Goal: Task Accomplishment & Management: Manage account settings

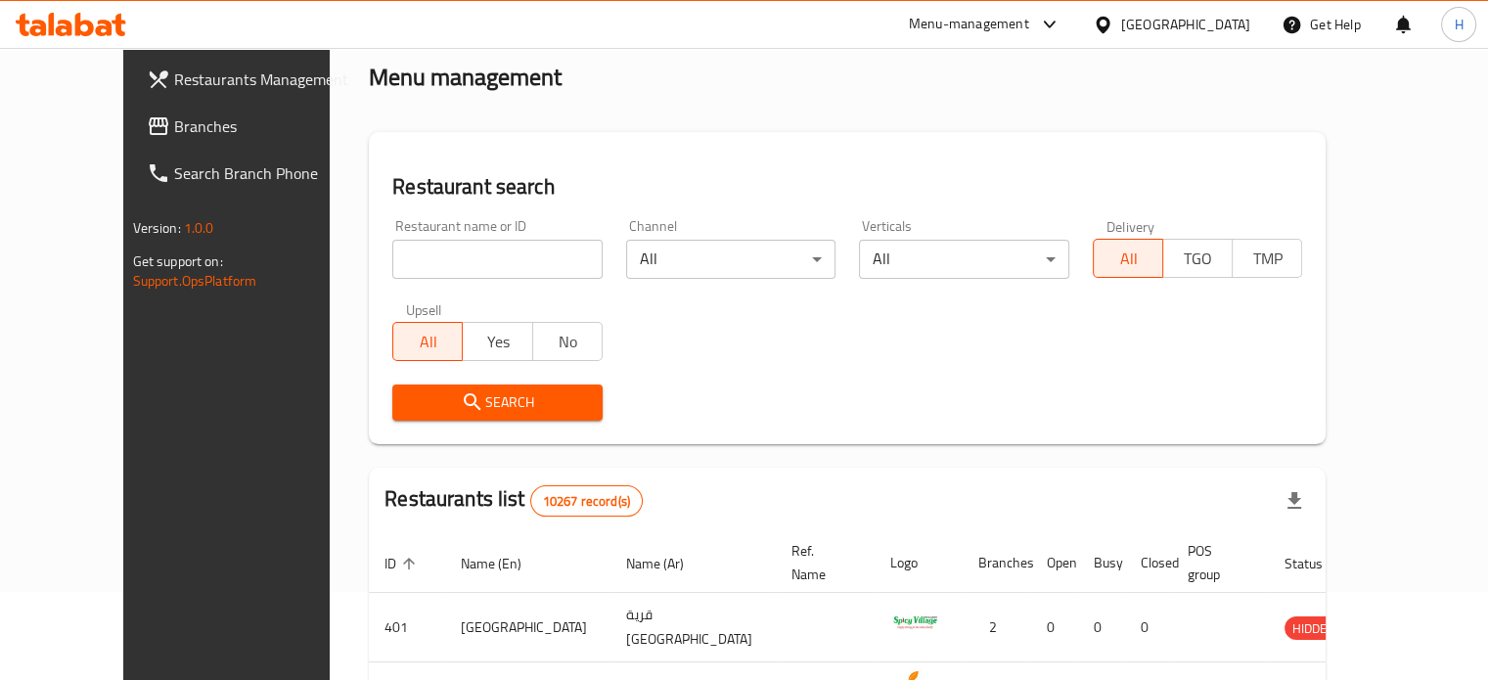
scroll to position [90, 0]
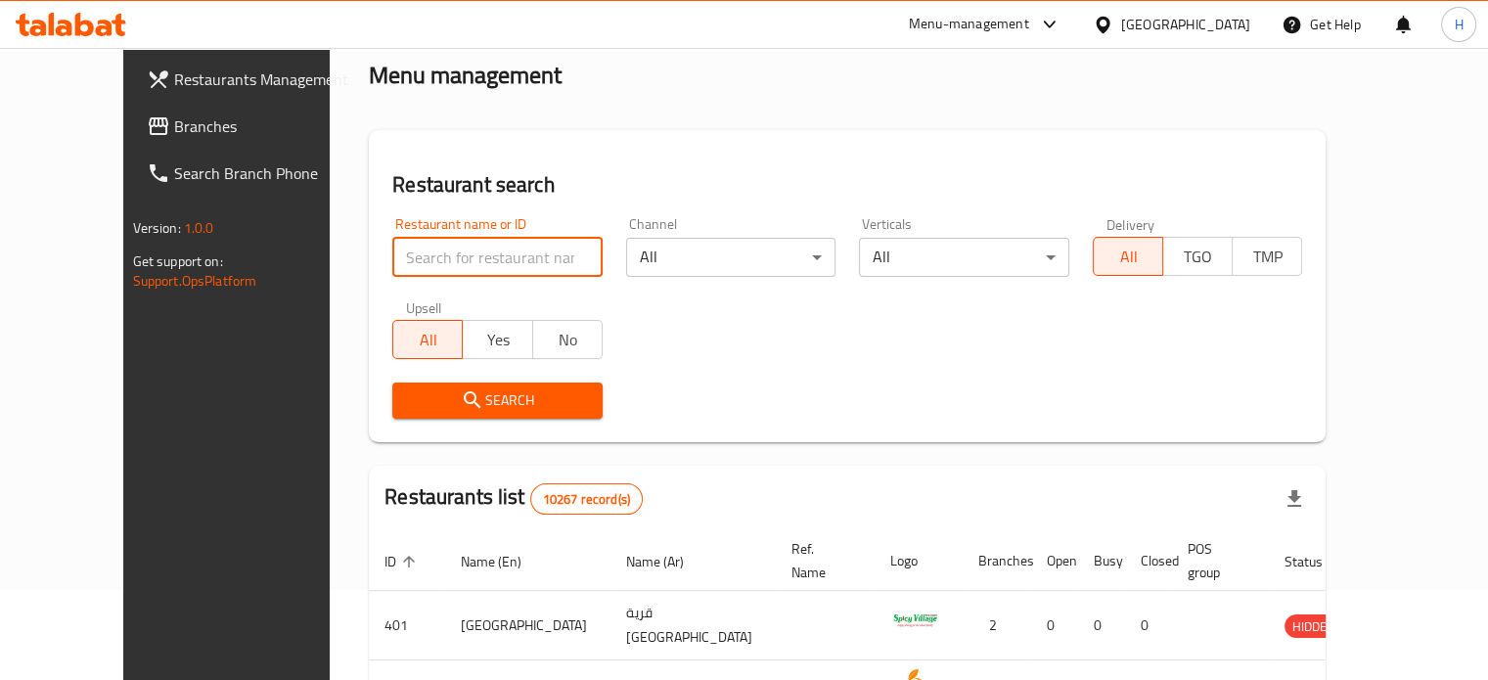
click at [481, 261] on input "search" at bounding box center [497, 257] width 210 height 39
type input "italiano"
click at [497, 407] on span "Search" at bounding box center [497, 400] width 179 height 24
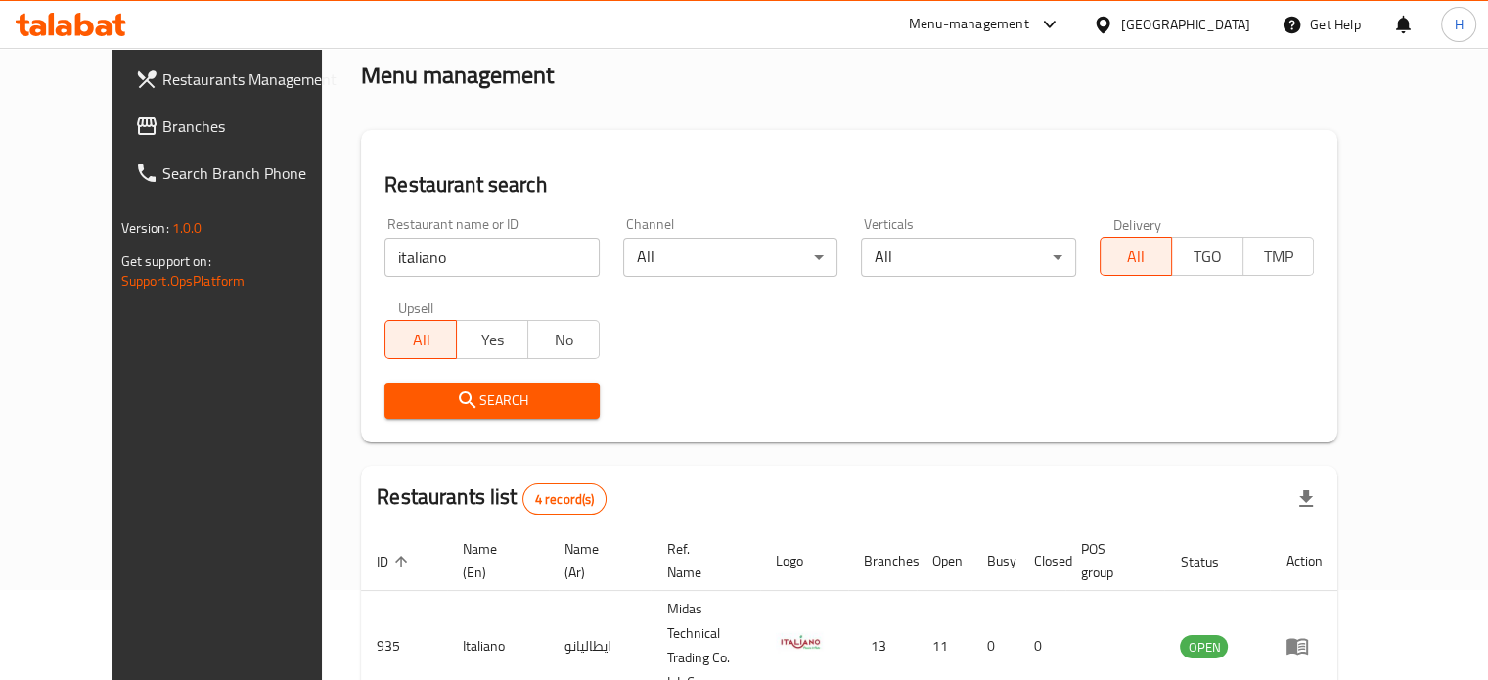
scroll to position [360, 0]
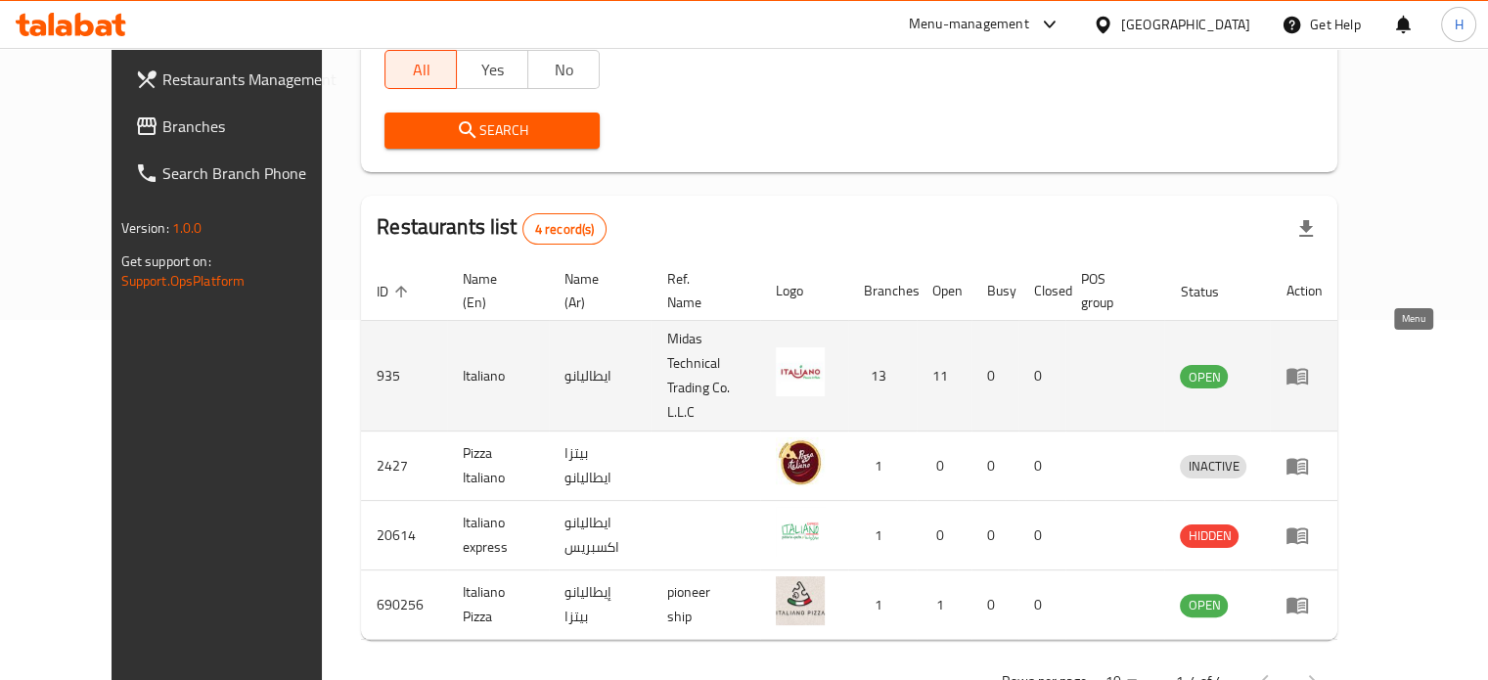
click at [1308, 369] on icon "enhanced table" at bounding box center [1298, 377] width 22 height 17
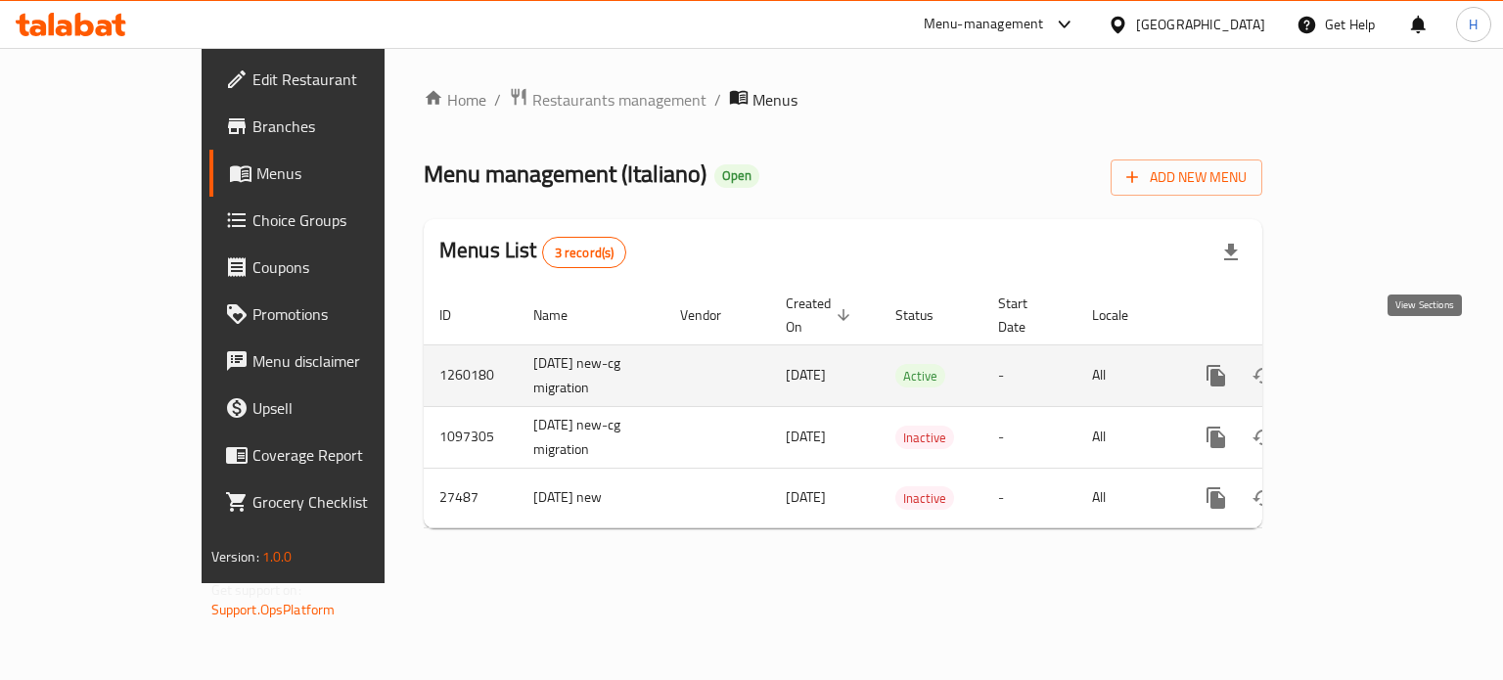
click at [1369, 364] on icon "enhanced table" at bounding box center [1356, 375] width 23 height 23
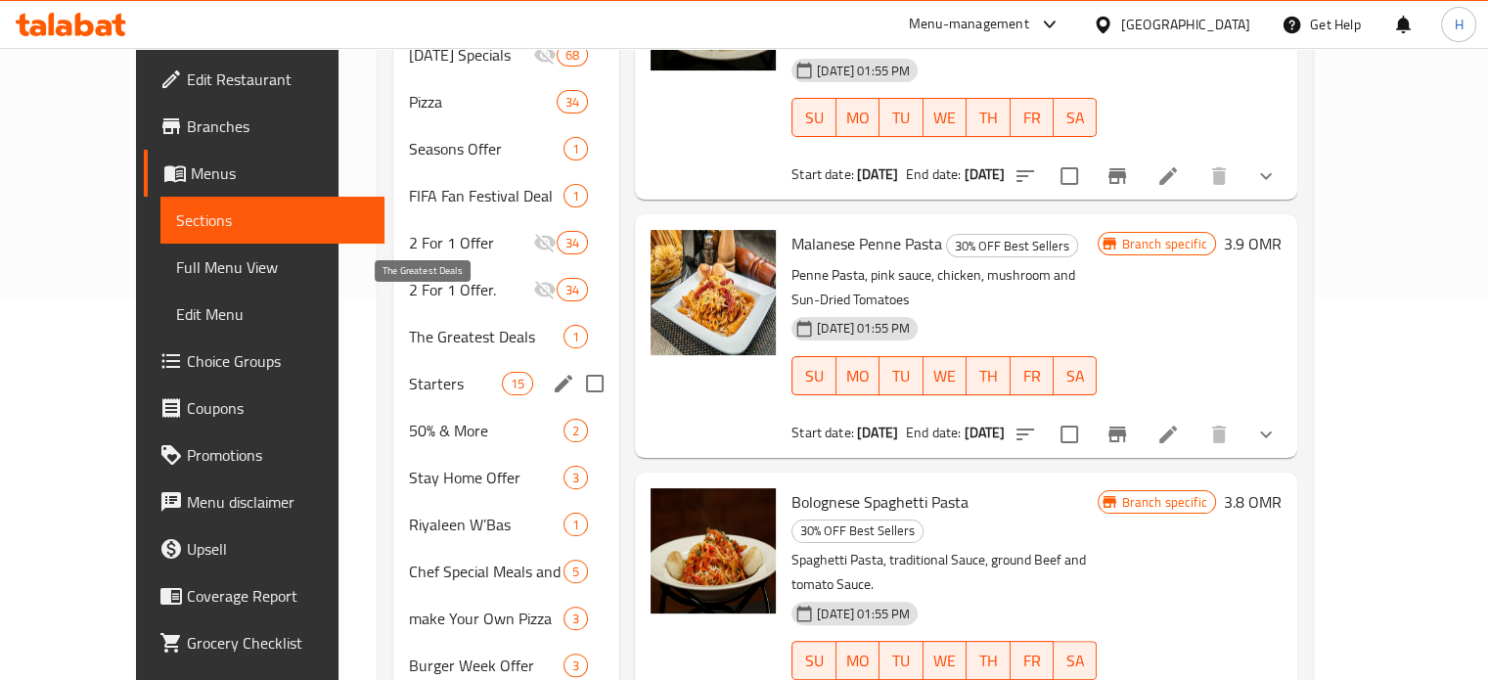
scroll to position [591, 0]
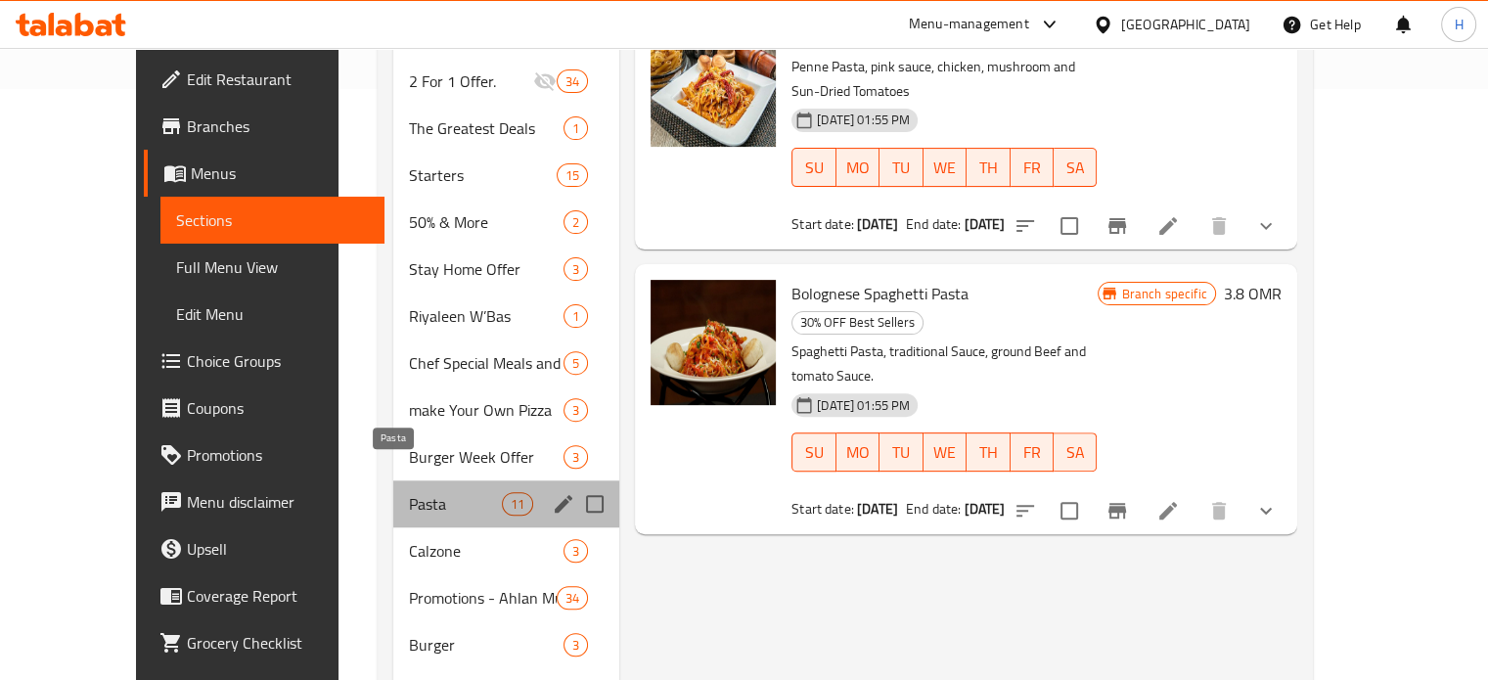
click at [434, 492] on span "Pasta" at bounding box center [455, 503] width 93 height 23
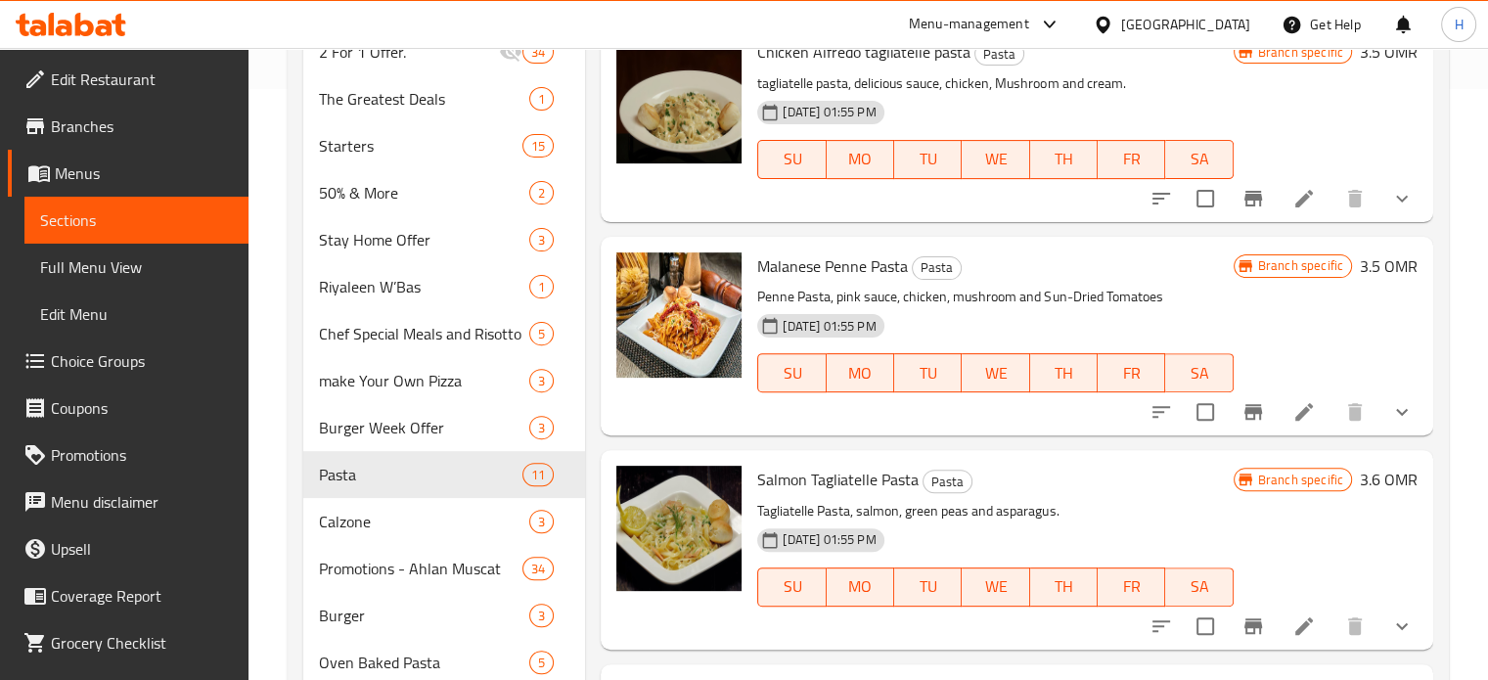
scroll to position [802, 0]
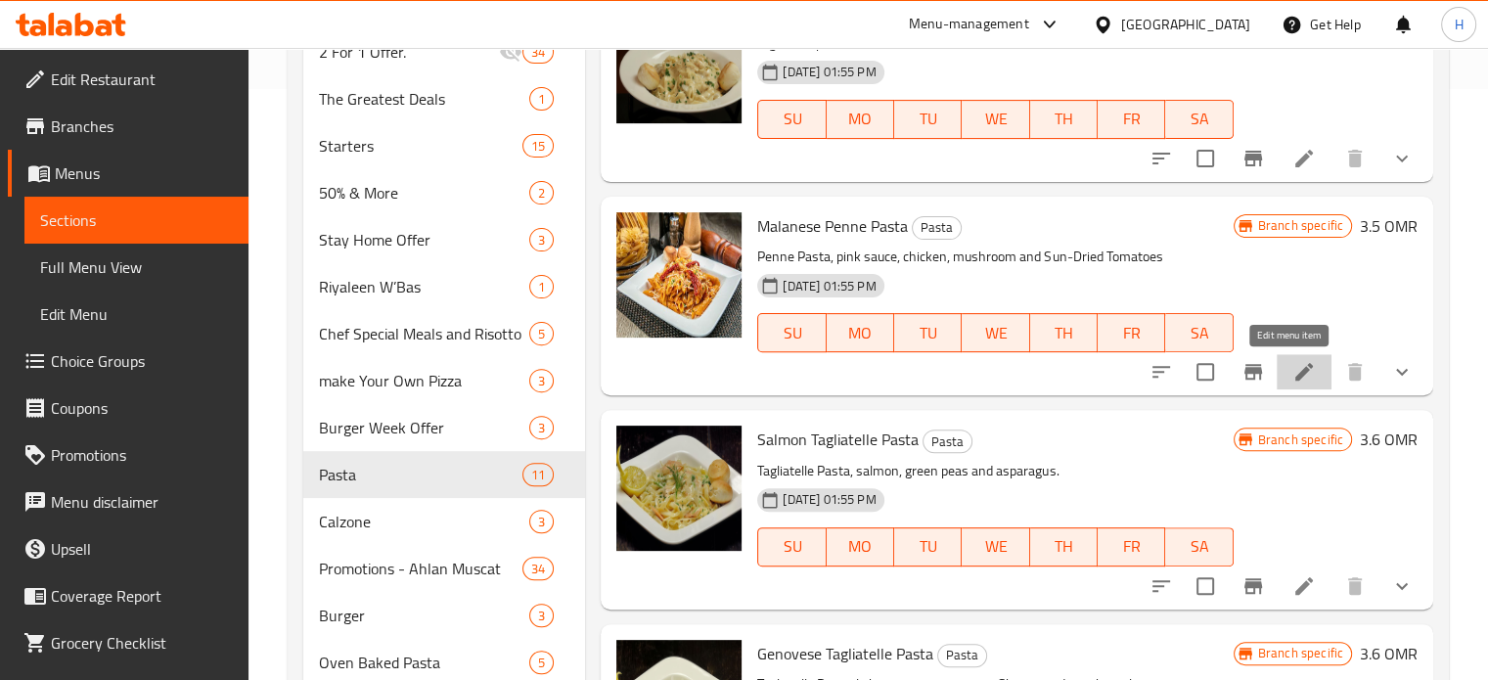
click at [1295, 377] on icon at bounding box center [1304, 372] width 18 height 18
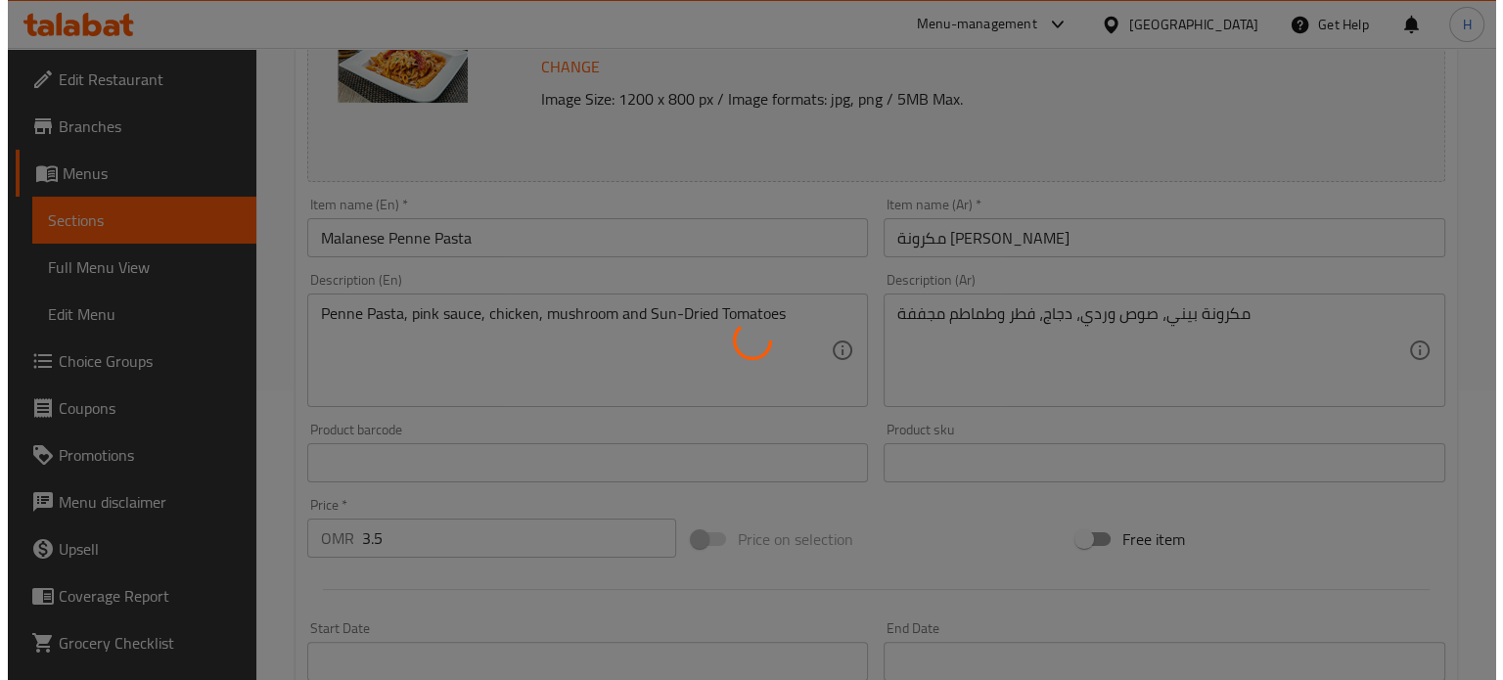
scroll to position [493, 0]
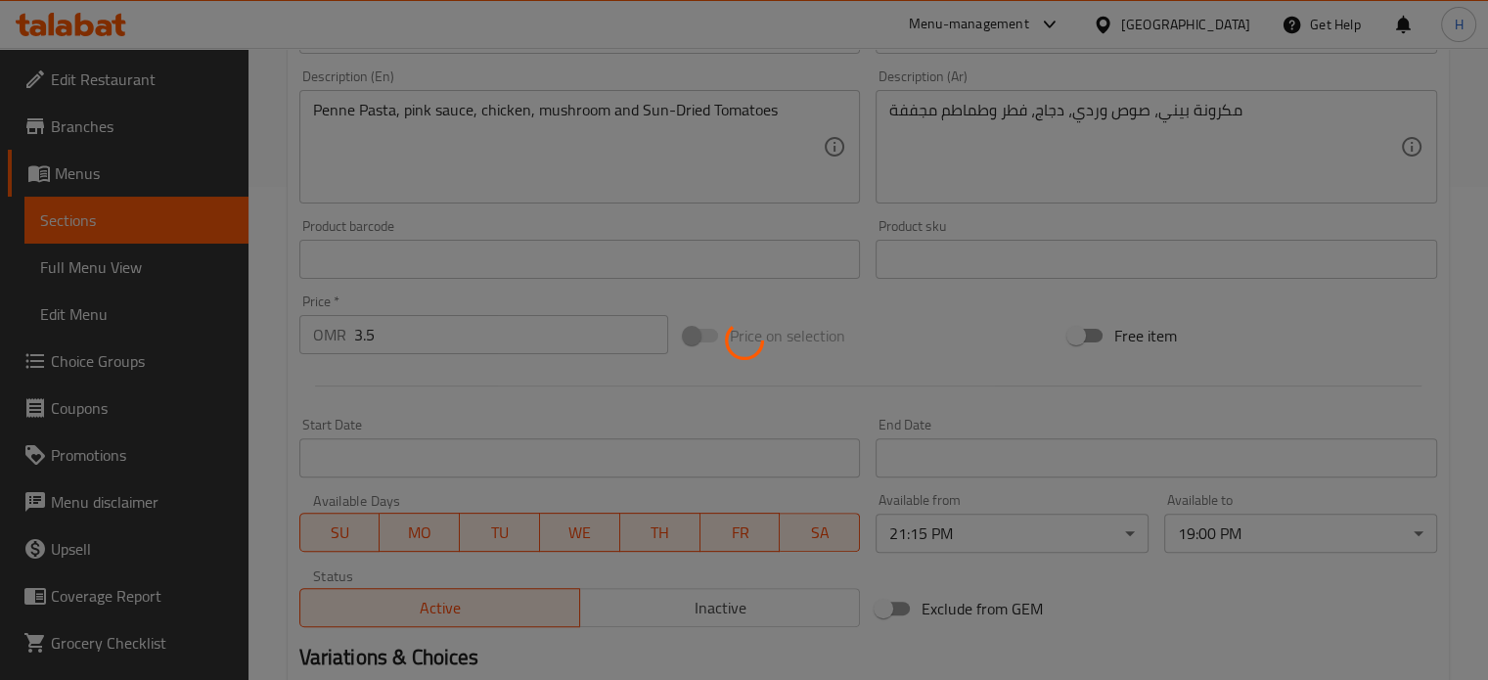
type input "الإضافات:"
type input "0"
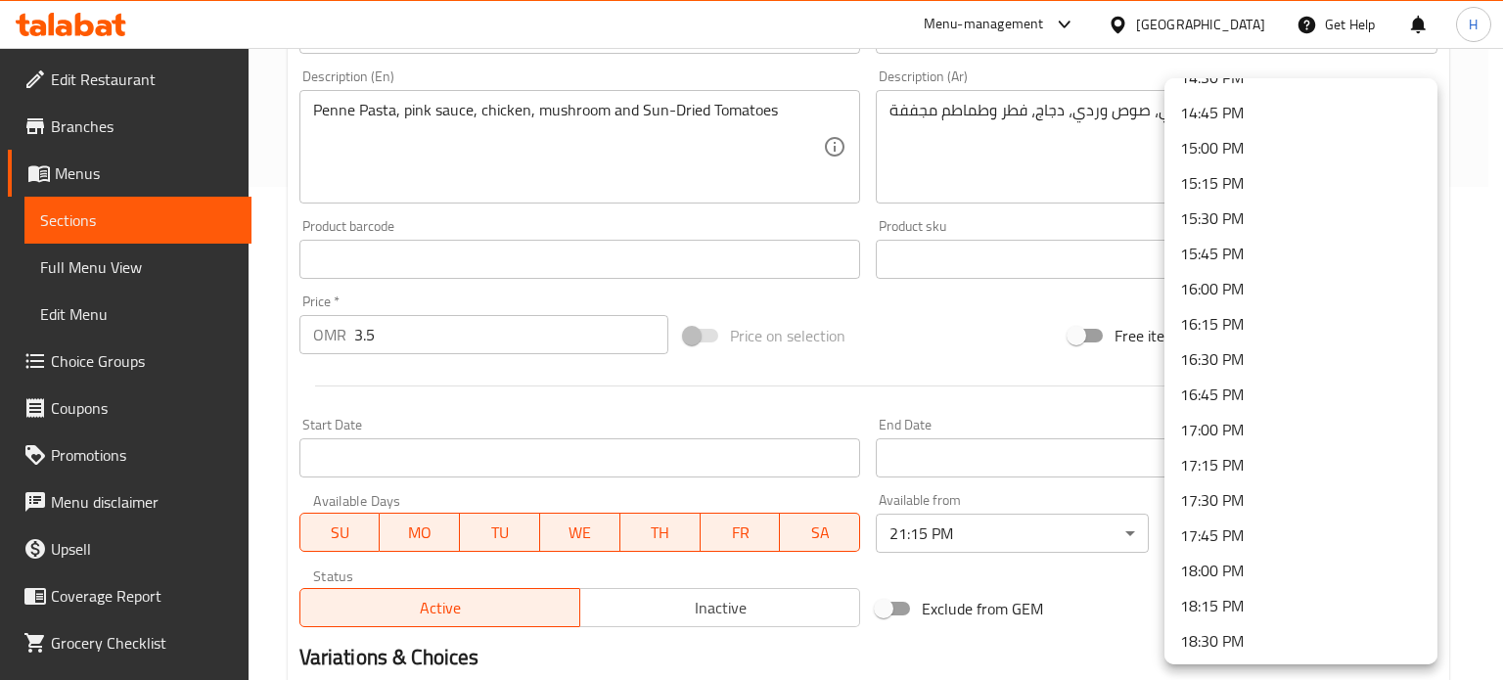
scroll to position [2036, 0]
click at [1247, 468] on li "17:00 PM" at bounding box center [1300, 462] width 273 height 35
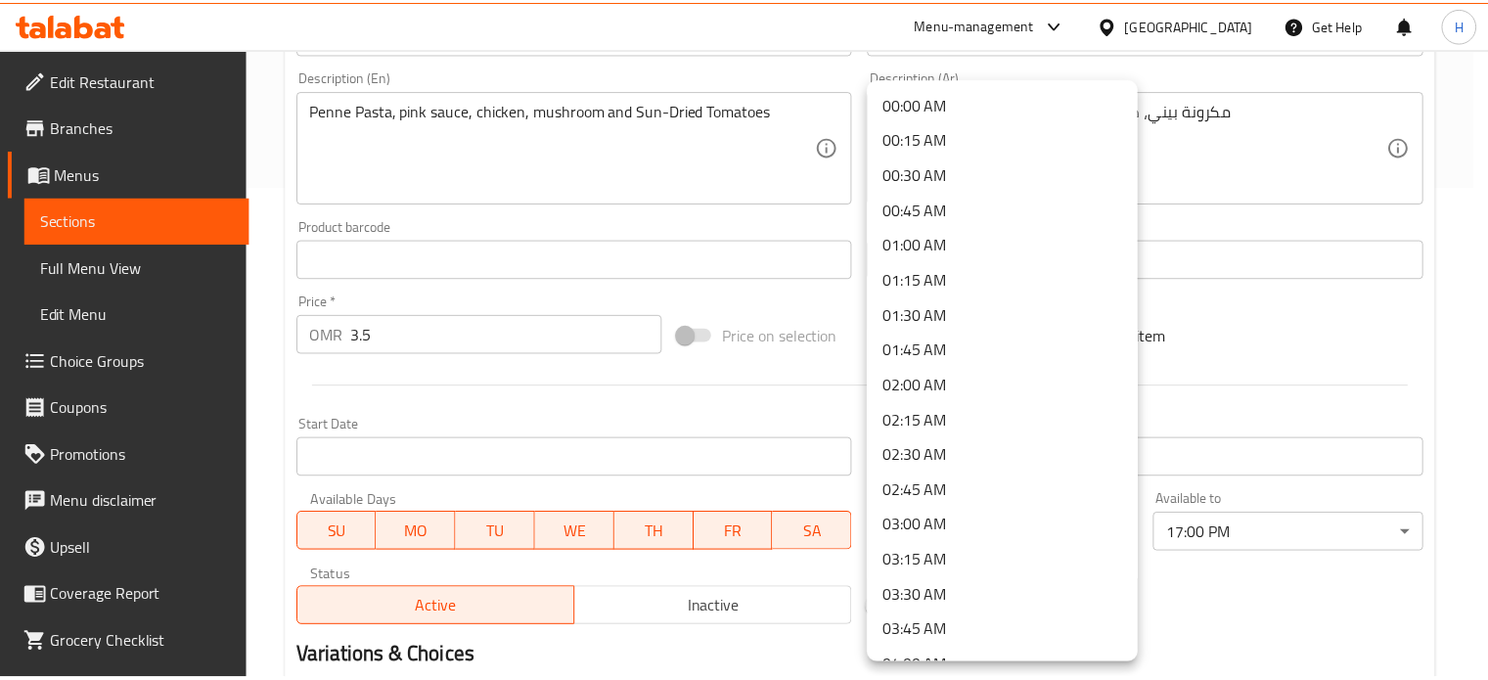
scroll to position [2726, 0]
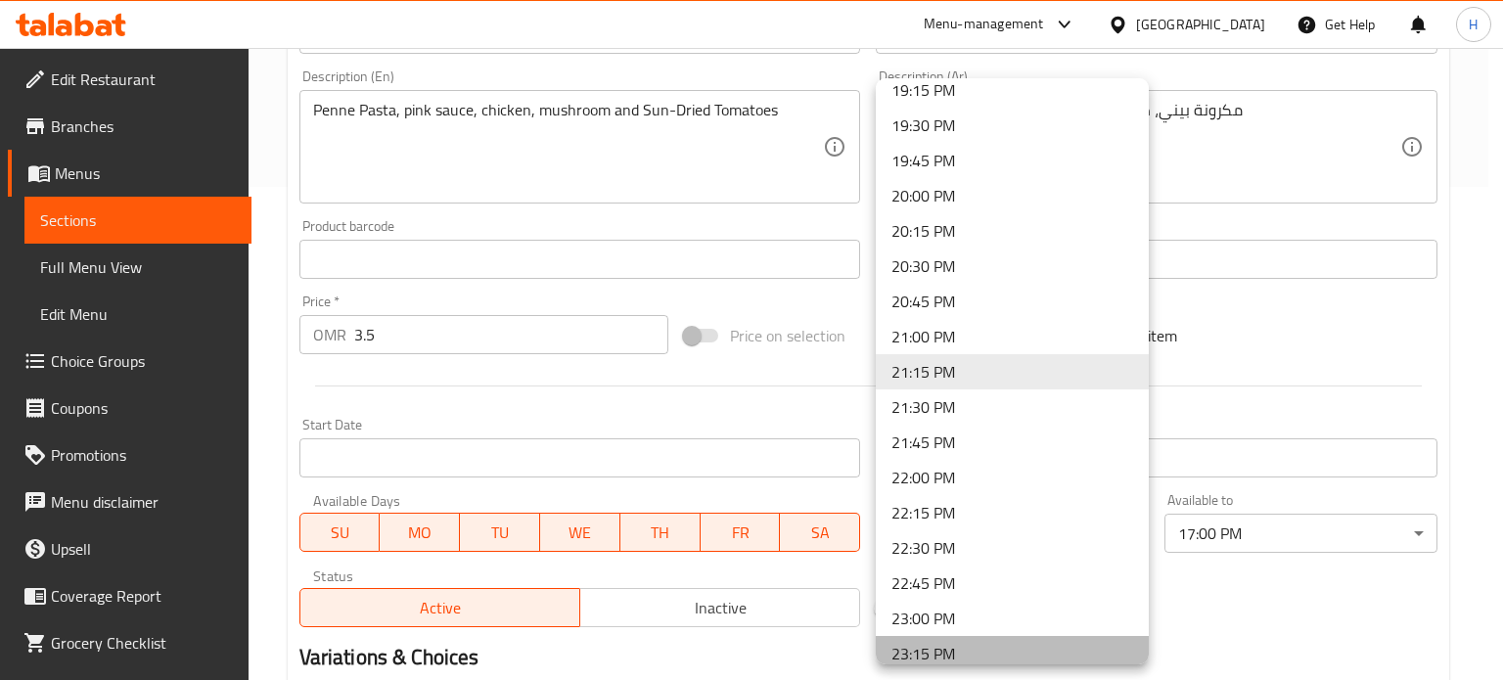
click at [1033, 645] on li "23:15 PM" at bounding box center [1012, 653] width 273 height 35
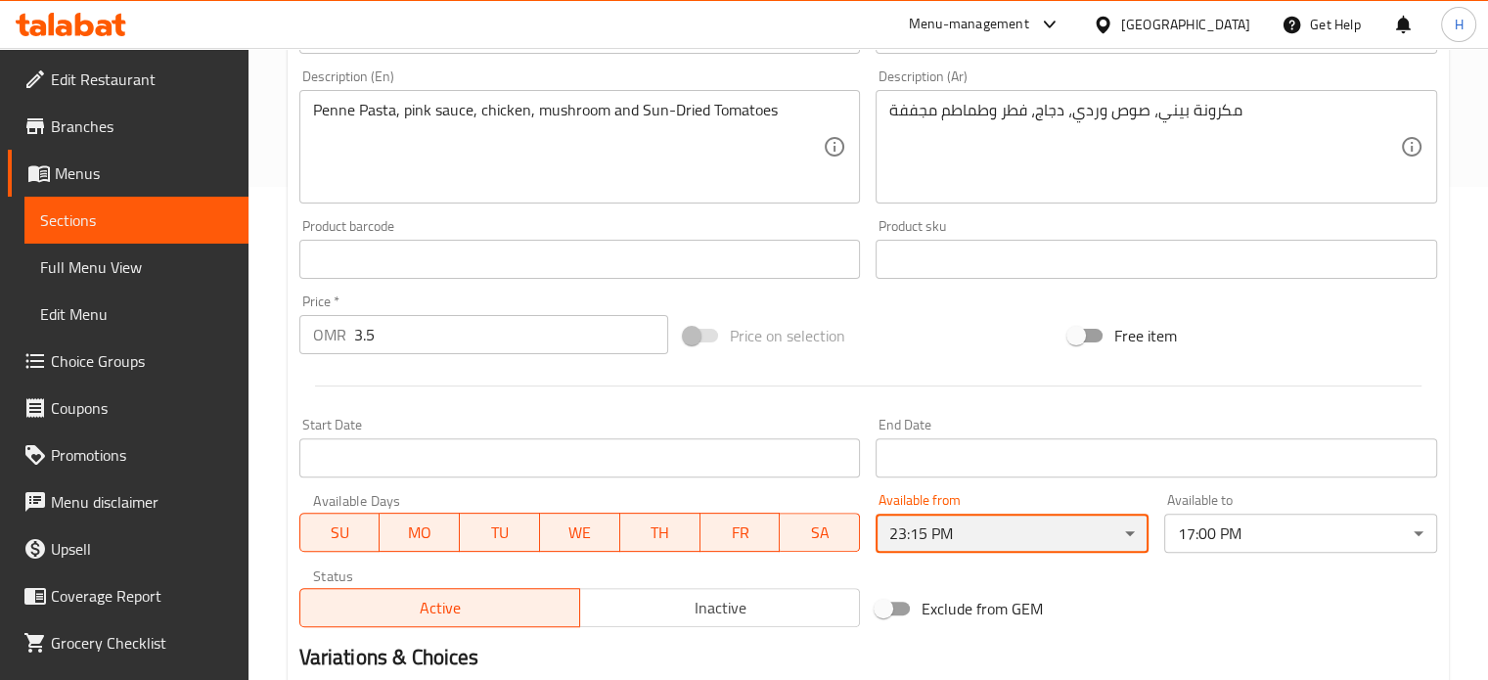
scroll to position [762, 0]
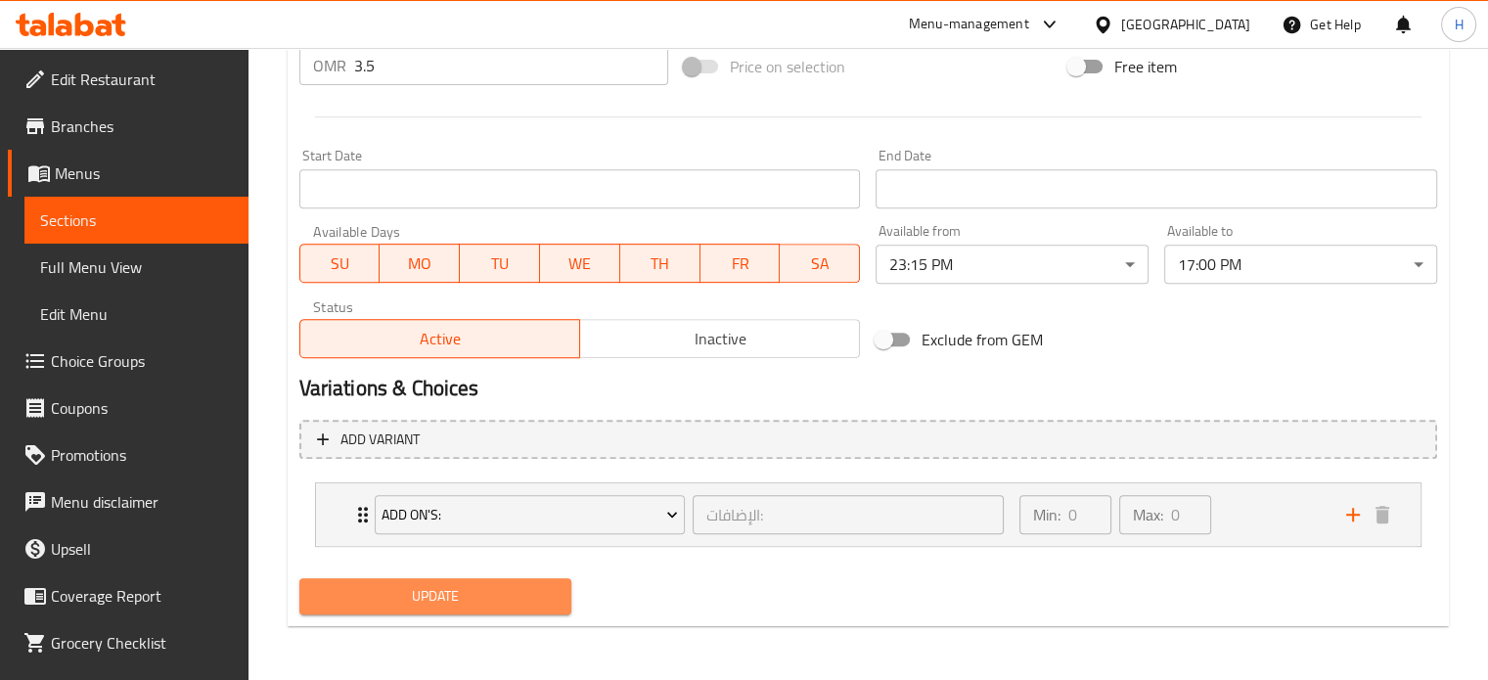
click at [464, 607] on span "Update" at bounding box center [436, 596] width 242 height 24
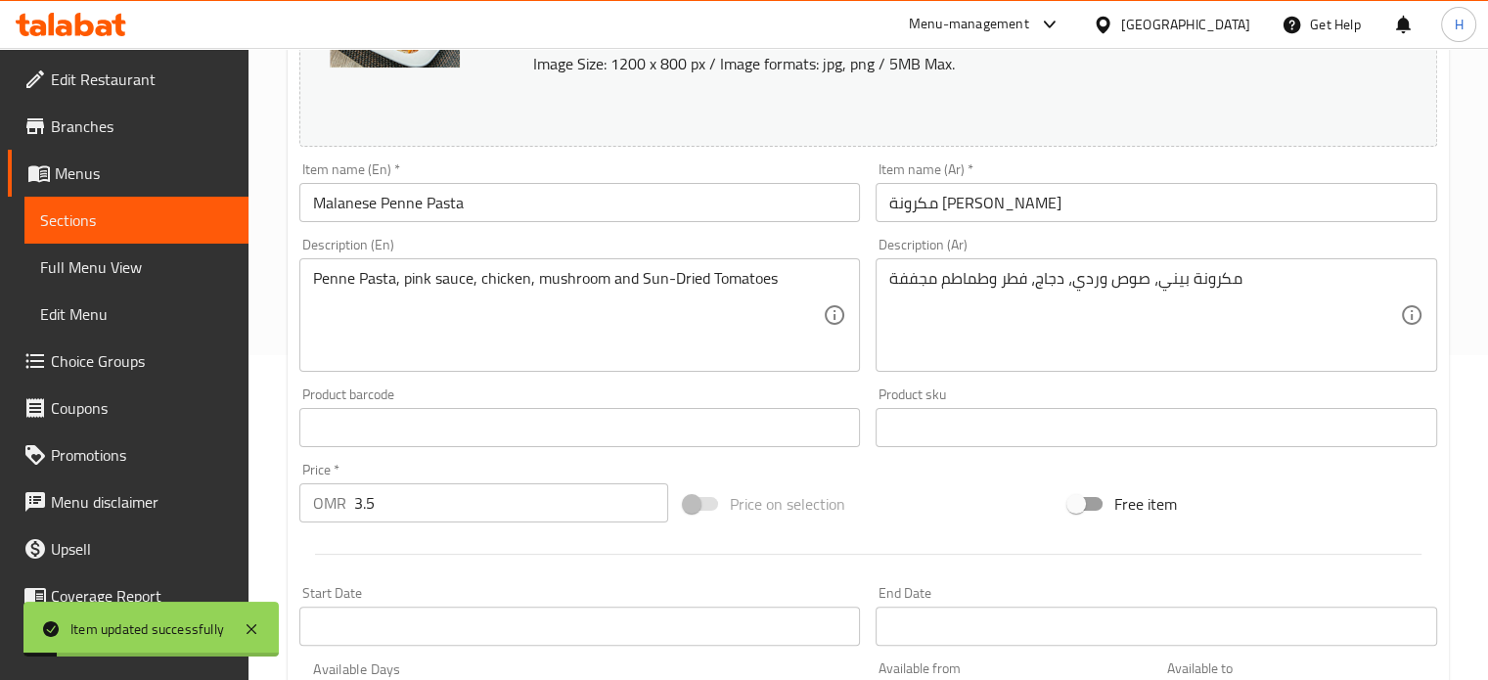
scroll to position [0, 0]
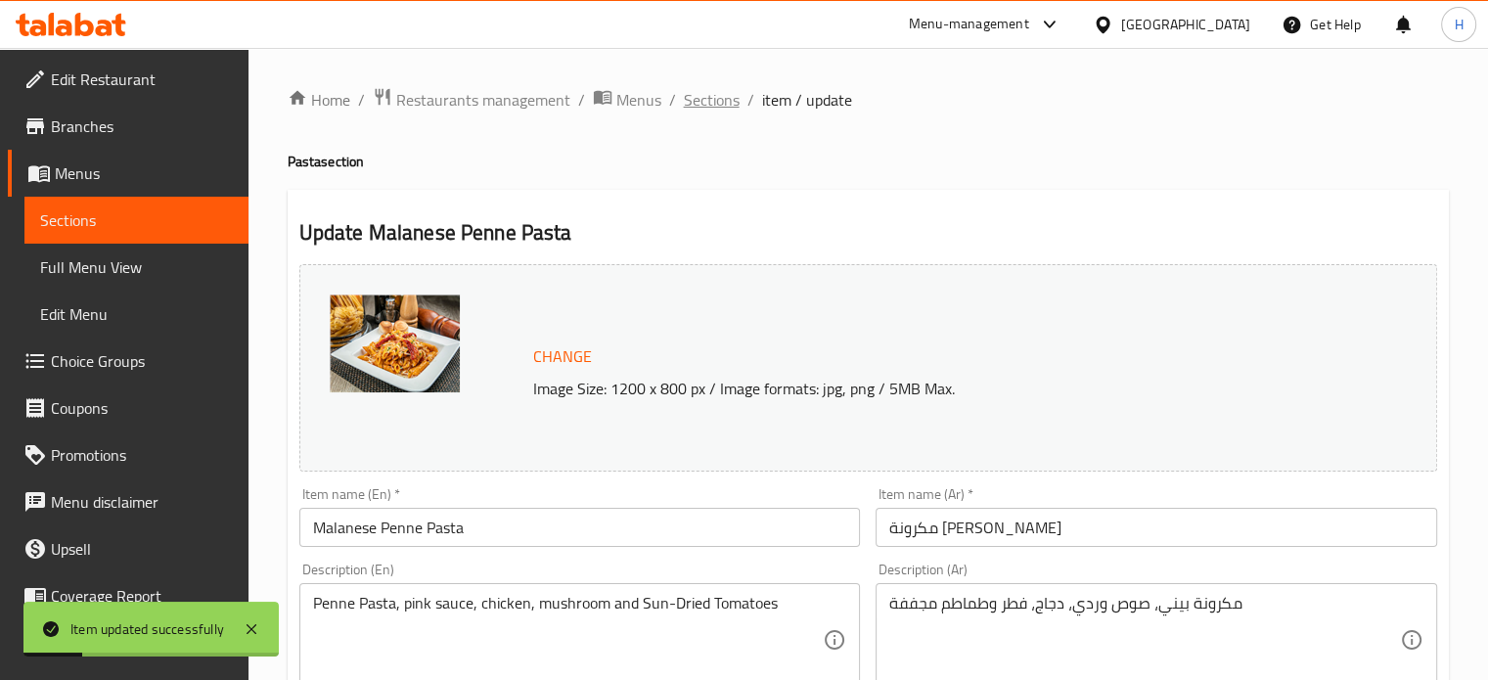
click at [720, 100] on span "Sections" at bounding box center [712, 99] width 56 height 23
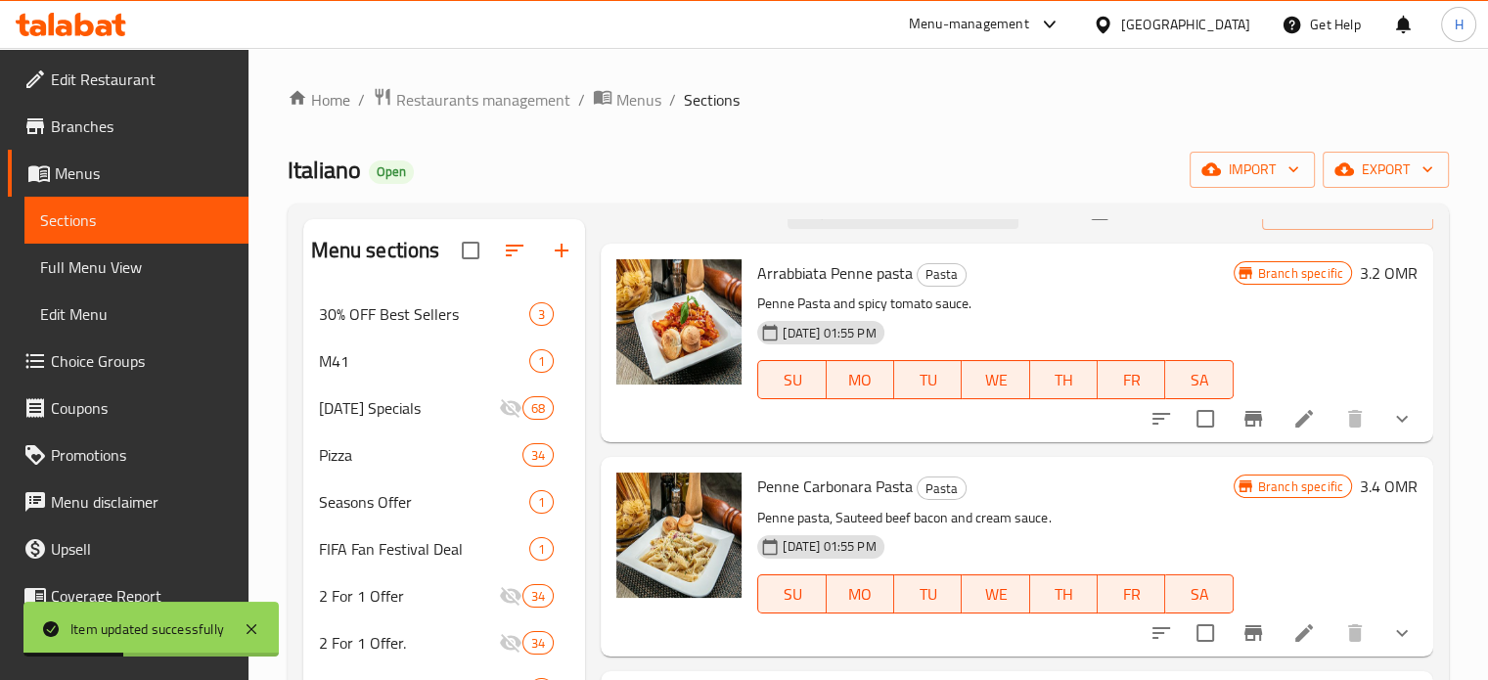
scroll to position [47, 0]
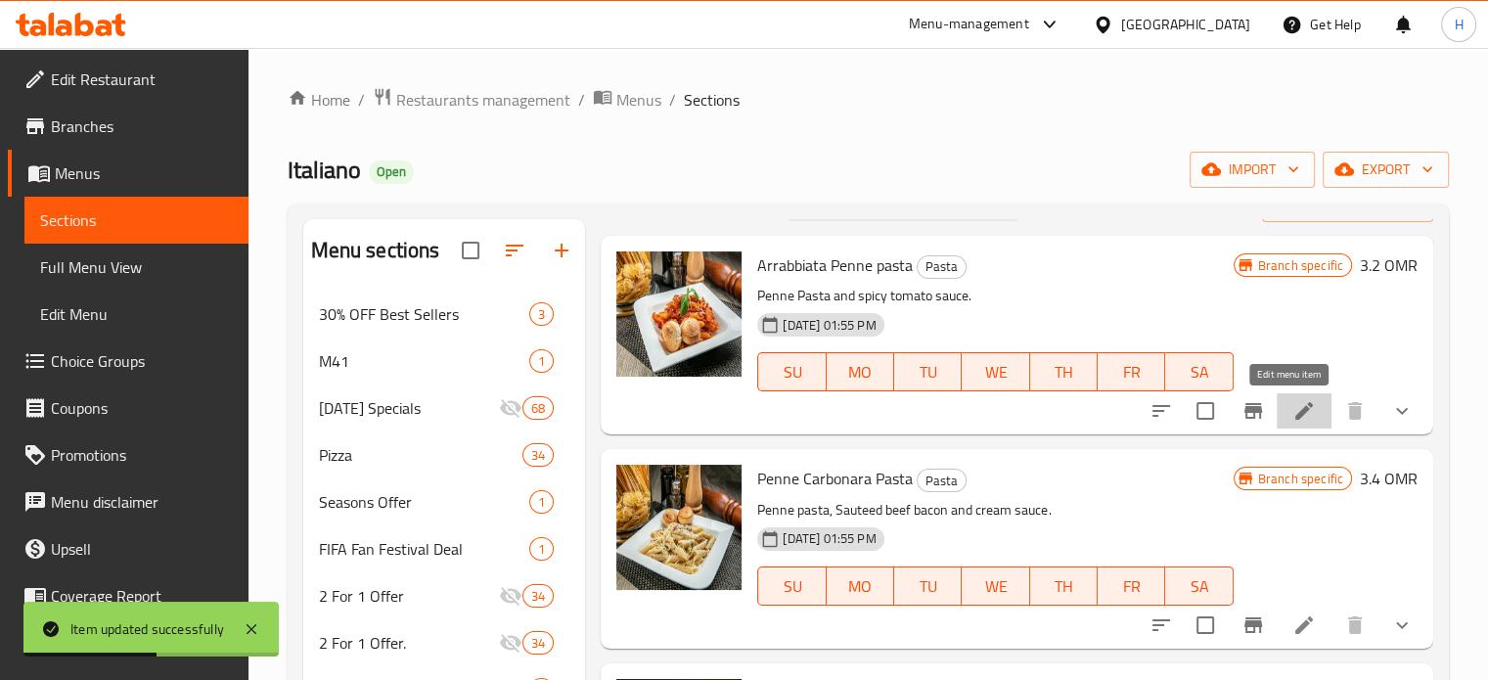
click at [1295, 417] on icon at bounding box center [1304, 411] width 18 height 18
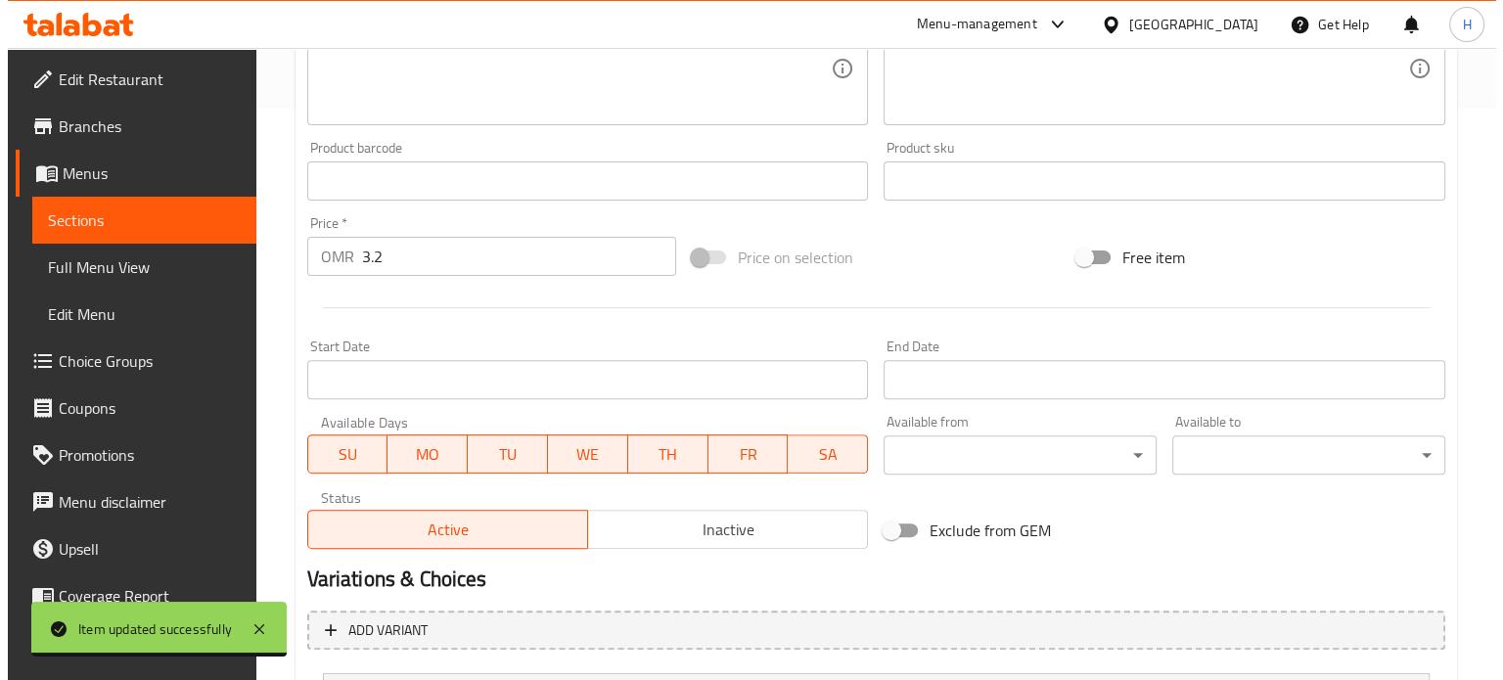
scroll to position [573, 0]
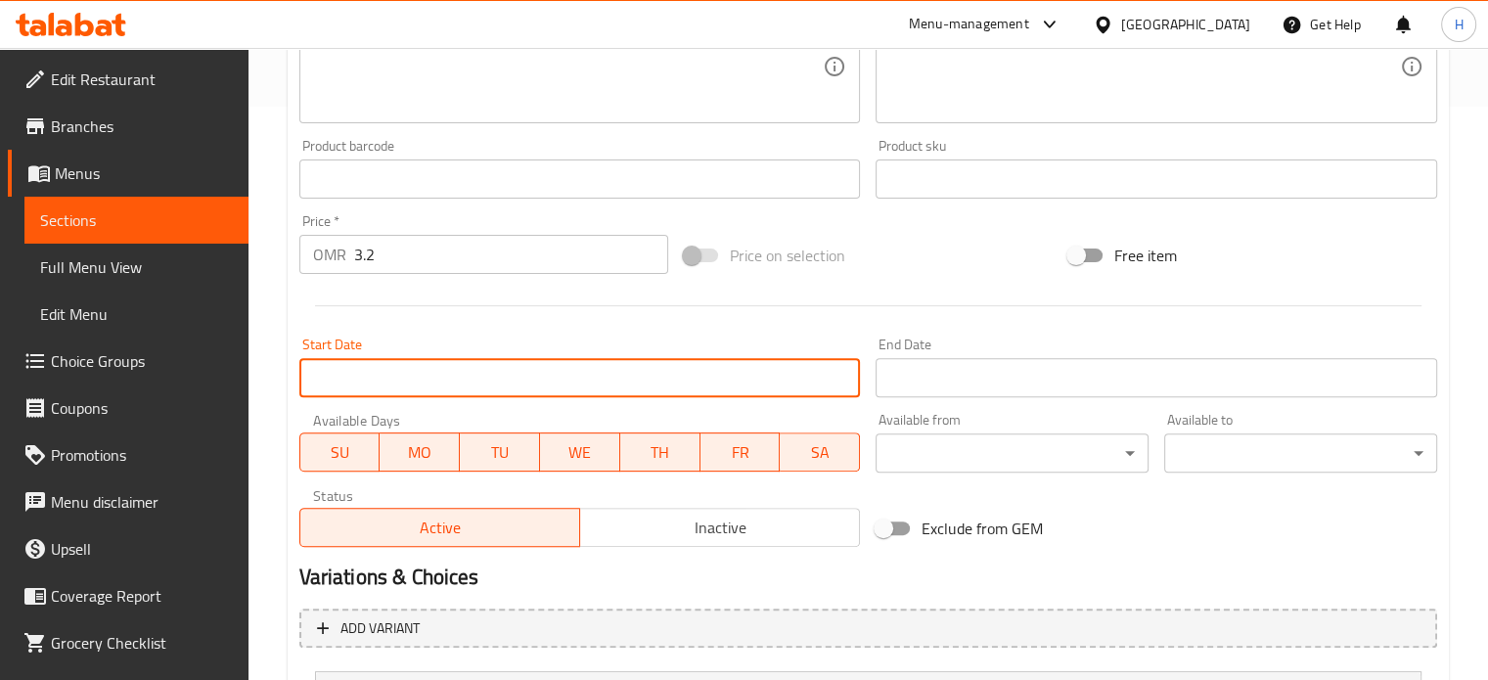
click at [677, 375] on input "Start Date" at bounding box center [580, 377] width 562 height 39
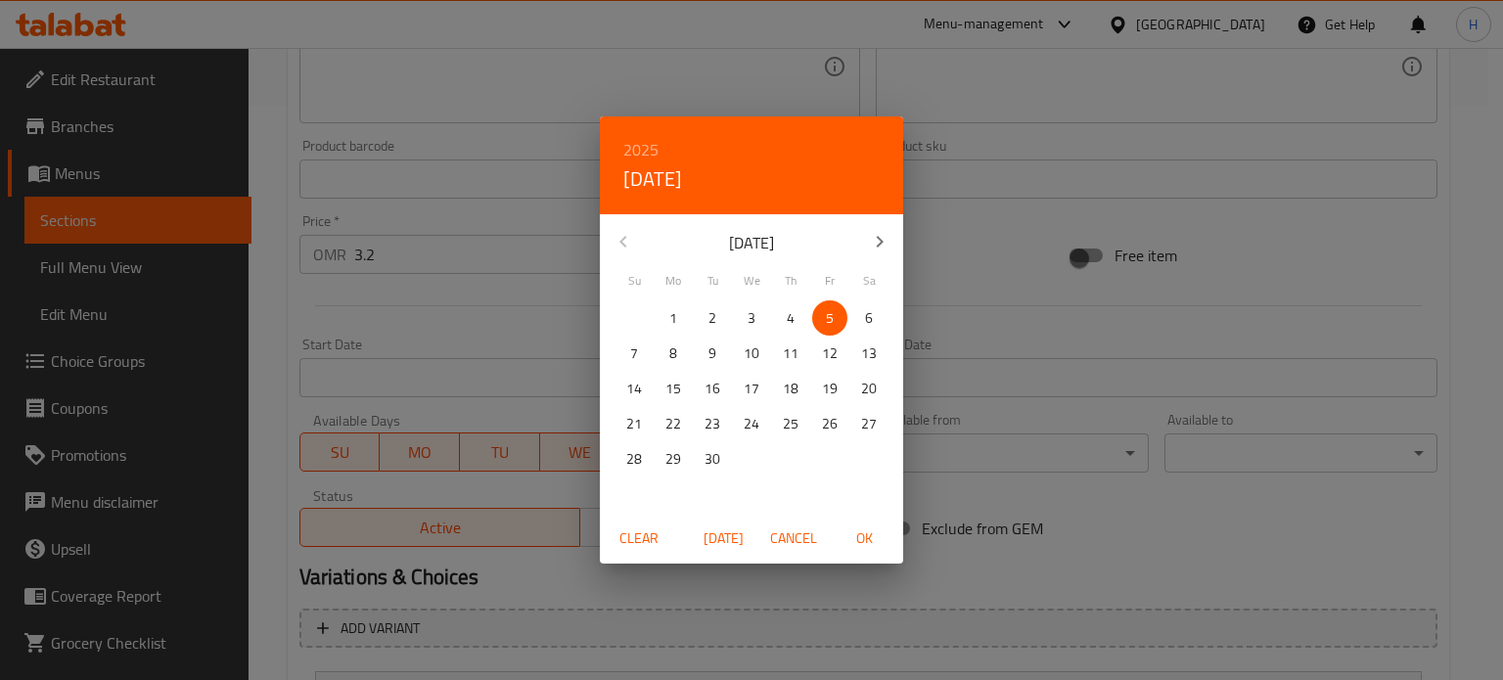
click at [980, 322] on div "2025 Fri, Sep [DATE] Mo Tu We Th Fr Sa 31 1 2 3 4 5 6 7 8 9 10 11 12 13 14 15 1…" at bounding box center [751, 340] width 1503 height 680
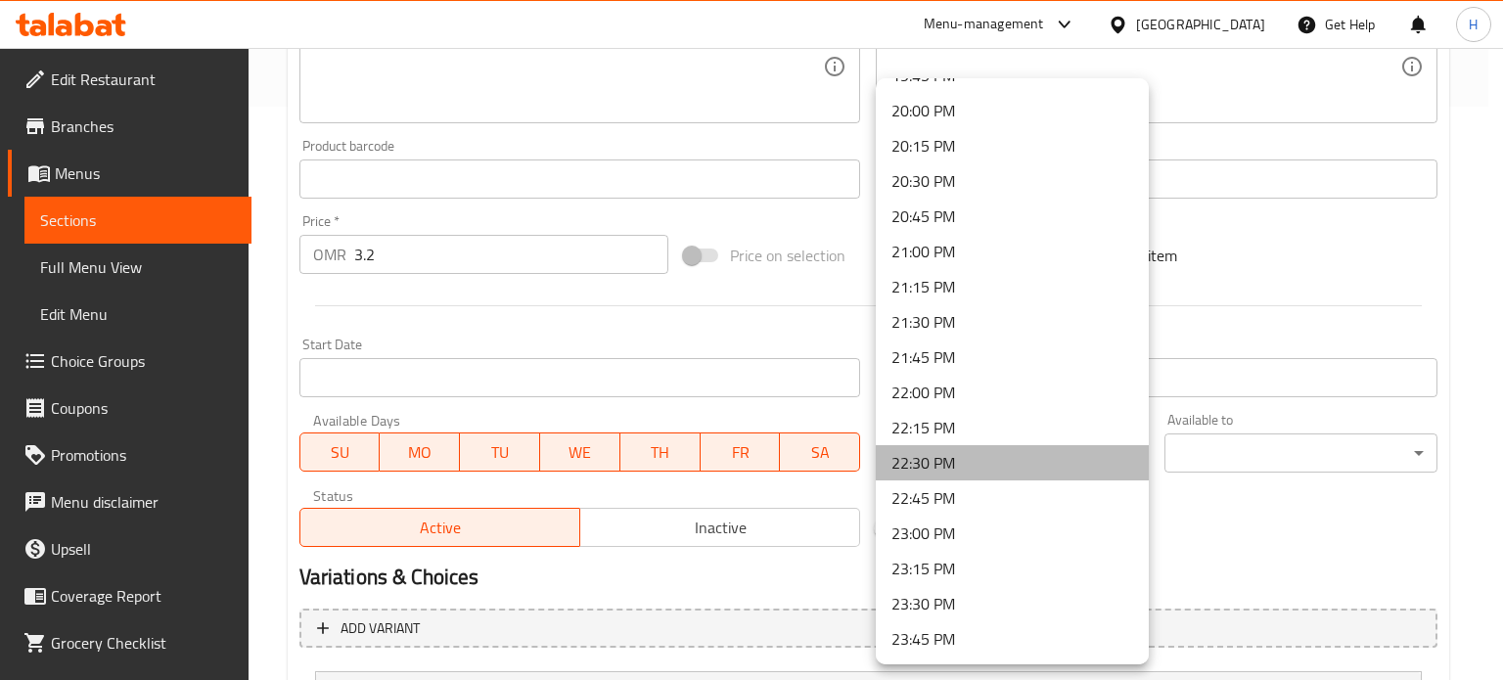
click at [1041, 464] on li "22:30 PM" at bounding box center [1012, 462] width 273 height 35
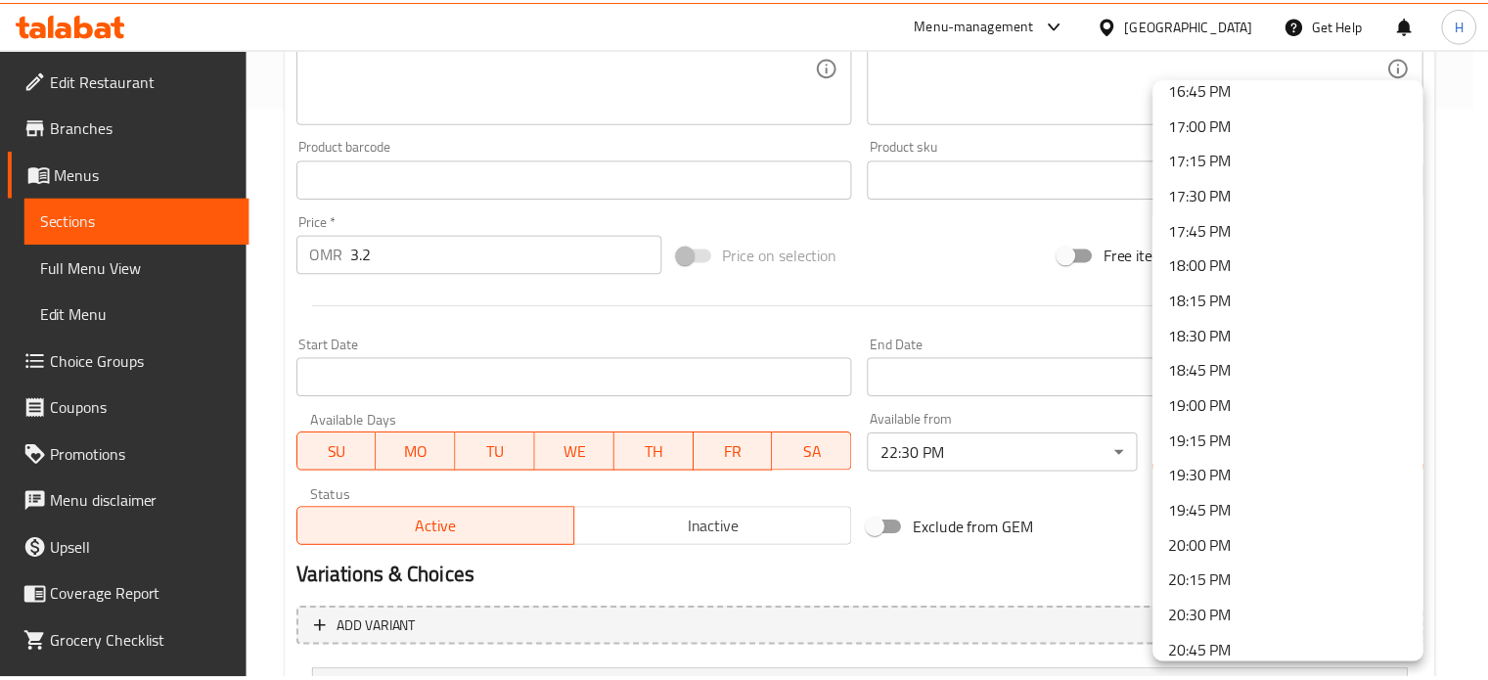
scroll to position [2372, 0]
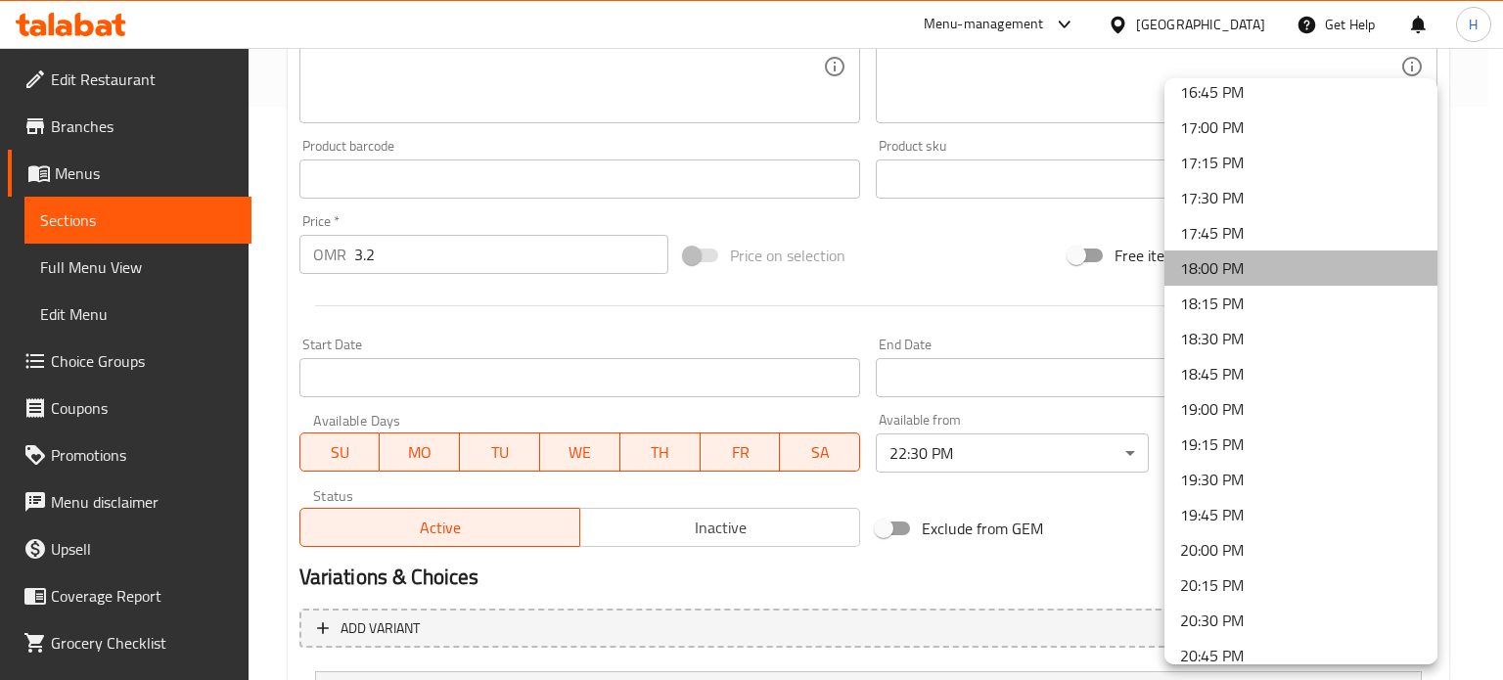
click at [1338, 255] on li "18:00 PM" at bounding box center [1300, 267] width 273 height 35
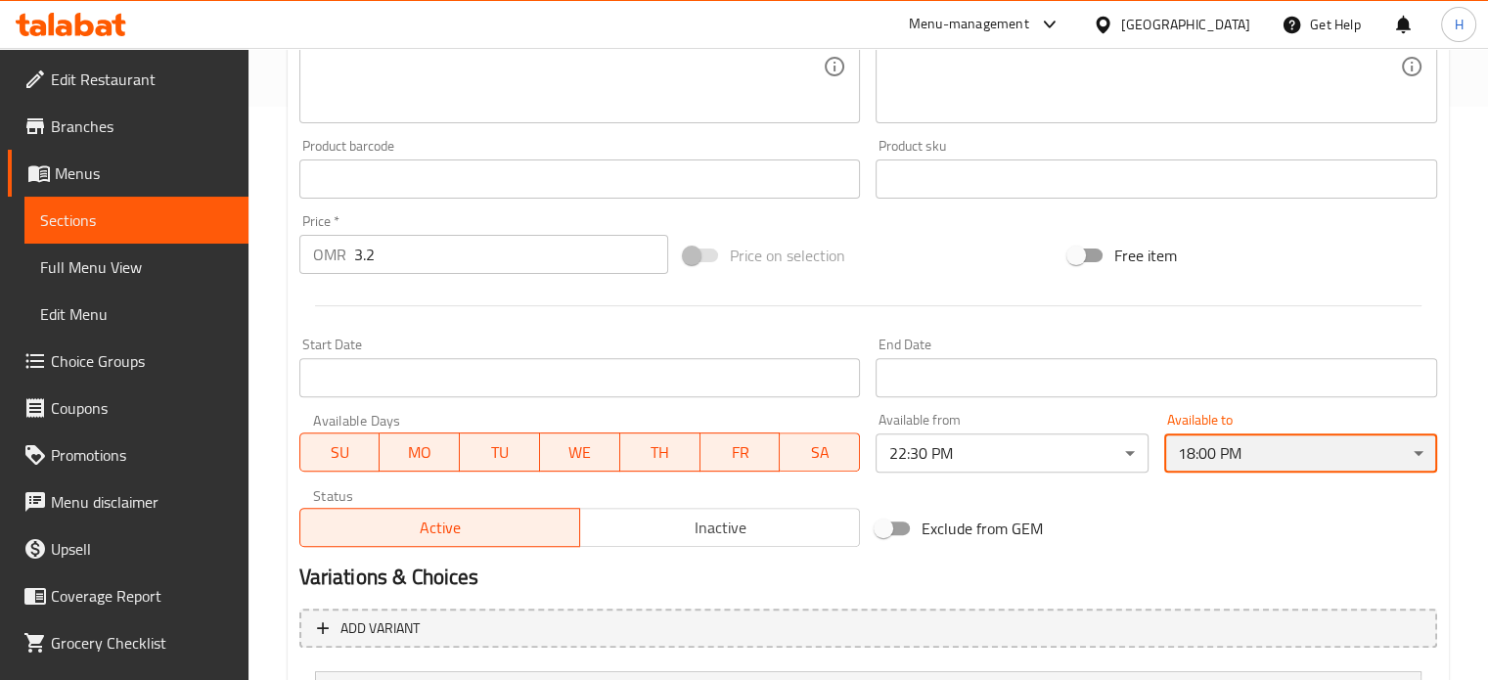
scroll to position [762, 0]
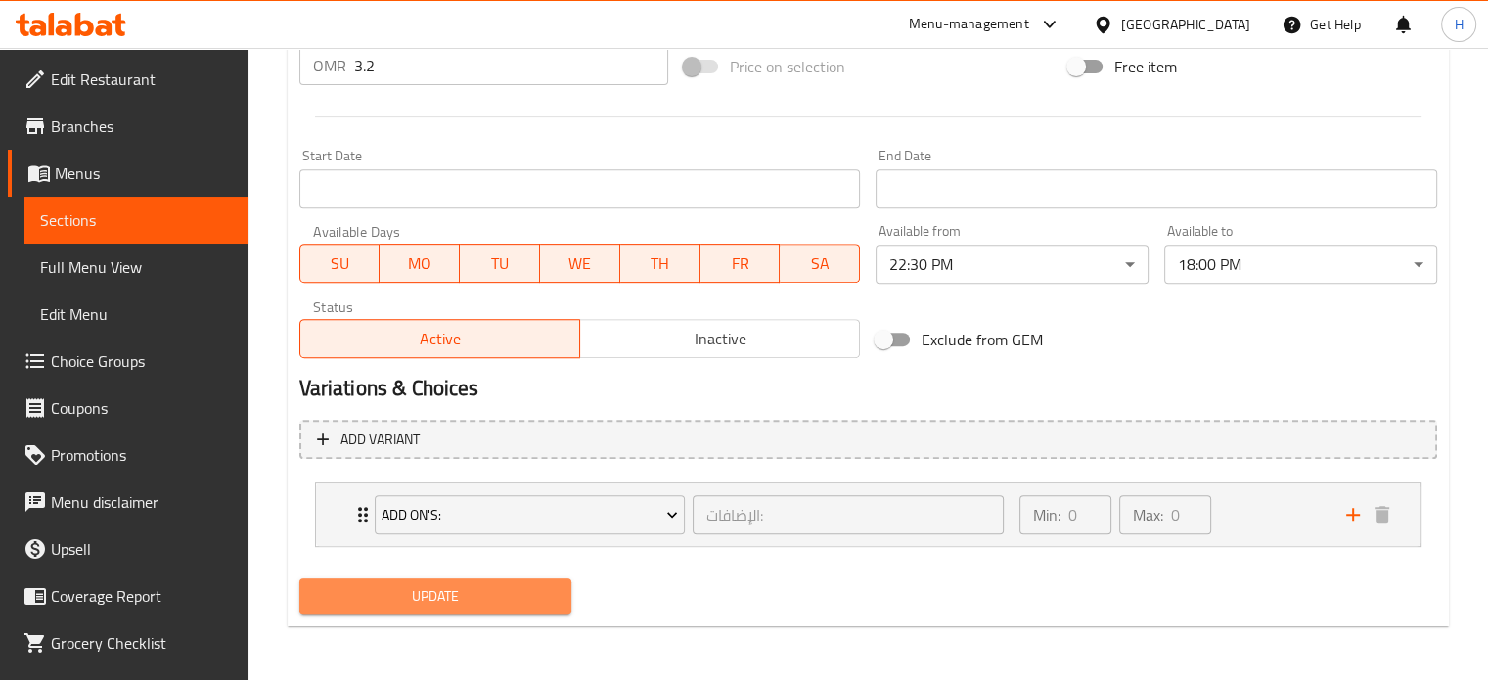
click at [466, 596] on span "Update" at bounding box center [436, 596] width 242 height 24
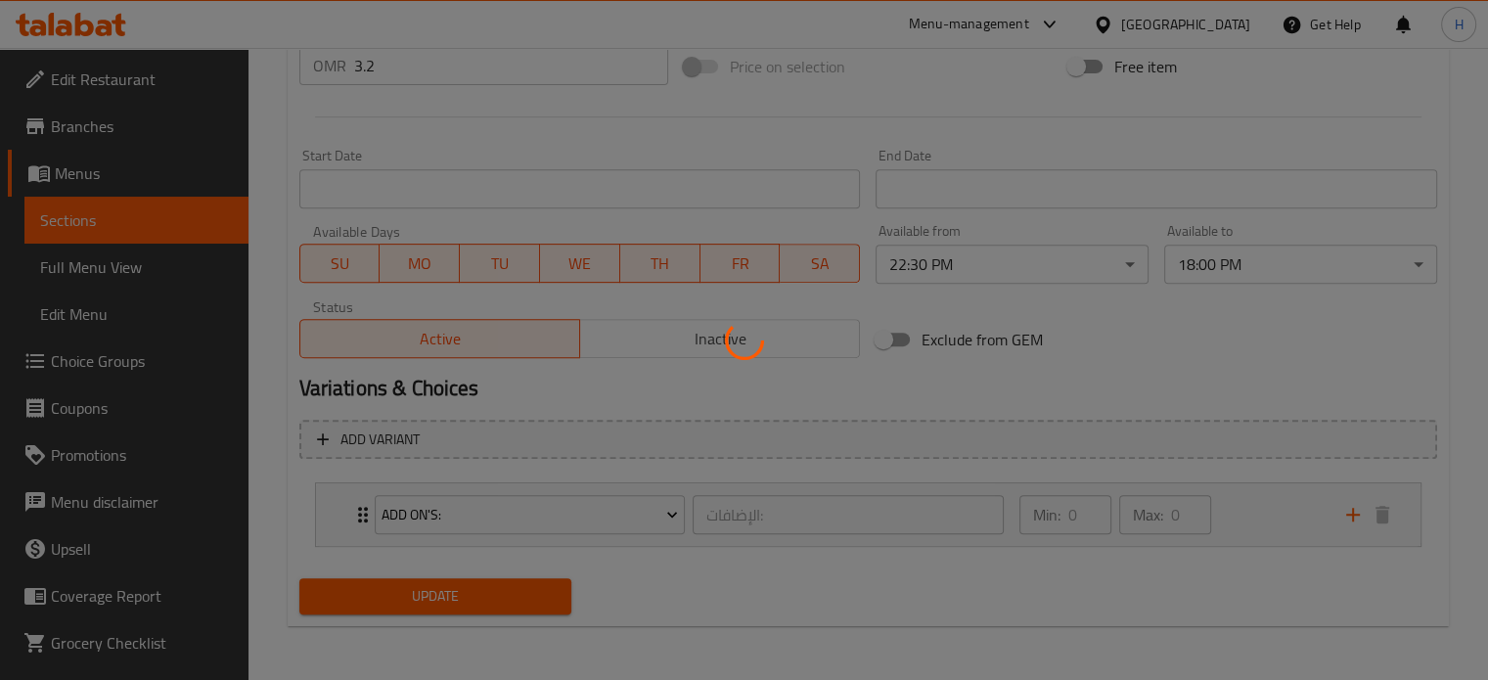
click at [466, 596] on div at bounding box center [744, 340] width 1488 height 680
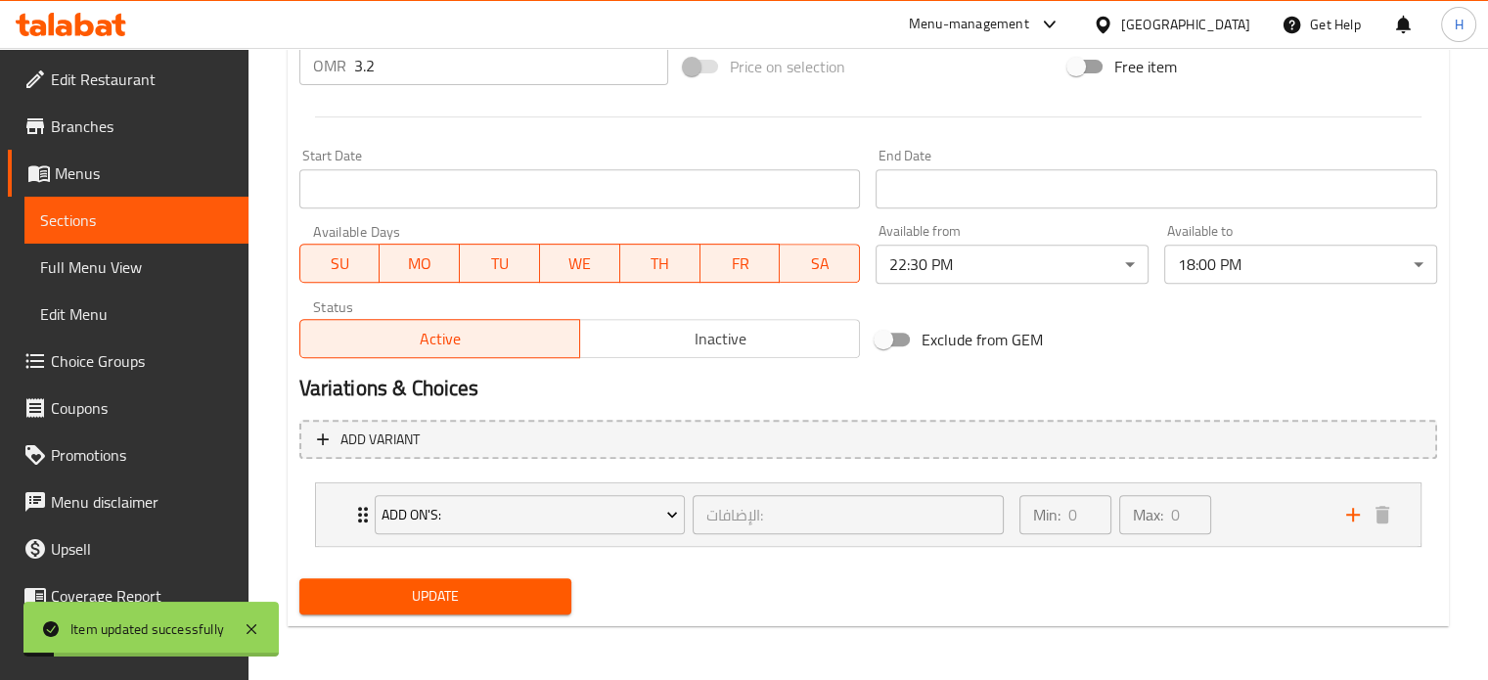
scroll to position [0, 0]
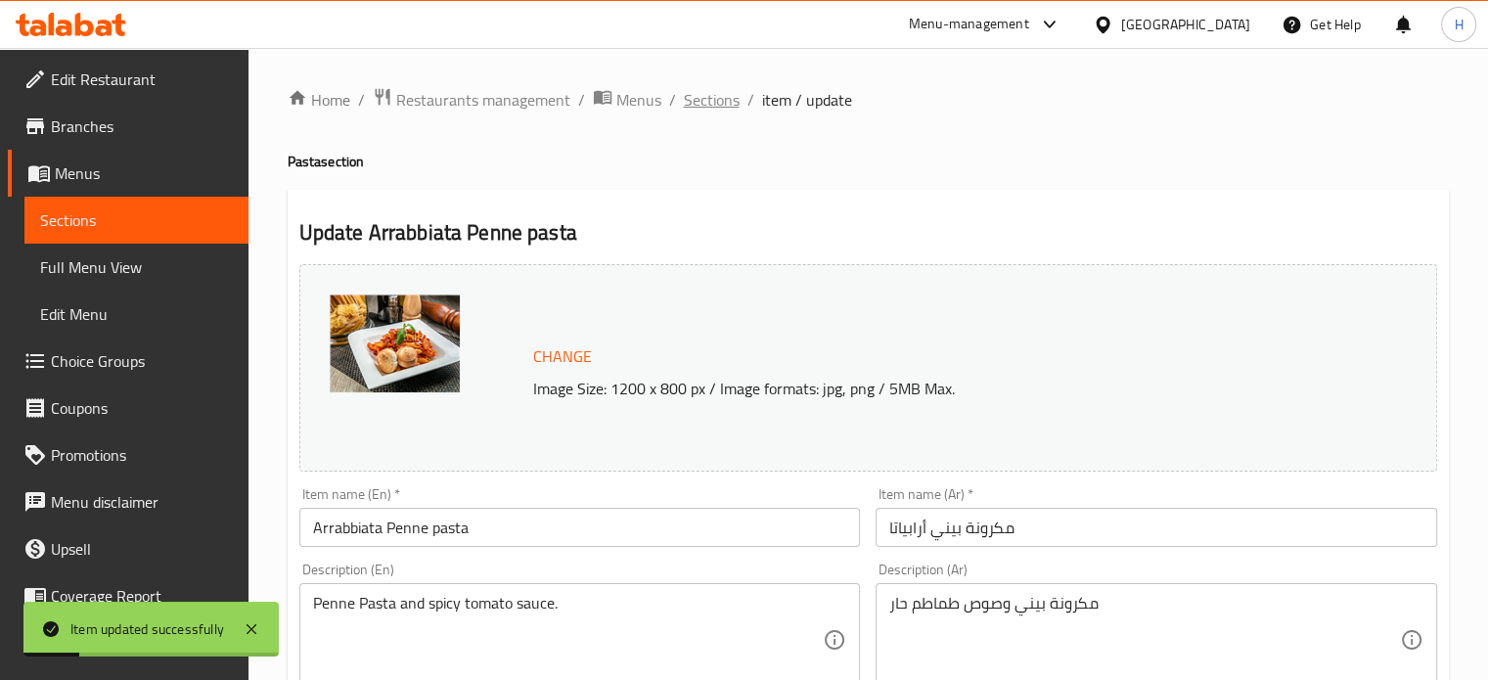
click at [704, 110] on span "Sections" at bounding box center [712, 99] width 56 height 23
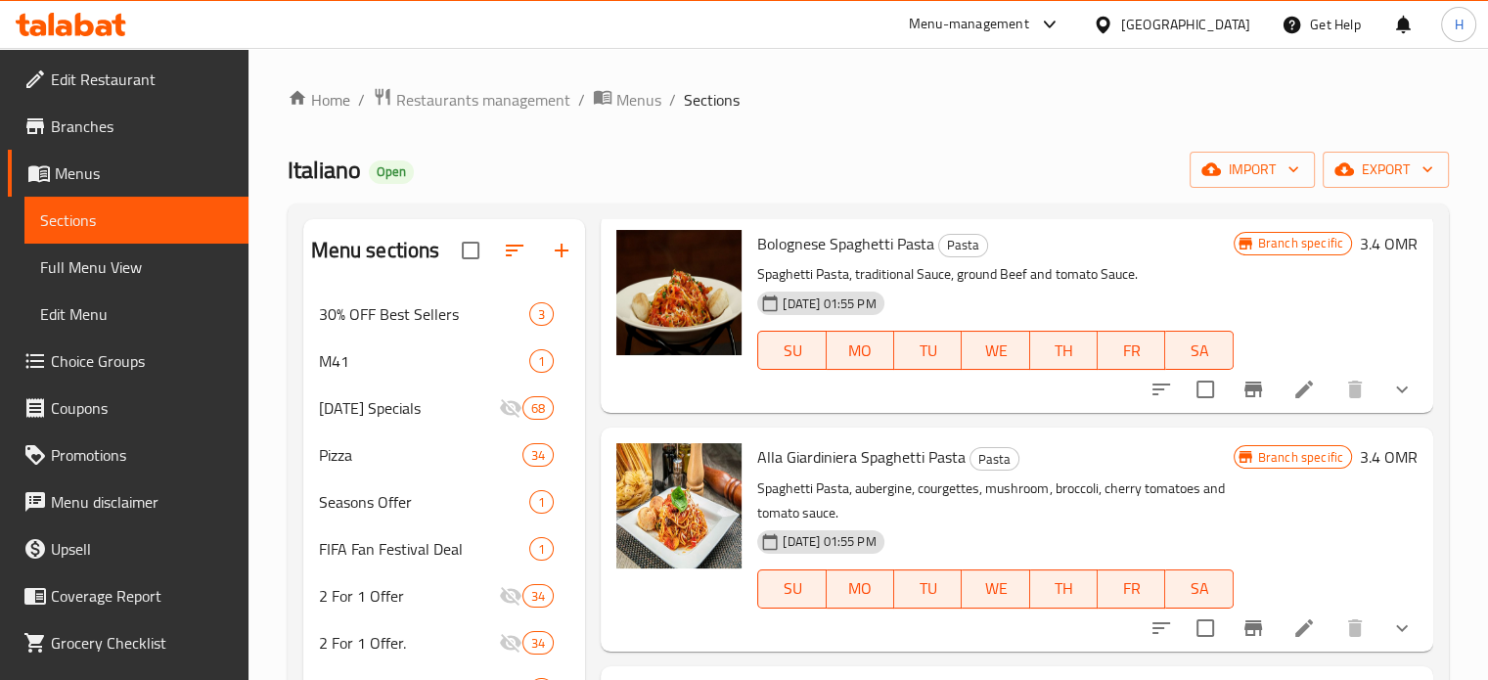
scroll to position [505, 0]
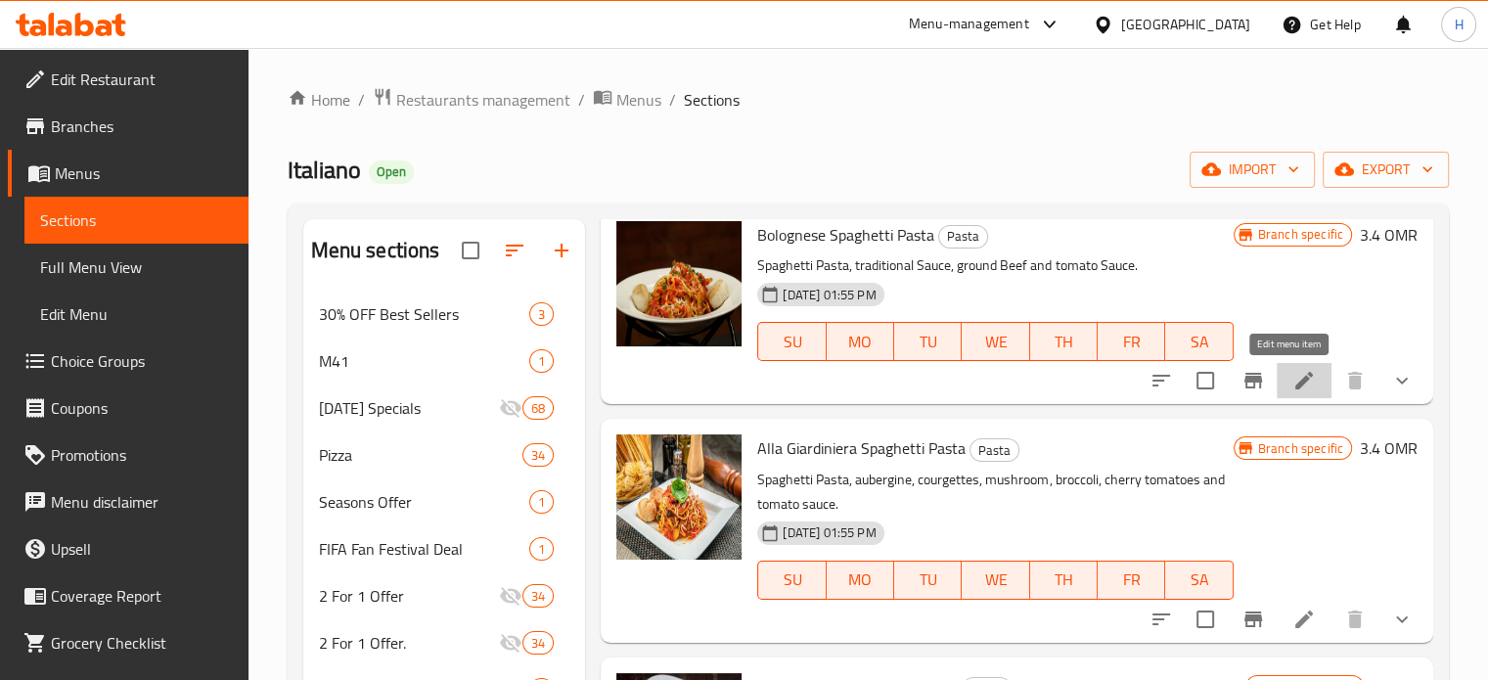
click at [1295, 385] on icon at bounding box center [1304, 381] width 18 height 18
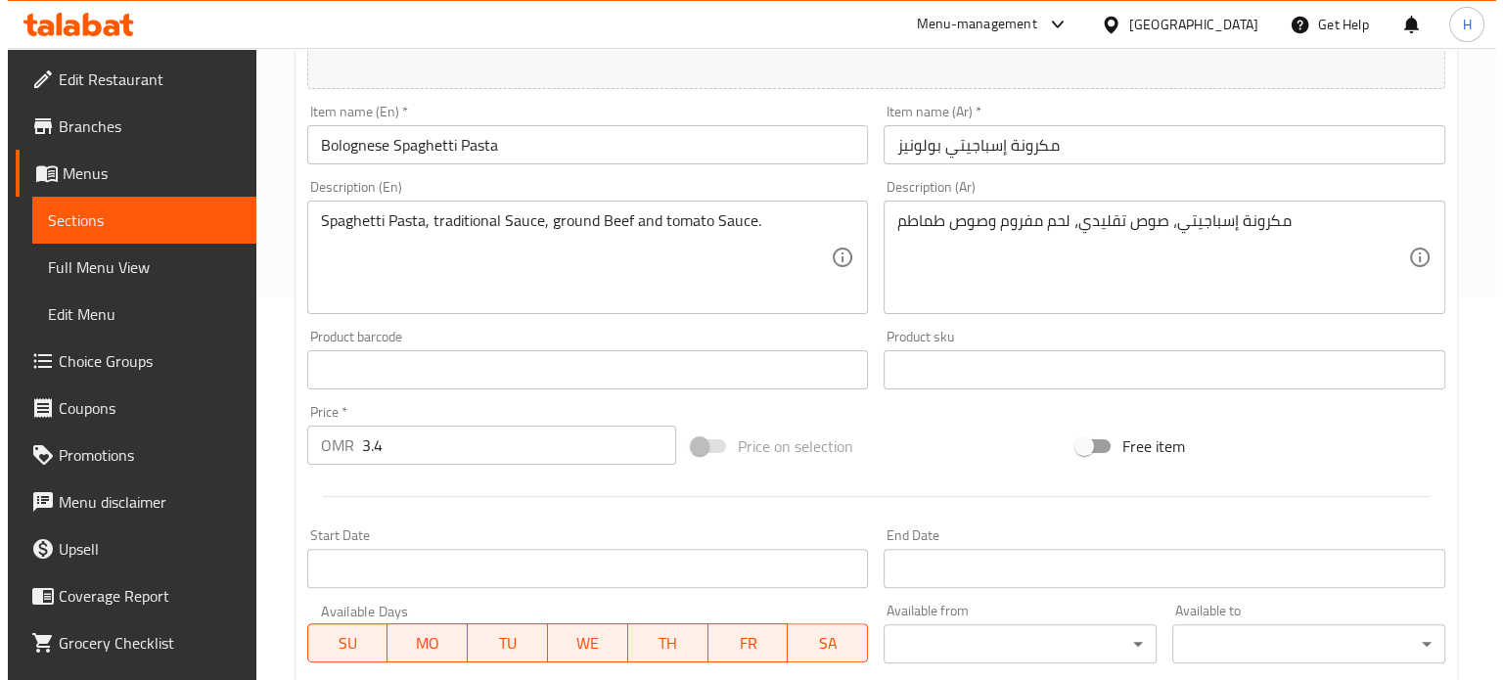
scroll to position [477, 0]
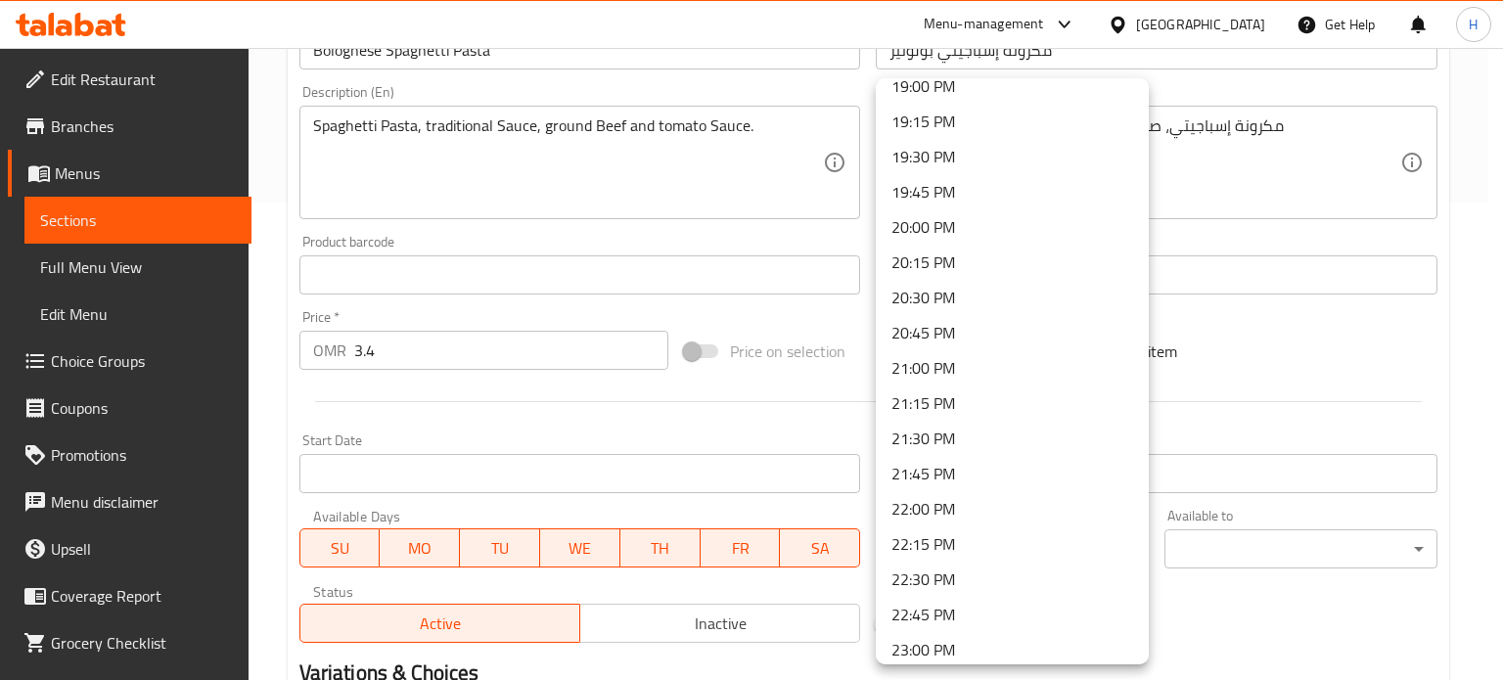
scroll to position [2693, 0]
click at [1006, 634] on li "23:00 PM" at bounding box center [1012, 651] width 273 height 35
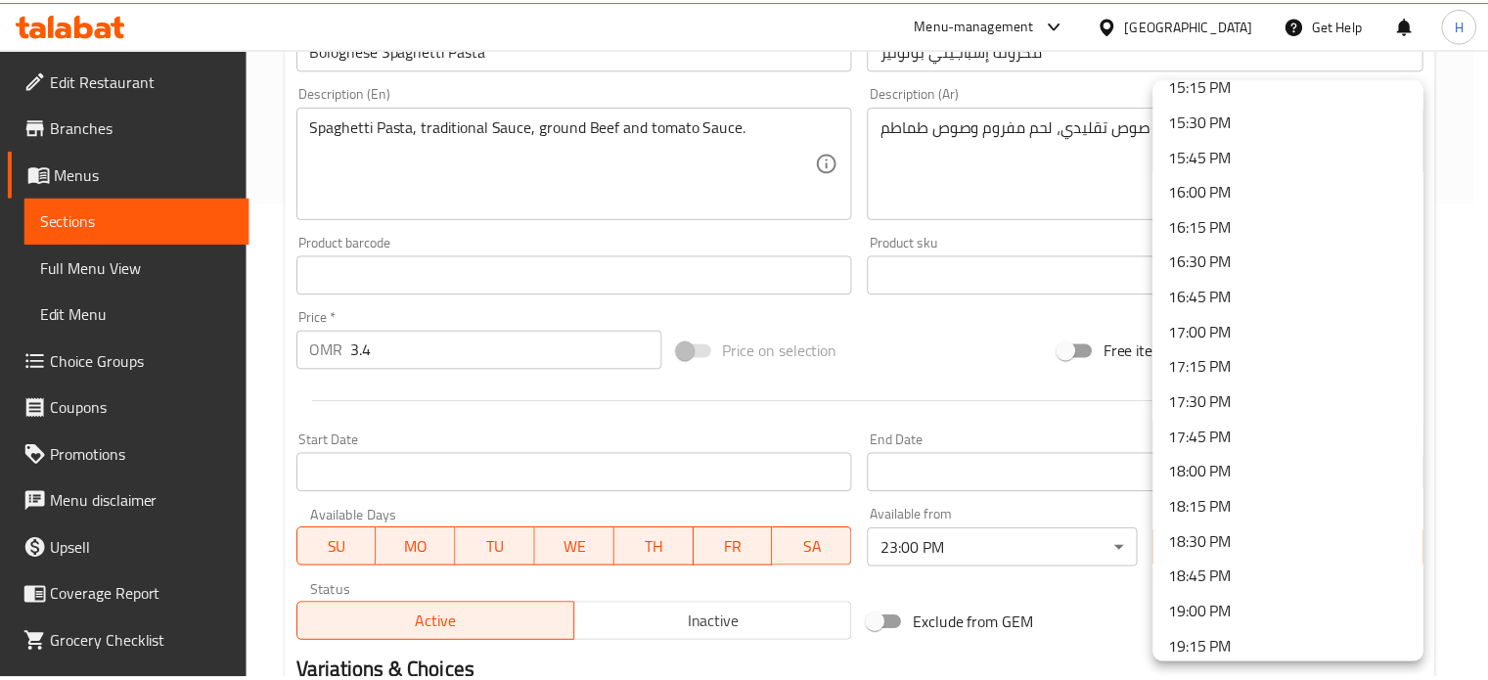
scroll to position [2168, 0]
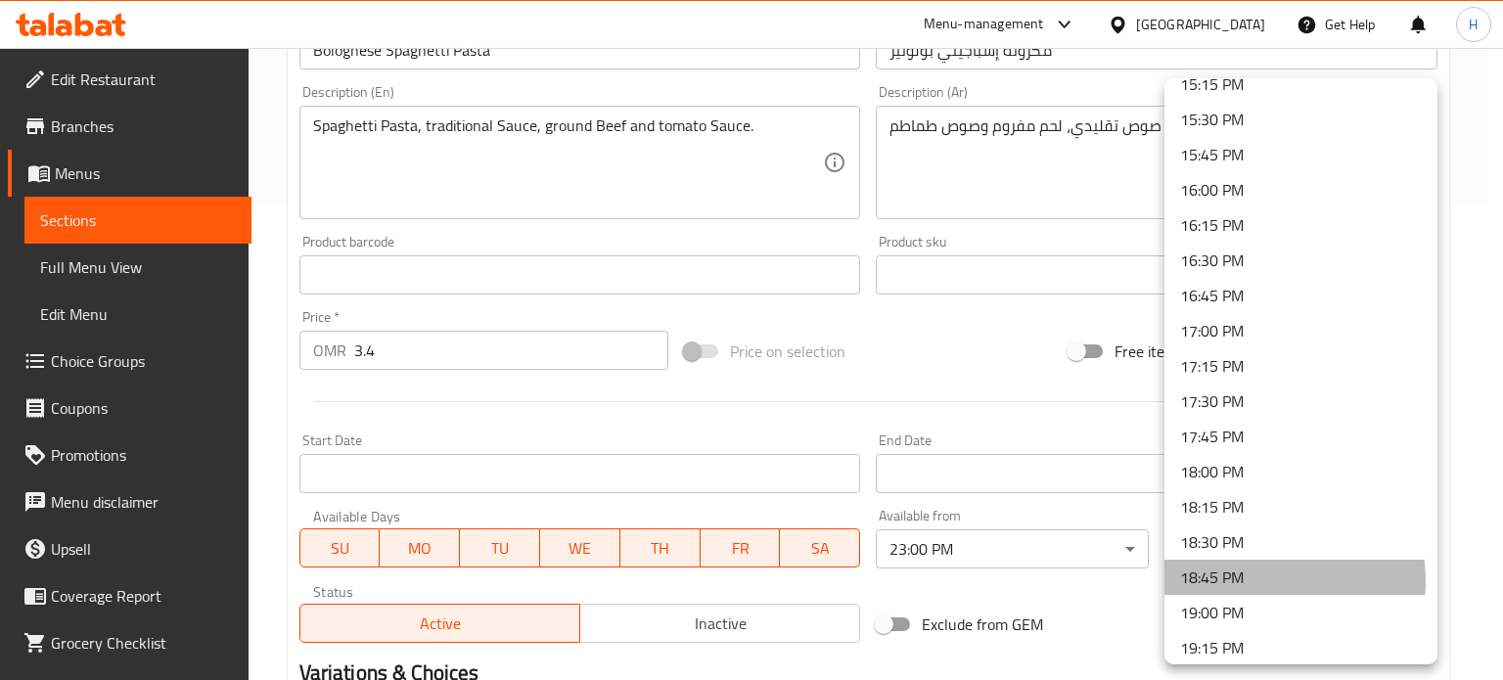
click at [1256, 581] on li "18:45 PM" at bounding box center [1300, 577] width 273 height 35
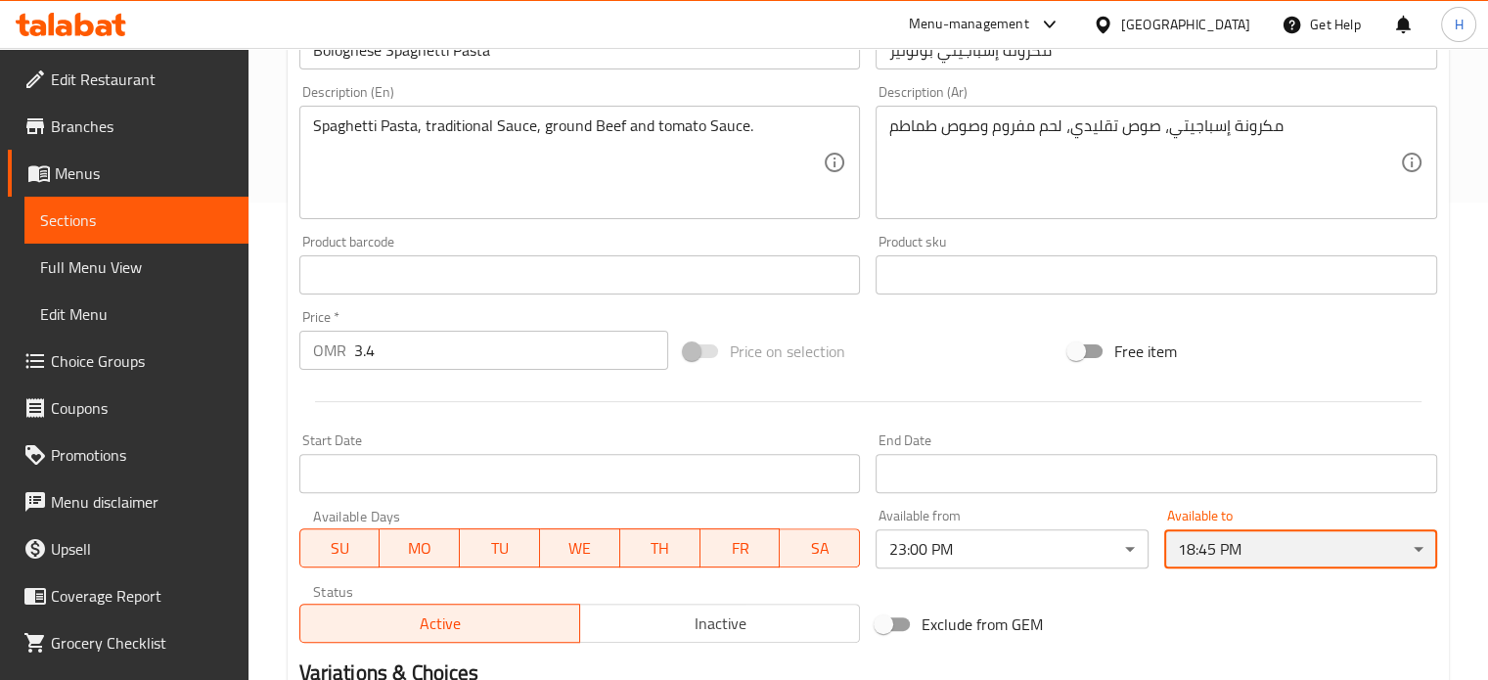
scroll to position [762, 0]
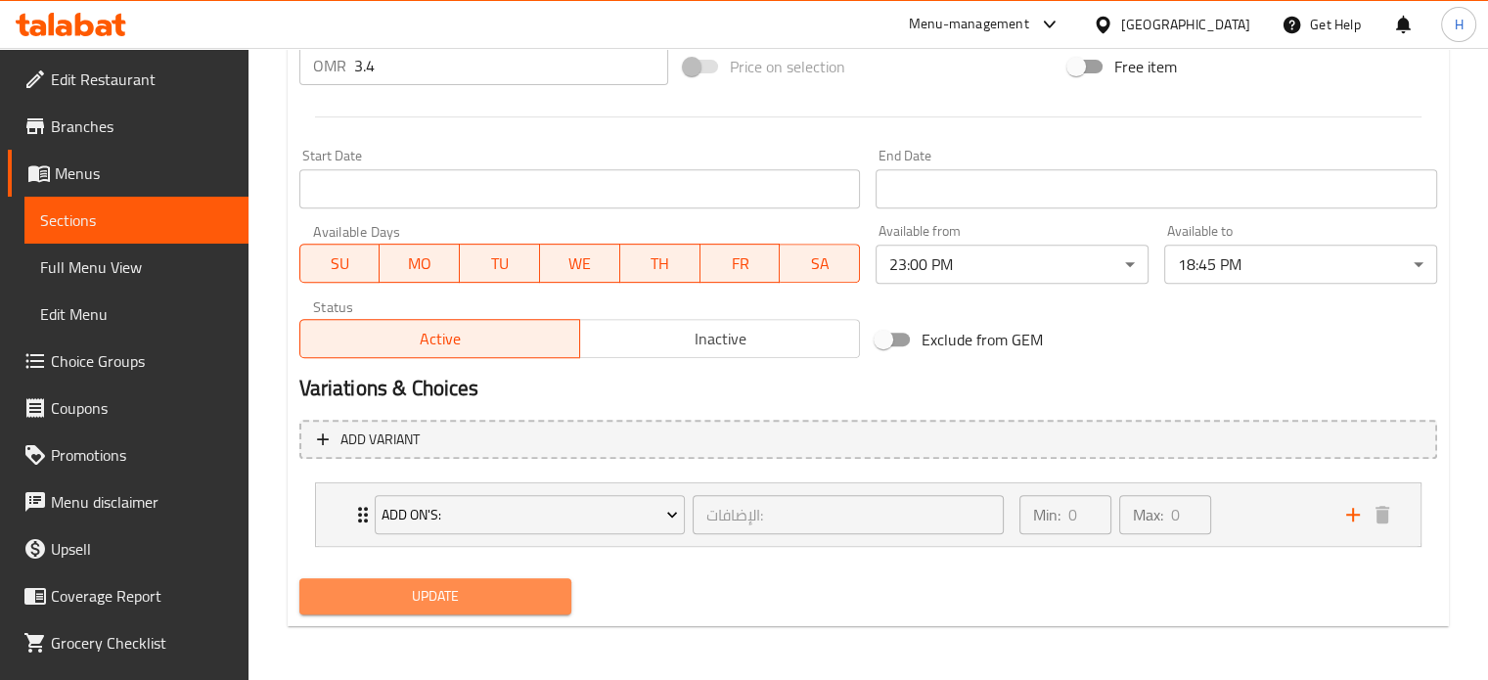
click at [442, 601] on span "Update" at bounding box center [436, 596] width 242 height 24
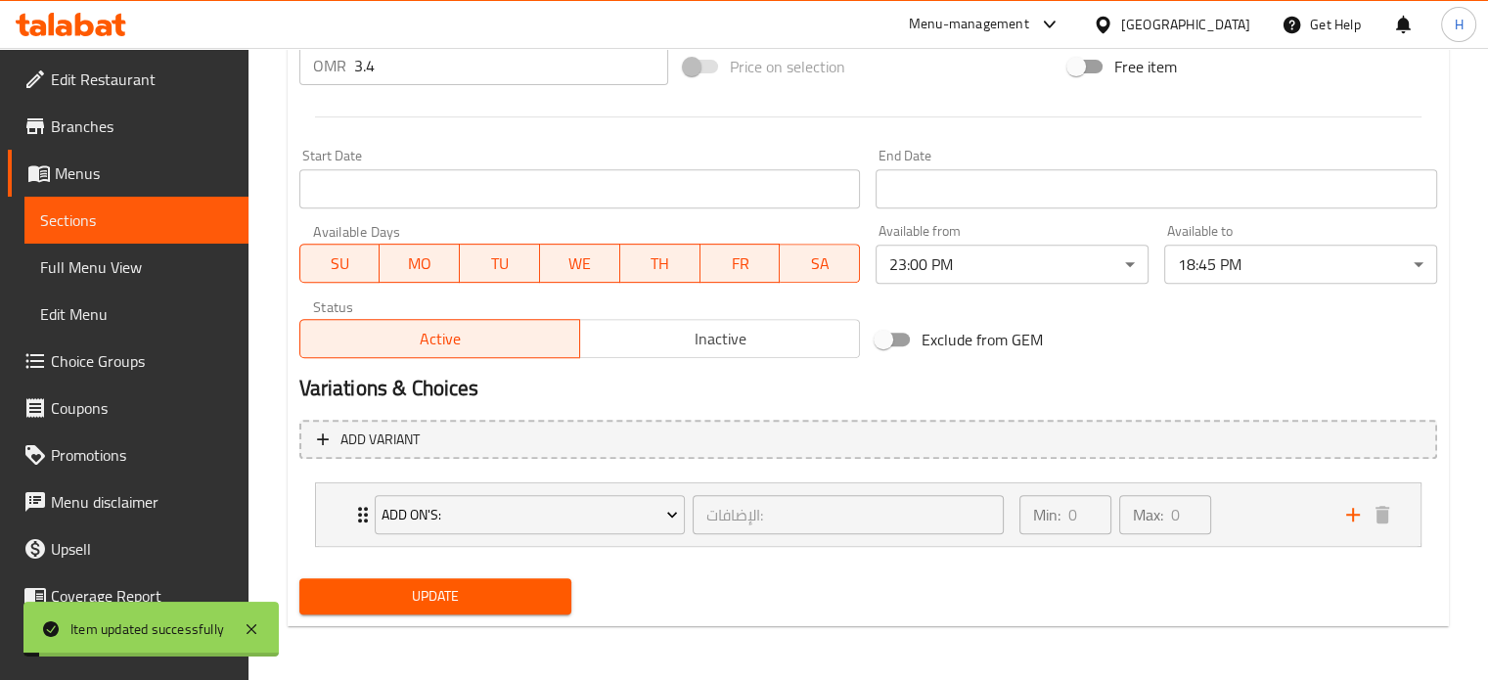
scroll to position [0, 0]
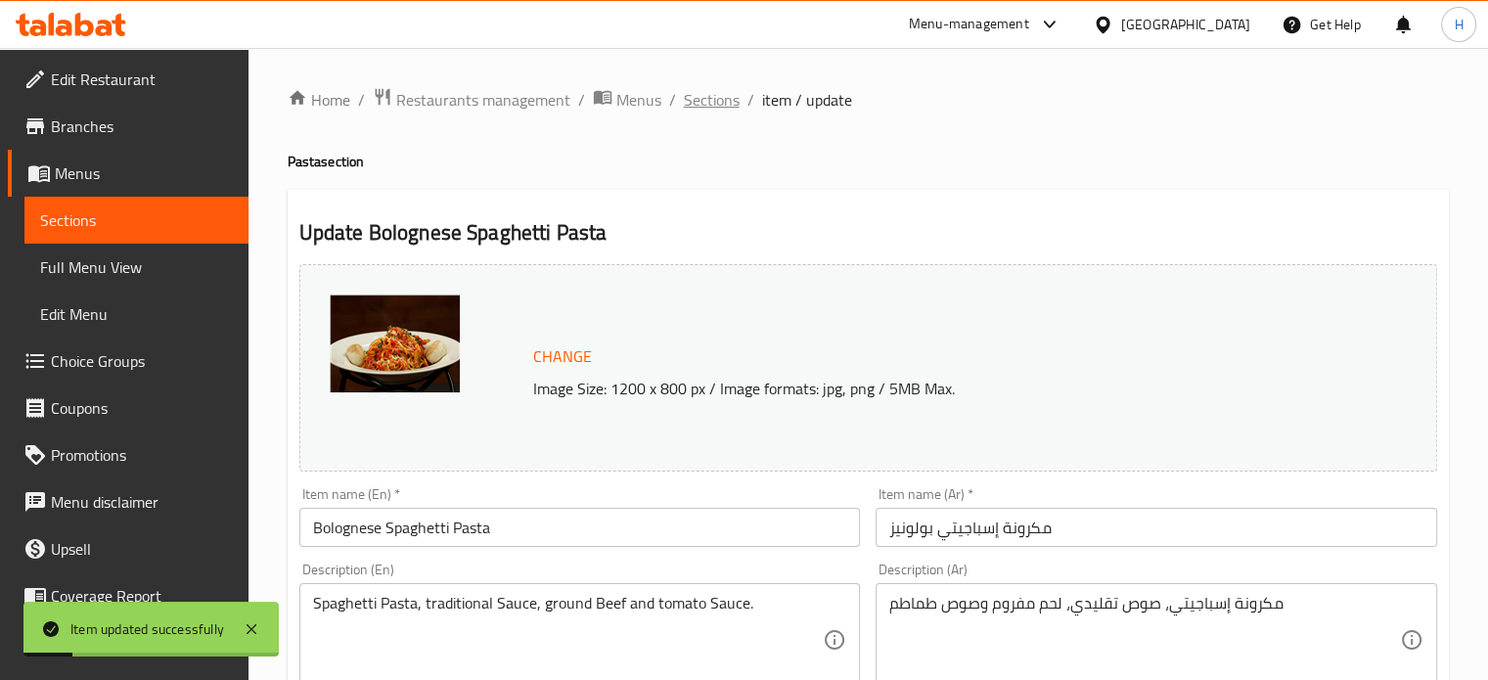
click at [722, 100] on span "Sections" at bounding box center [712, 99] width 56 height 23
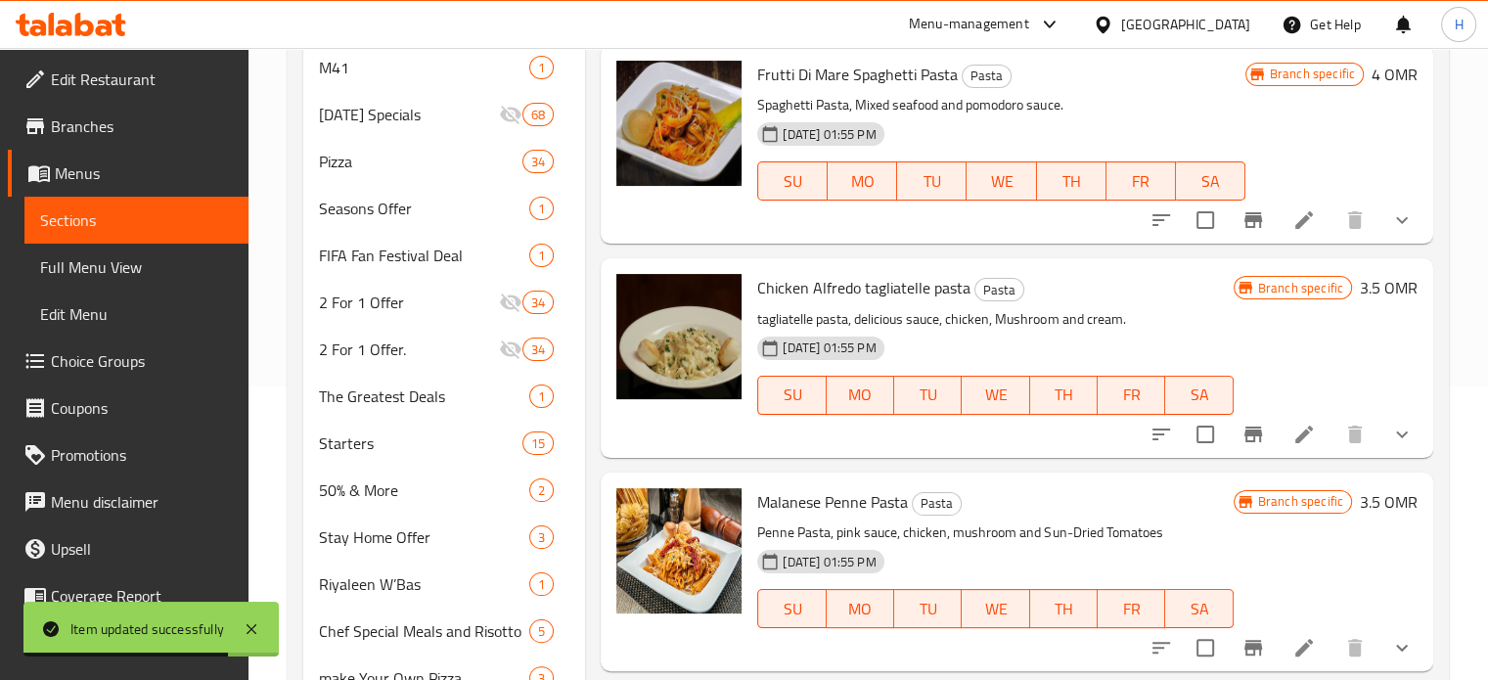
scroll to position [825, 0]
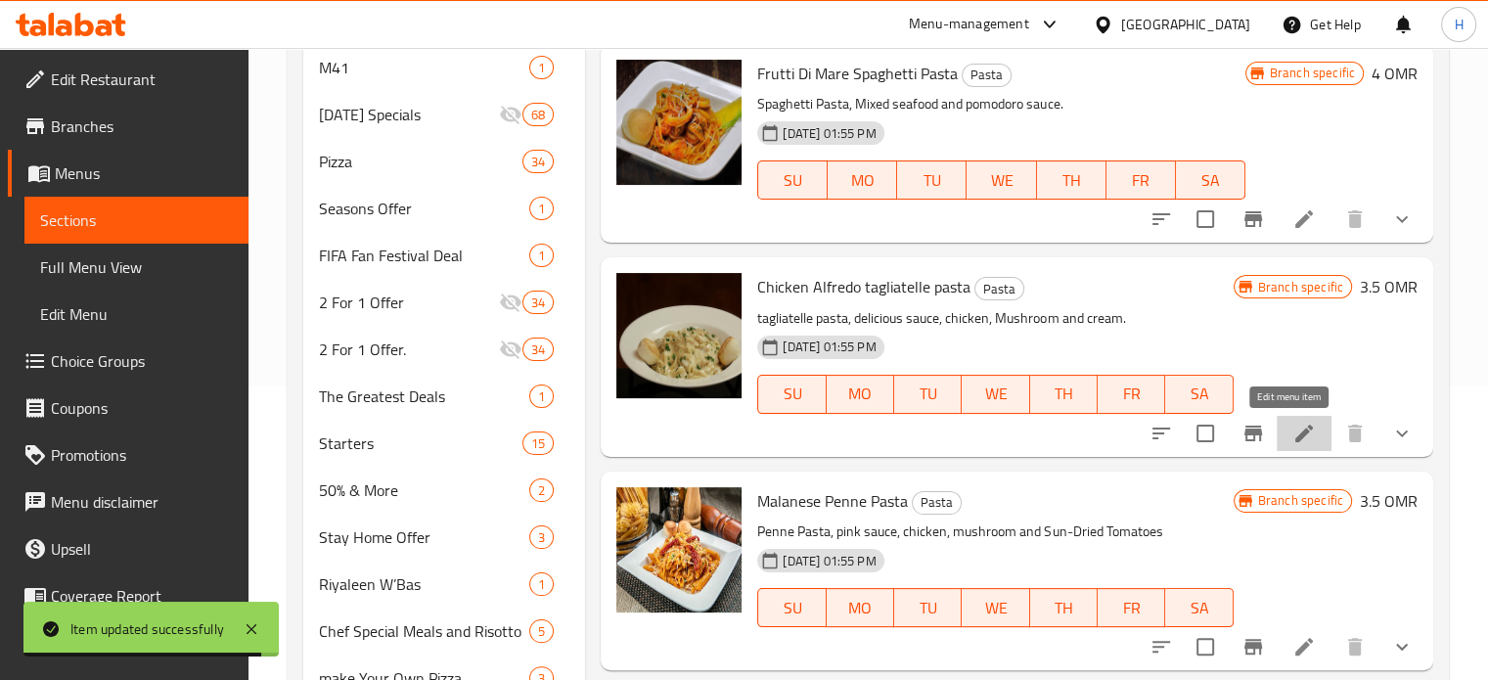
click at [1295, 430] on icon at bounding box center [1303, 433] width 23 height 23
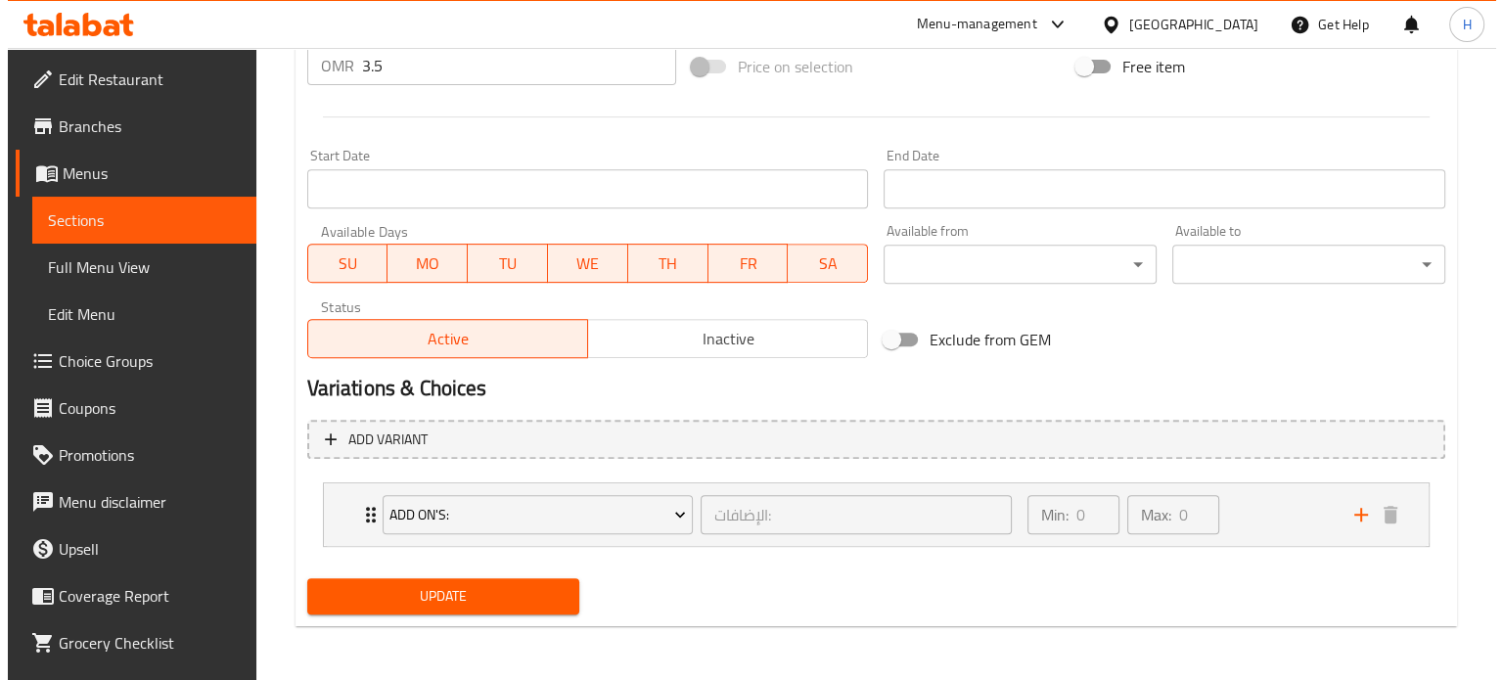
scroll to position [750, 0]
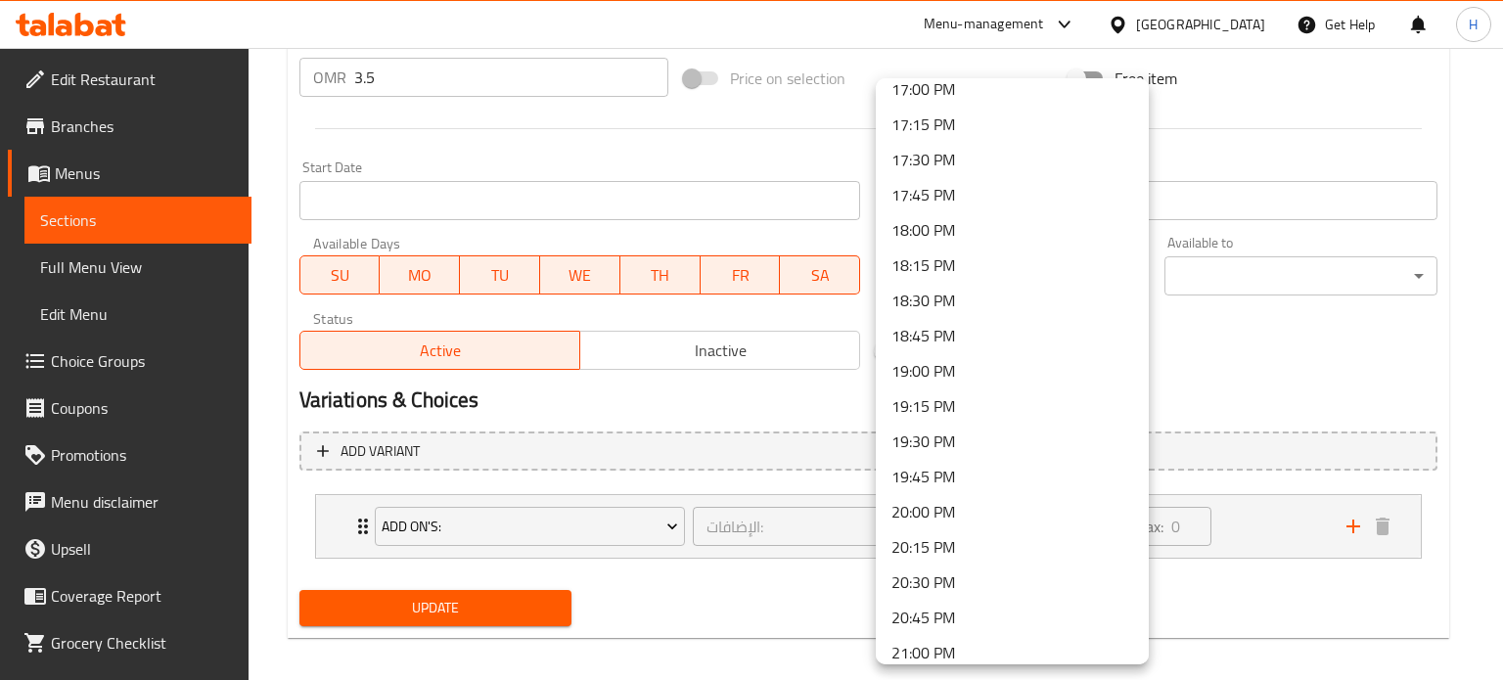
scroll to position [2407, 0]
click at [1018, 506] on li "20:00 PM" at bounding box center [1012, 514] width 273 height 35
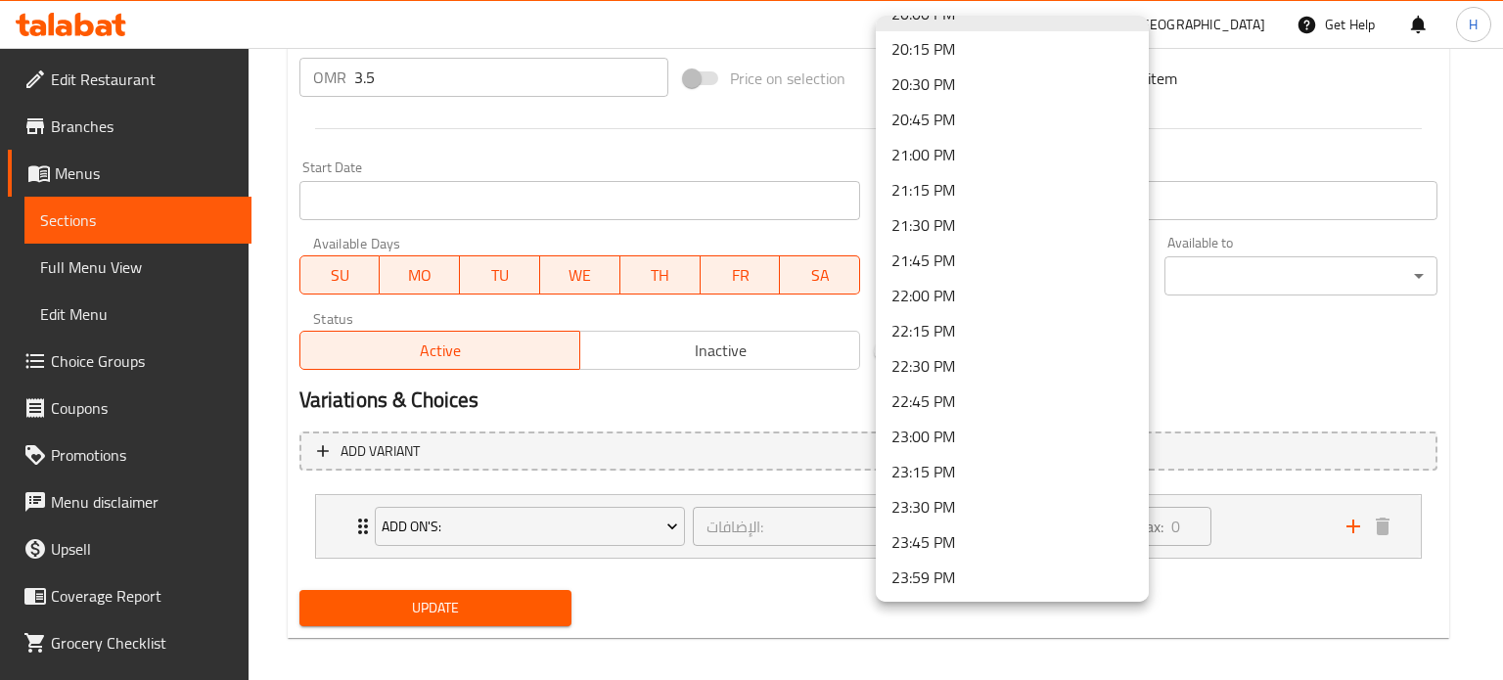
scroll to position [2845, 0]
click at [1064, 441] on li "23:00 PM" at bounding box center [1012, 436] width 273 height 35
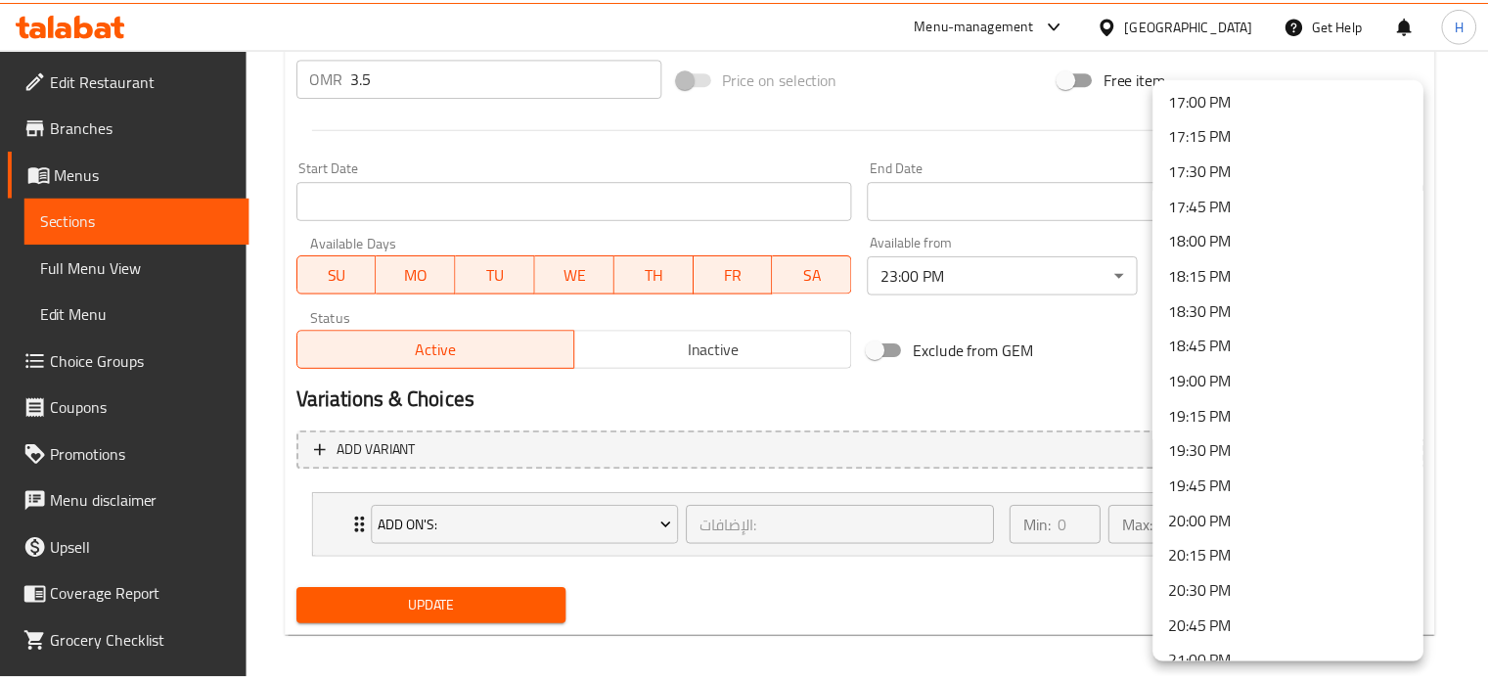
scroll to position [2399, 0]
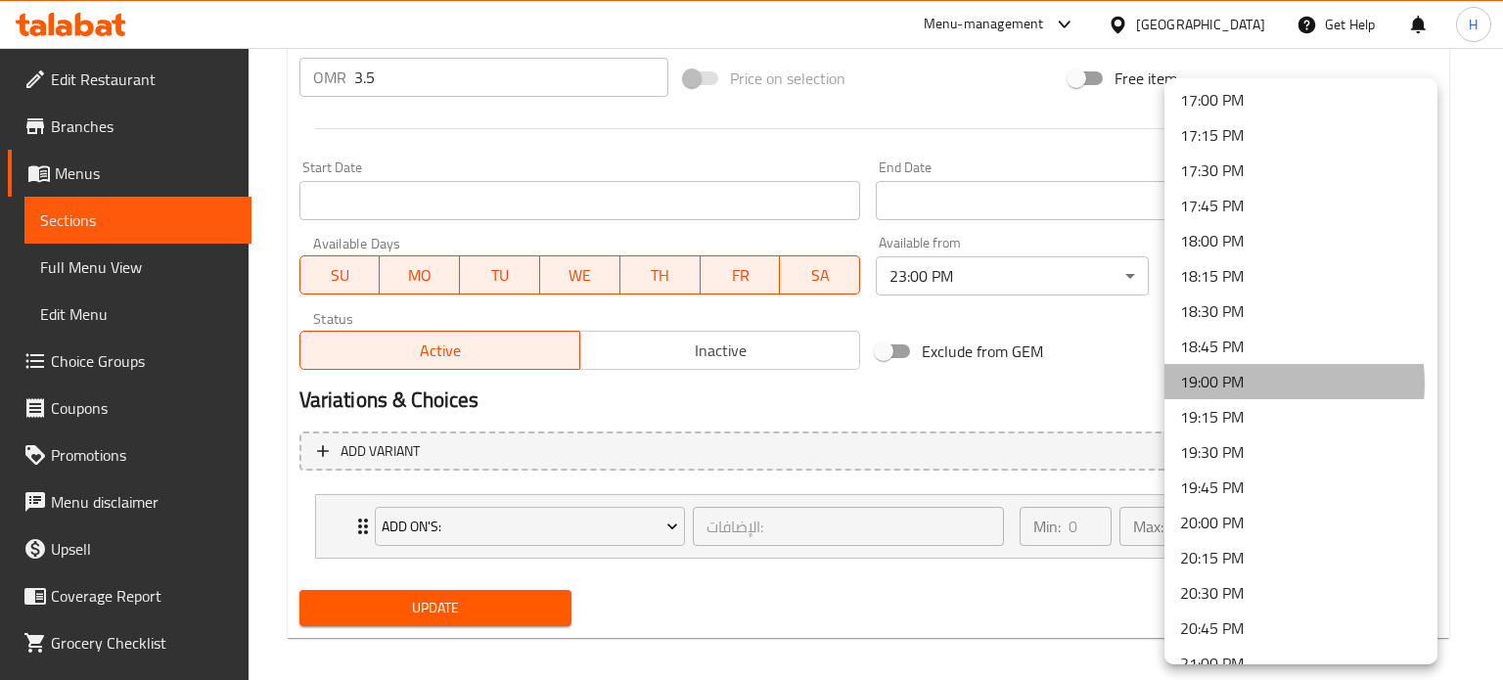
click at [1240, 383] on li "19:00 PM" at bounding box center [1300, 381] width 273 height 35
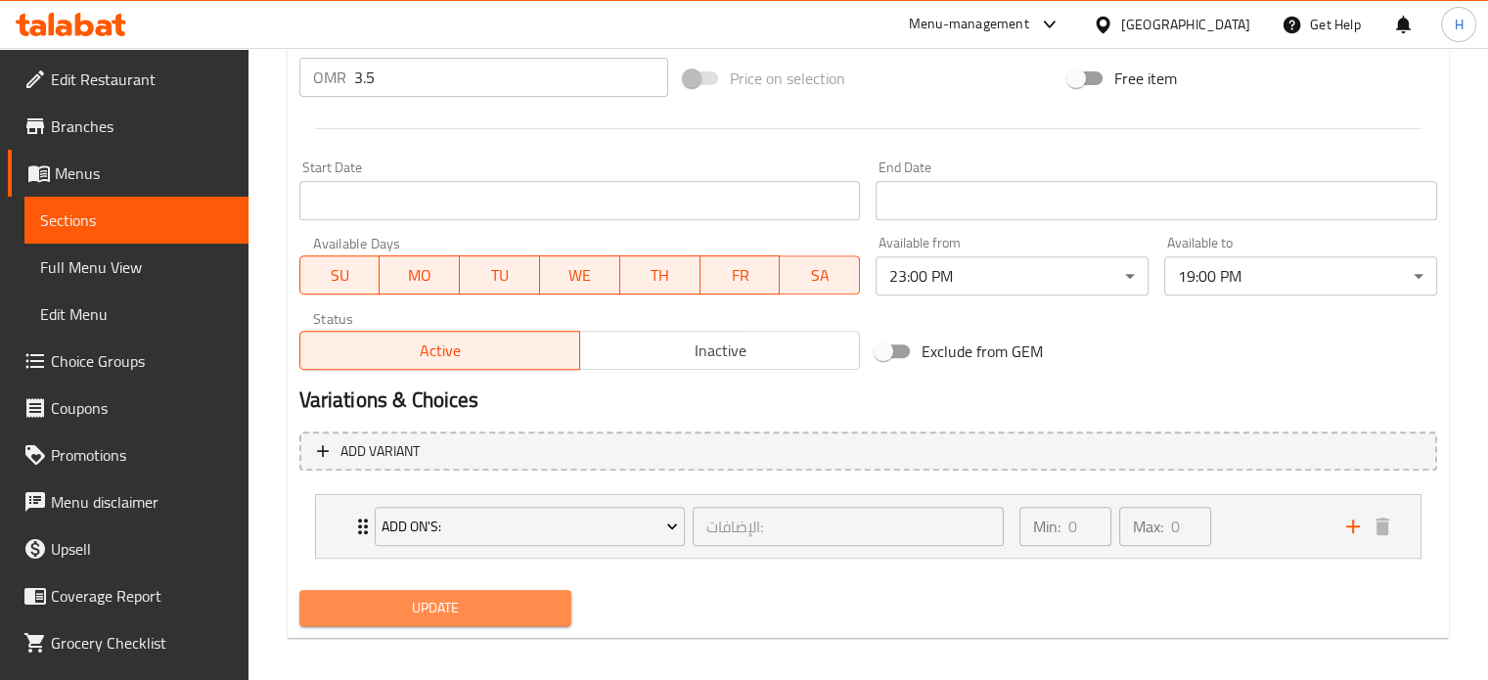
click at [456, 617] on span "Update" at bounding box center [436, 608] width 242 height 24
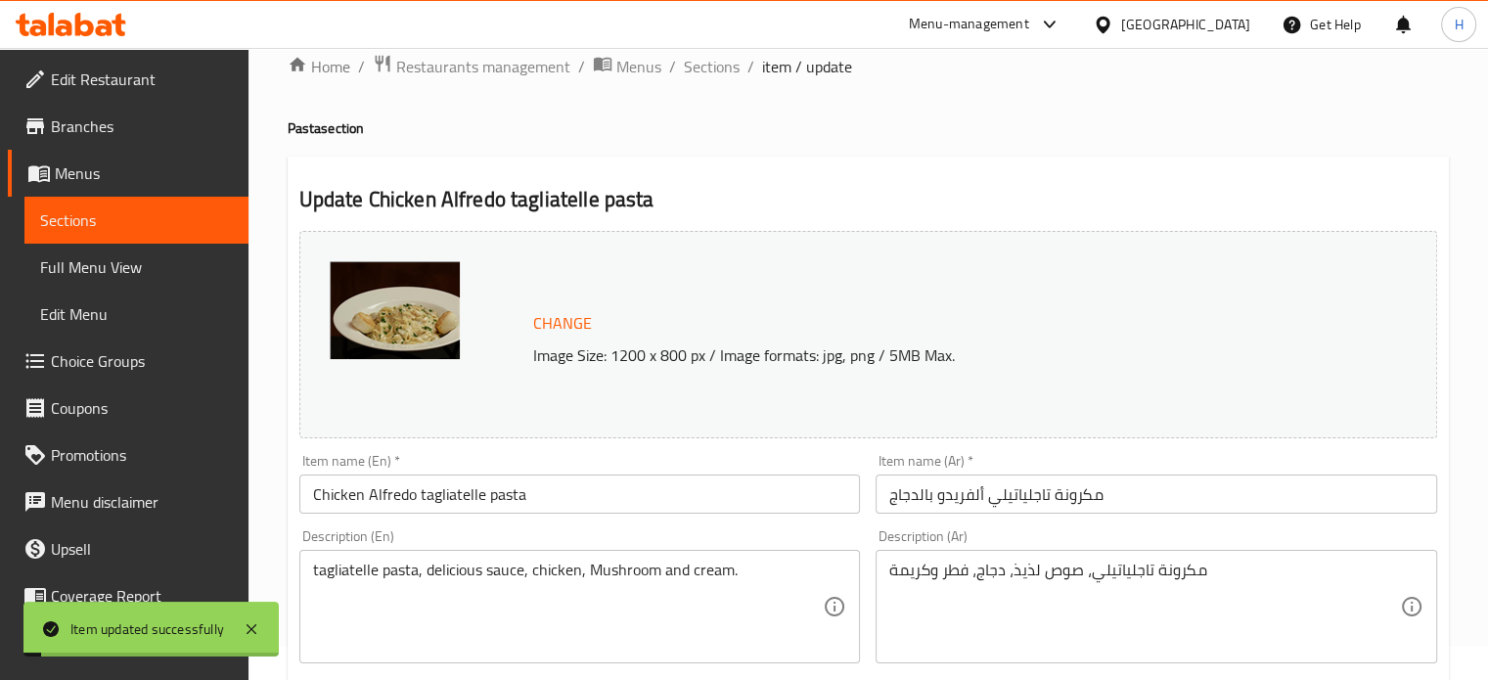
scroll to position [0, 0]
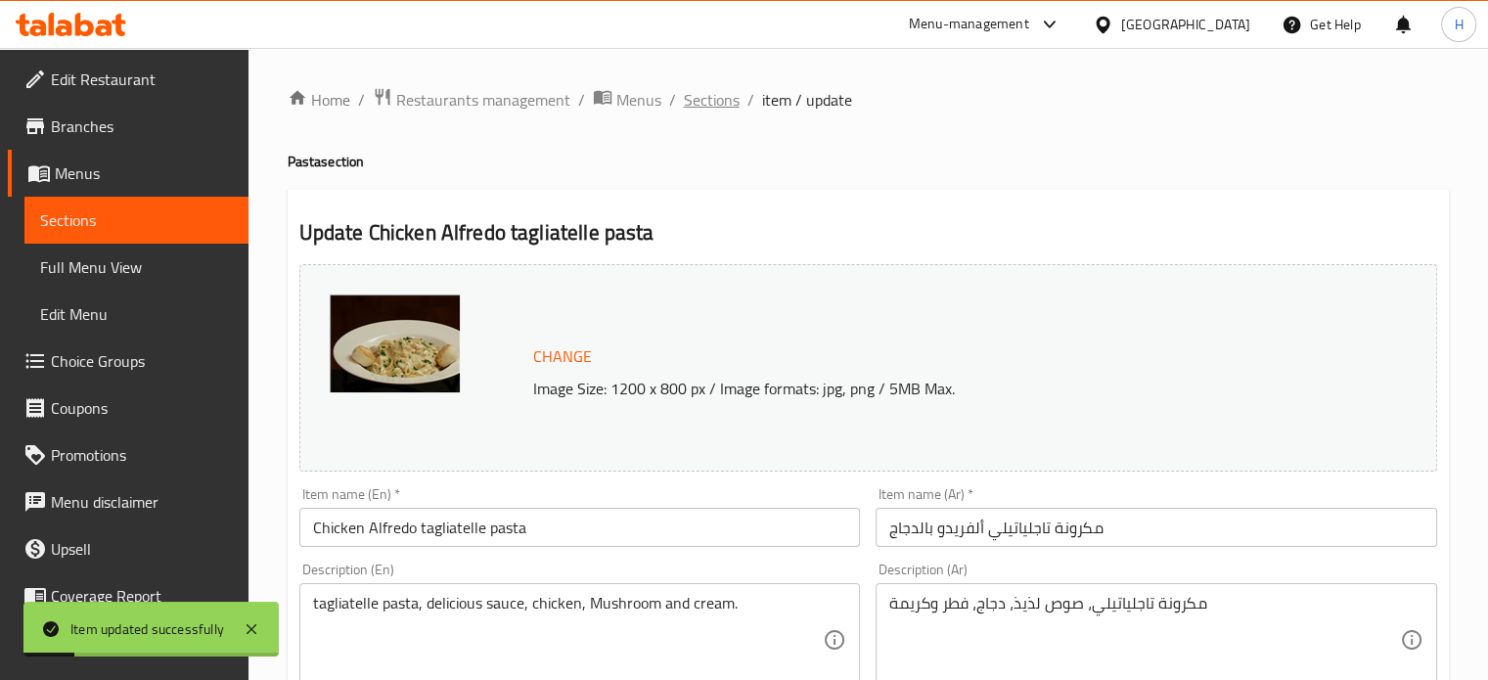
click at [706, 109] on span "Sections" at bounding box center [712, 99] width 56 height 23
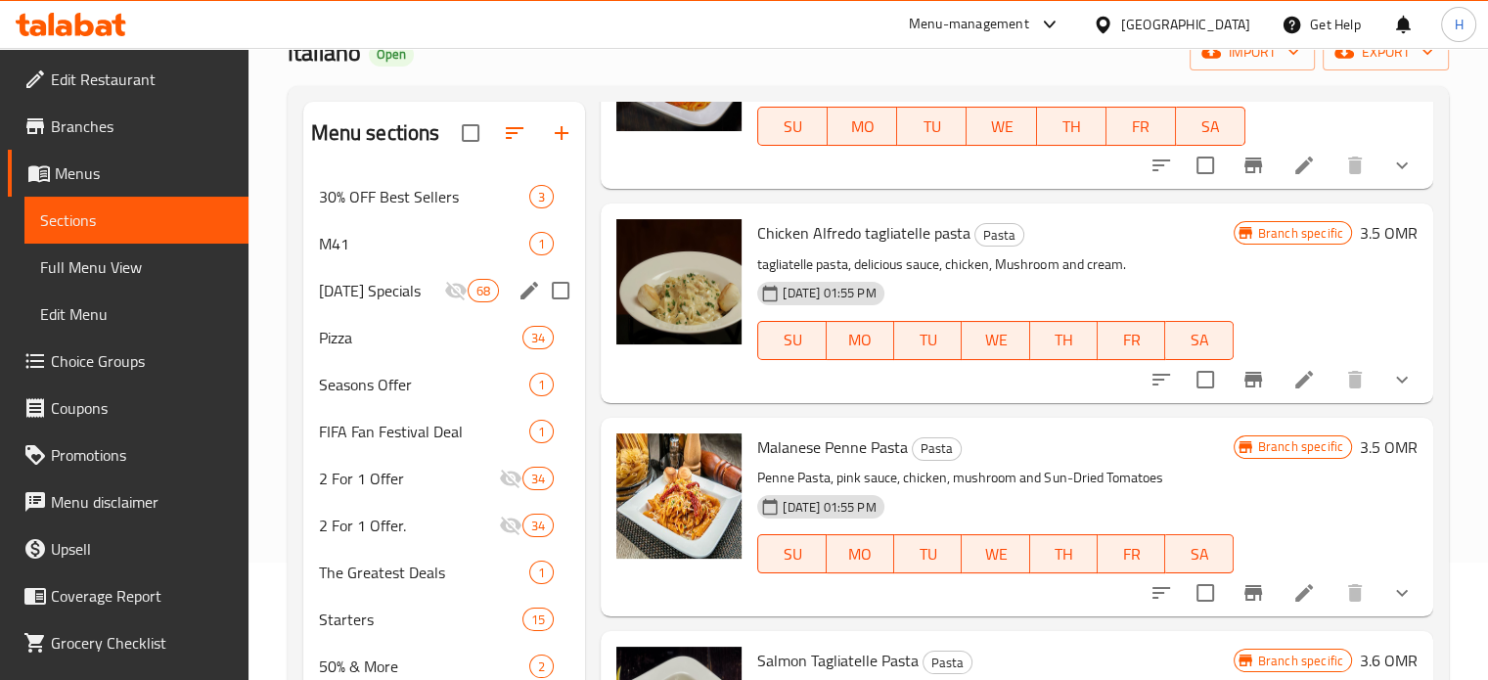
scroll to position [116, 0]
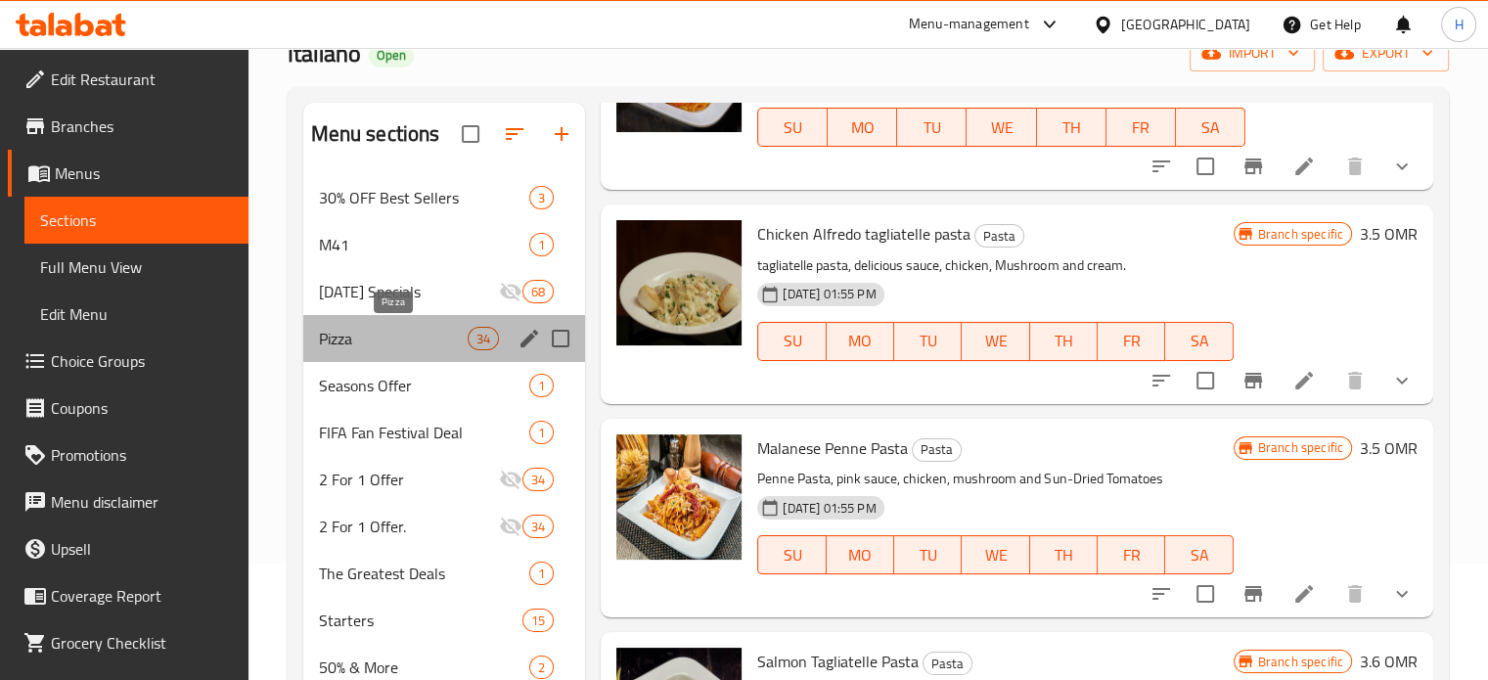
click at [414, 343] on span "Pizza" at bounding box center [394, 338] width 150 height 23
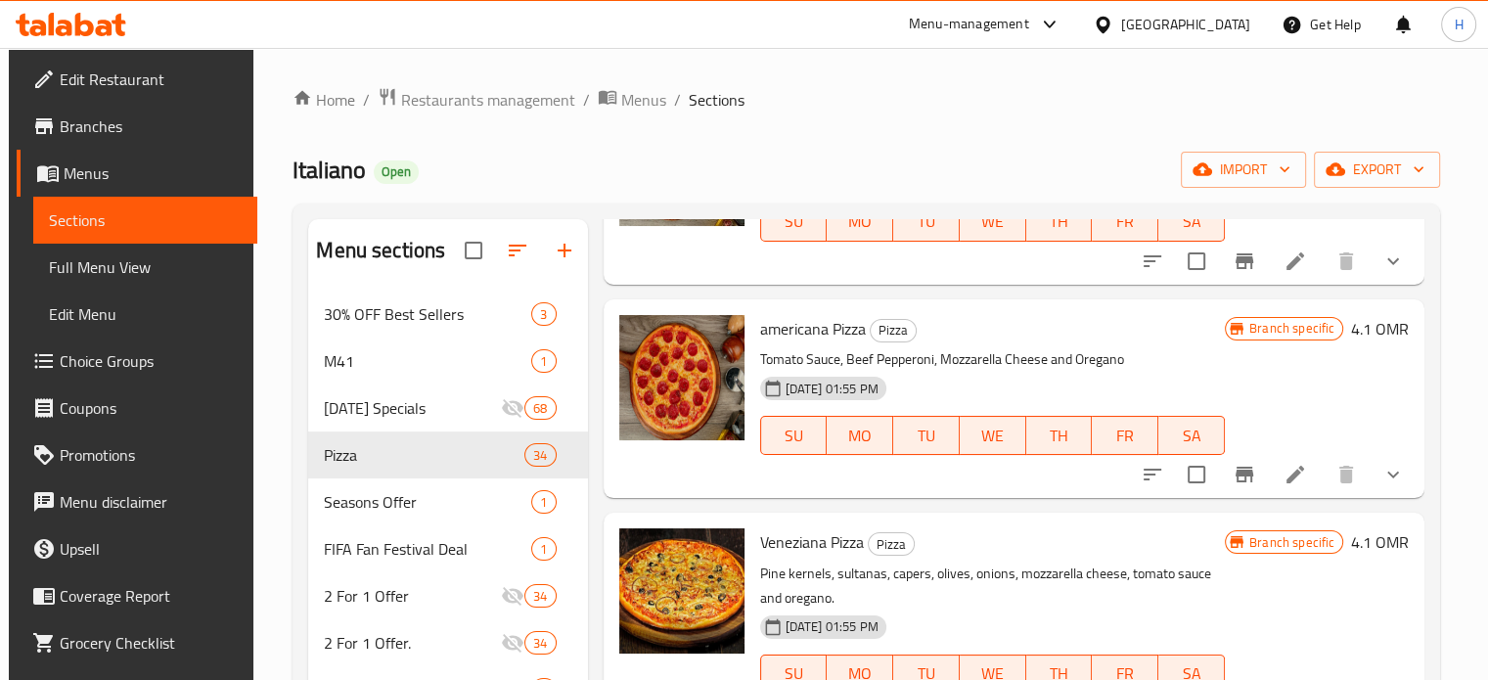
scroll to position [1389, 0]
click at [1268, 471] on li at bounding box center [1295, 473] width 55 height 35
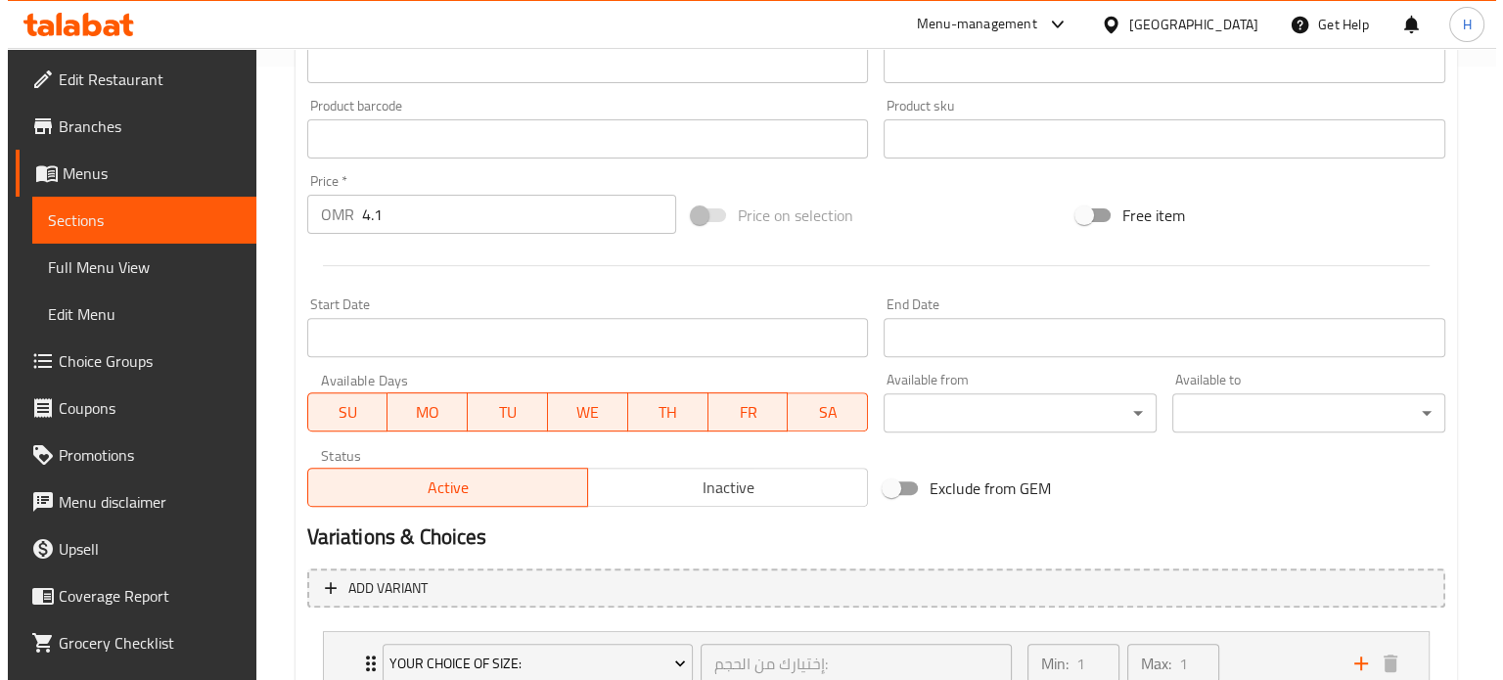
scroll to position [841, 0]
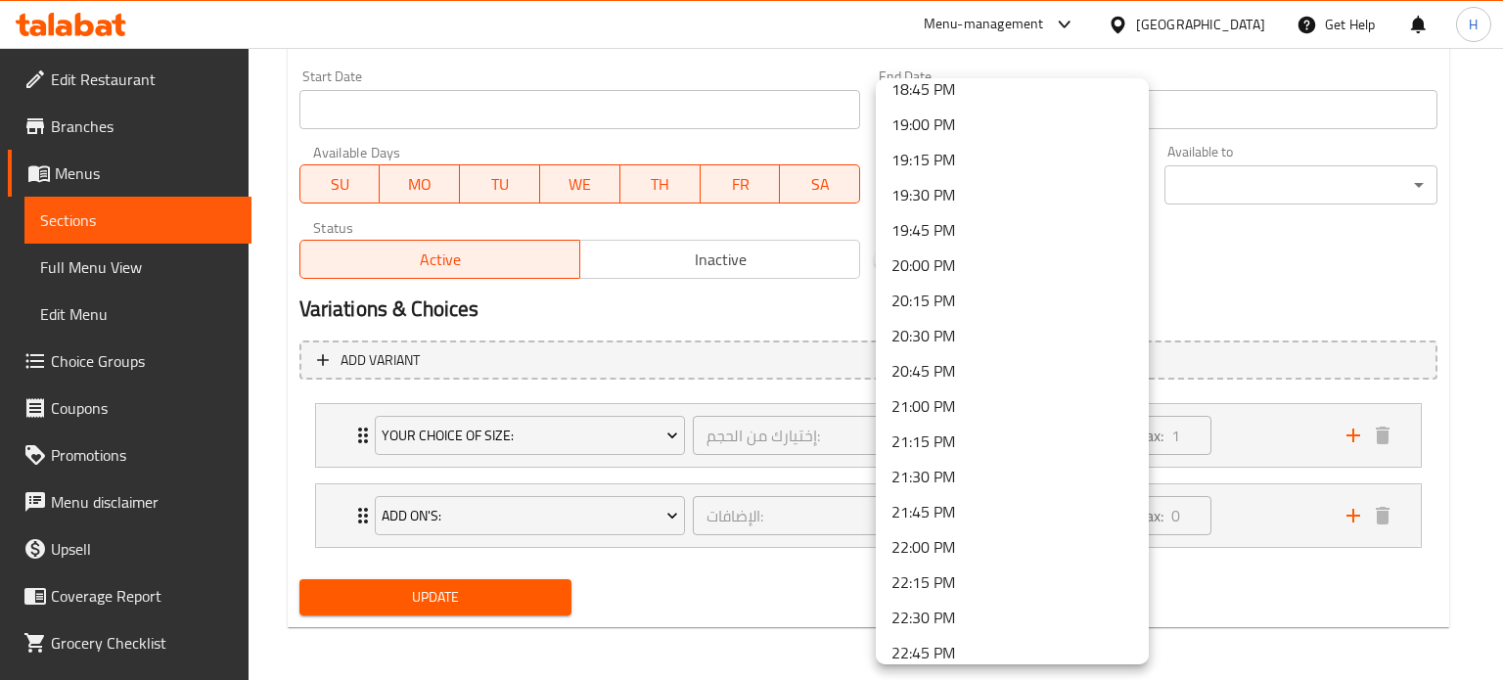
scroll to position [2845, 0]
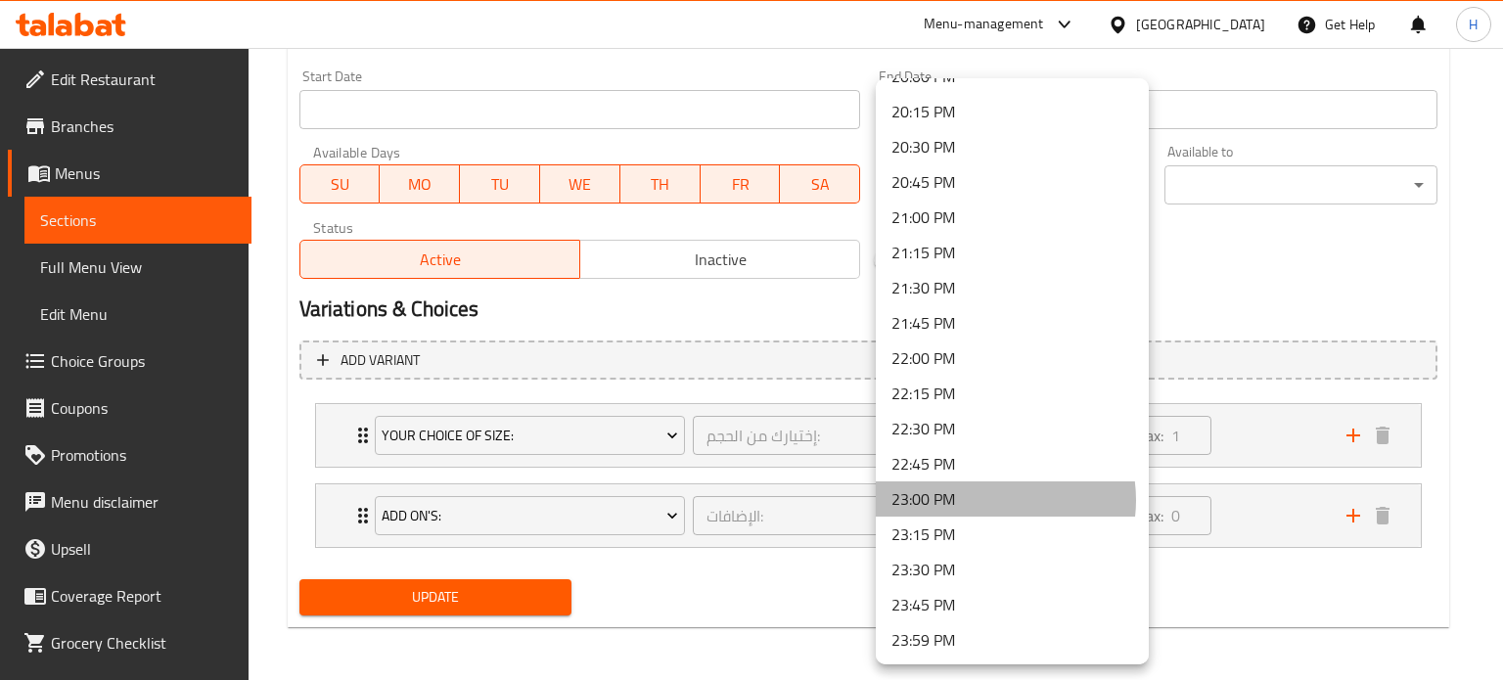
click at [988, 499] on li "23:00 PM" at bounding box center [1012, 498] width 273 height 35
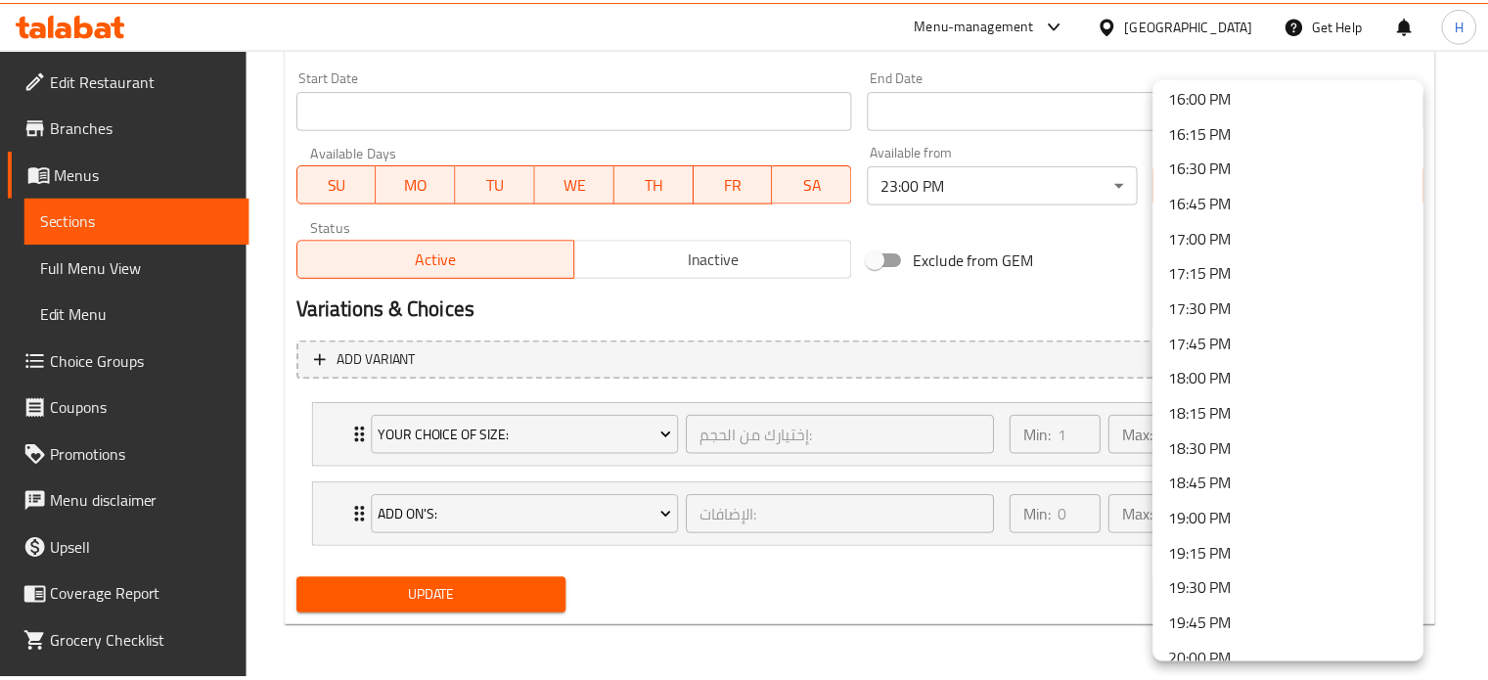
scroll to position [2258, 0]
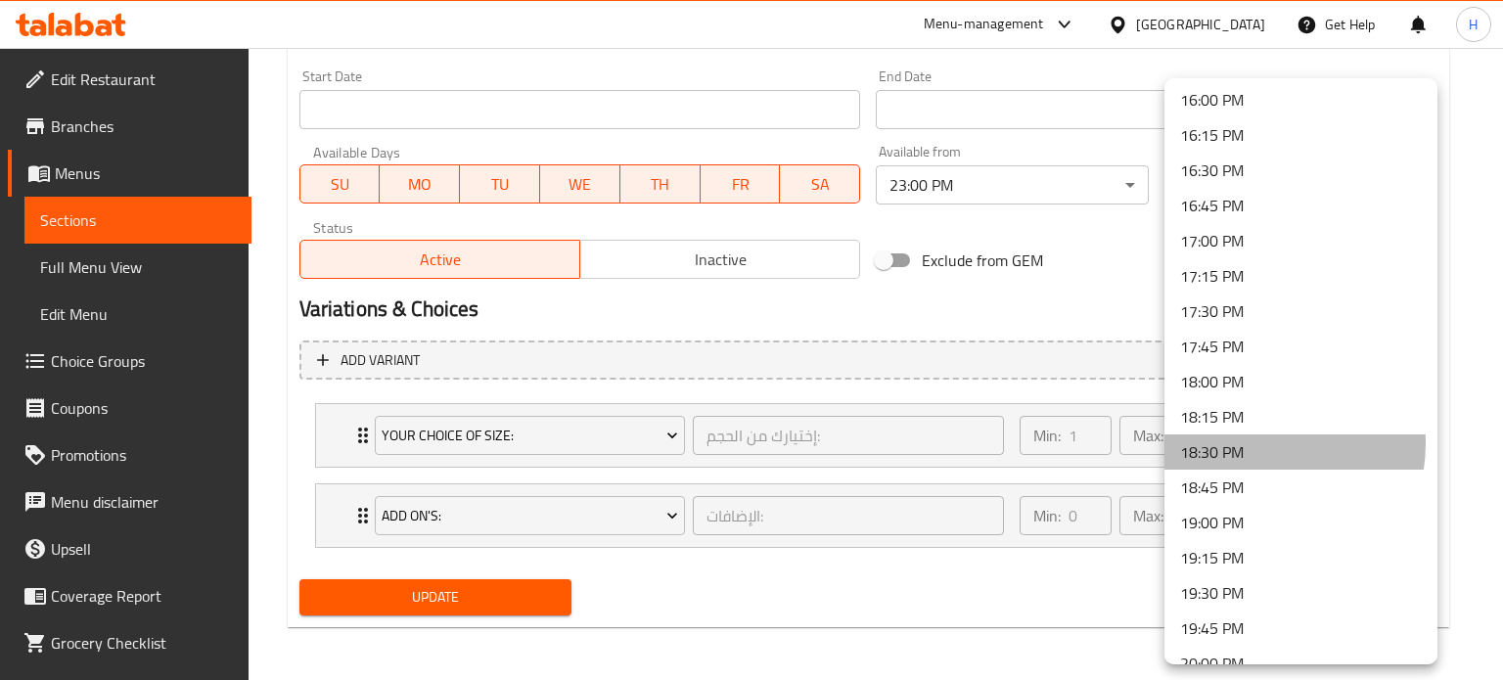
click at [1248, 442] on li "18:30 PM" at bounding box center [1300, 451] width 273 height 35
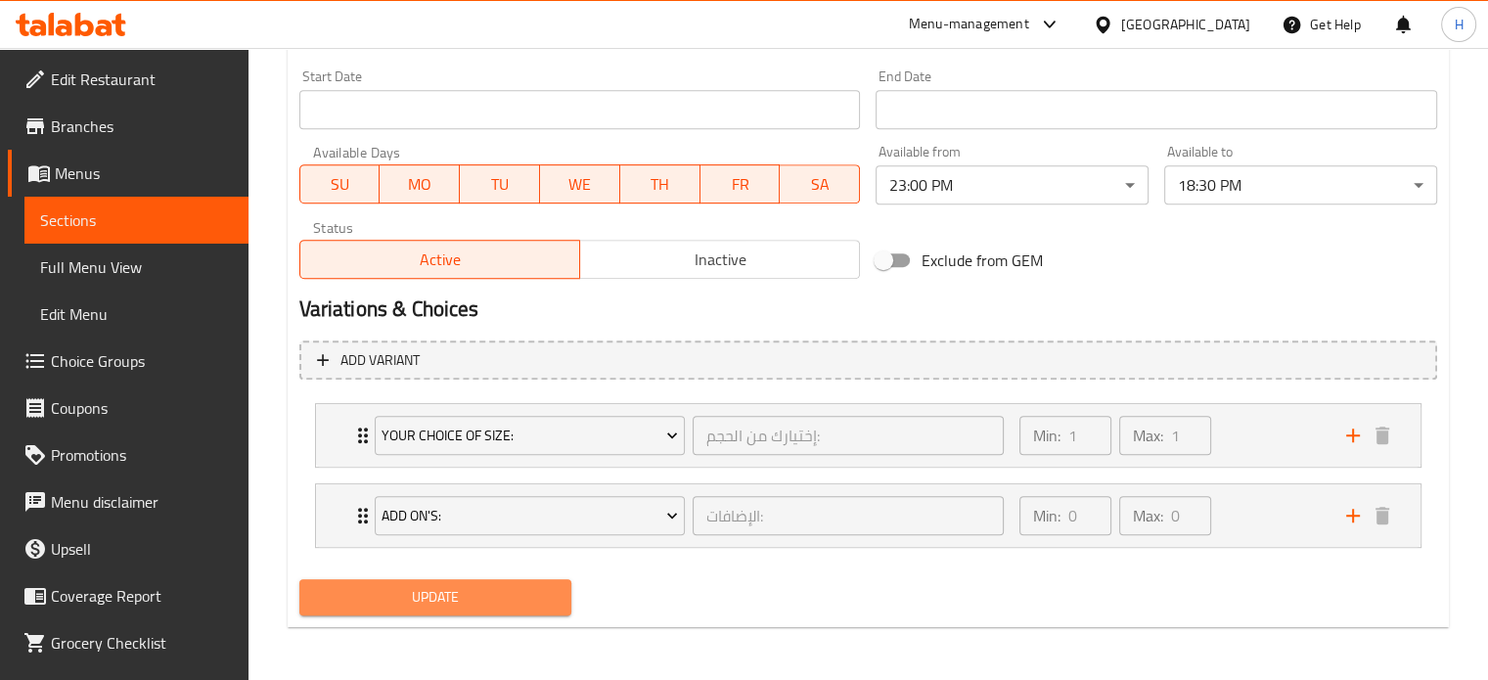
click at [475, 607] on span "Update" at bounding box center [436, 597] width 242 height 24
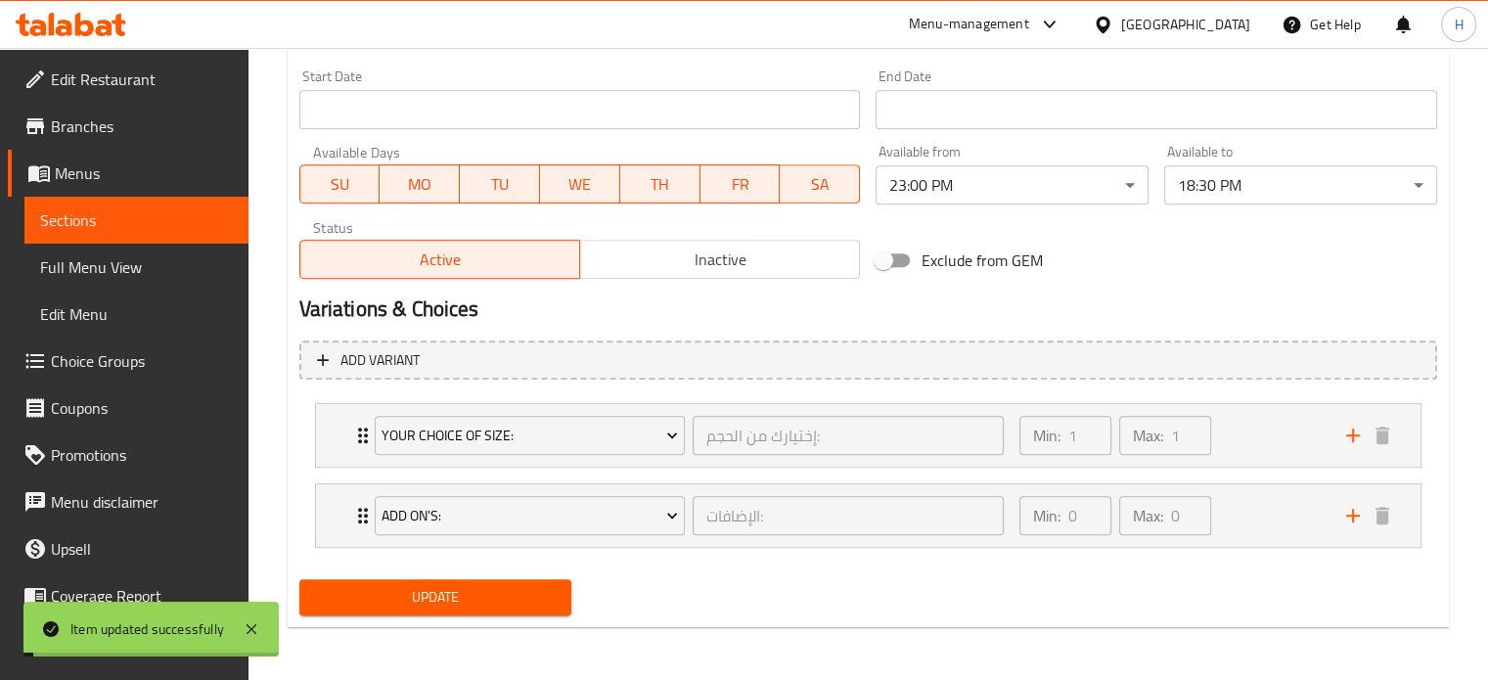
scroll to position [0, 0]
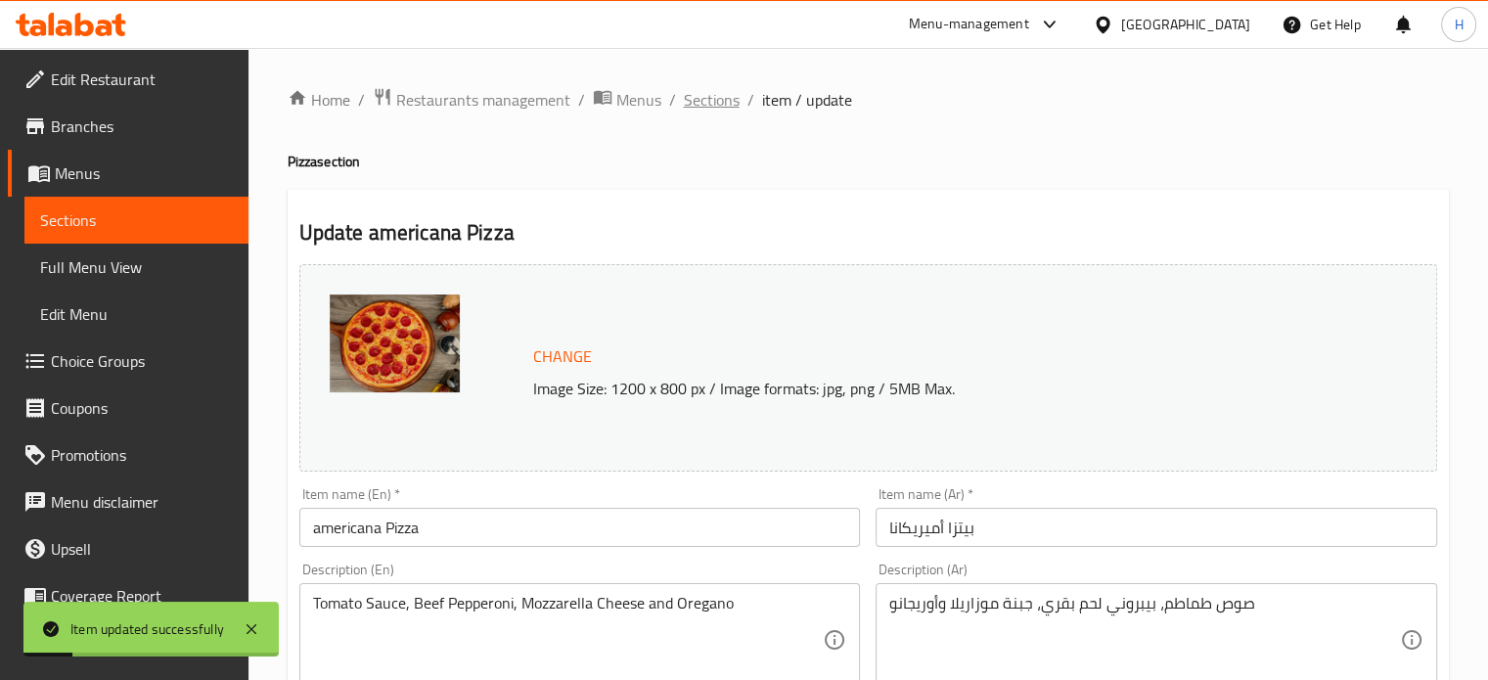
click at [686, 98] on span "Sections" at bounding box center [712, 99] width 56 height 23
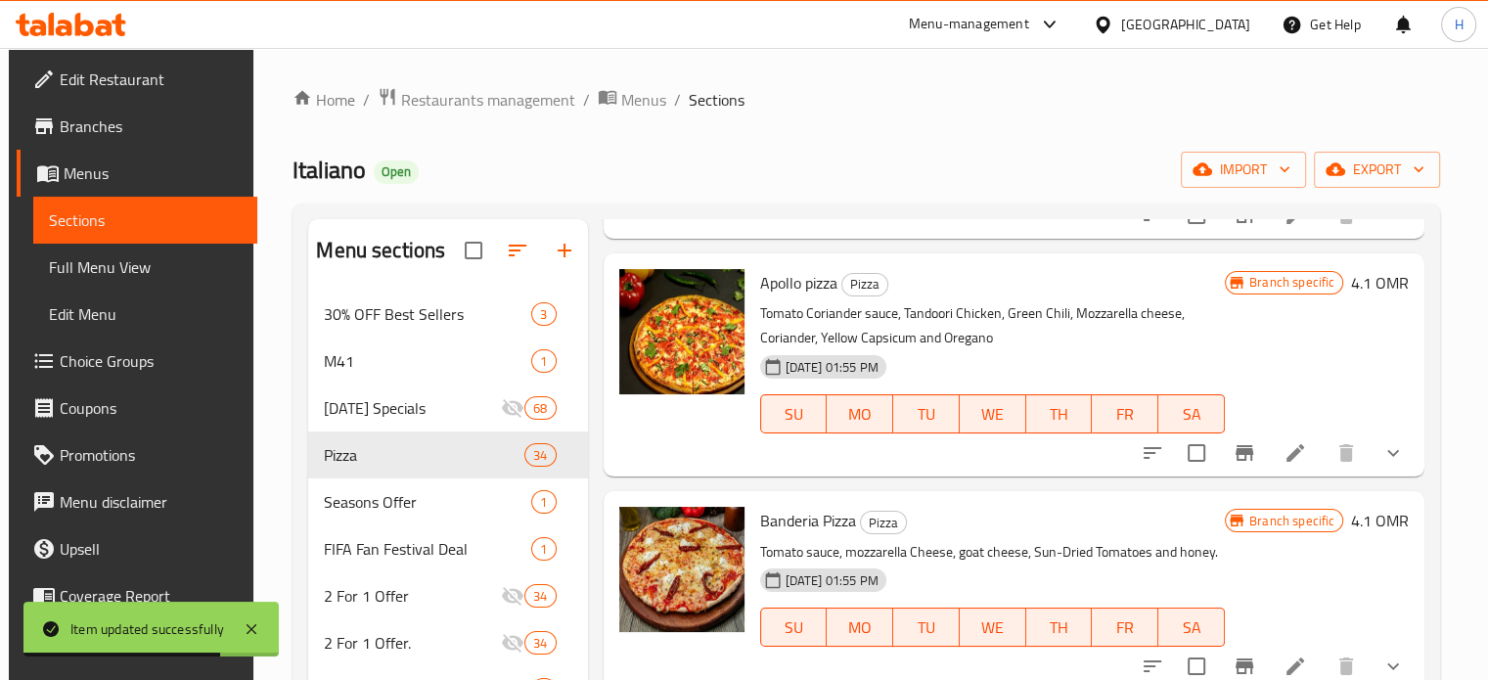
scroll to position [1885, 0]
click at [753, 419] on div "SU MO TU WE TH FR SA" at bounding box center [992, 414] width 480 height 55
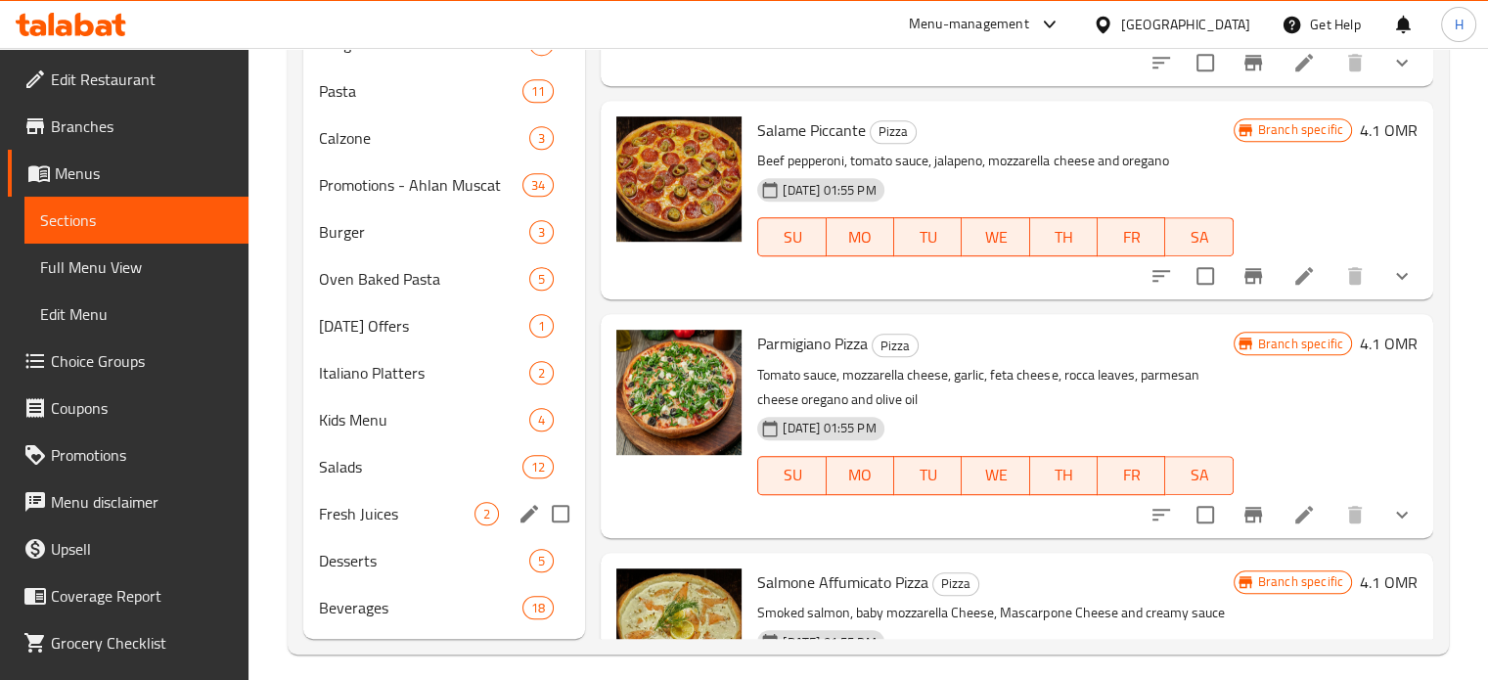
scroll to position [974, 0]
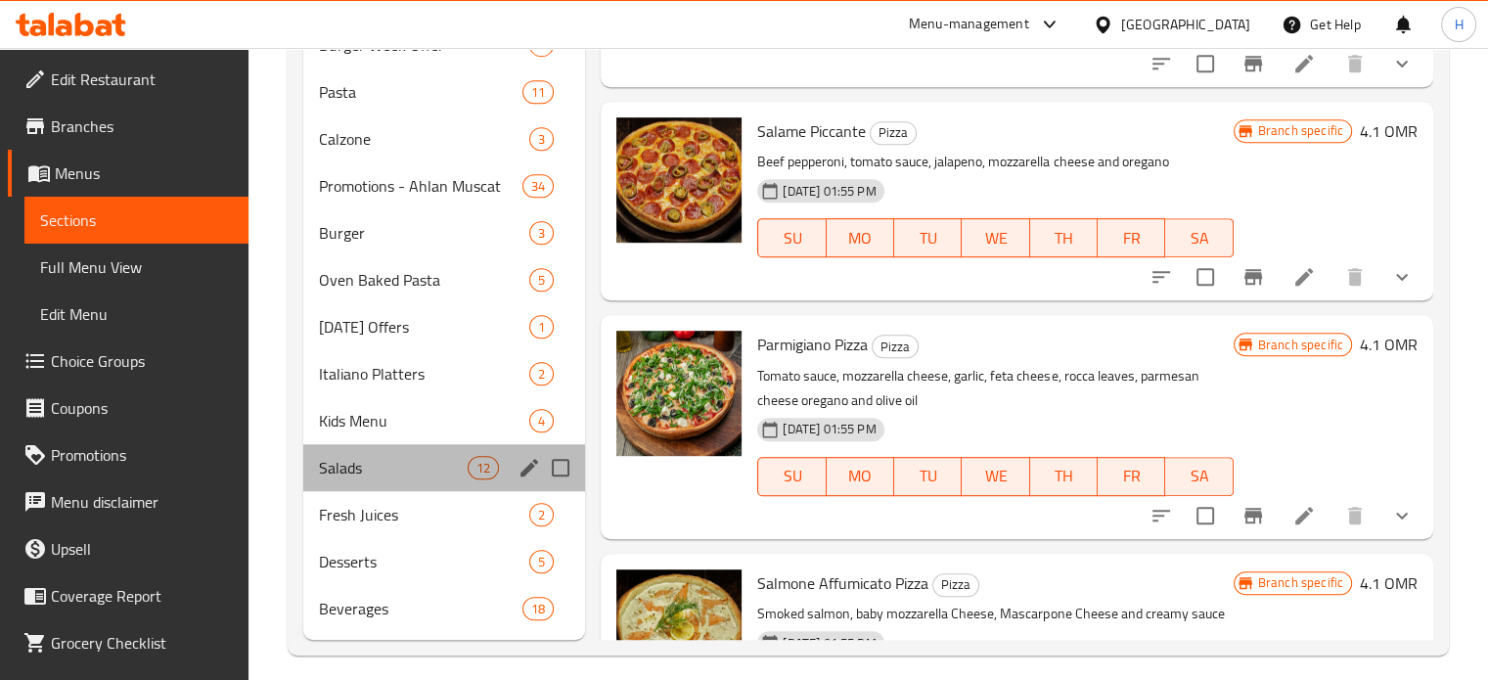
click at [433, 448] on div "Salads 12" at bounding box center [444, 467] width 283 height 47
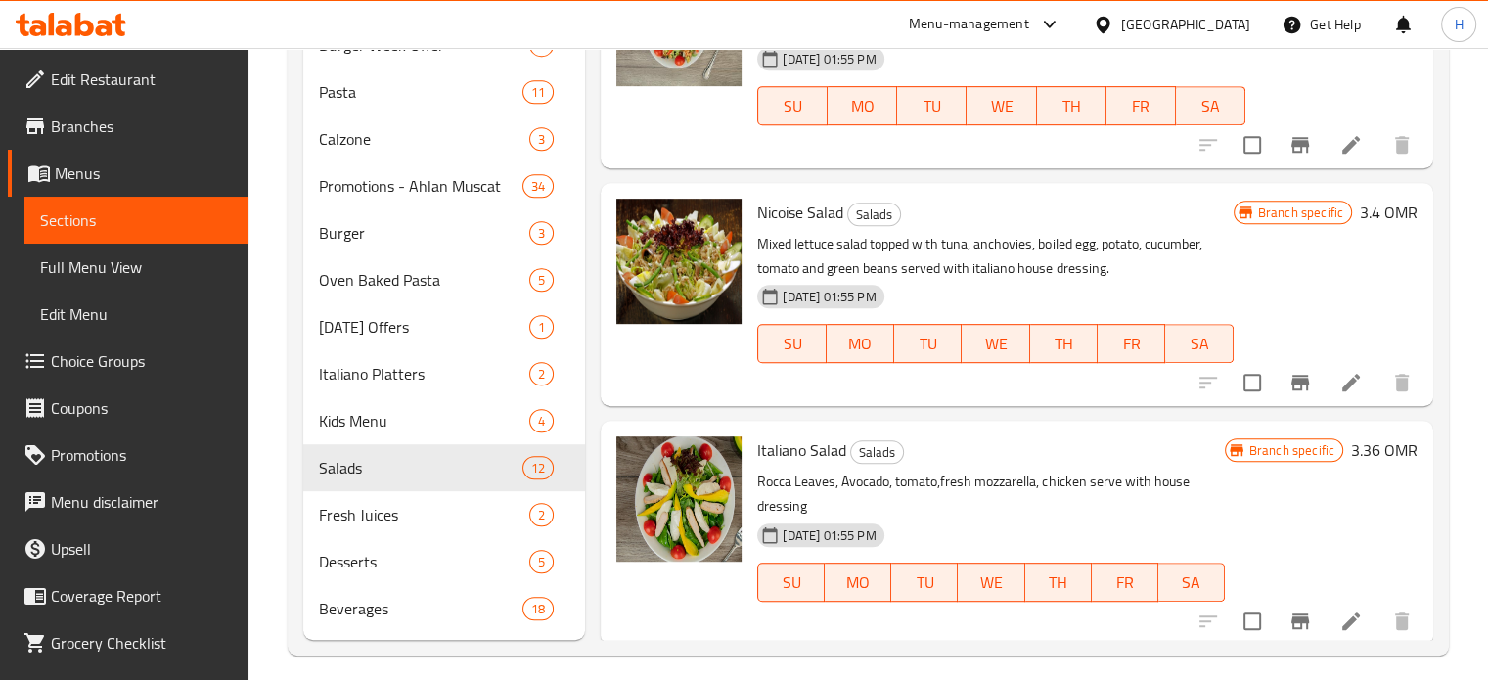
scroll to position [1217, 0]
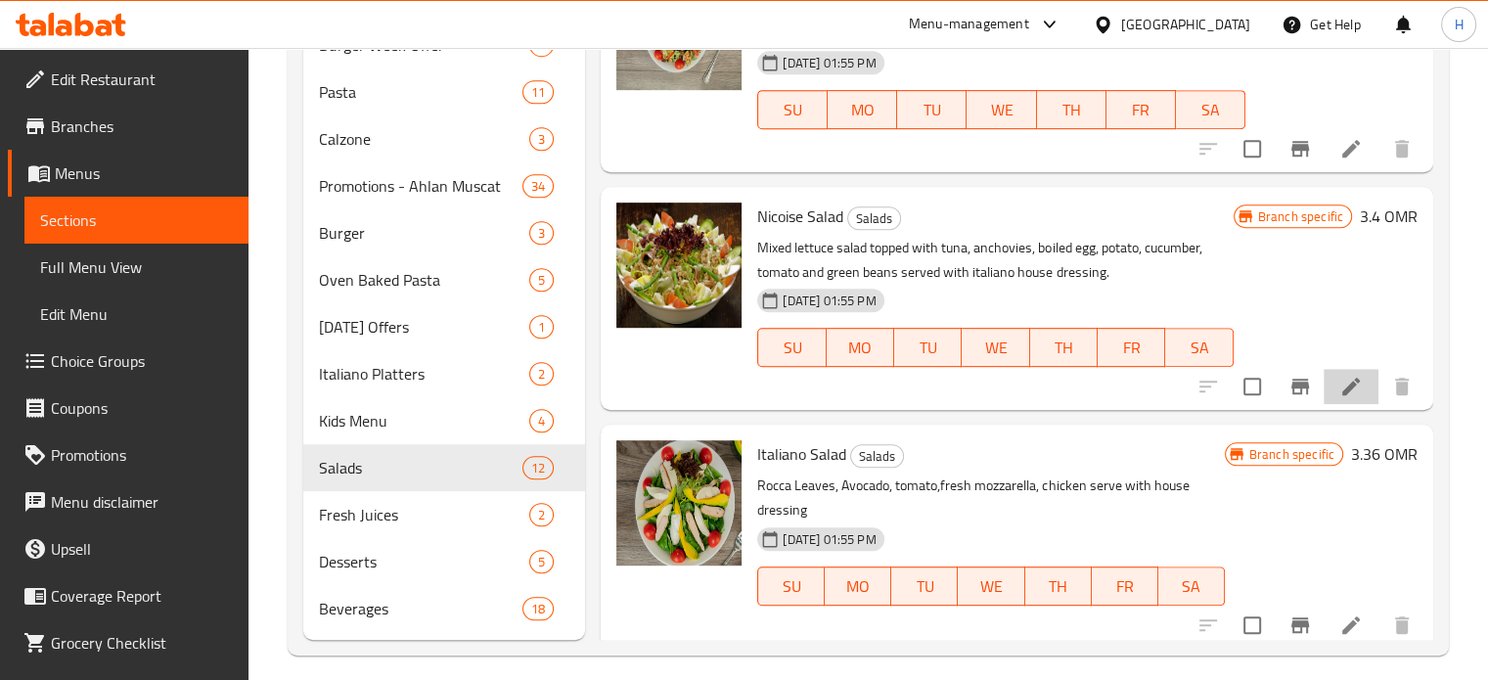
click at [1349, 377] on li at bounding box center [1351, 386] width 55 height 35
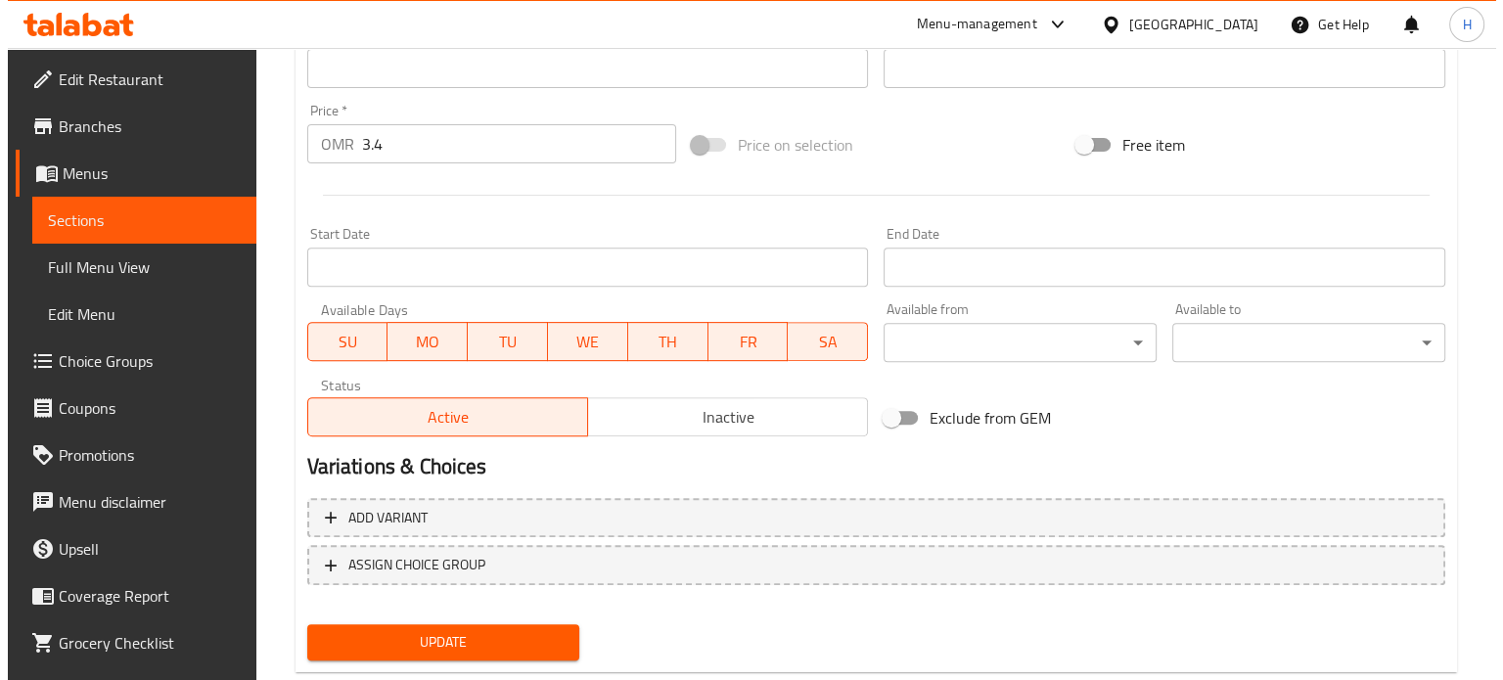
scroll to position [729, 0]
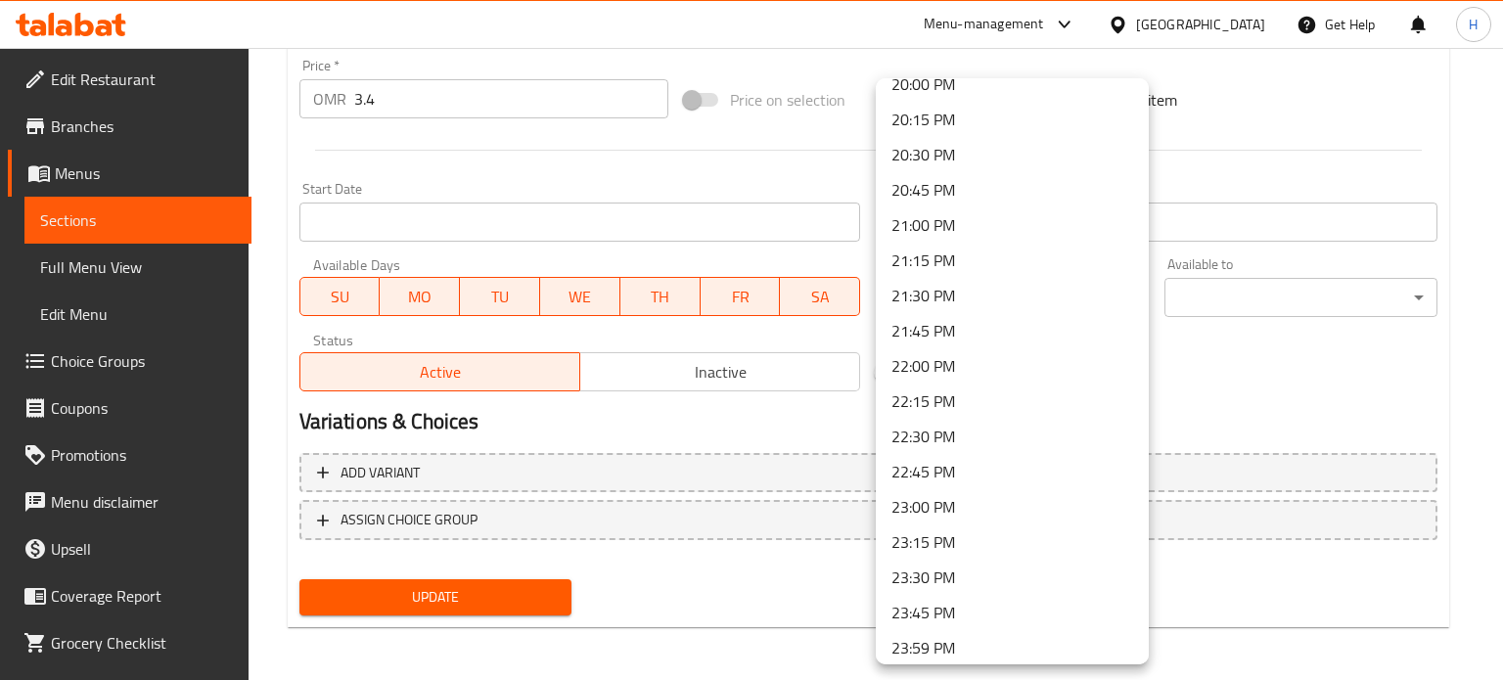
scroll to position [2836, 0]
click at [1016, 572] on li "23:30 PM" at bounding box center [1012, 578] width 273 height 35
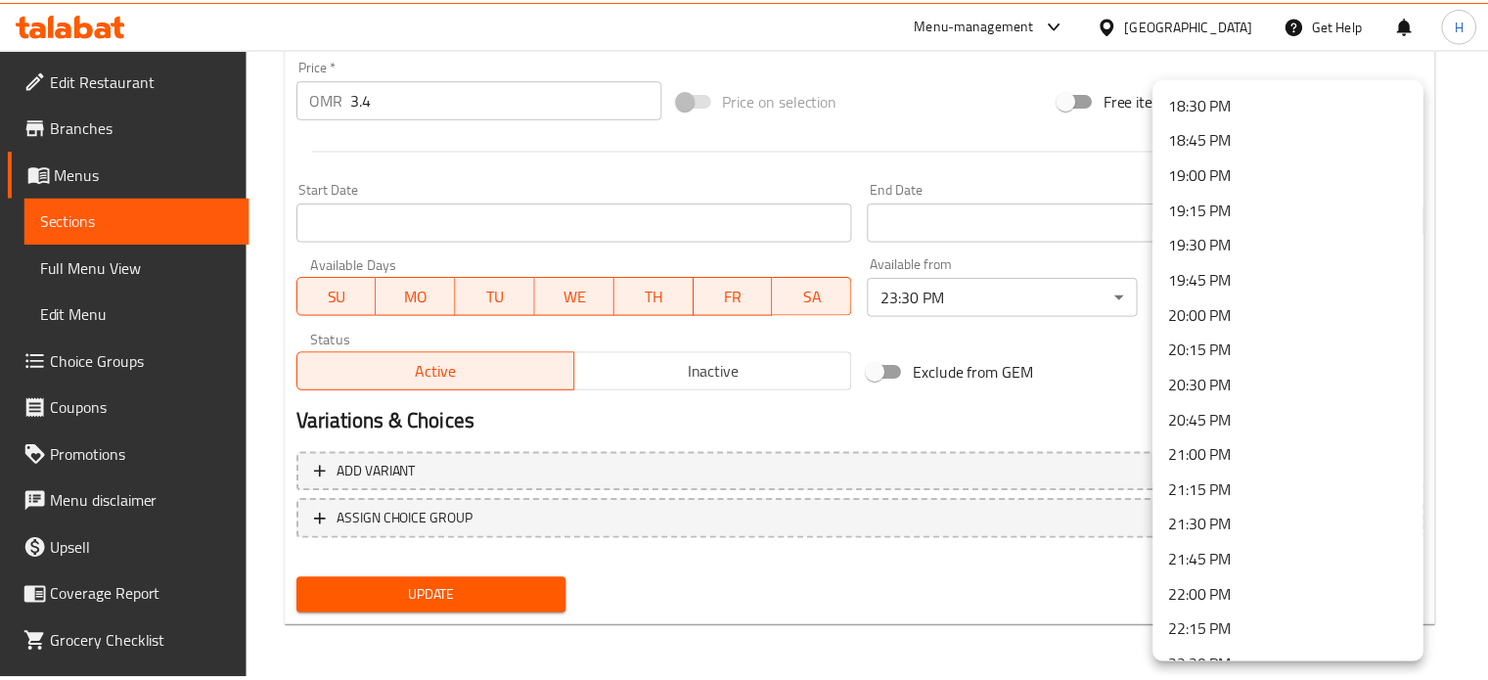
scroll to position [2605, 0]
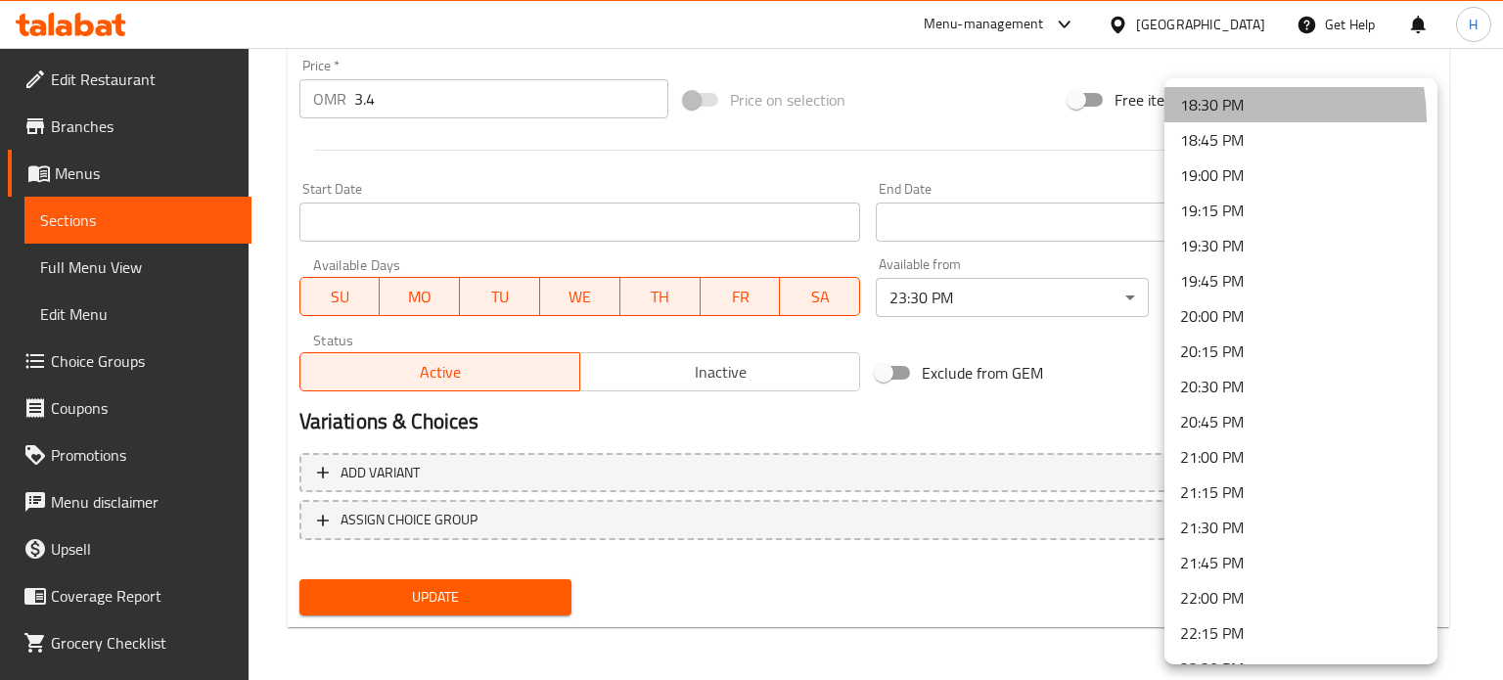
click at [1228, 120] on li "18:30 PM" at bounding box center [1300, 104] width 273 height 35
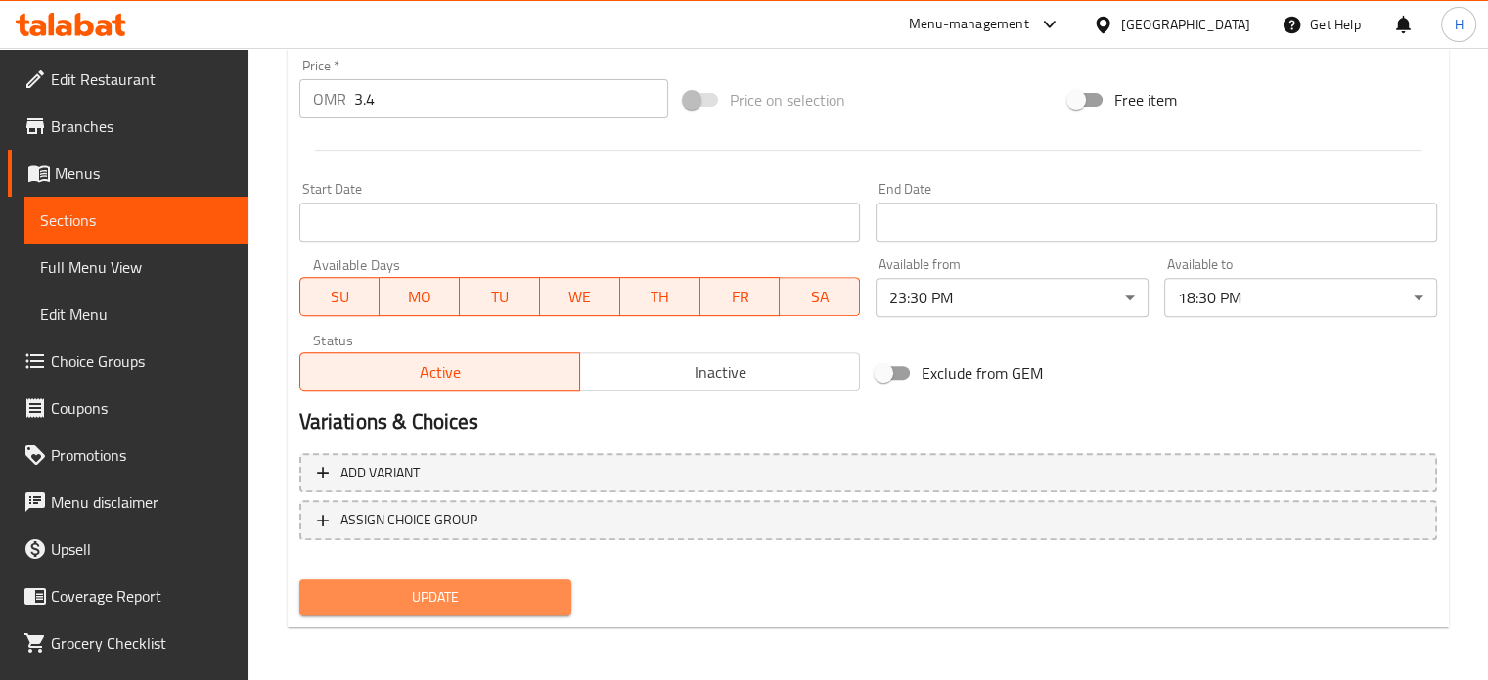
click at [476, 606] on span "Update" at bounding box center [436, 597] width 242 height 24
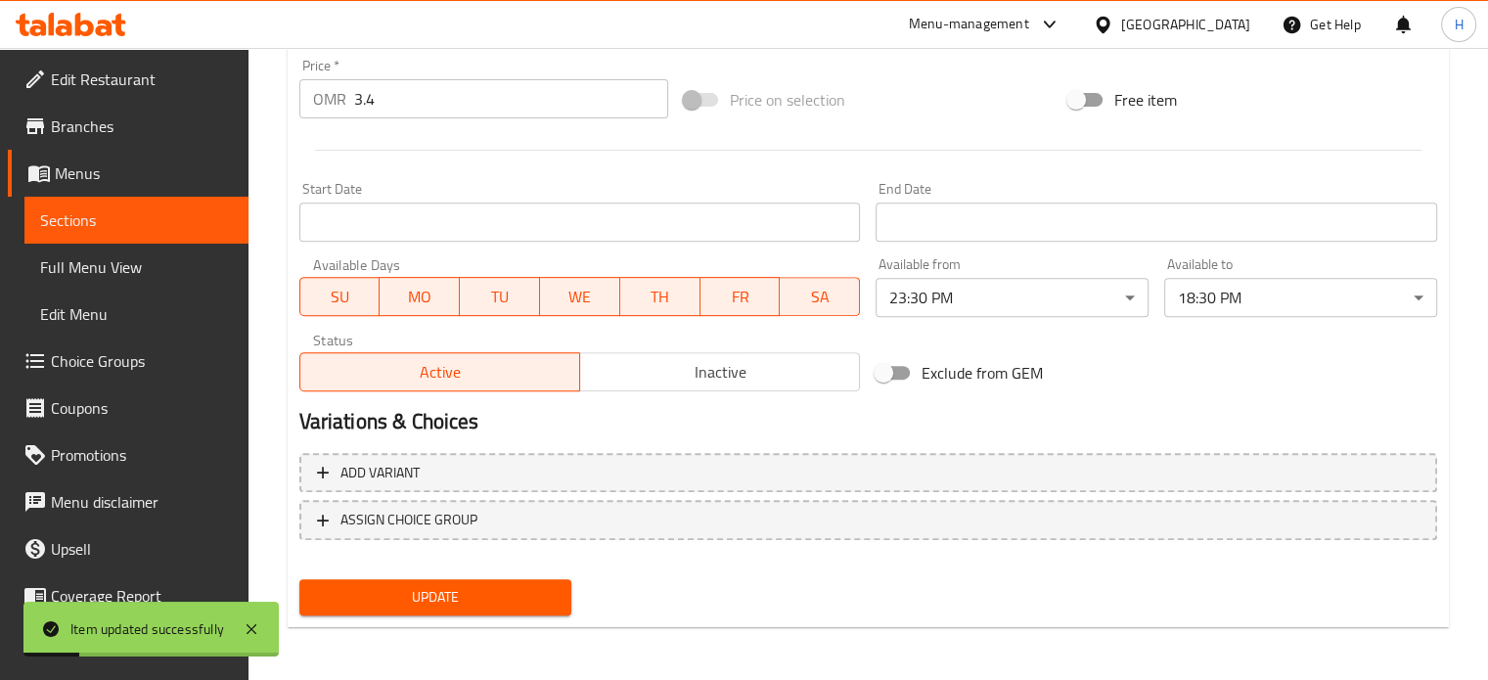
scroll to position [0, 0]
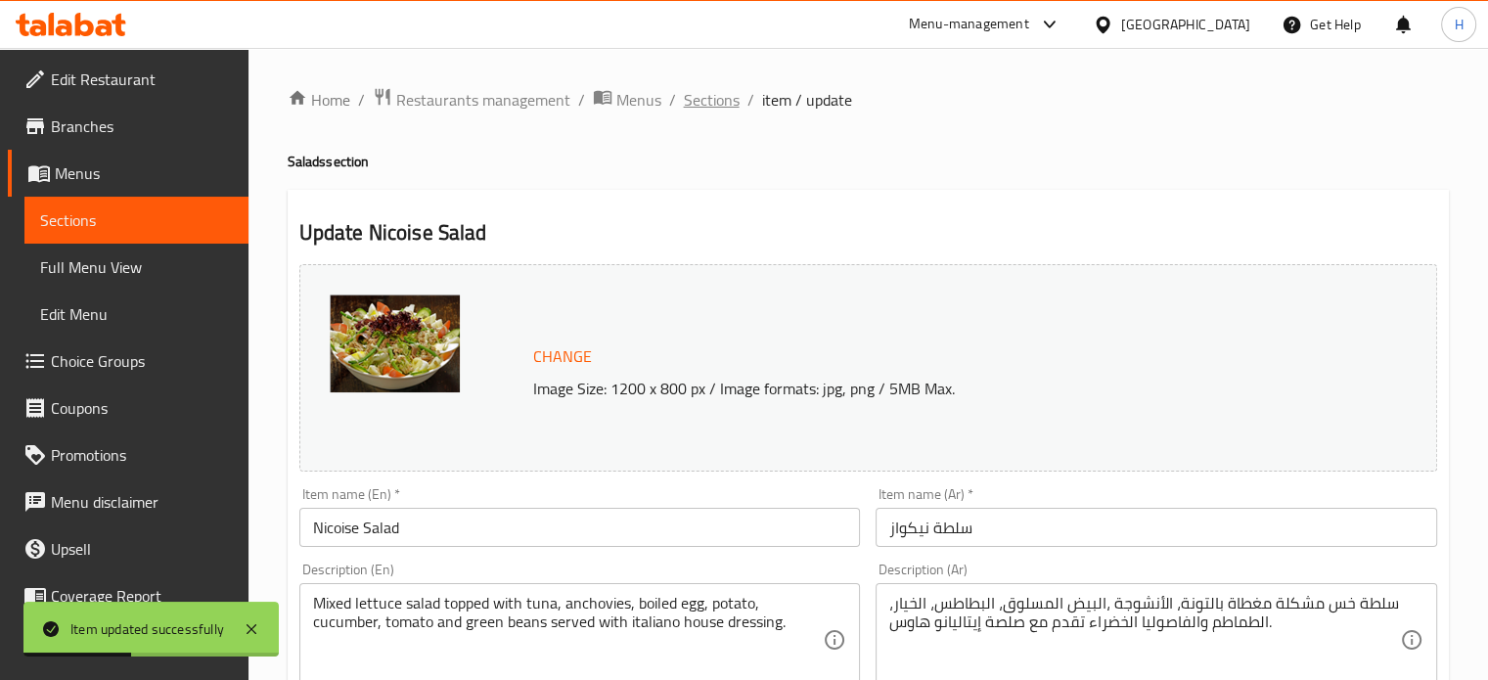
click at [699, 94] on span "Sections" at bounding box center [712, 99] width 56 height 23
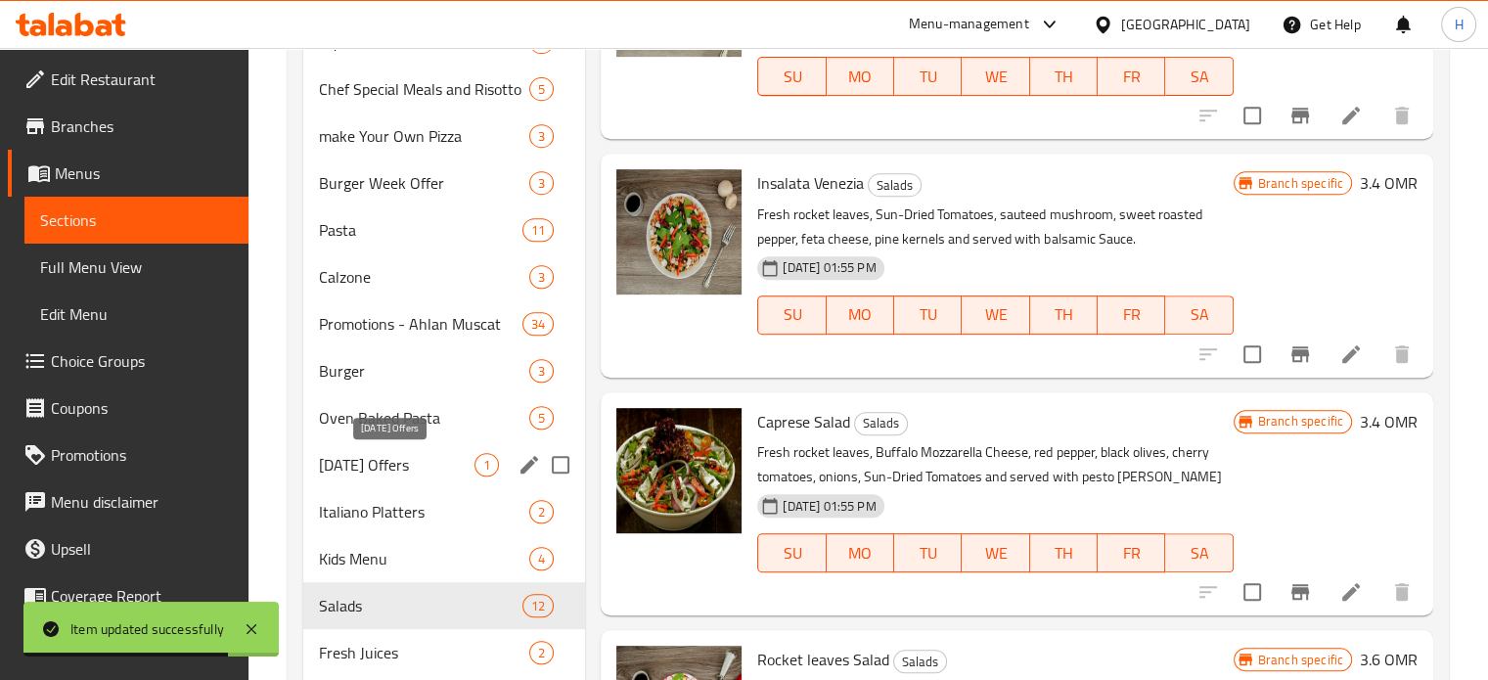
scroll to position [837, 0]
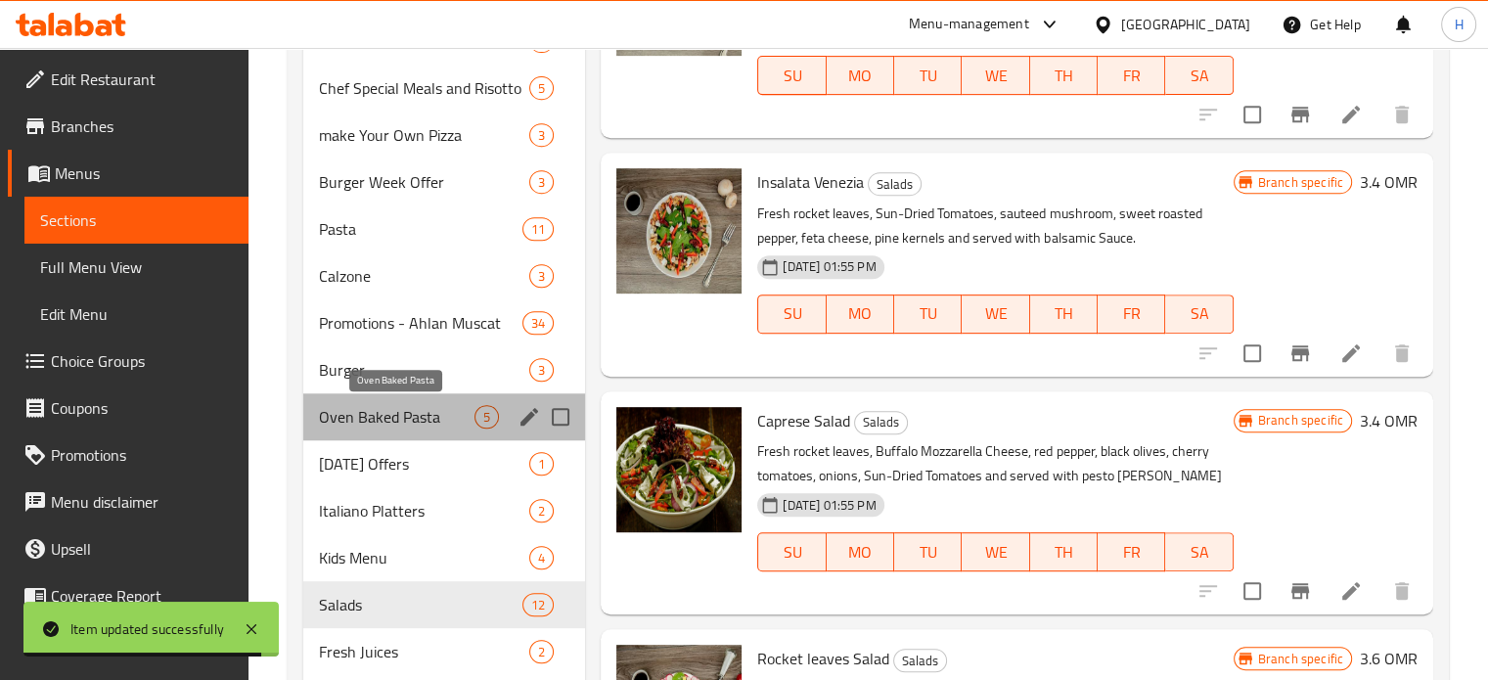
click at [447, 427] on span "Oven Baked Pasta" at bounding box center [397, 416] width 157 height 23
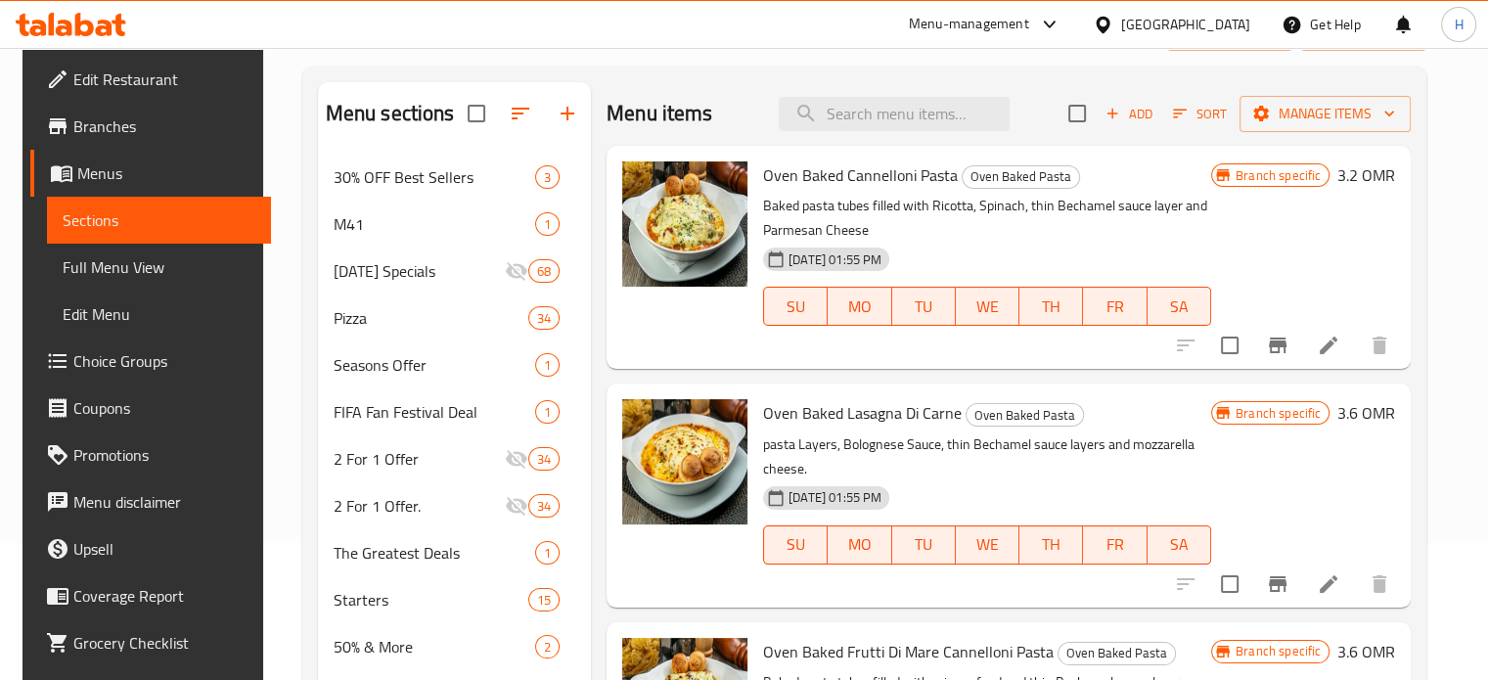
scroll to position [137, 0]
click at [1338, 572] on icon at bounding box center [1328, 583] width 23 height 23
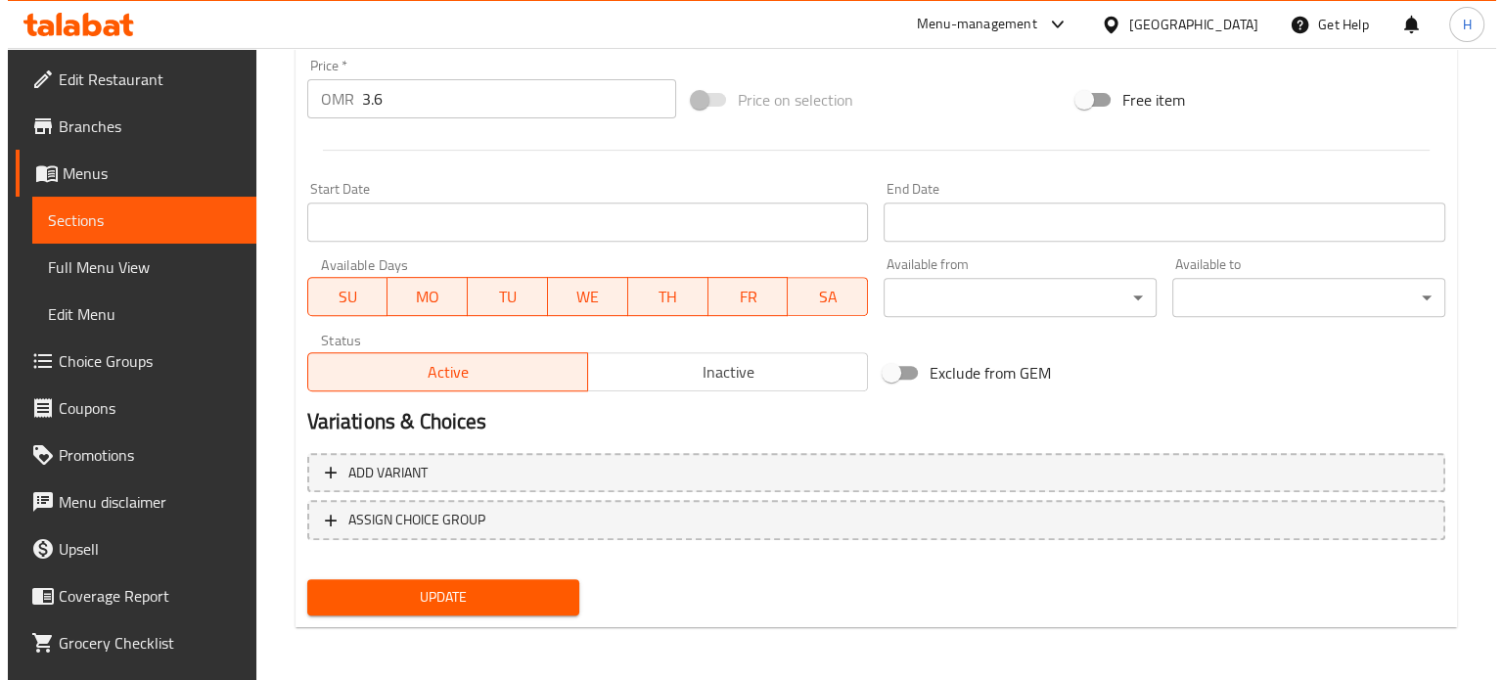
scroll to position [697, 0]
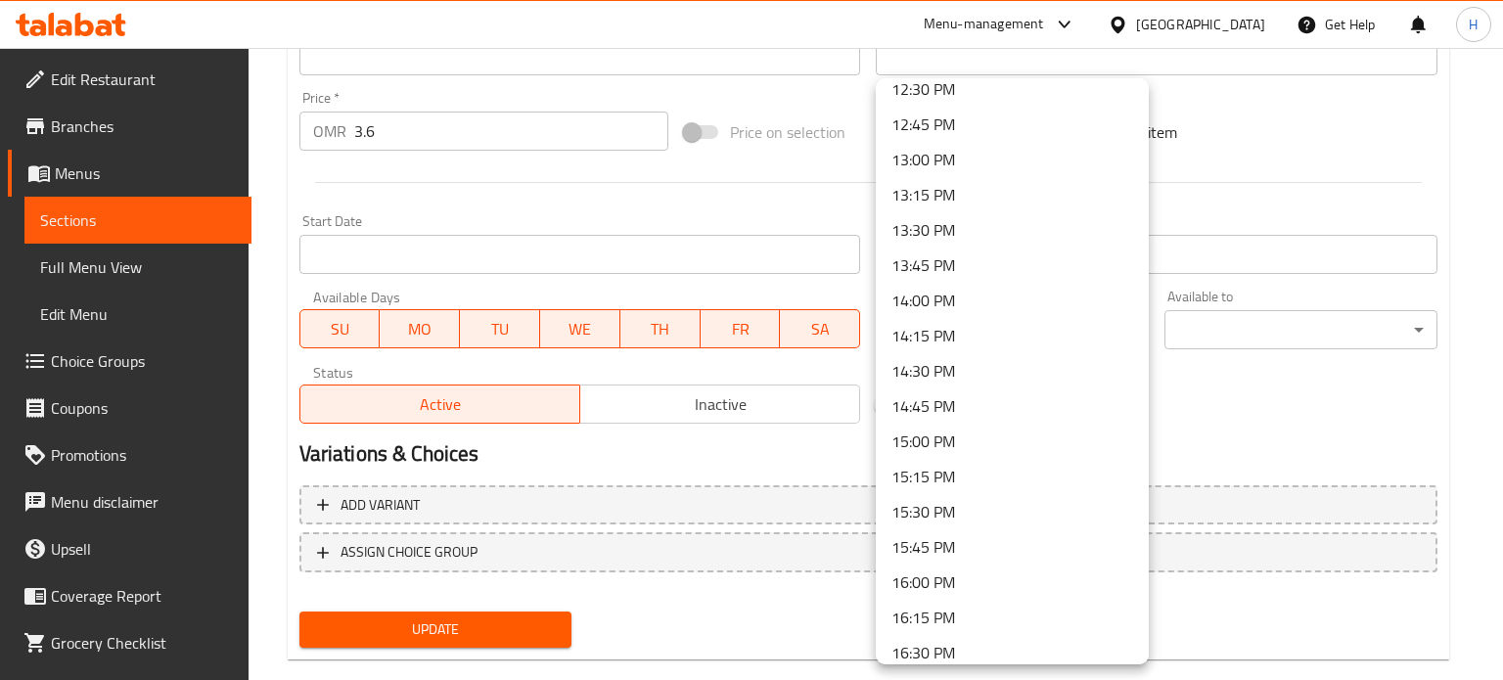
scroll to position [1921, 0]
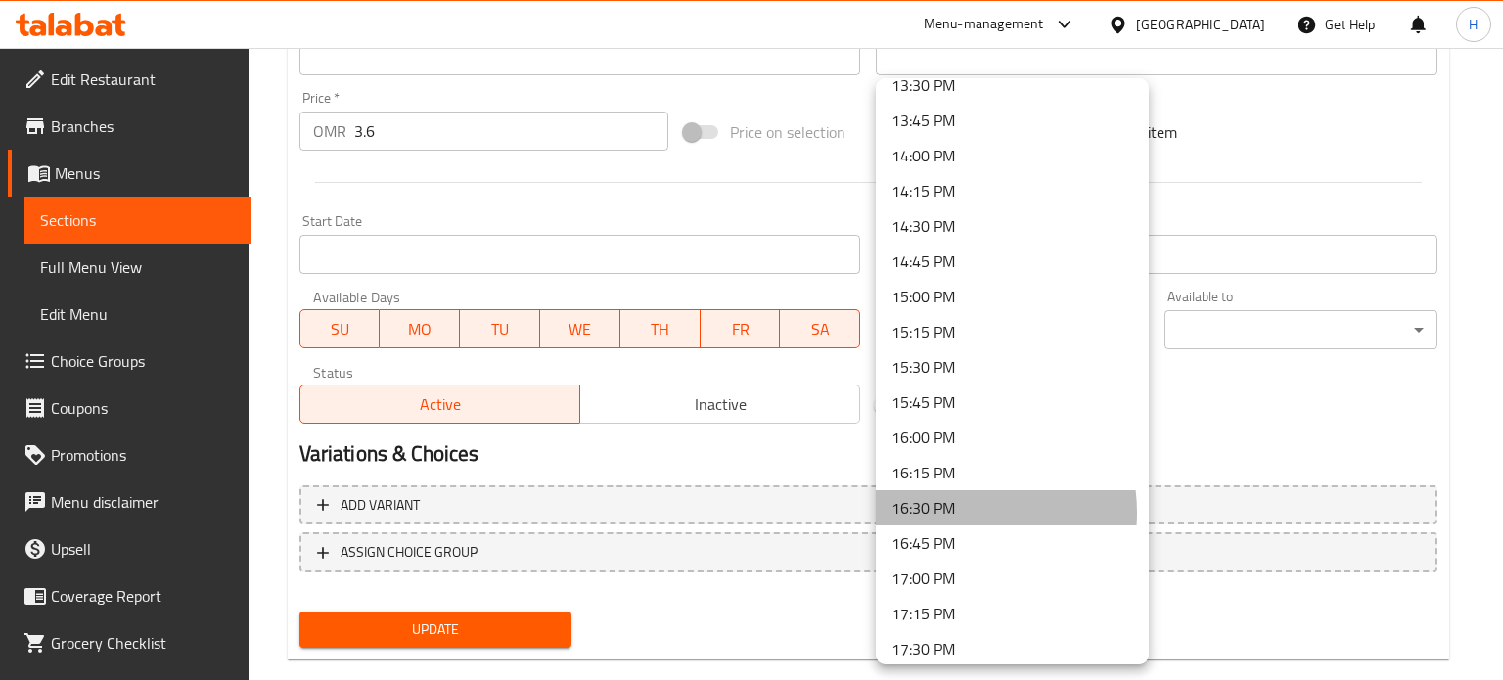
click at [955, 513] on li "16:30 PM" at bounding box center [1012, 507] width 273 height 35
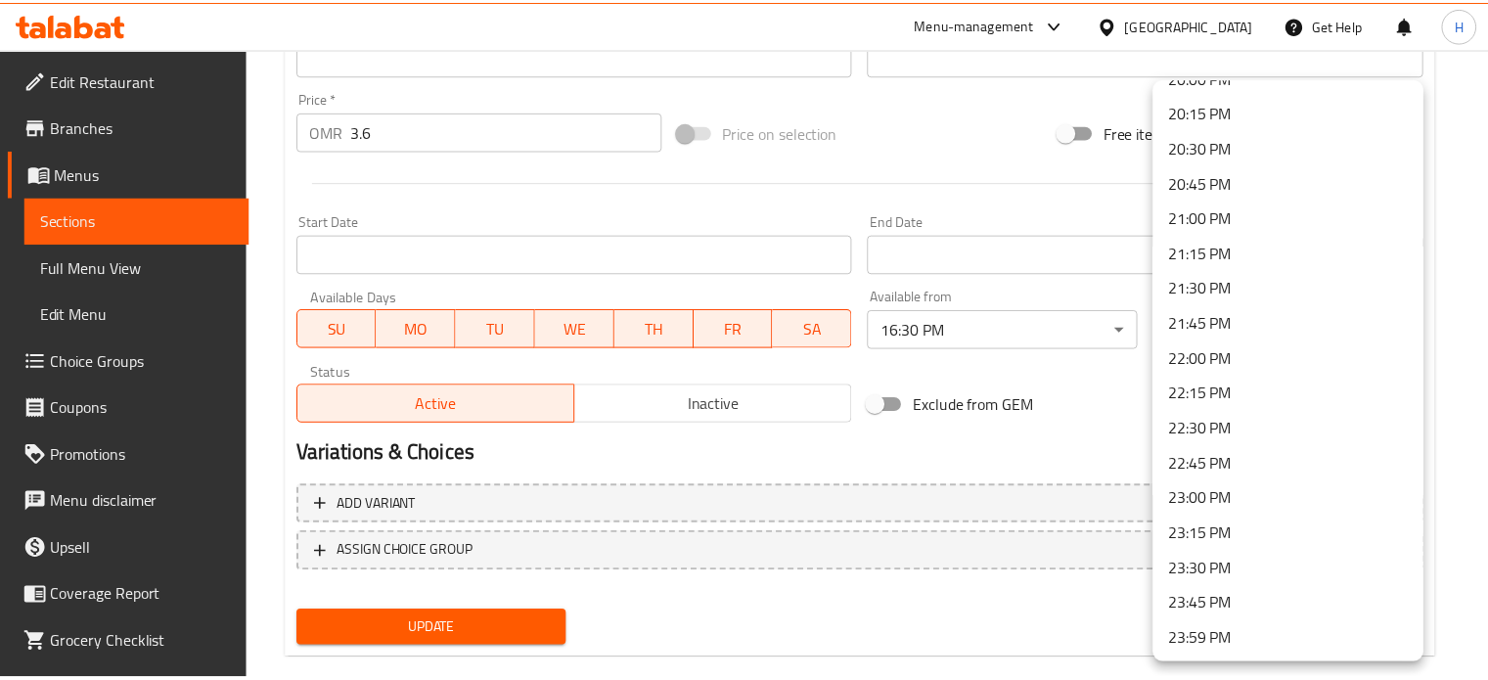
scroll to position [2838, 0]
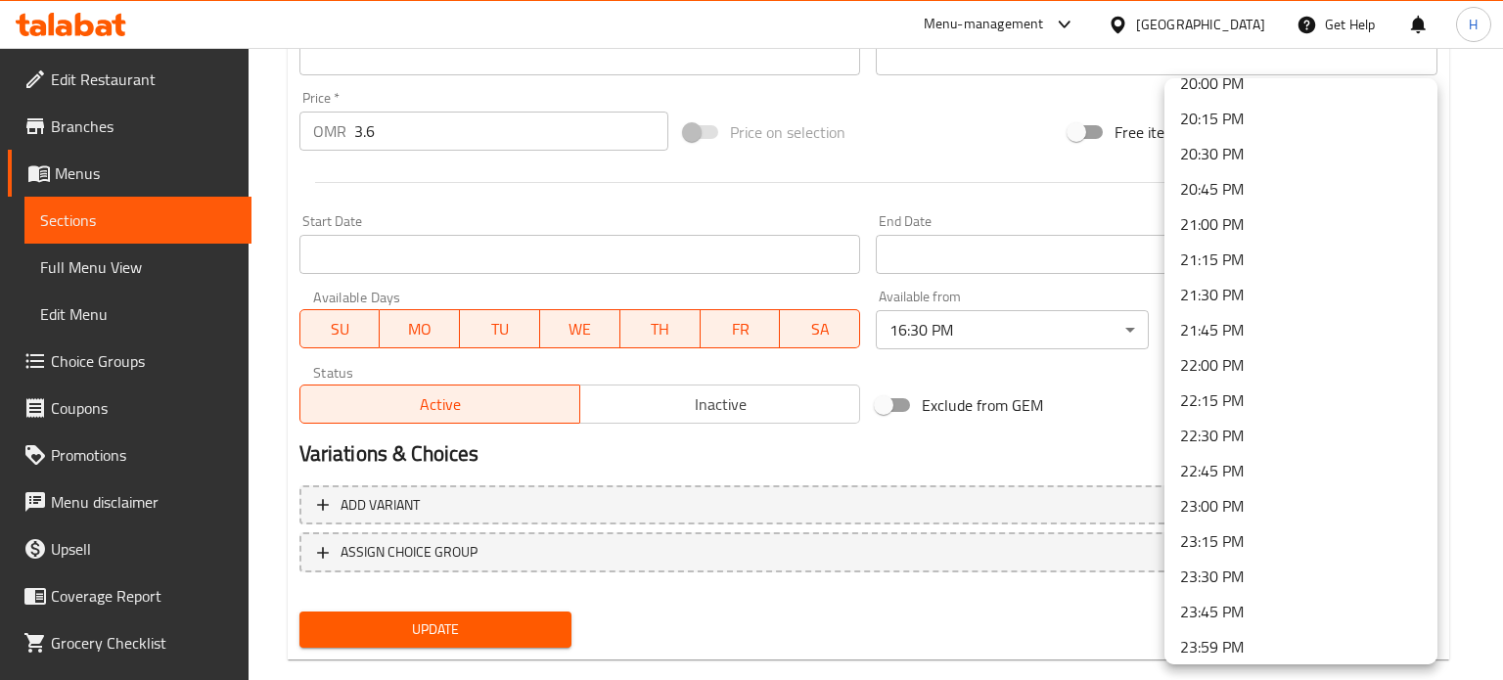
click at [1232, 512] on li "23:00 PM" at bounding box center [1300, 505] width 273 height 35
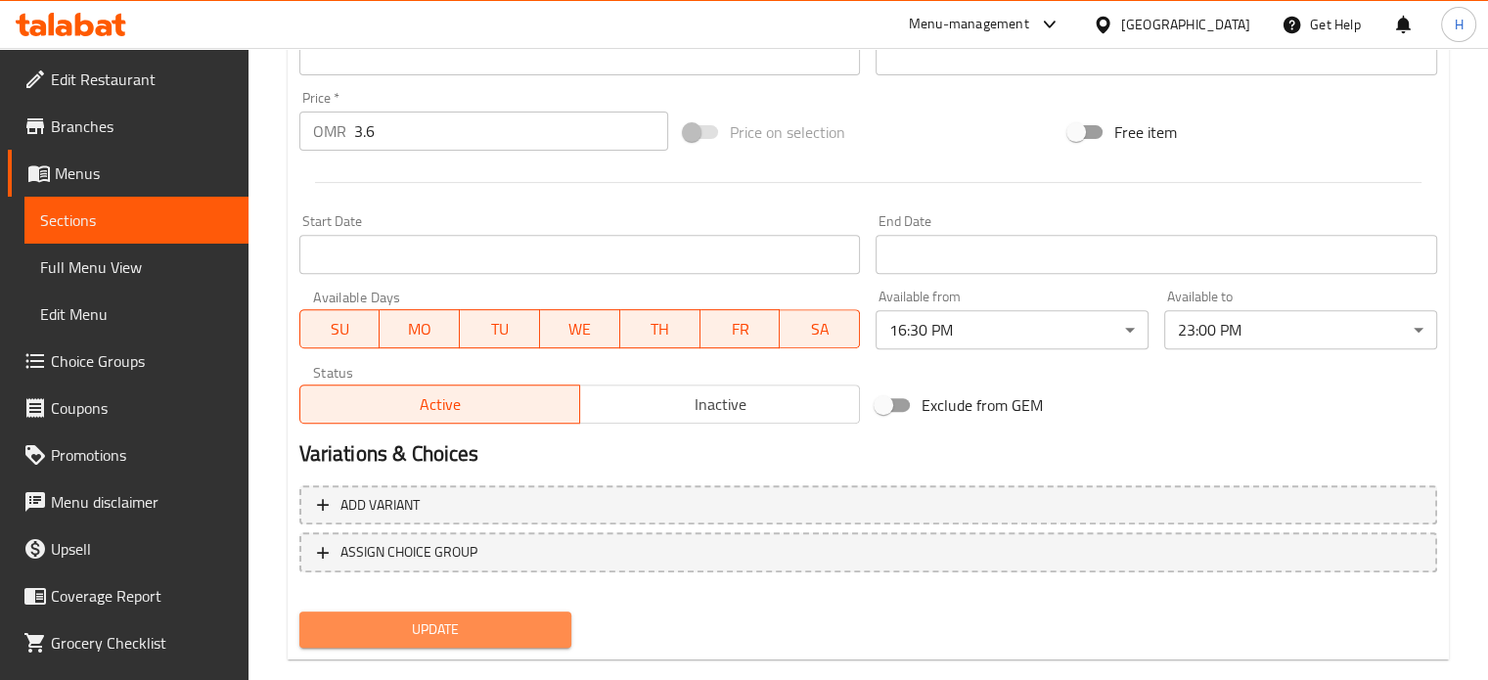
click at [476, 628] on span "Update" at bounding box center [436, 629] width 242 height 24
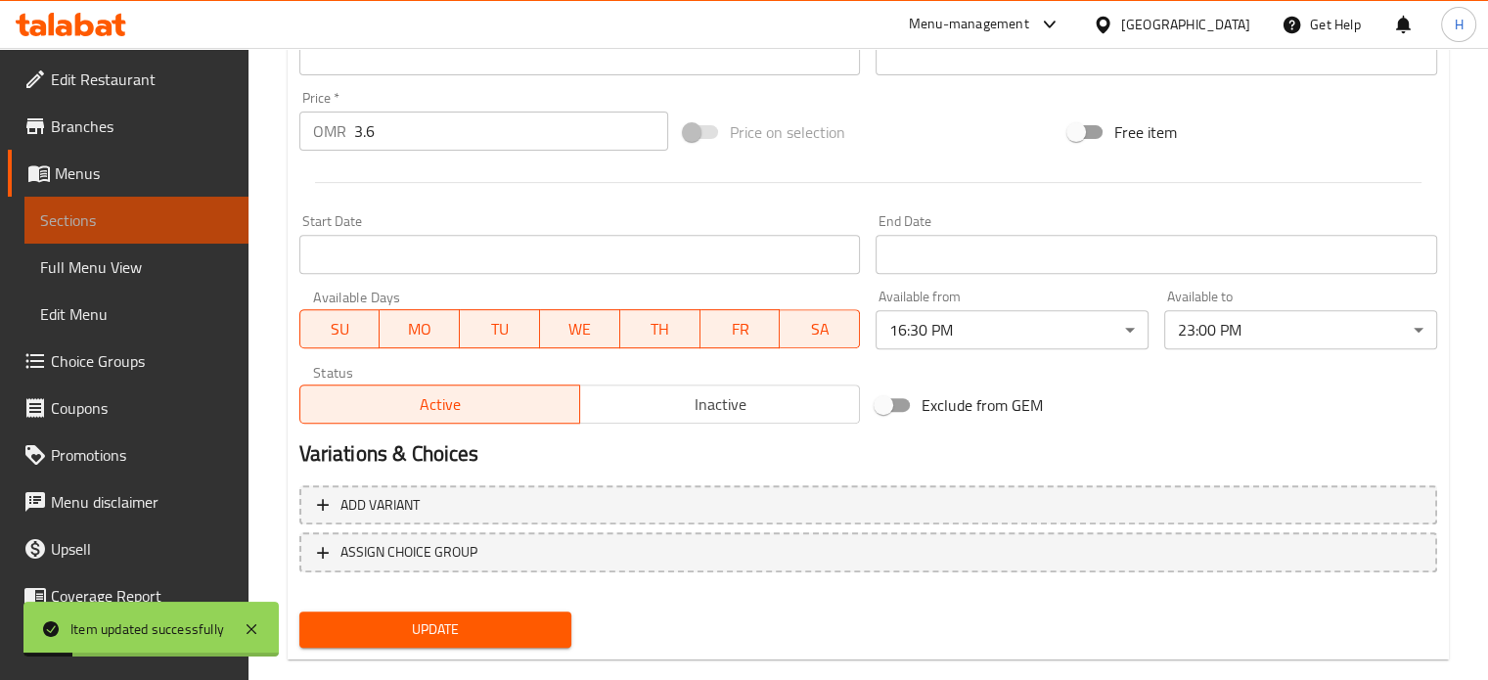
click at [145, 208] on span "Sections" at bounding box center [136, 219] width 193 height 23
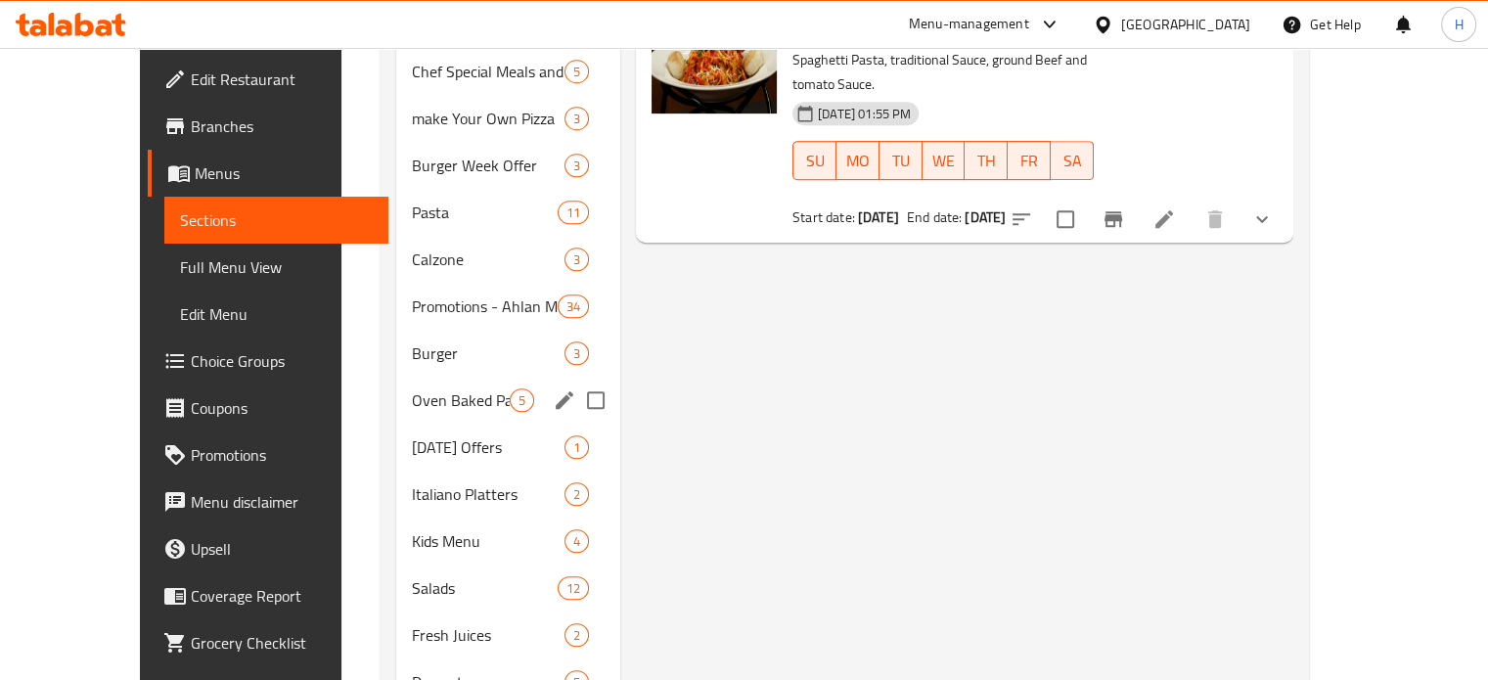
scroll to position [881, 0]
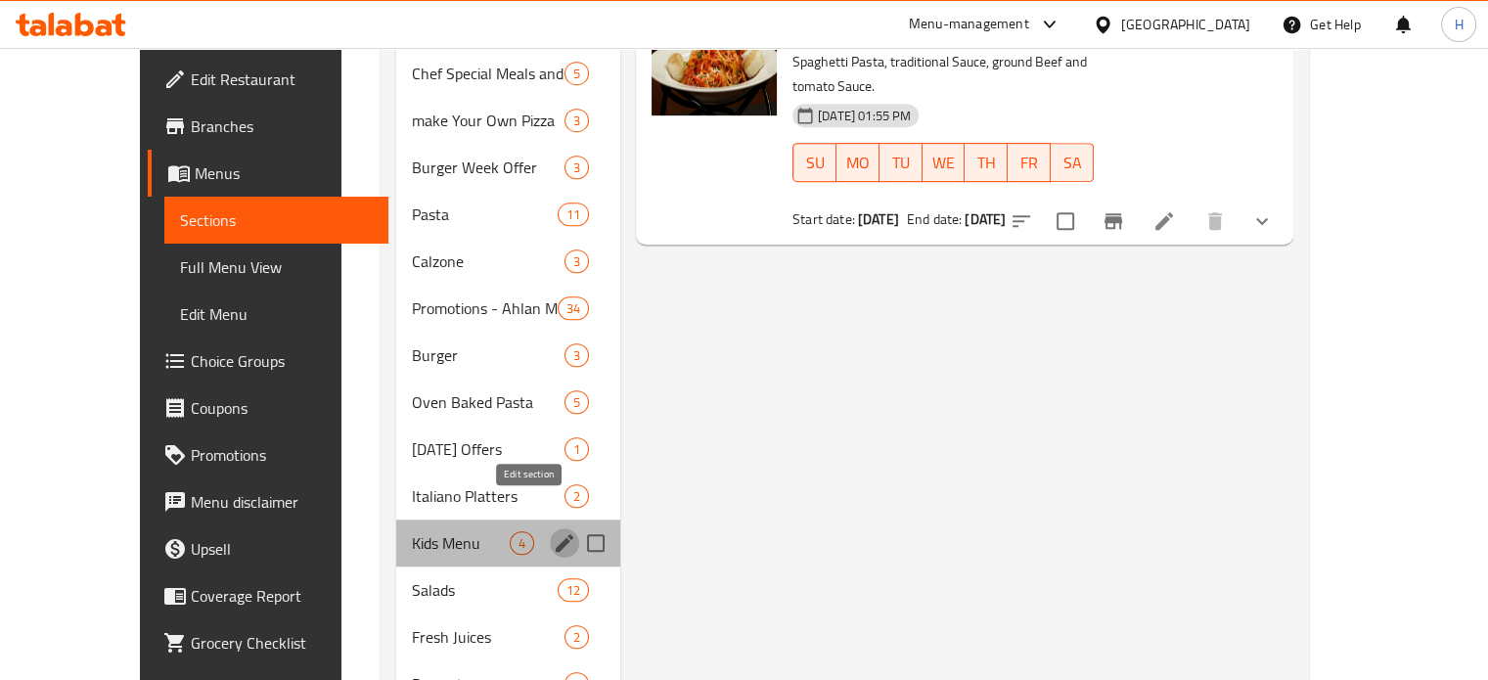
click at [556, 534] on icon "edit" at bounding box center [565, 543] width 18 height 18
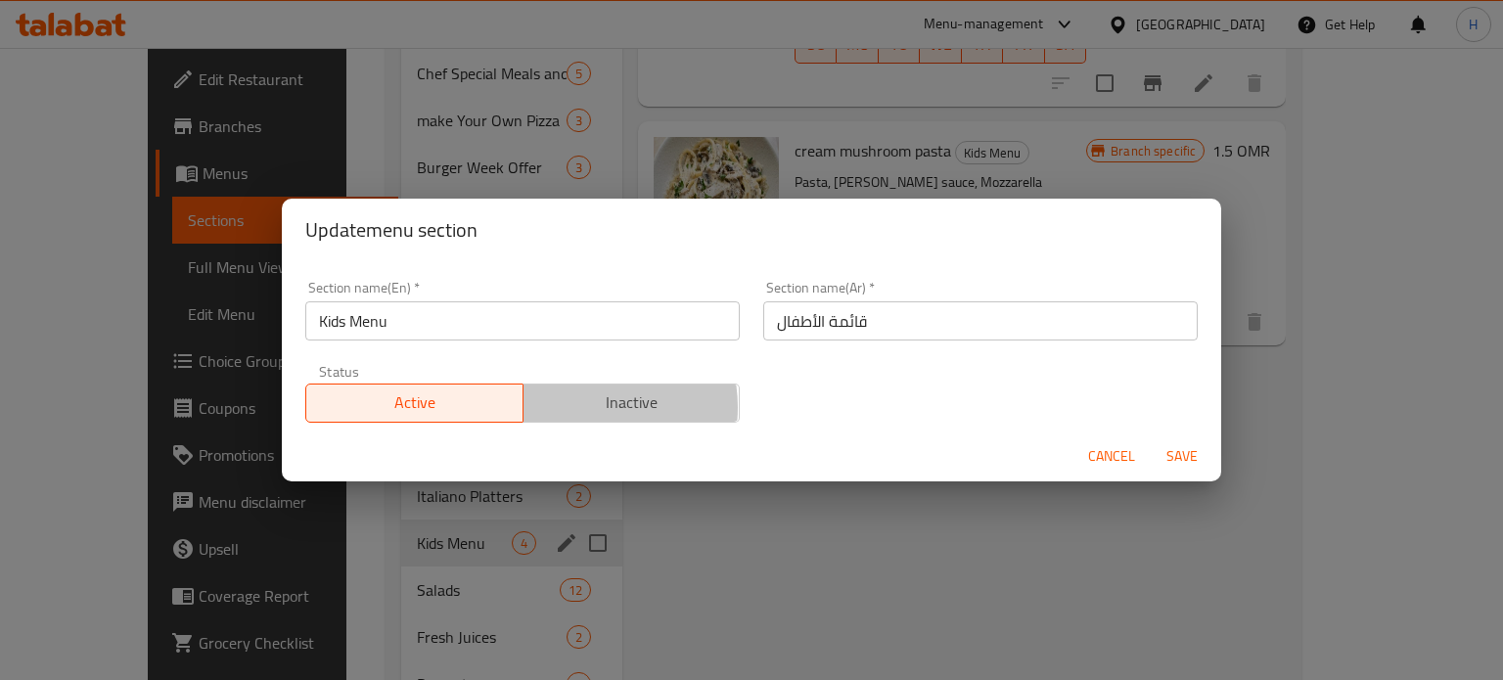
click at [567, 407] on span "Inactive" at bounding box center [632, 402] width 202 height 28
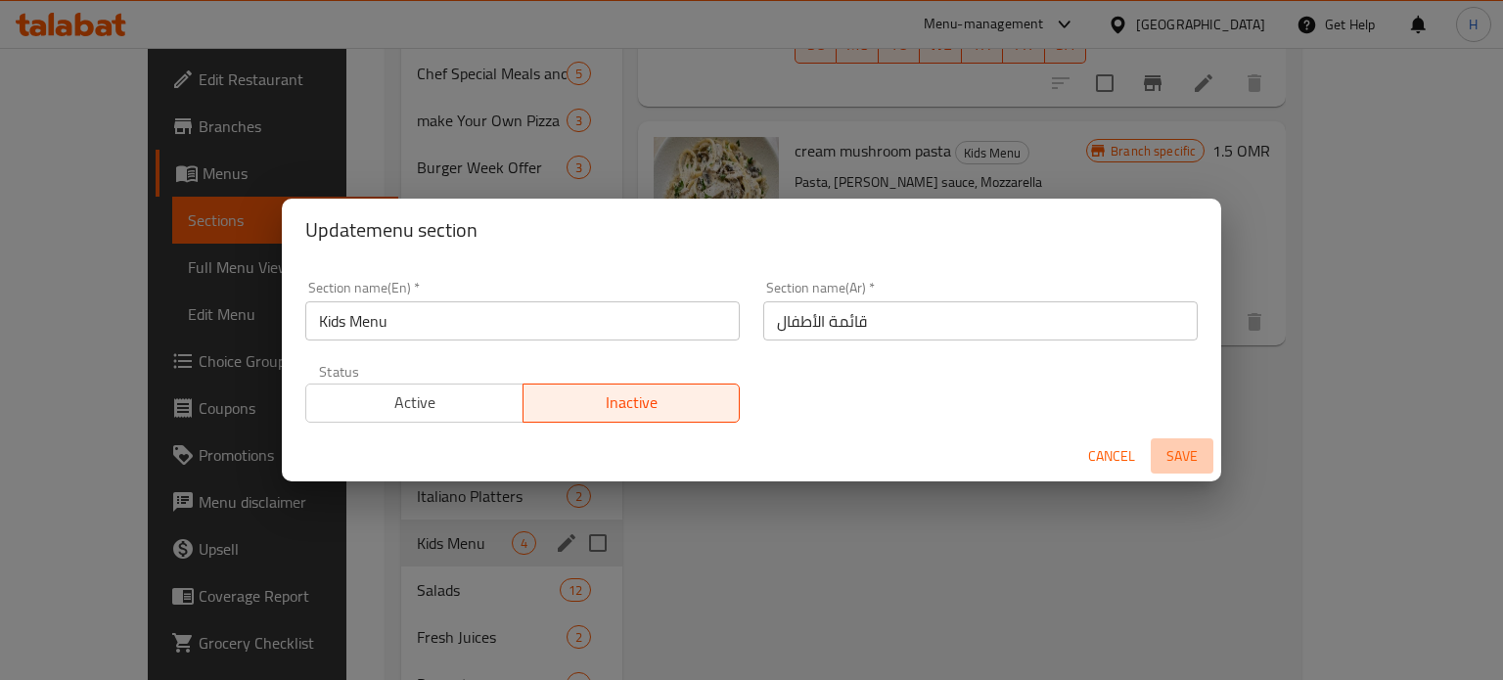
click at [1188, 458] on span "Save" at bounding box center [1181, 456] width 47 height 24
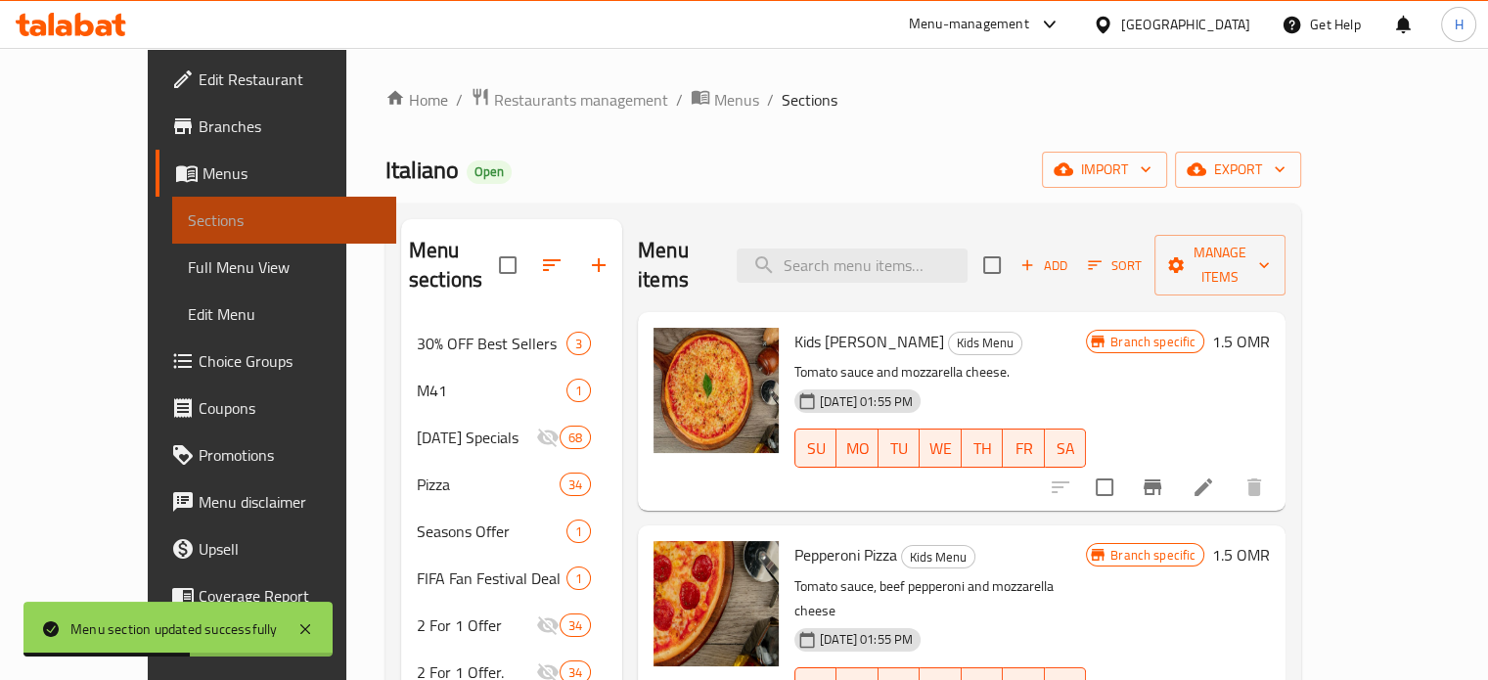
click at [188, 215] on span "Sections" at bounding box center [284, 219] width 193 height 23
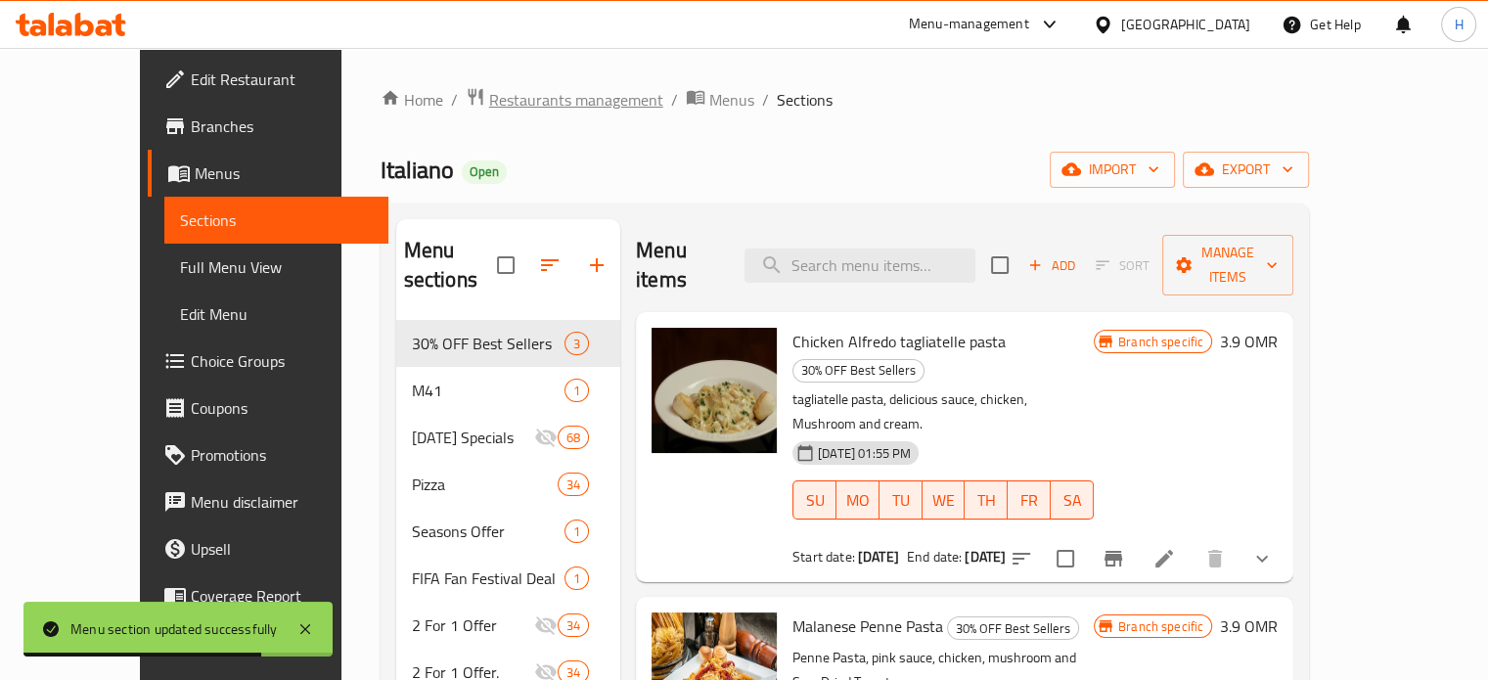
click at [489, 97] on span "Restaurants management" at bounding box center [576, 99] width 174 height 23
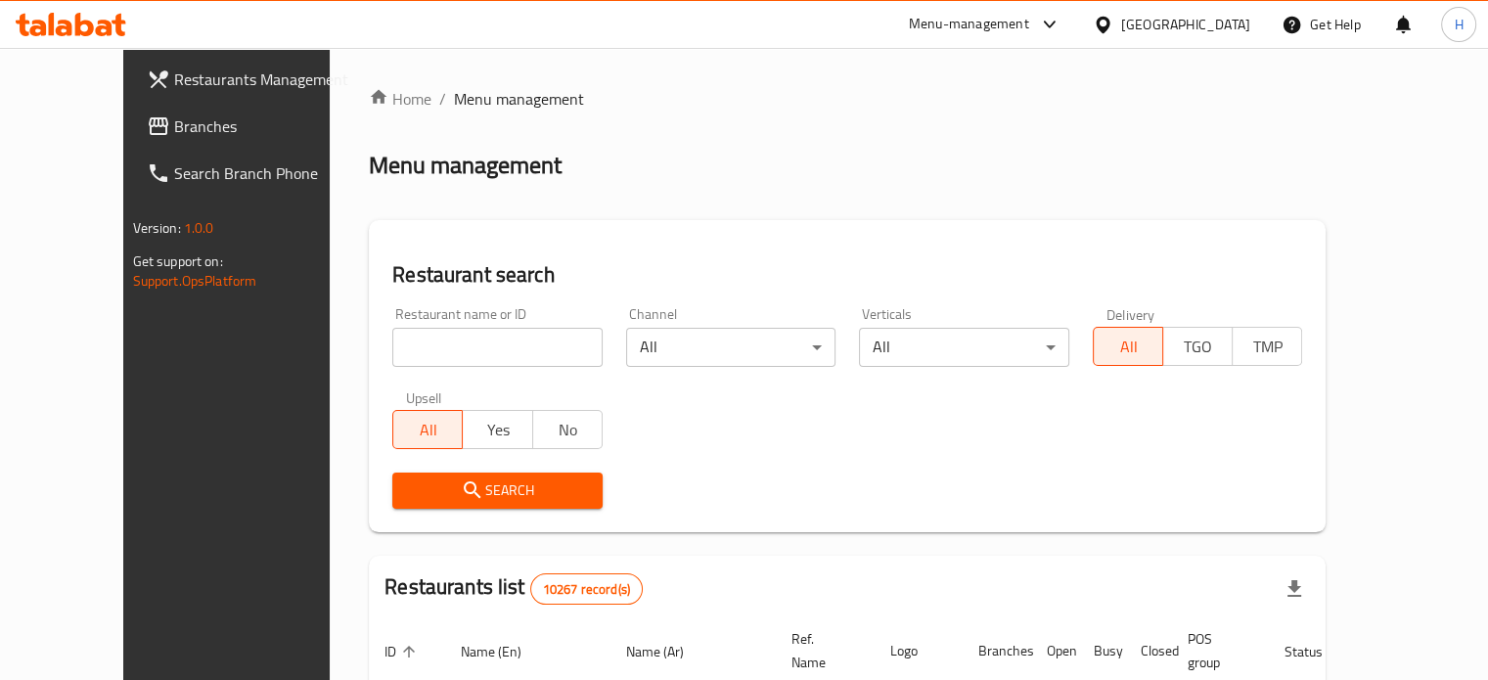
click at [444, 354] on div "Restaurant name or ID Restaurant name or ID" at bounding box center [498, 336] width 234 height 83
click at [445, 341] on input "search" at bounding box center [497, 347] width 210 height 39
type input "italiano"
click at [458, 496] on span "Search" at bounding box center [497, 490] width 179 height 24
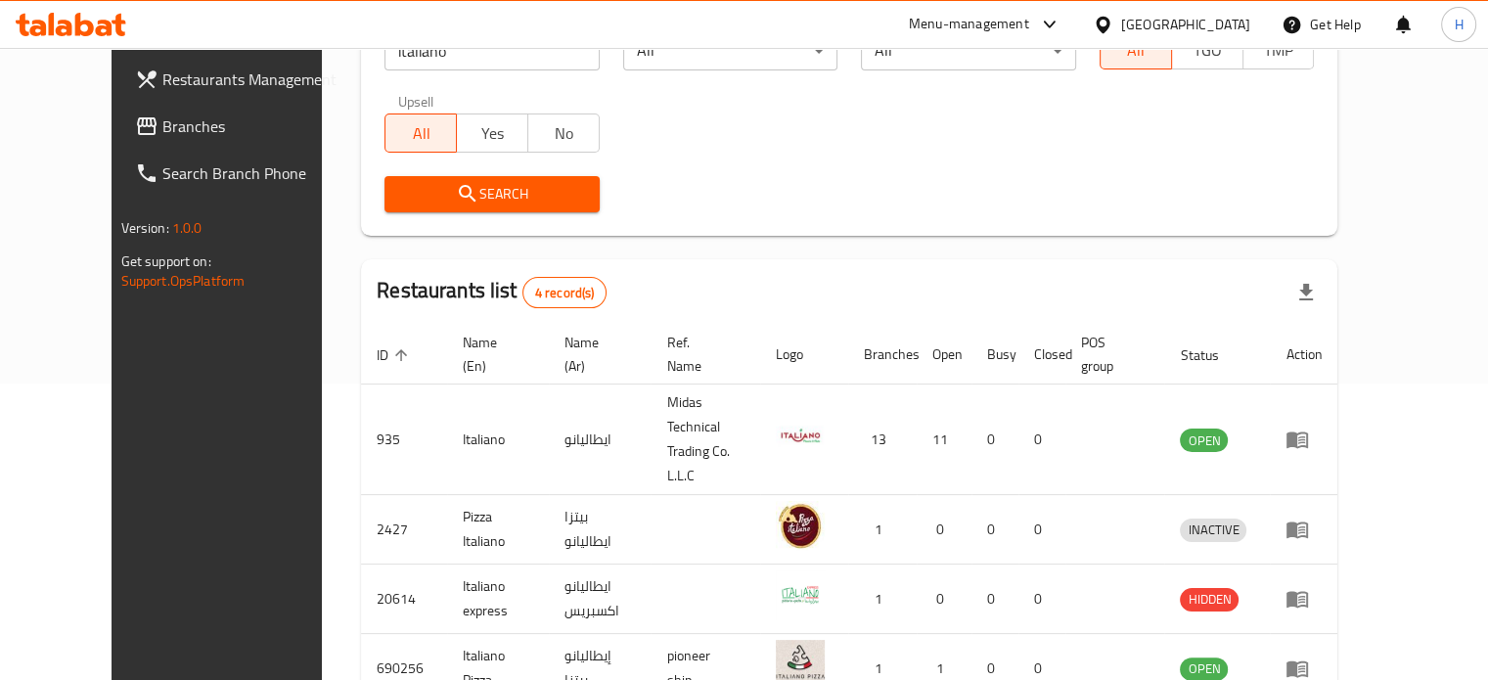
scroll to position [297, 0]
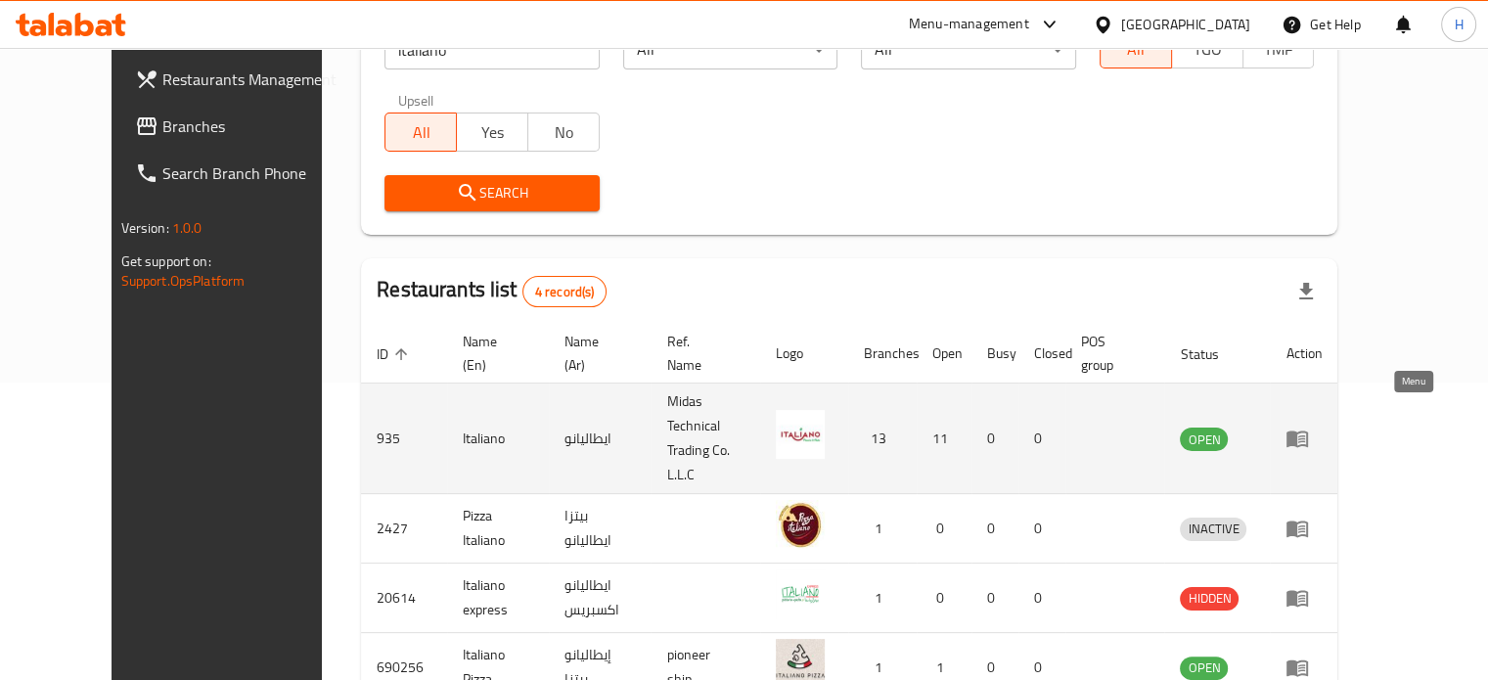
click at [1308, 431] on icon "enhanced table" at bounding box center [1298, 439] width 22 height 17
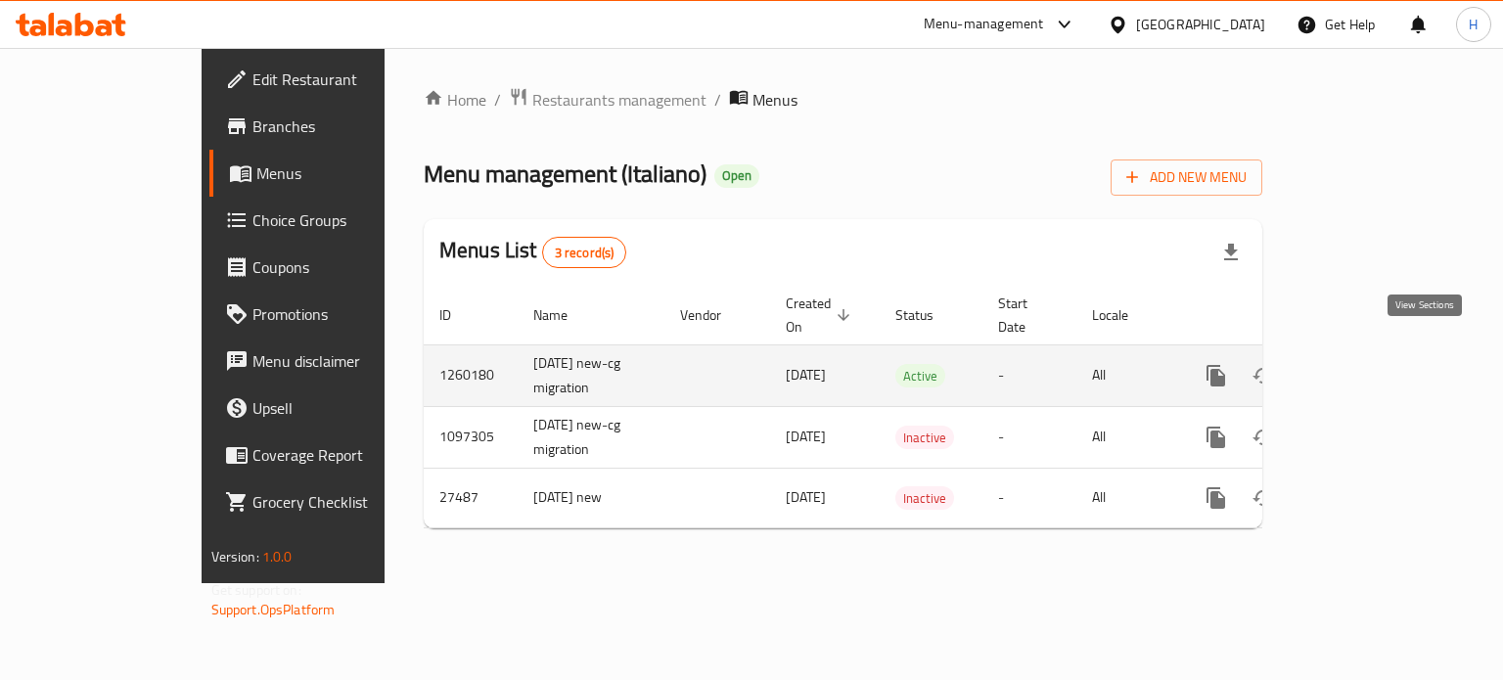
click at [1369, 364] on icon "enhanced table" at bounding box center [1356, 375] width 23 height 23
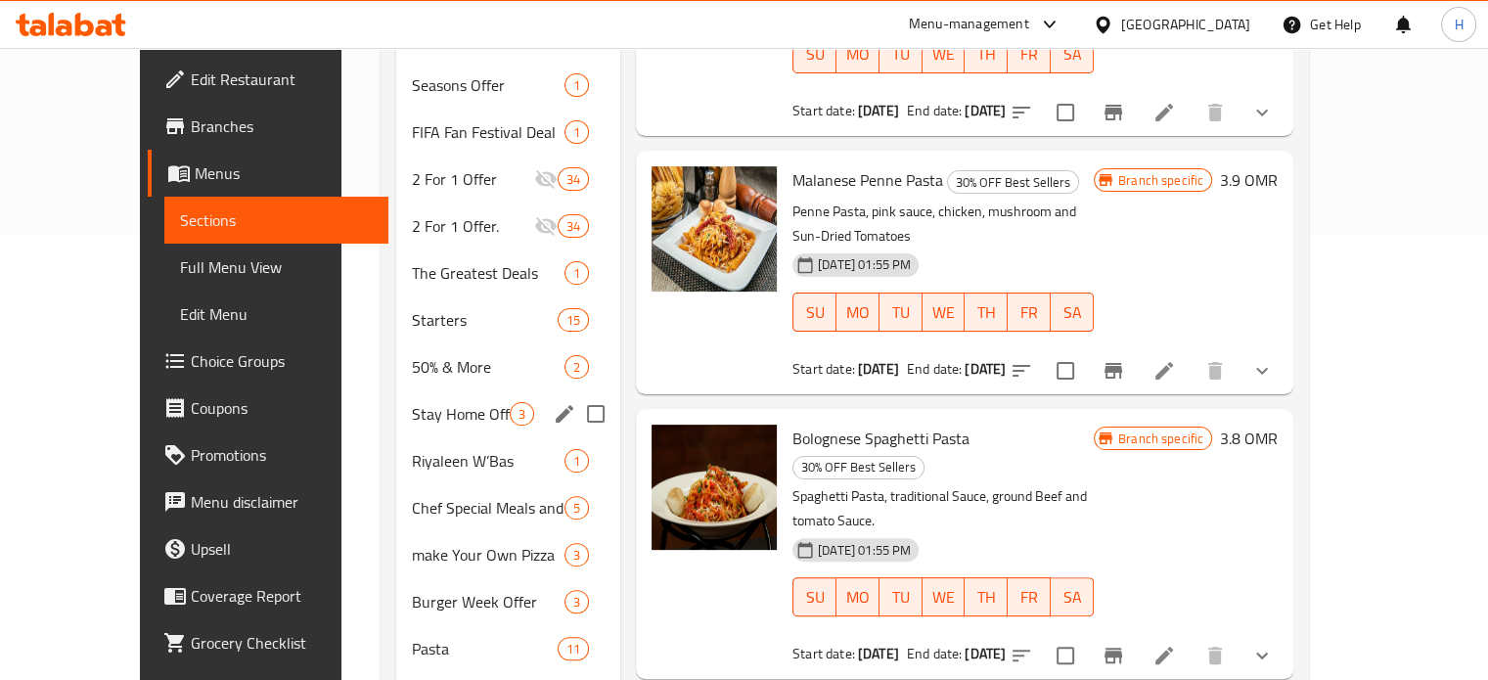
scroll to position [445, 0]
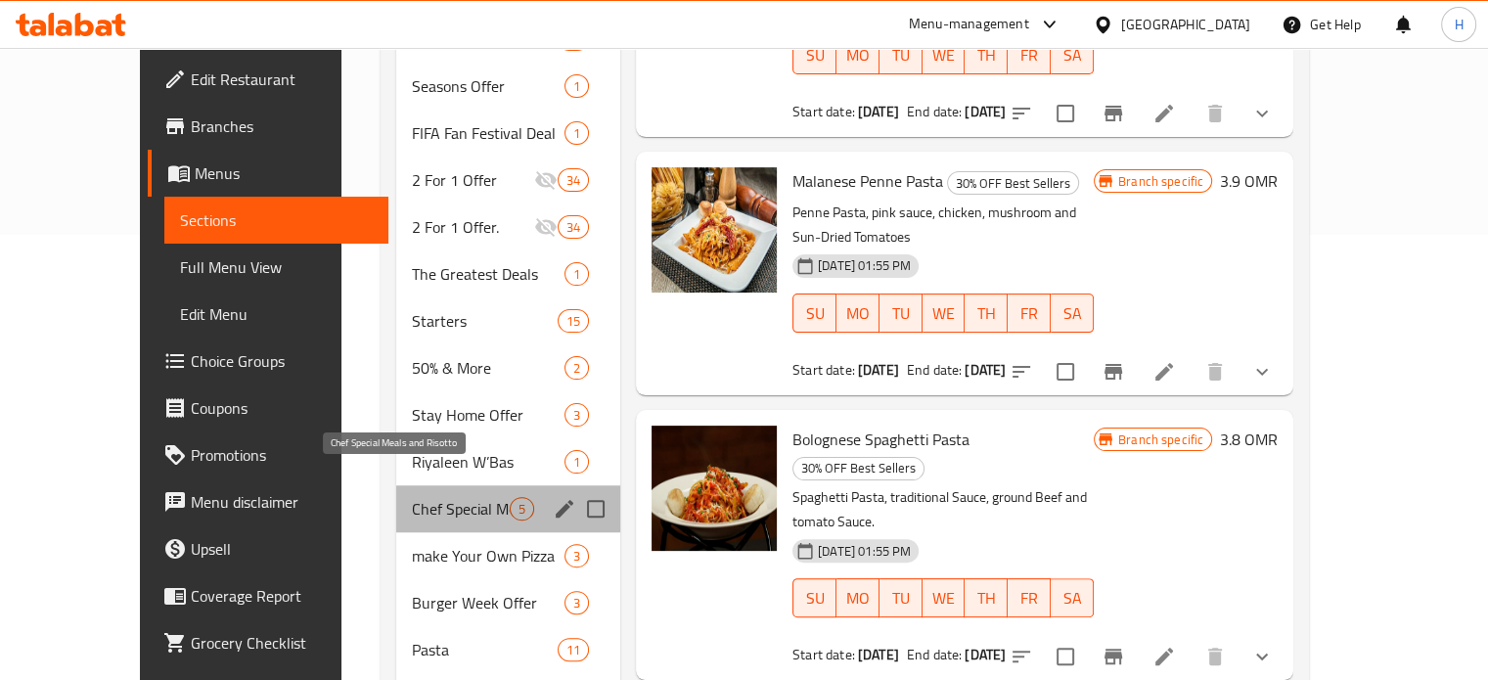
click at [433, 497] on span "Chef Special Meals and Risotto" at bounding box center [461, 508] width 98 height 23
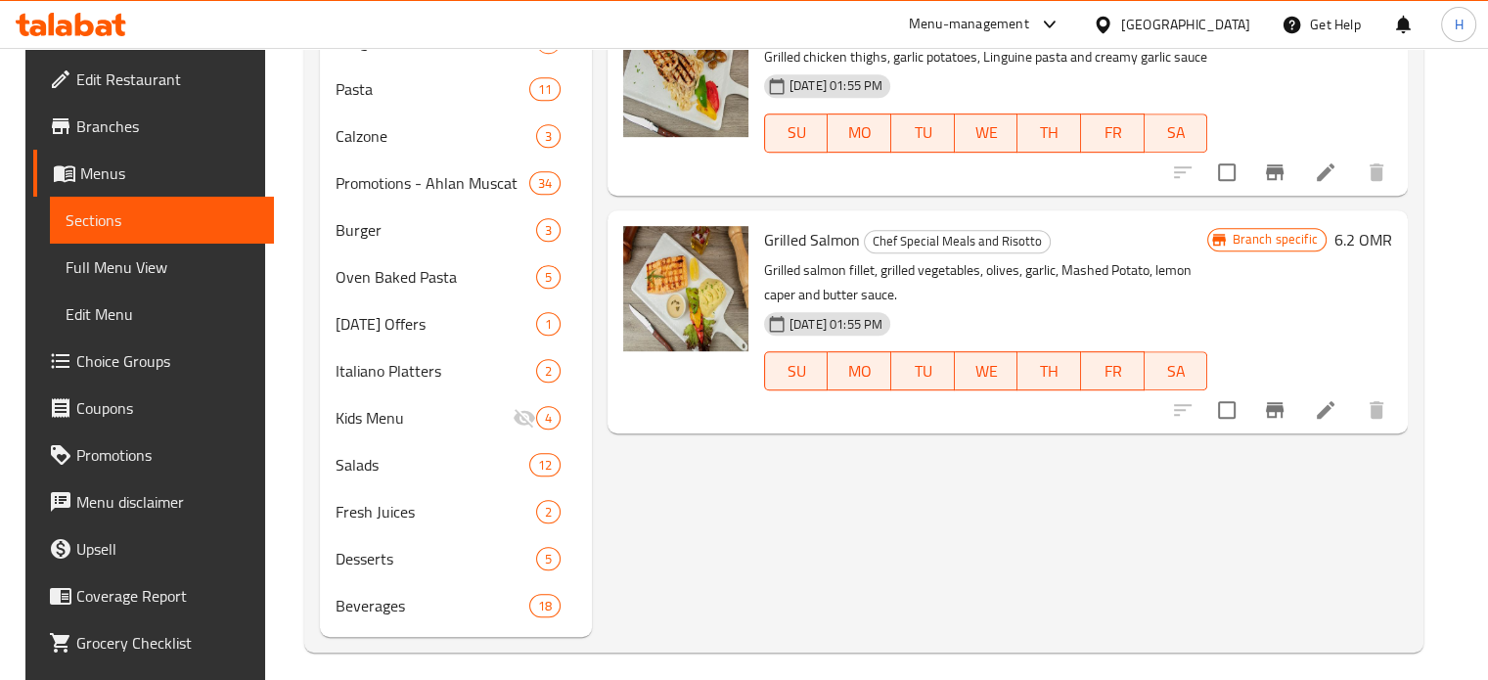
scroll to position [987, 0]
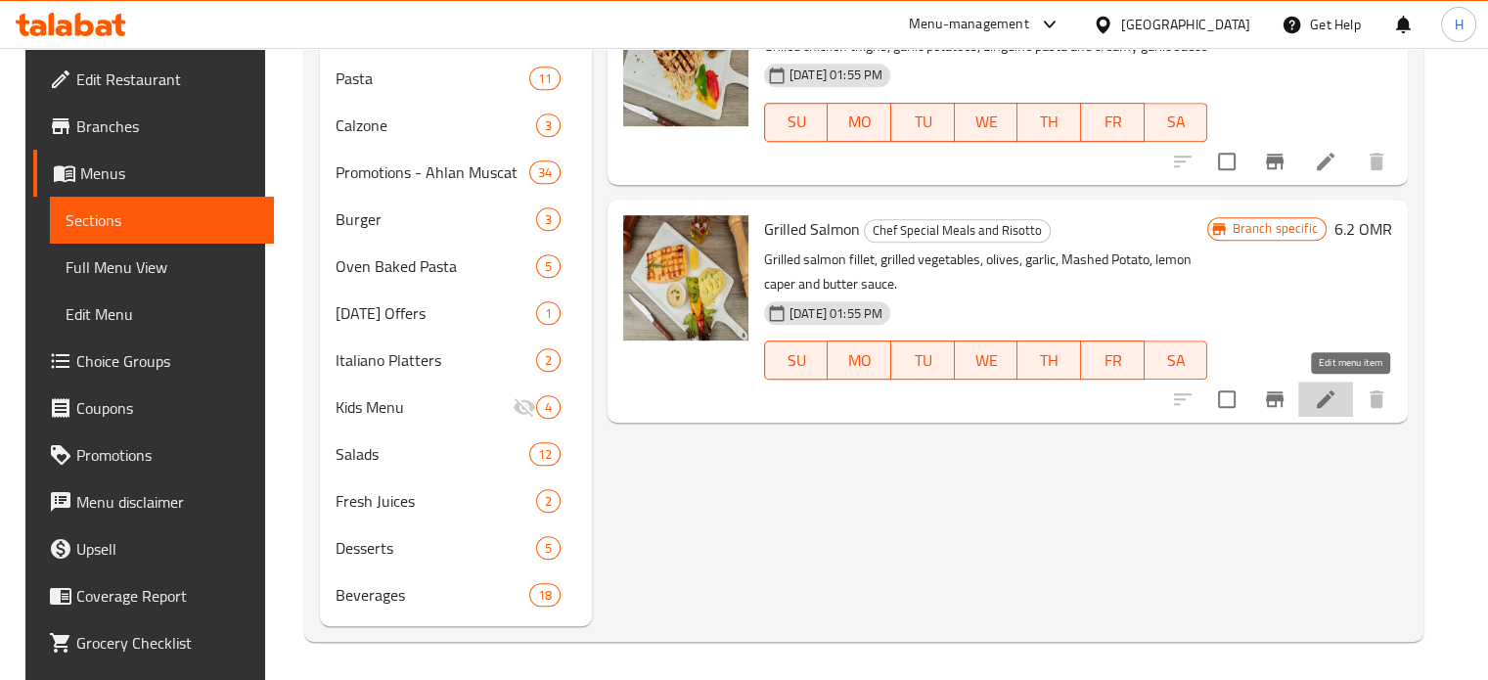
click at [1335, 397] on icon at bounding box center [1326, 399] width 18 height 18
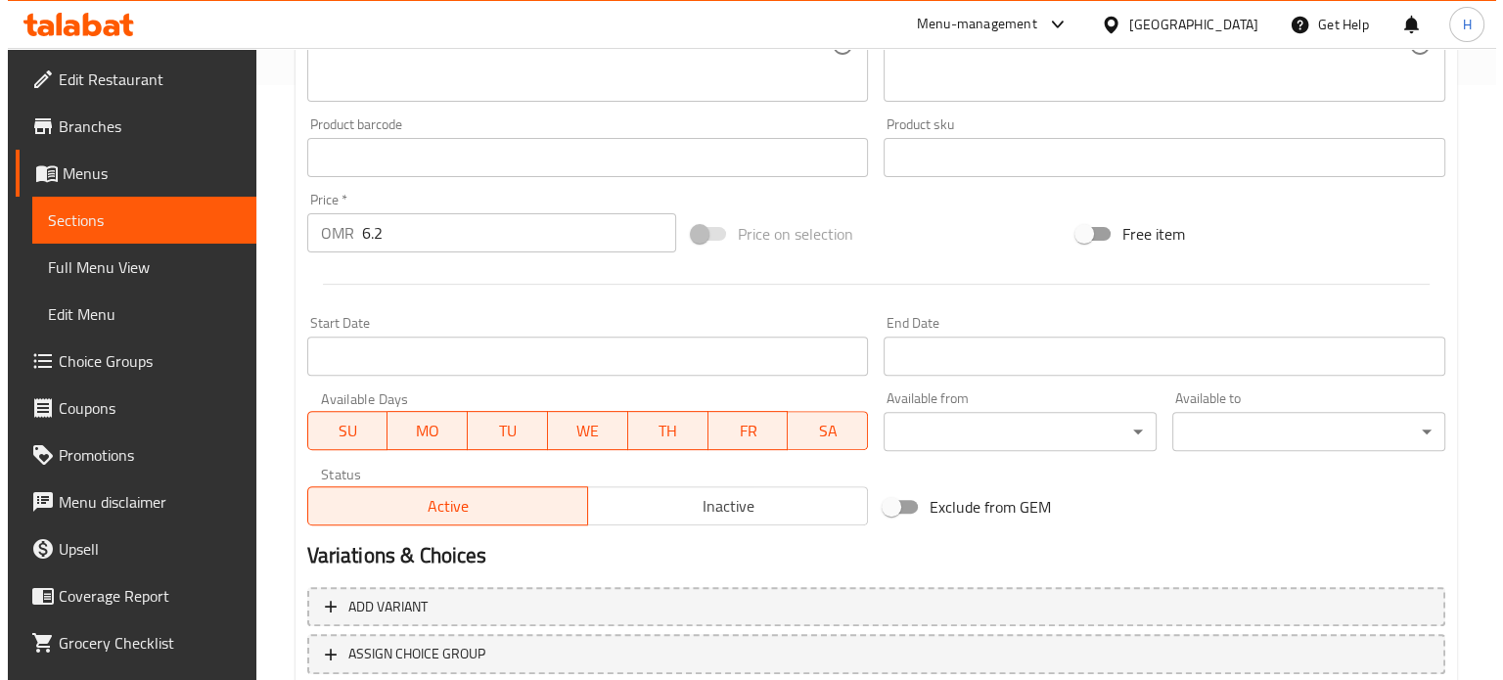
scroll to position [599, 0]
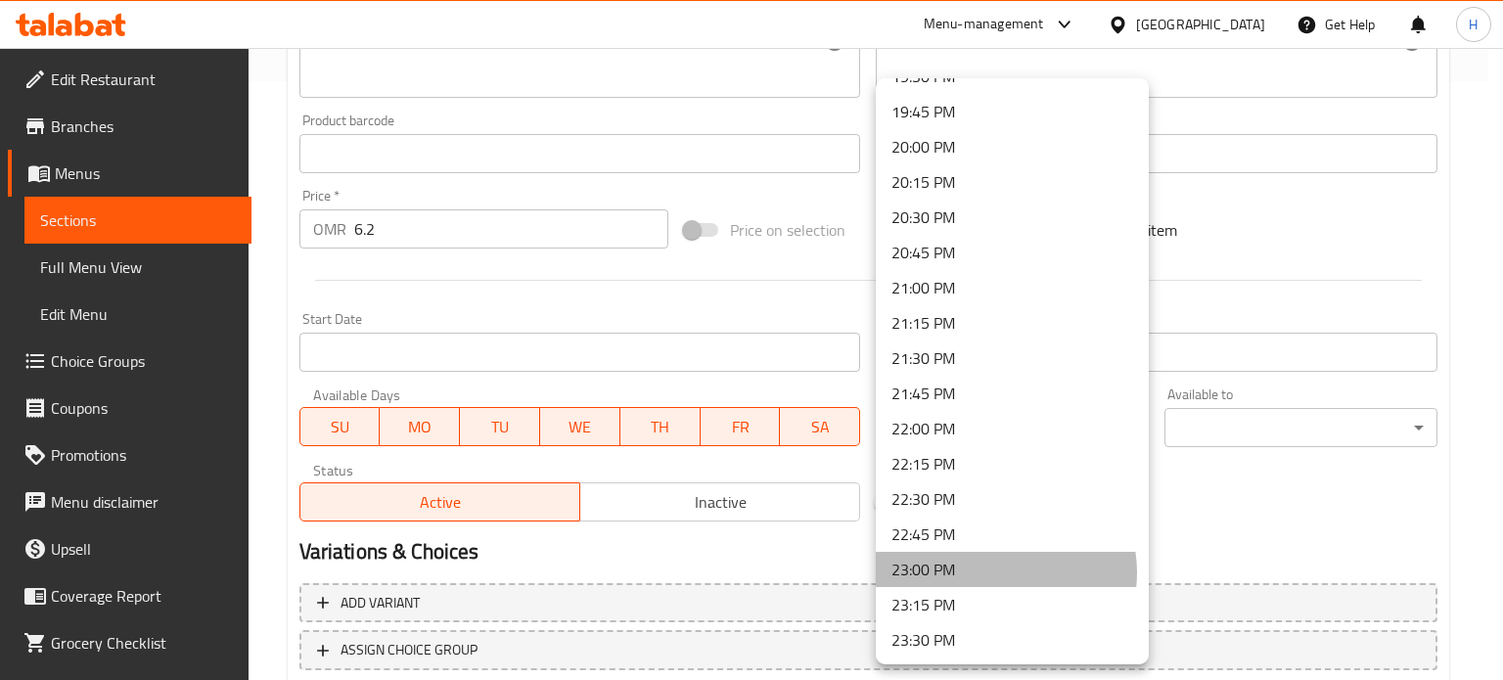
click at [1002, 572] on li "23:00 PM" at bounding box center [1012, 569] width 273 height 35
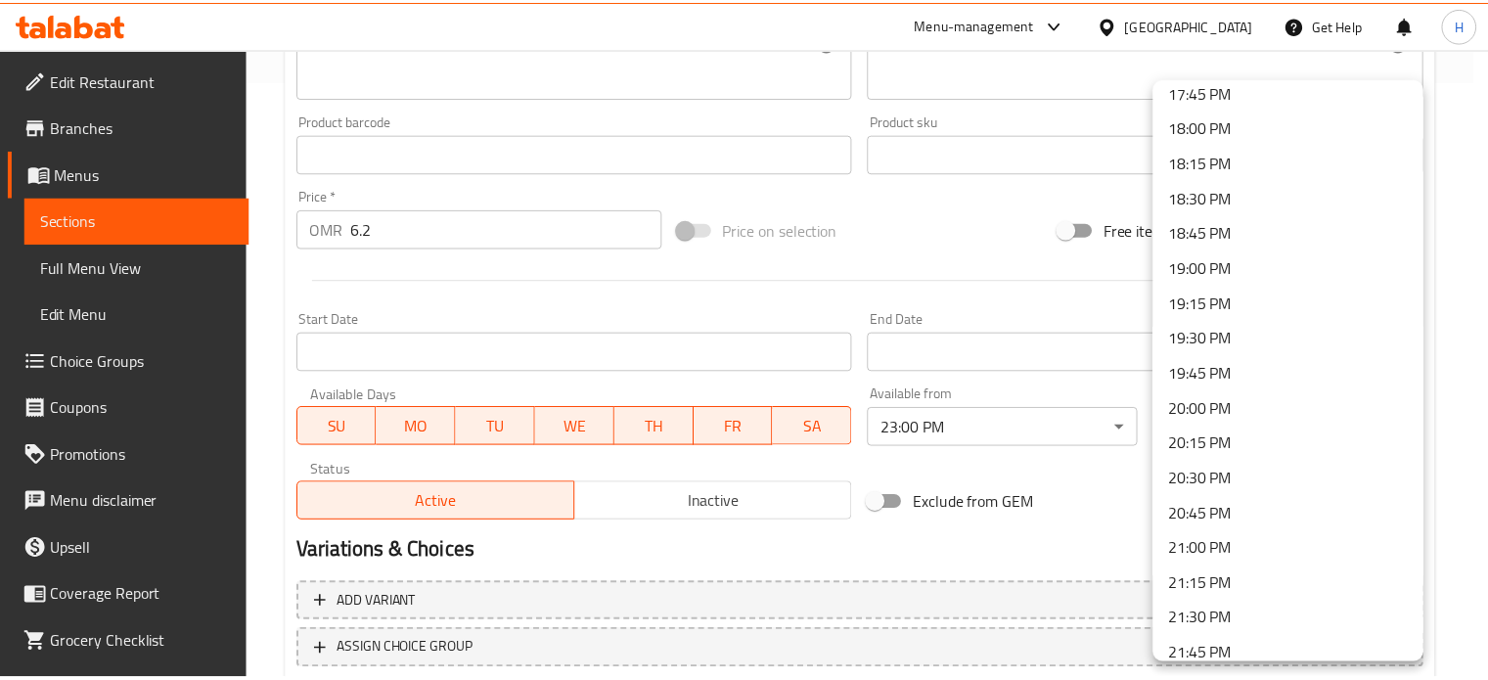
scroll to position [2516, 0]
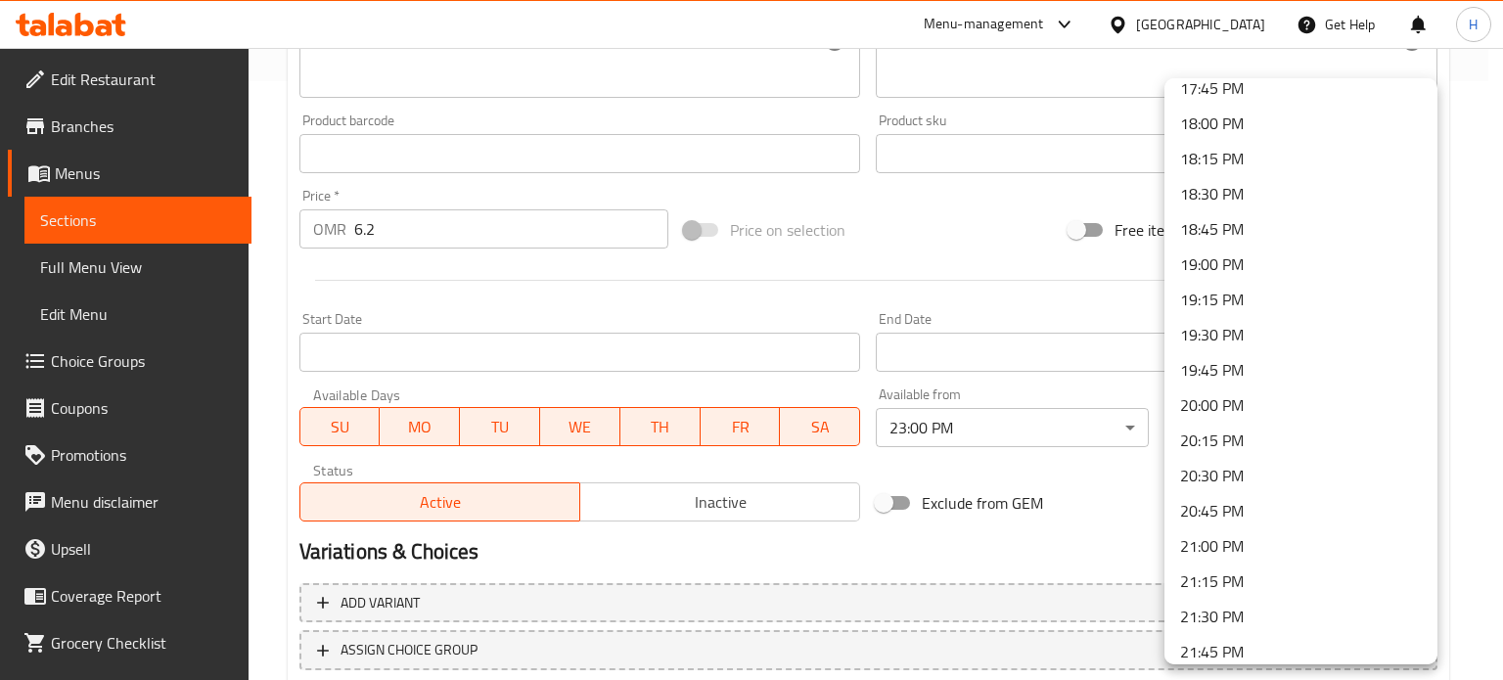
click at [1248, 401] on li "20:00 PM" at bounding box center [1300, 404] width 273 height 35
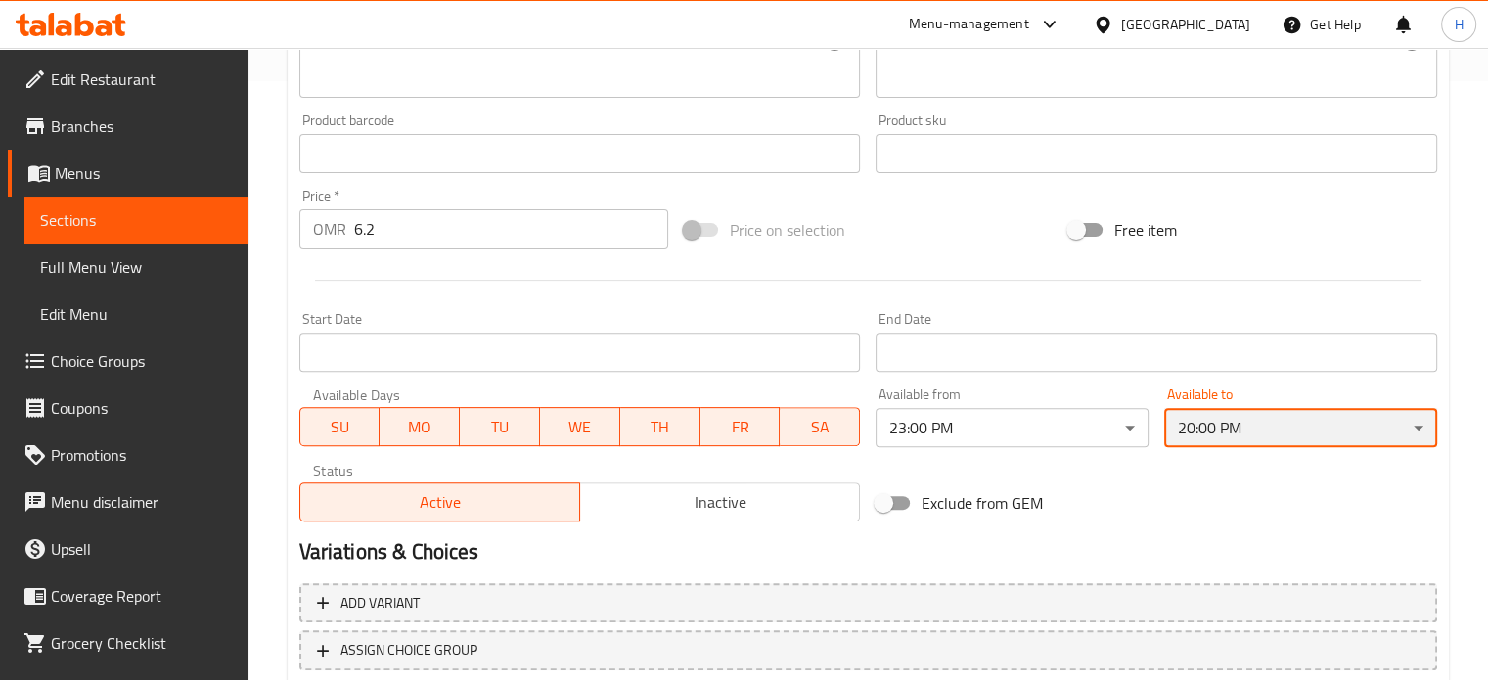
scroll to position [729, 0]
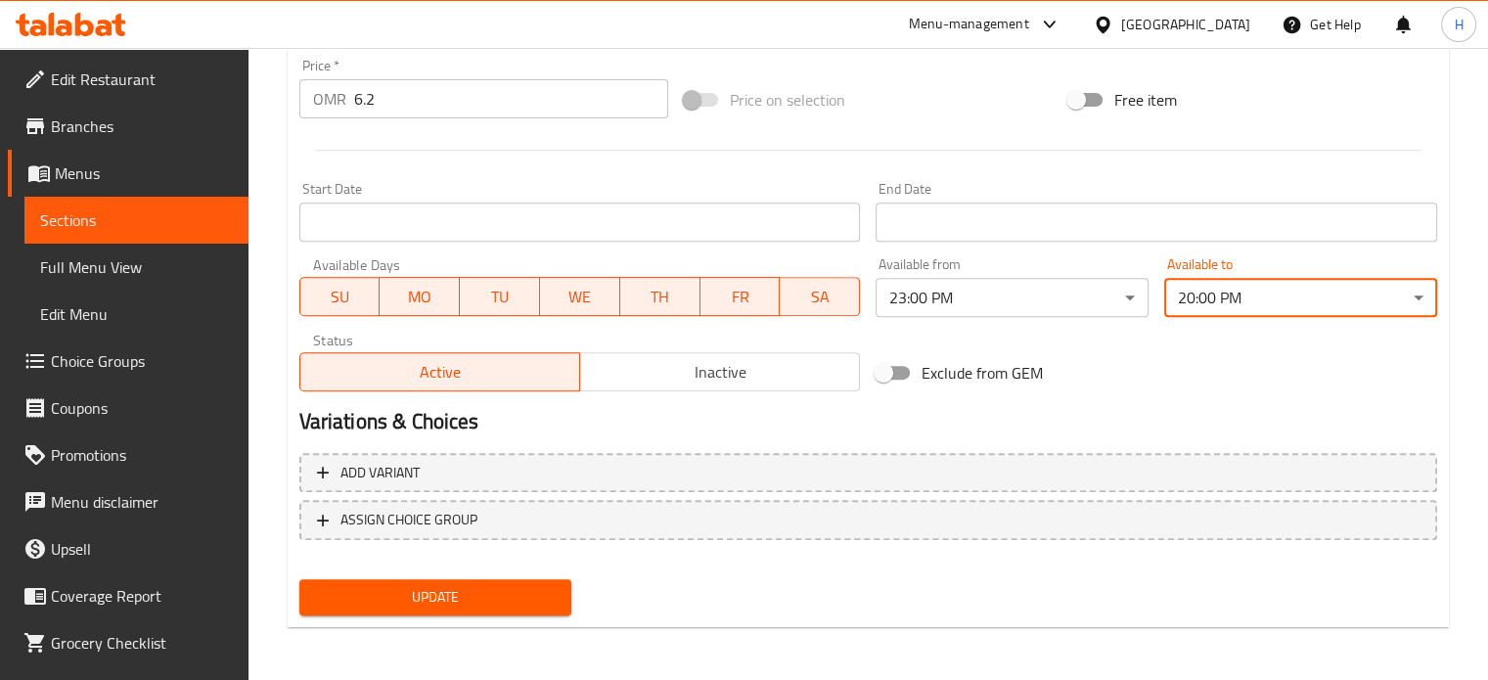
click at [476, 585] on span "Update" at bounding box center [436, 597] width 242 height 24
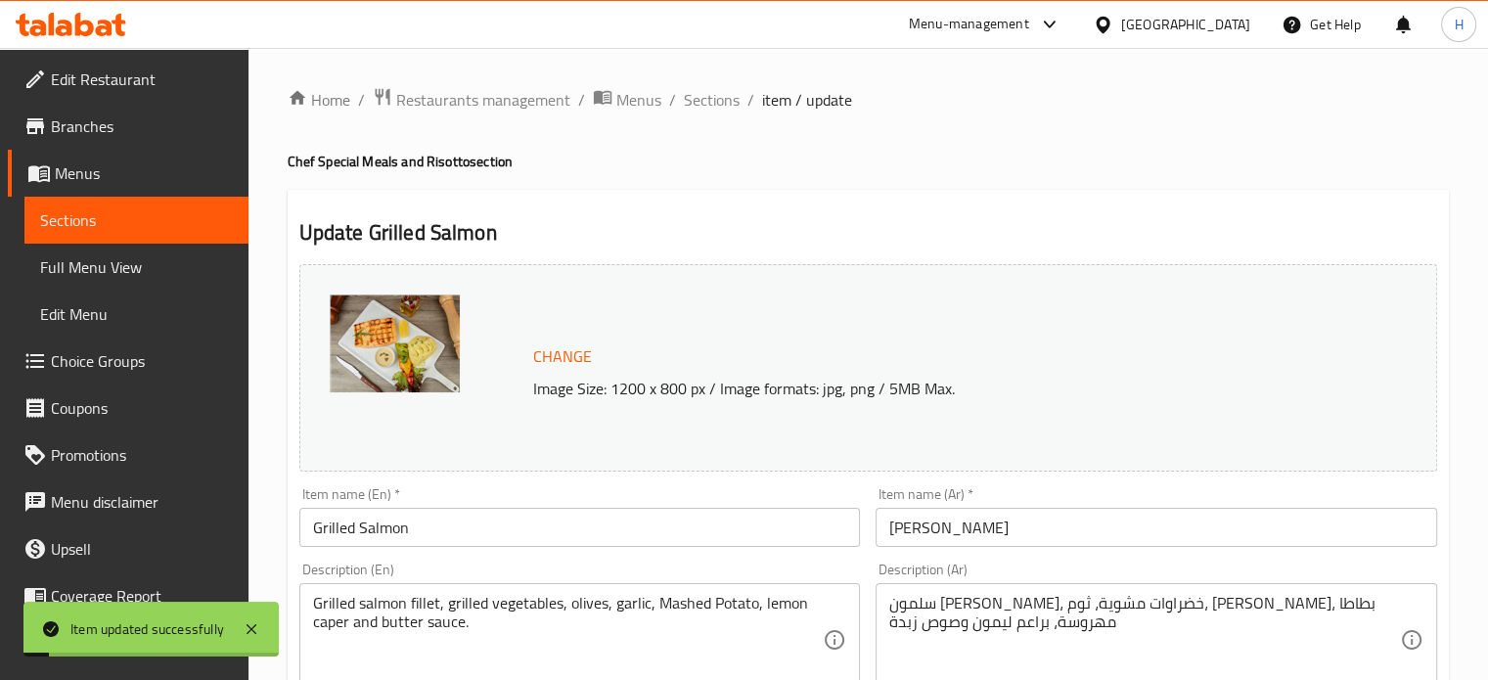
scroll to position [0, 0]
click at [698, 93] on span "Sections" at bounding box center [712, 99] width 56 height 23
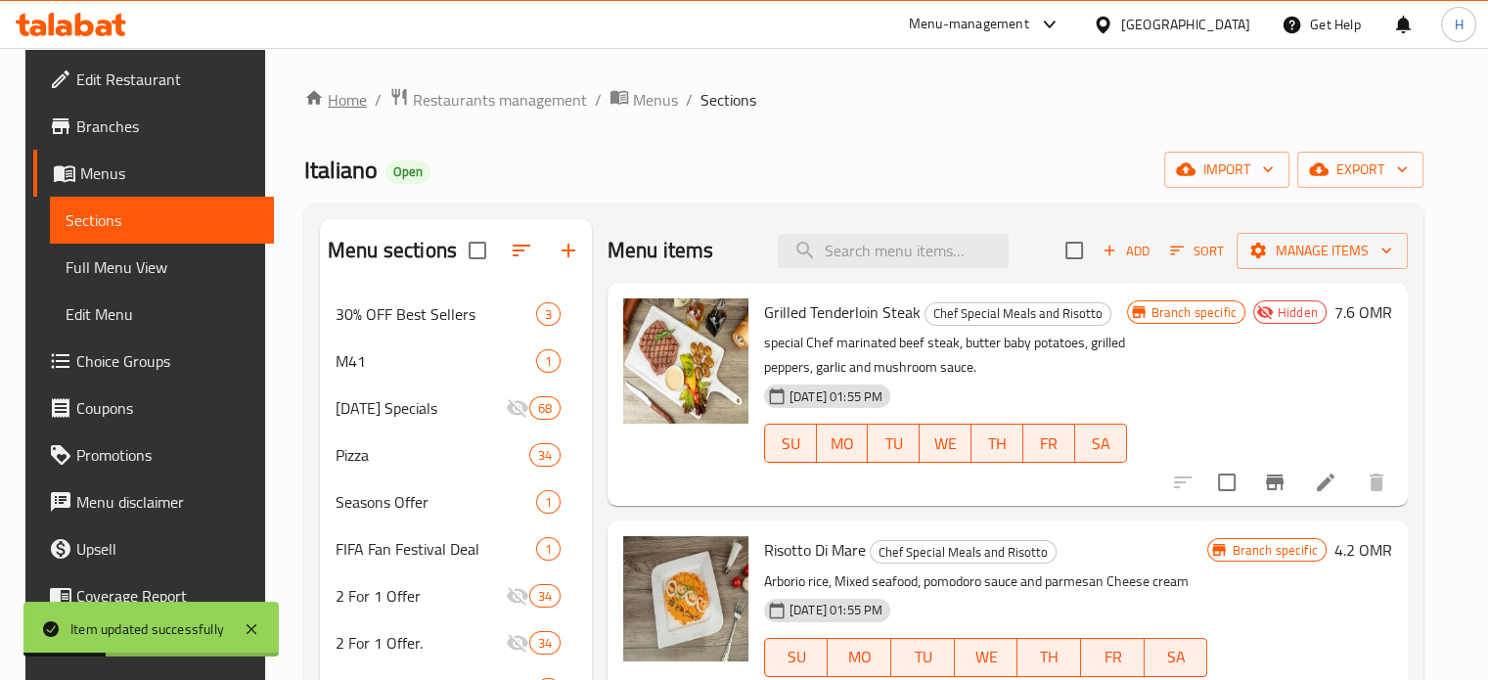
click at [333, 106] on link "Home" at bounding box center [335, 99] width 63 height 23
click at [419, 97] on span "Restaurants management" at bounding box center [500, 99] width 174 height 23
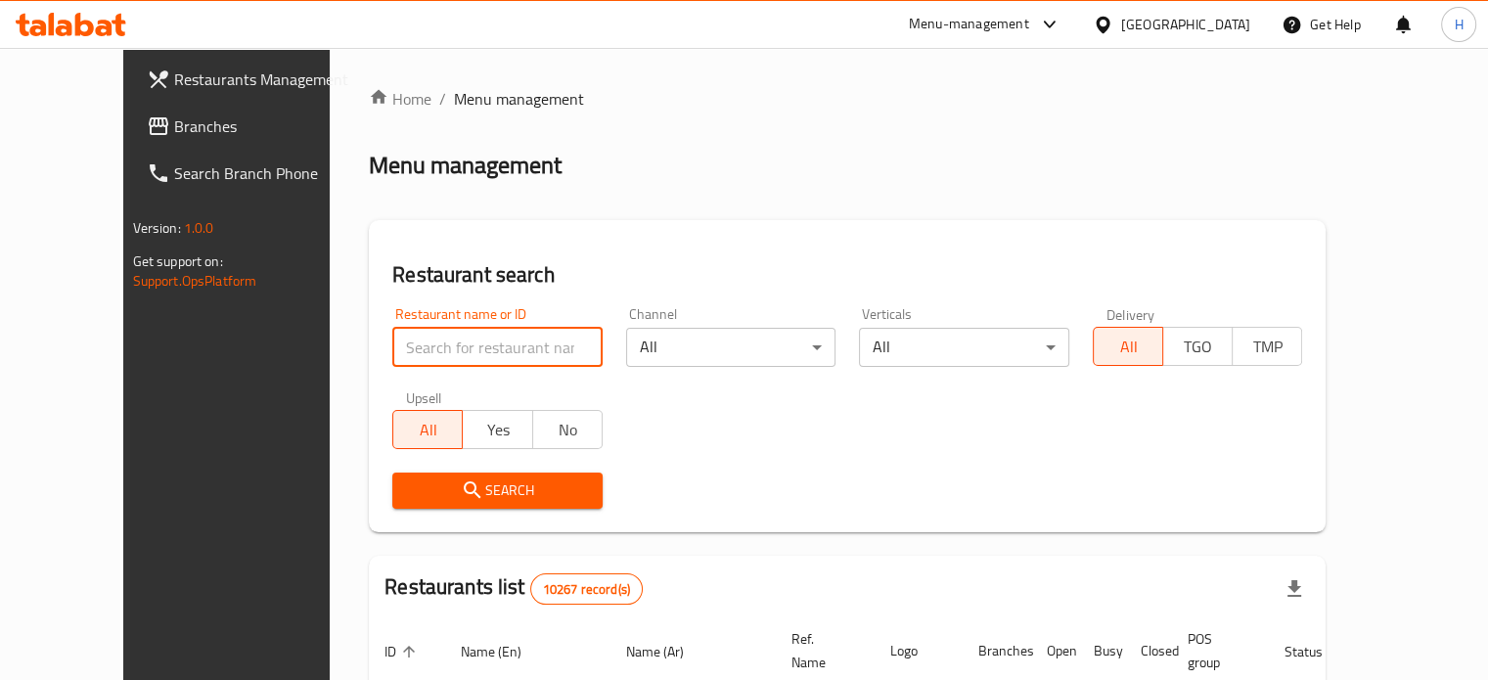
click at [477, 332] on input "search" at bounding box center [497, 347] width 210 height 39
type input "m"
type input "sushi box"
click at [454, 500] on span "Search" at bounding box center [497, 490] width 179 height 24
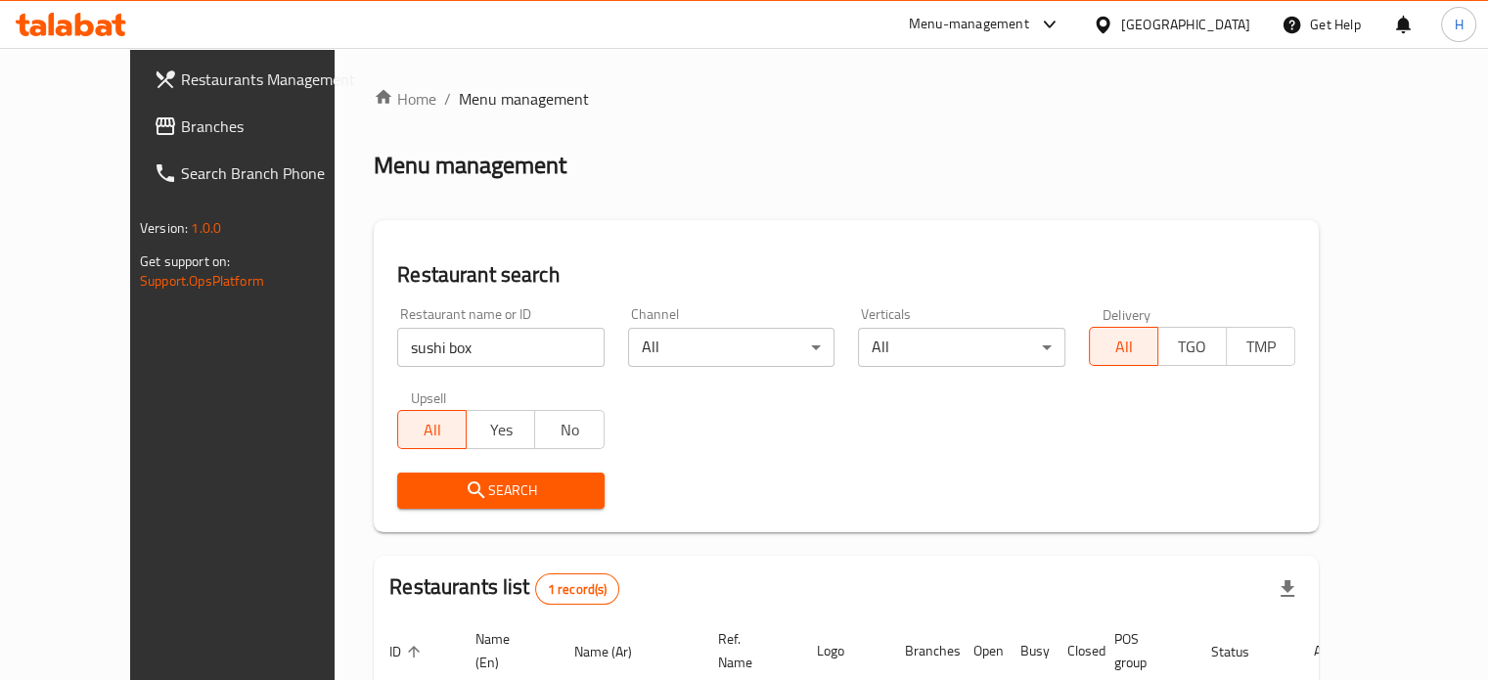
scroll to position [153, 0]
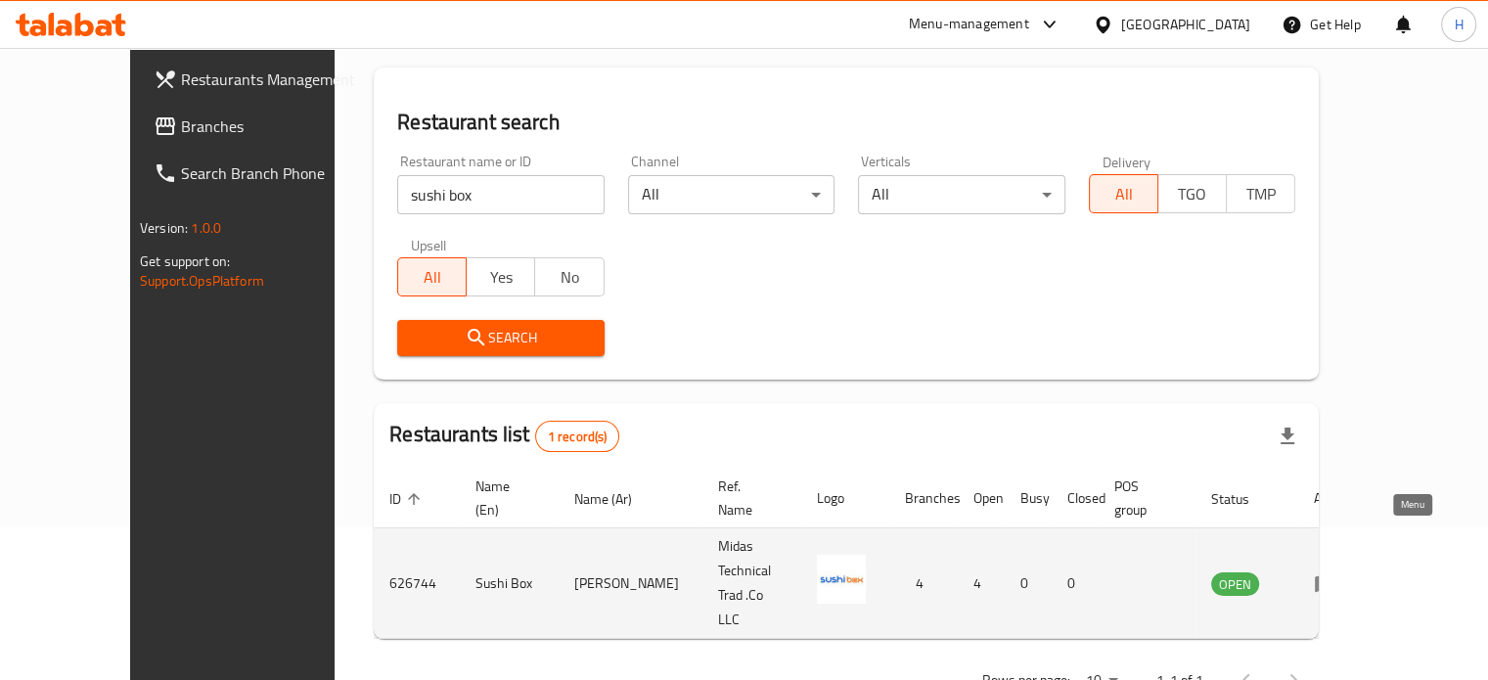
click at [1336, 576] on icon "enhanced table" at bounding box center [1326, 584] width 22 height 17
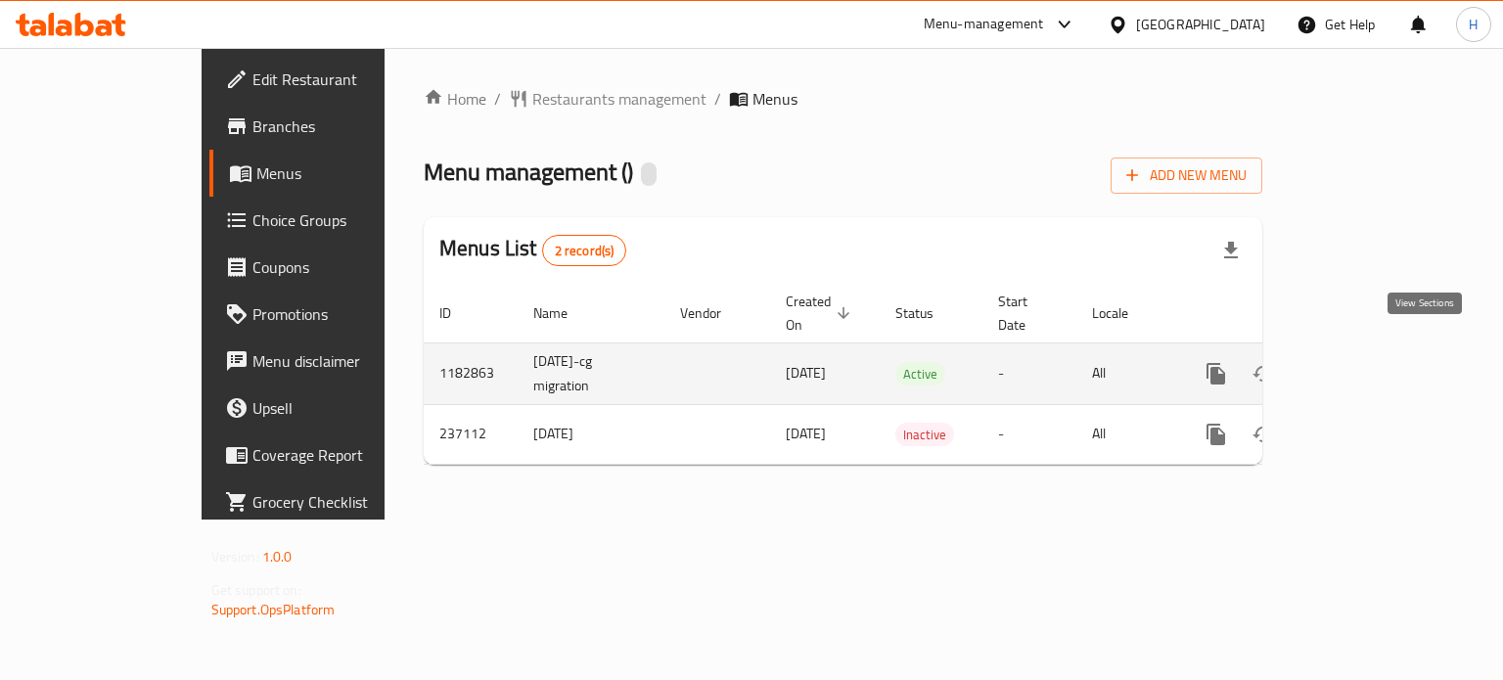
click at [1381, 363] on link "enhanced table" at bounding box center [1357, 373] width 47 height 47
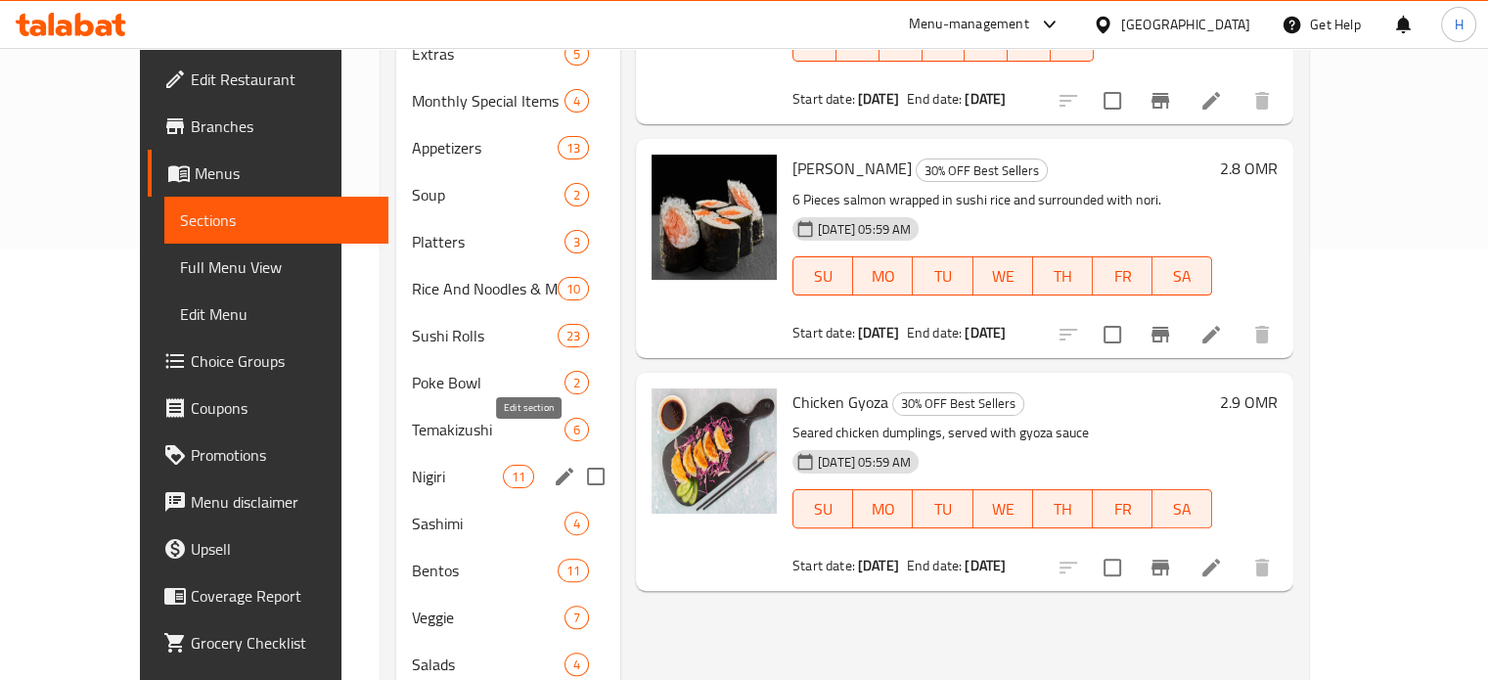
scroll to position [430, 0]
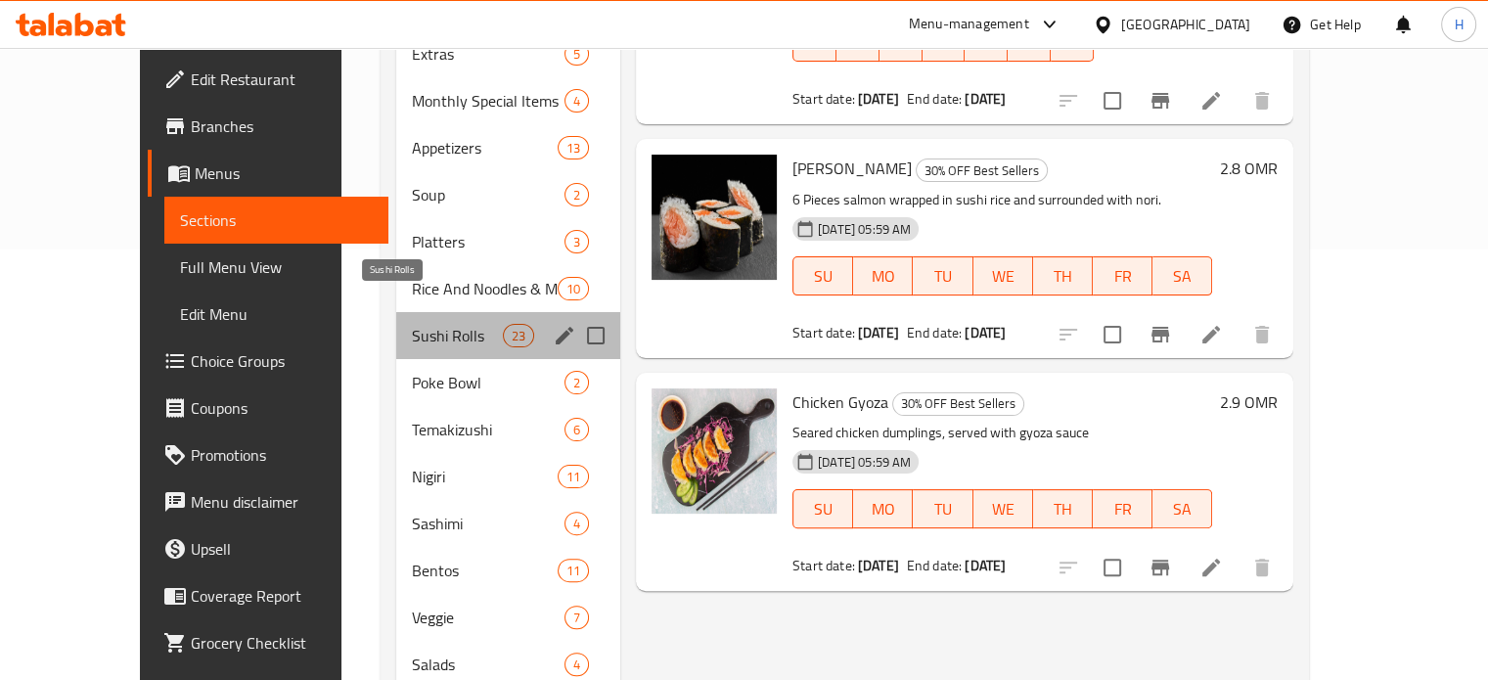
click at [447, 324] on span "Sushi Rolls" at bounding box center [457, 335] width 91 height 23
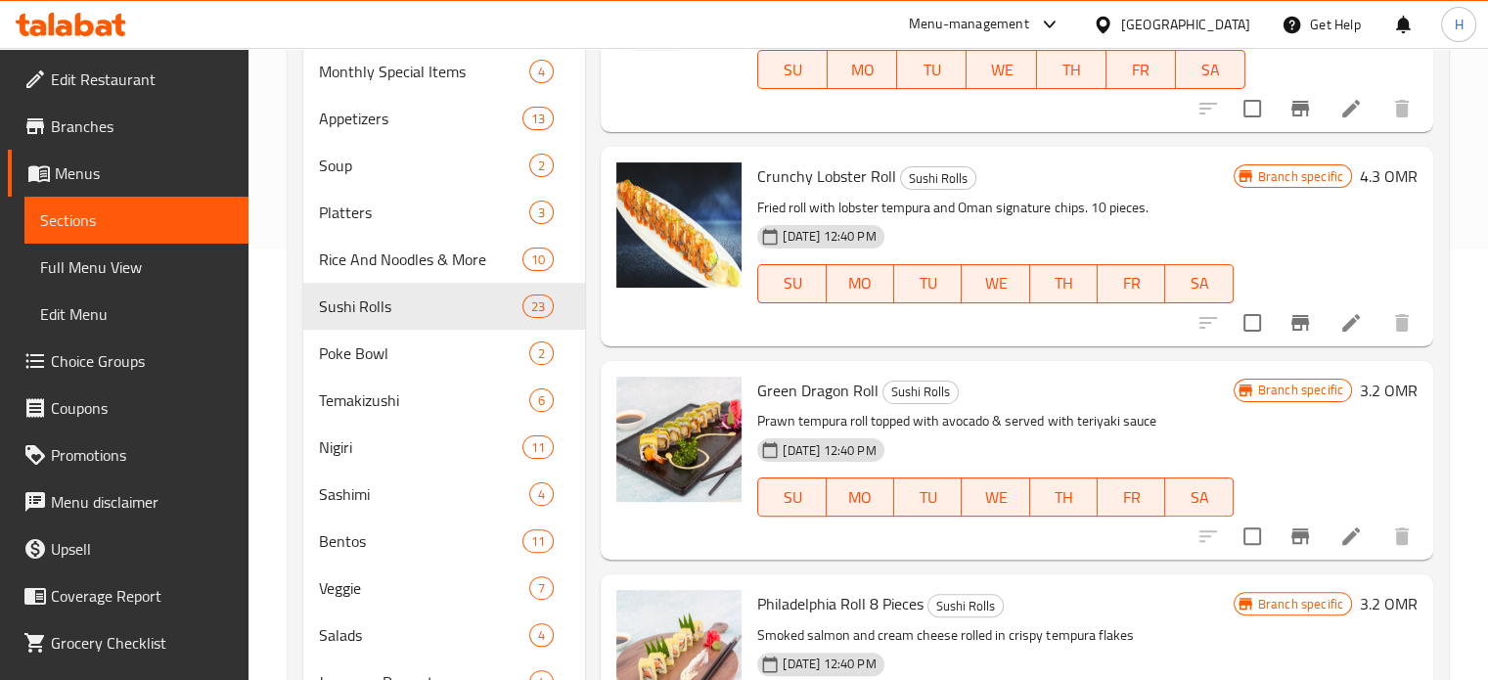
scroll to position [372, 0]
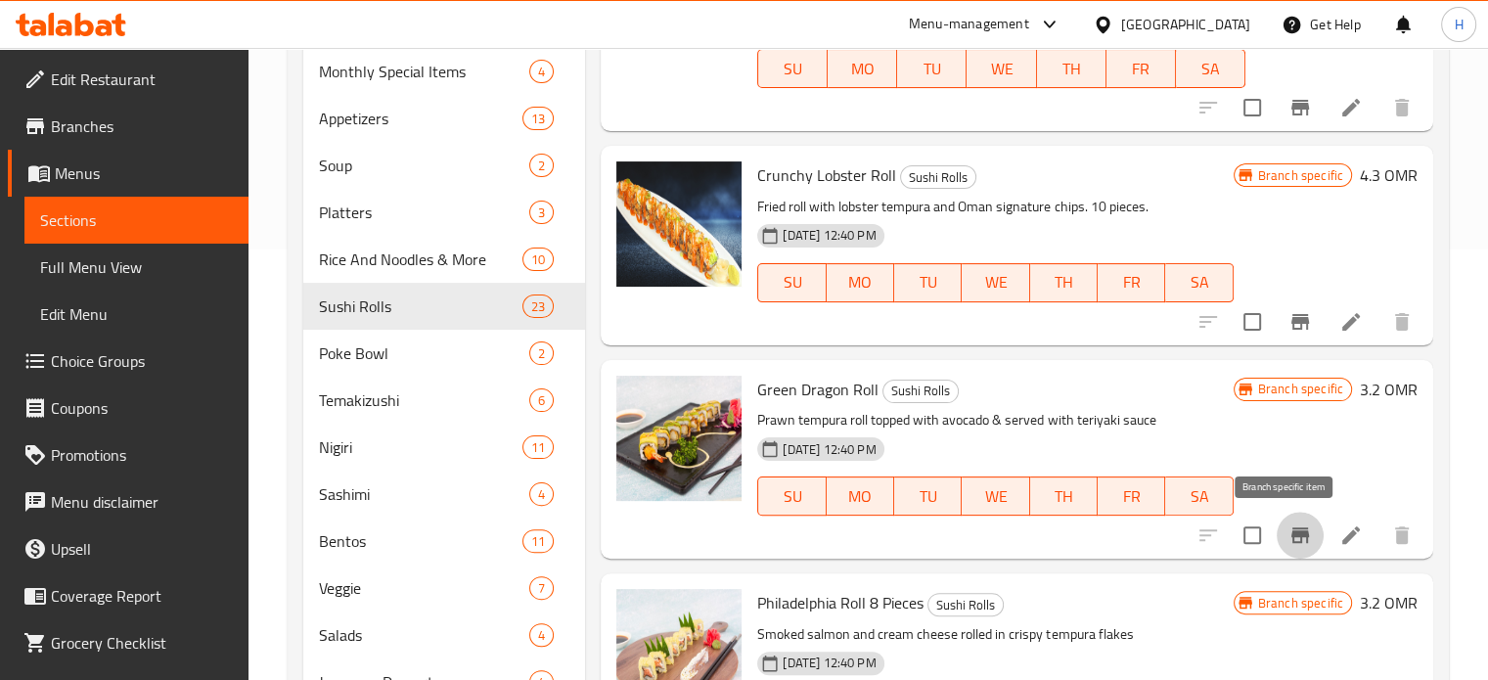
click at [1291, 527] on icon "Branch-specific-item" at bounding box center [1300, 535] width 18 height 16
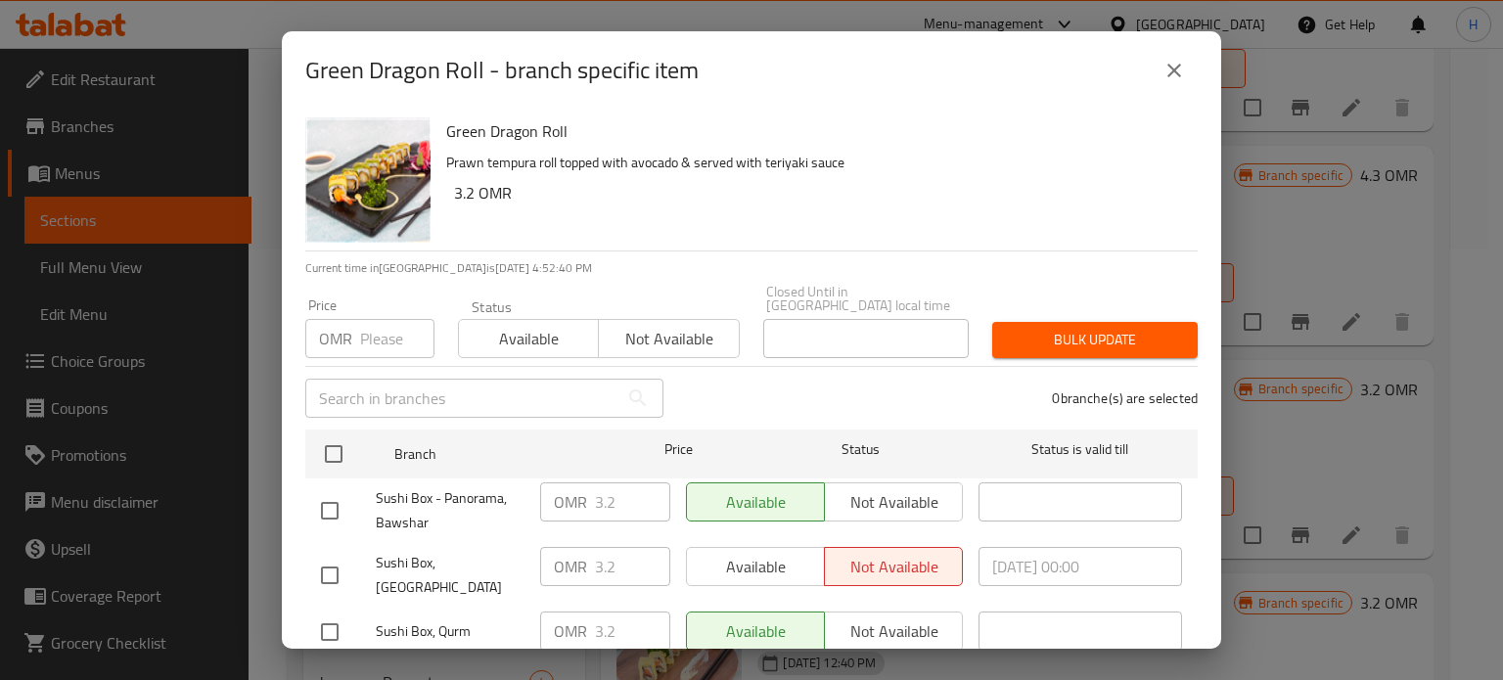
click at [1163, 68] on icon "close" at bounding box center [1173, 70] width 23 height 23
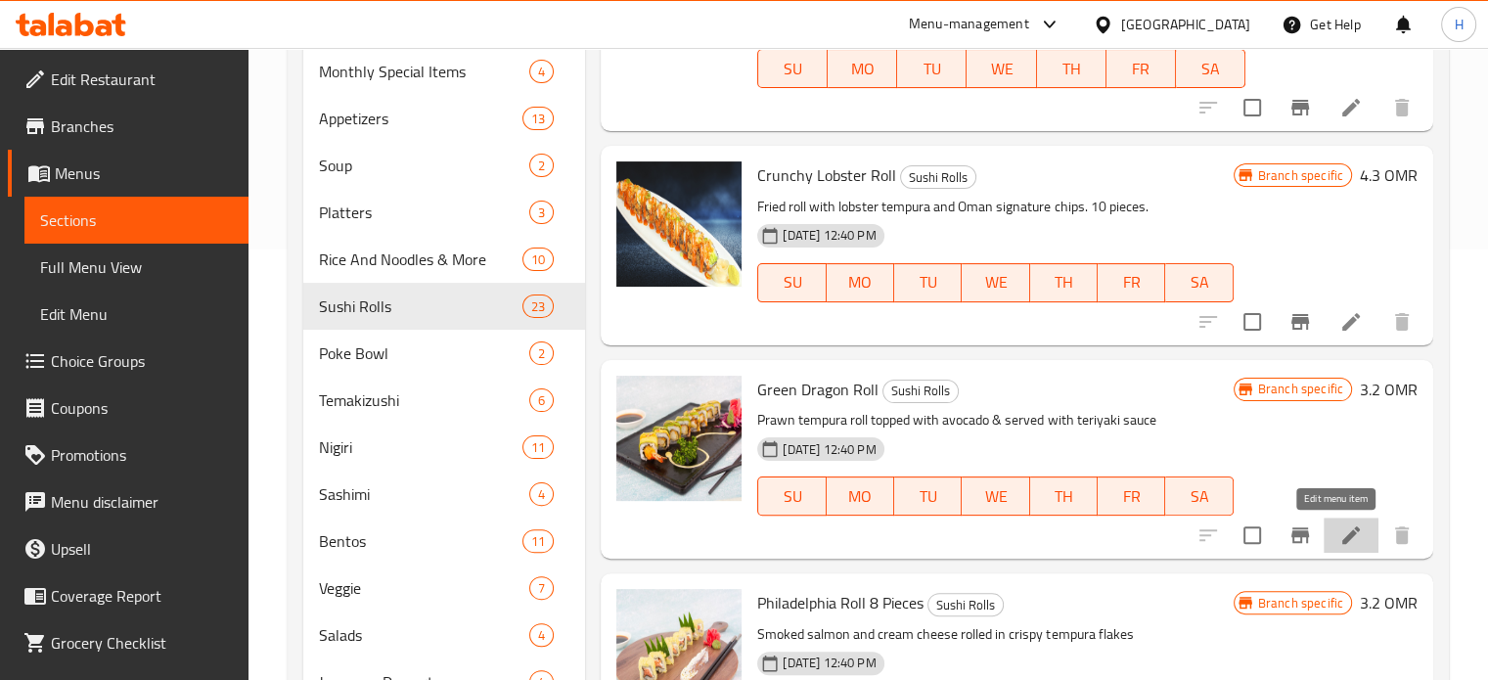
click at [1342, 536] on icon at bounding box center [1351, 535] width 18 height 18
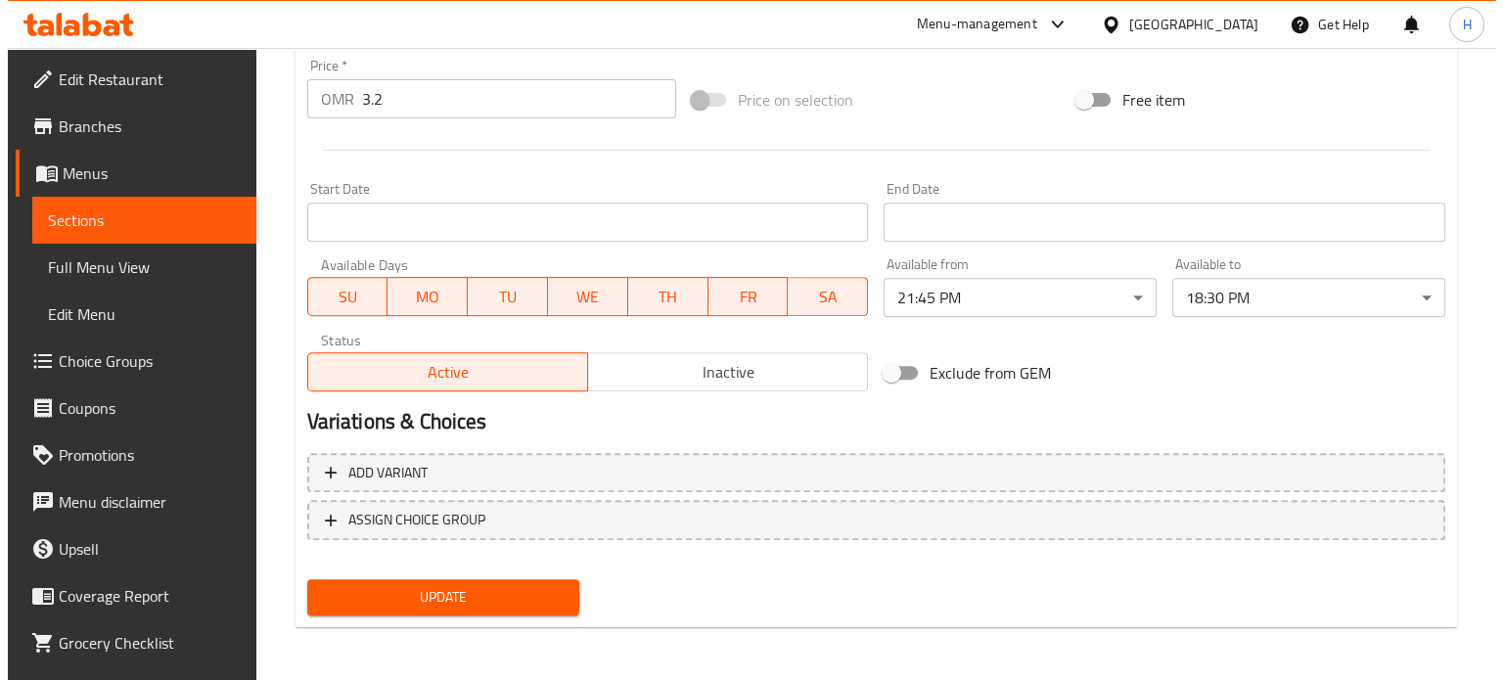
scroll to position [728, 0]
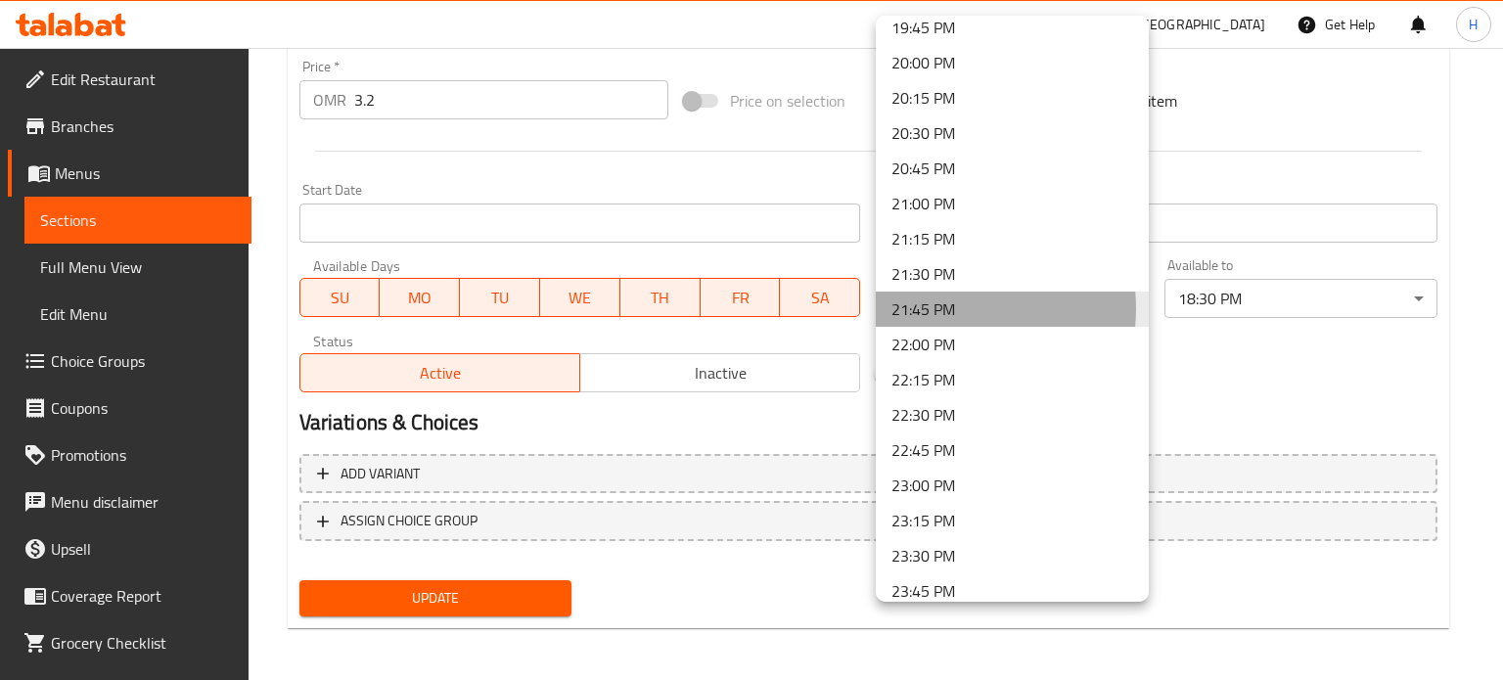
click at [941, 308] on li "21:45 PM" at bounding box center [1012, 309] width 273 height 35
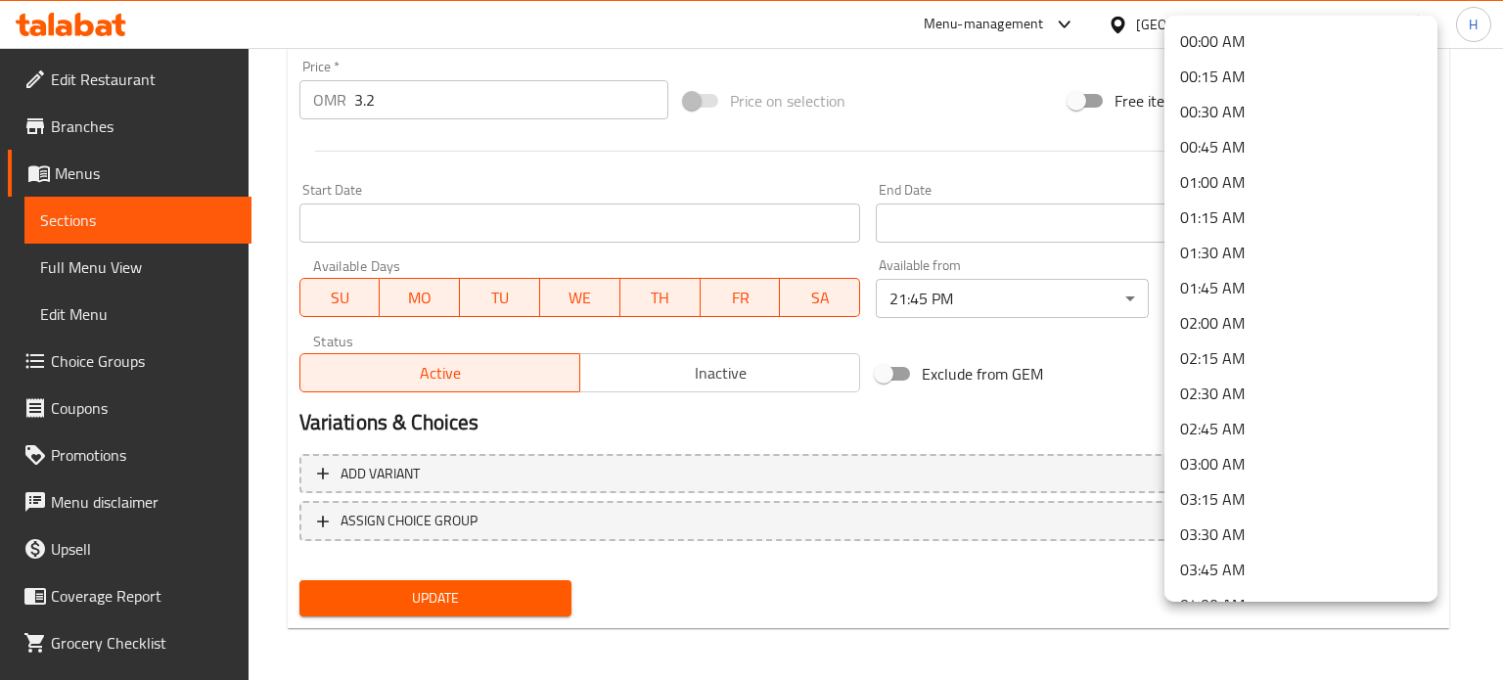
scroll to position [2338, 0]
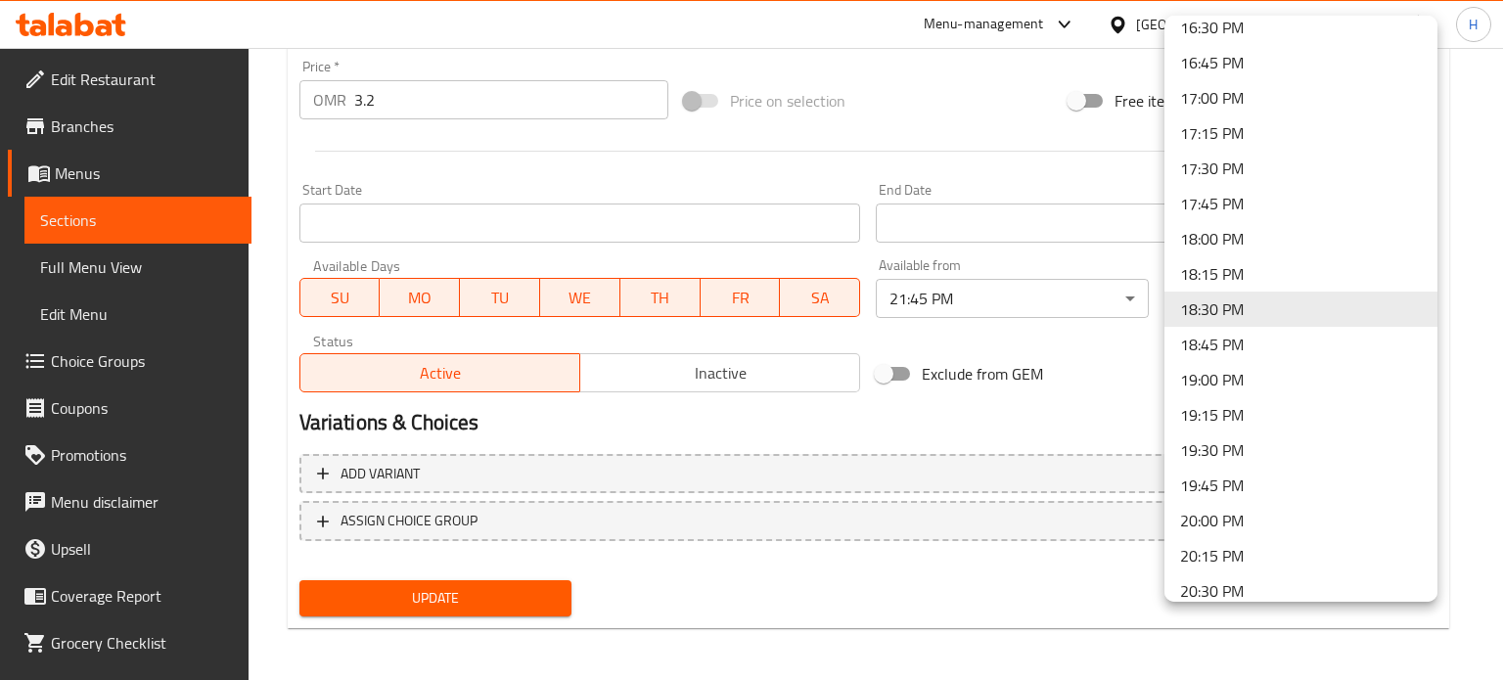
click at [1112, 333] on div at bounding box center [751, 340] width 1503 height 680
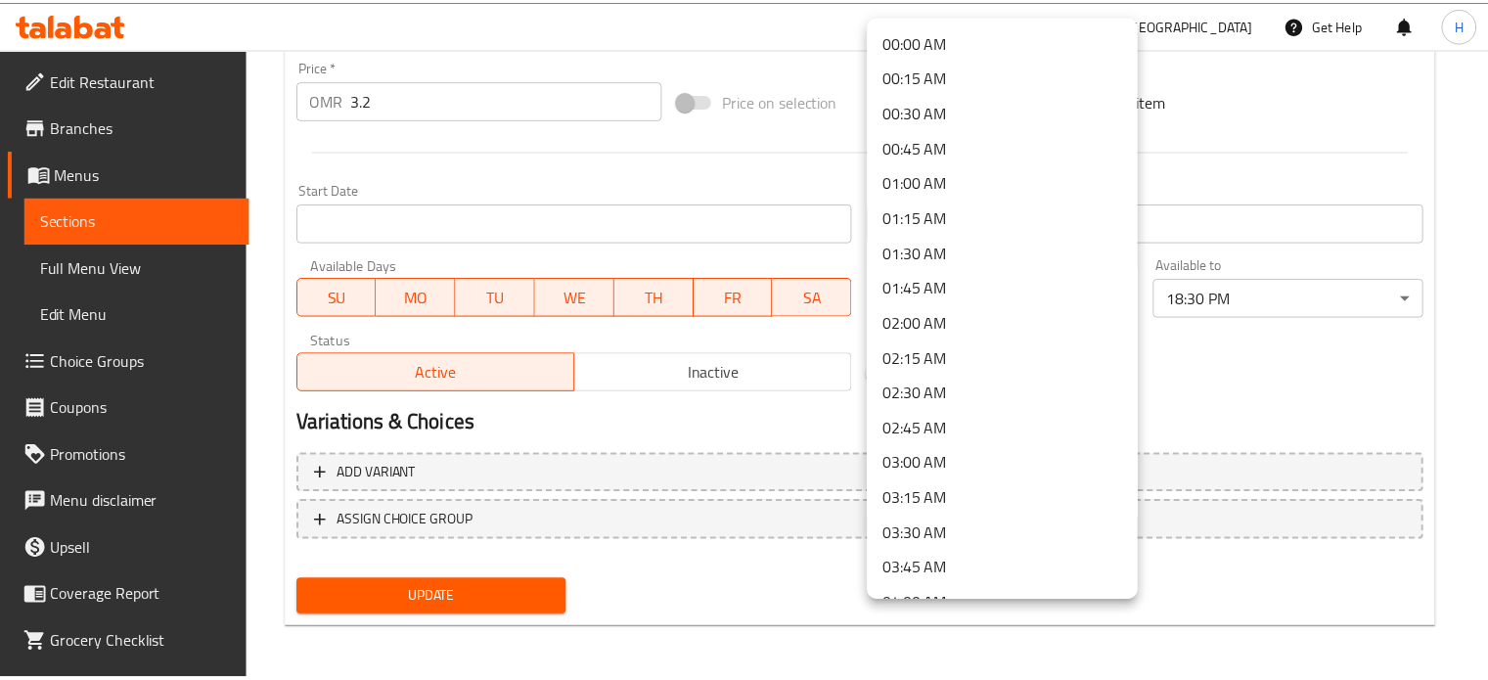
scroll to position [2796, 0]
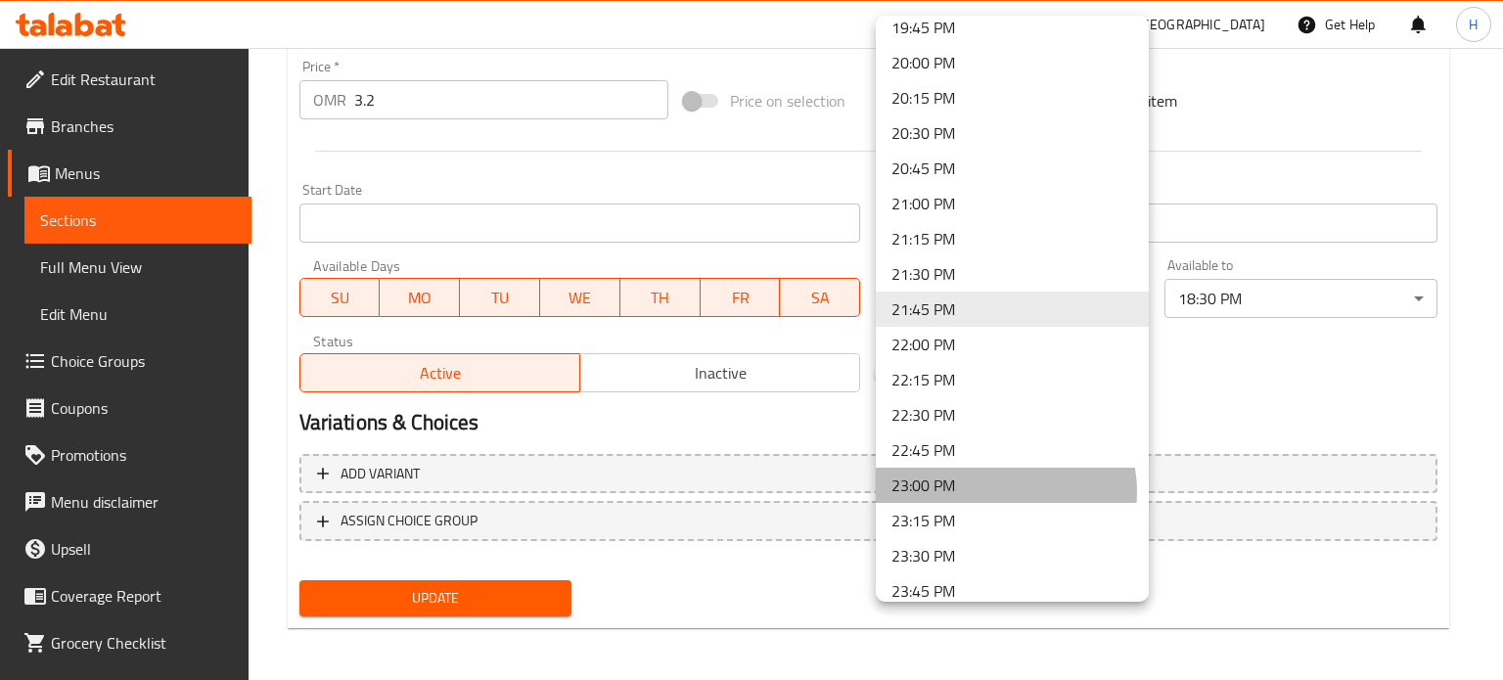
click at [998, 491] on li "23:00 PM" at bounding box center [1012, 485] width 273 height 35
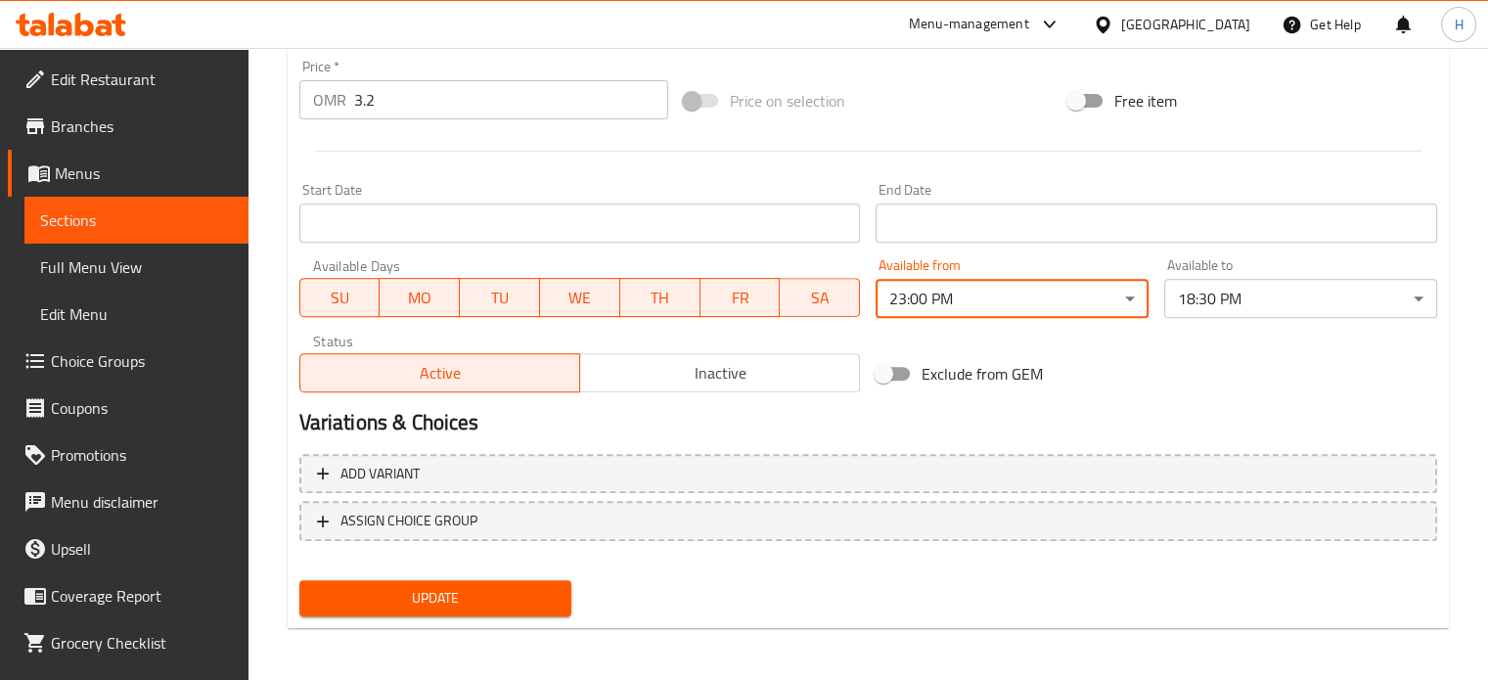
click at [484, 604] on span "Update" at bounding box center [436, 598] width 242 height 24
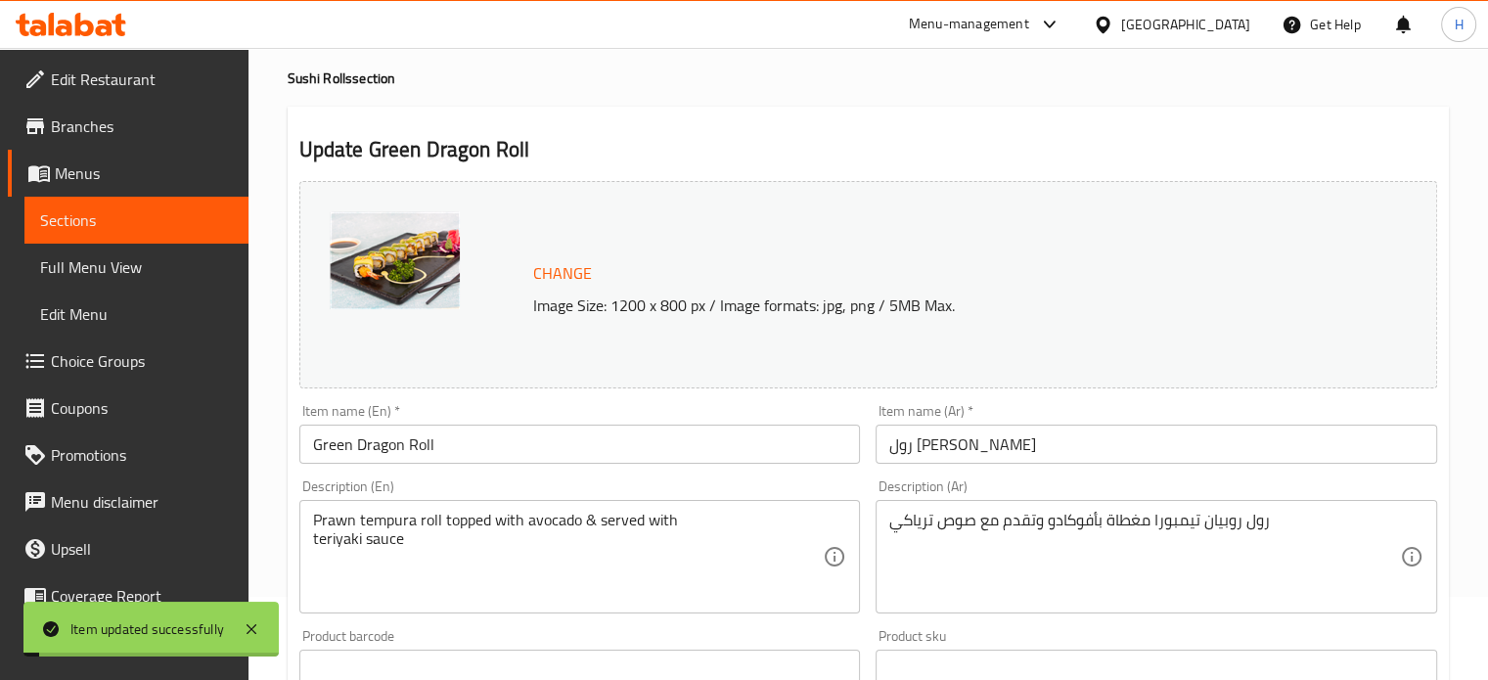
scroll to position [0, 0]
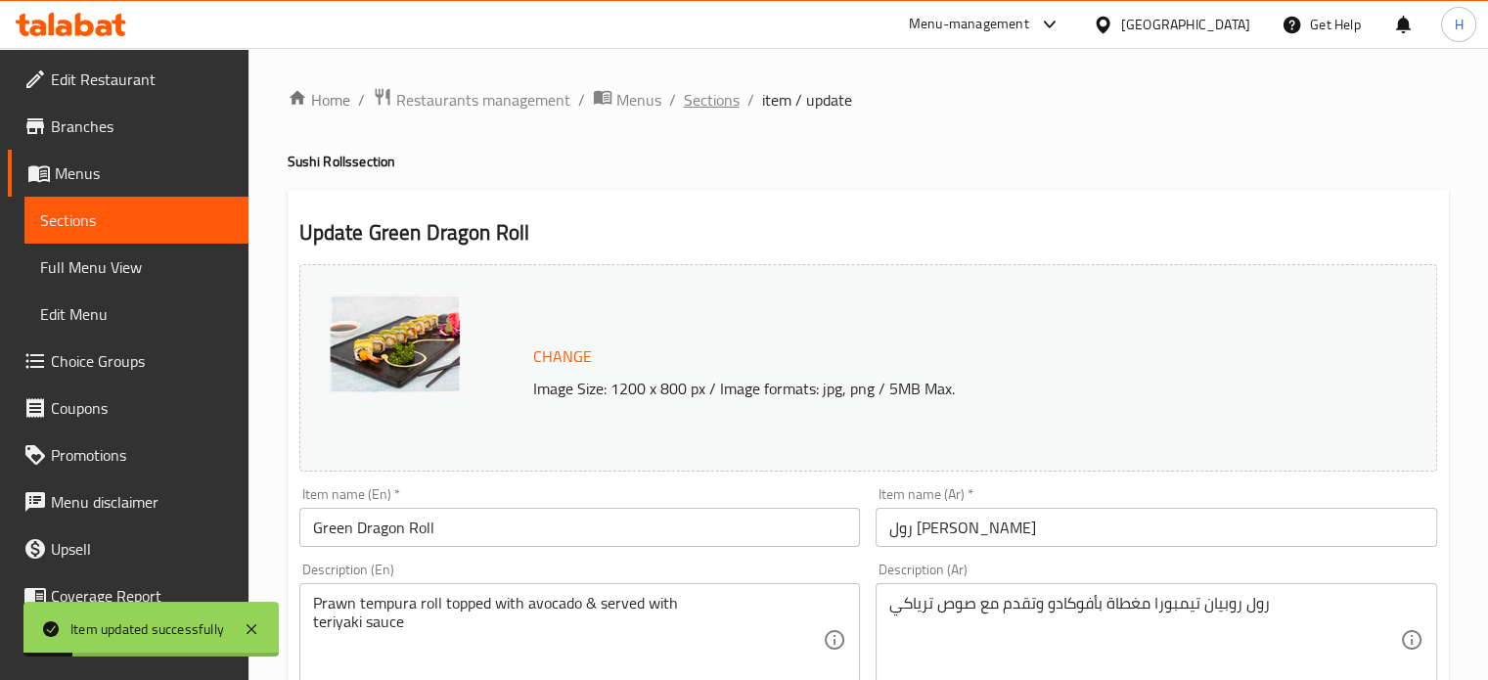
click at [702, 101] on span "Sections" at bounding box center [712, 99] width 56 height 23
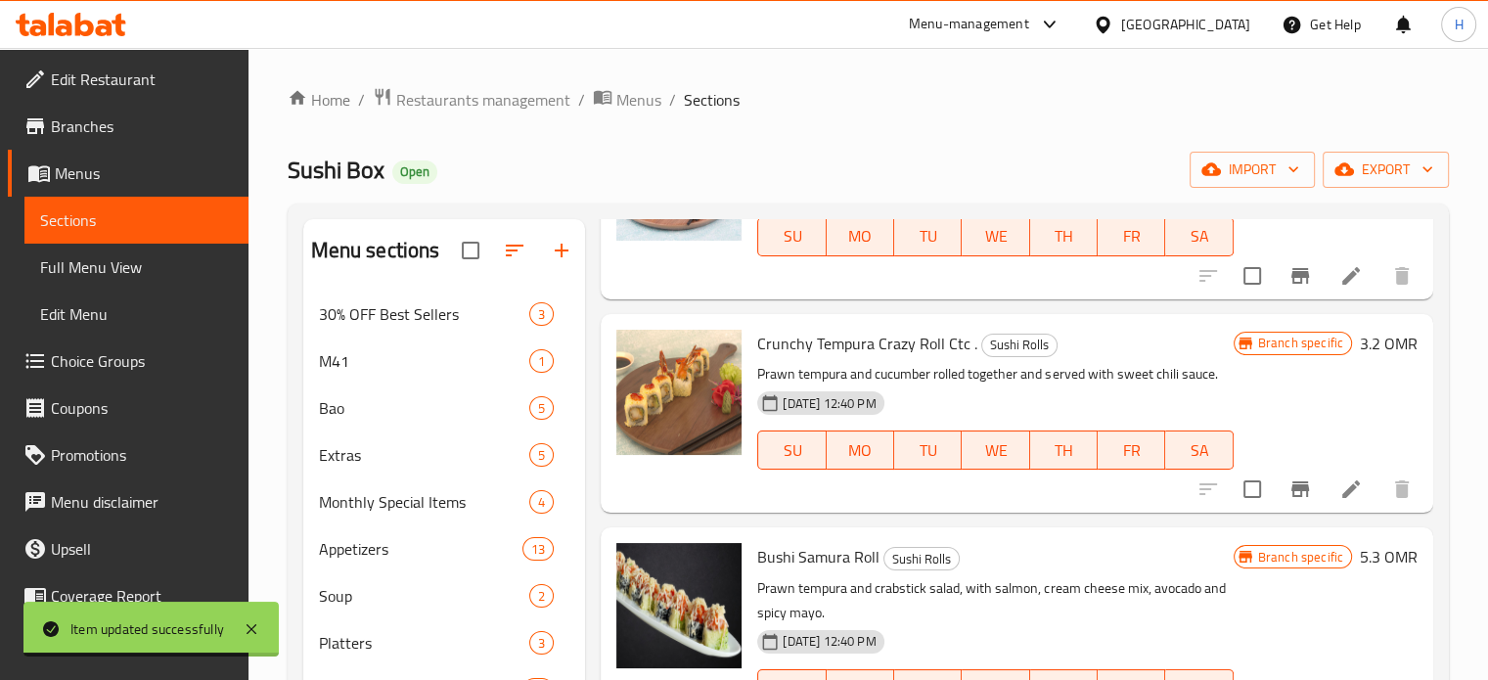
scroll to position [1276, 0]
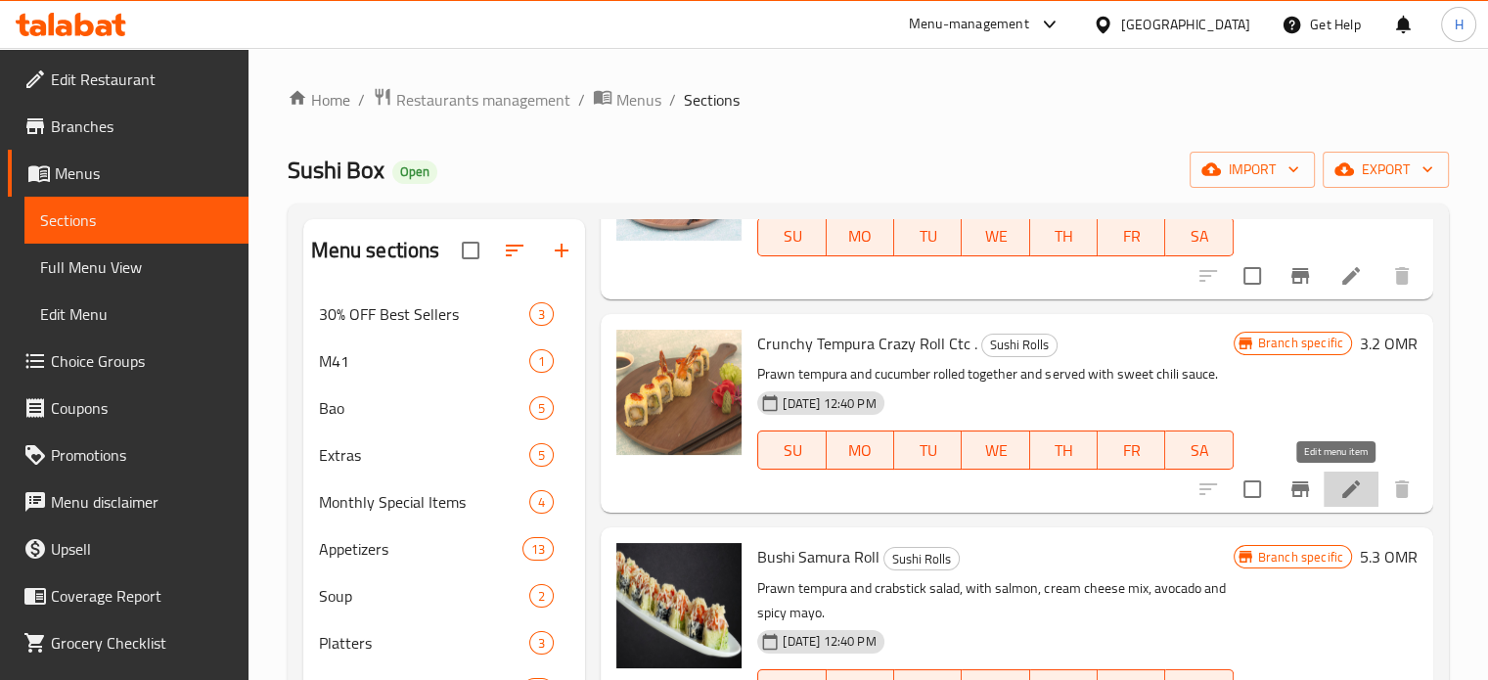
click at [1339, 484] on icon at bounding box center [1350, 488] width 23 height 23
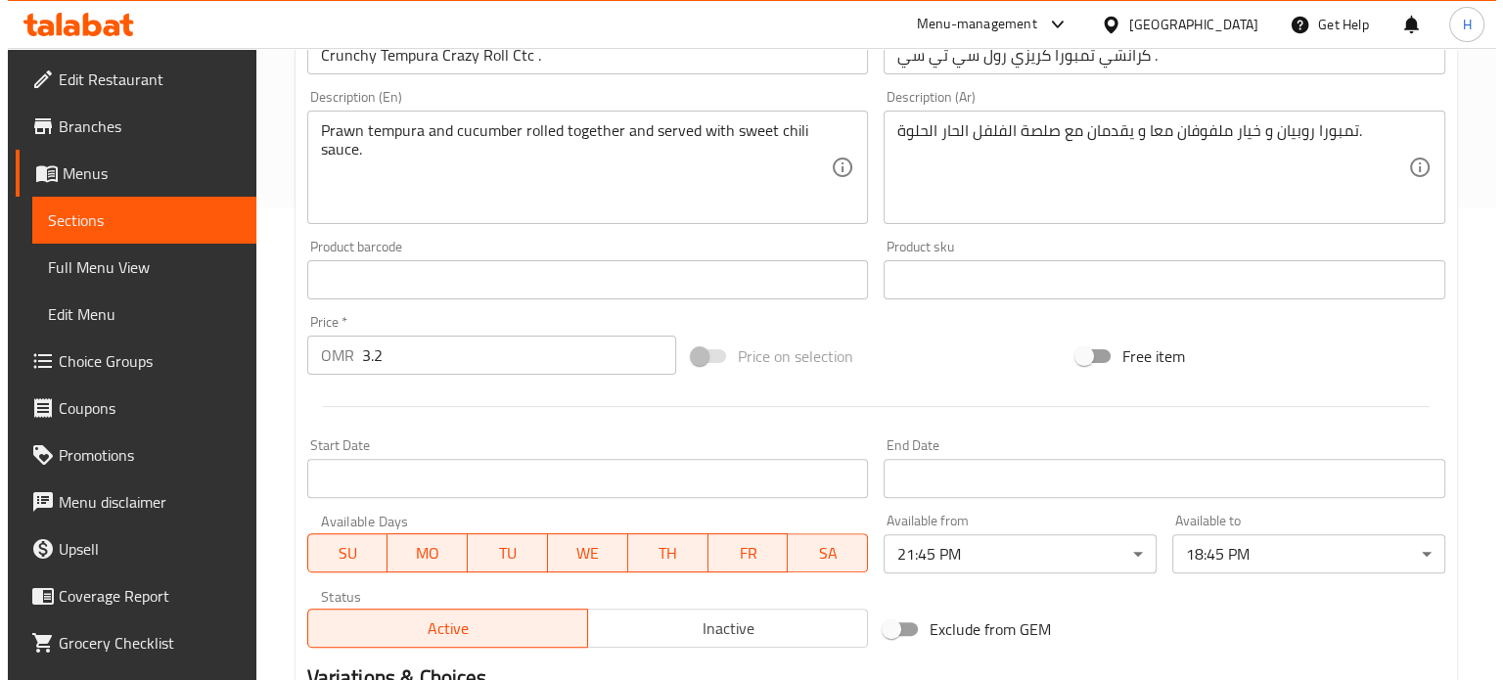
scroll to position [668, 0]
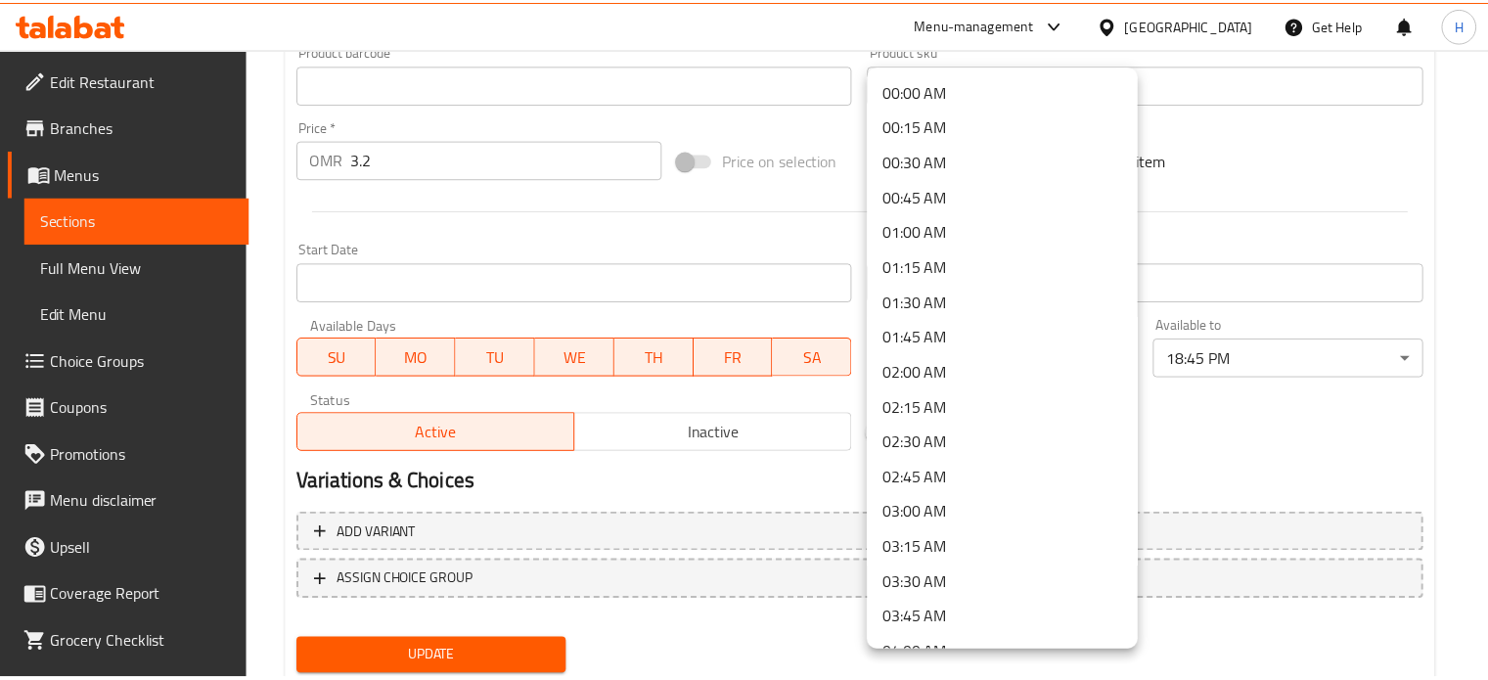
scroll to position [2796, 0]
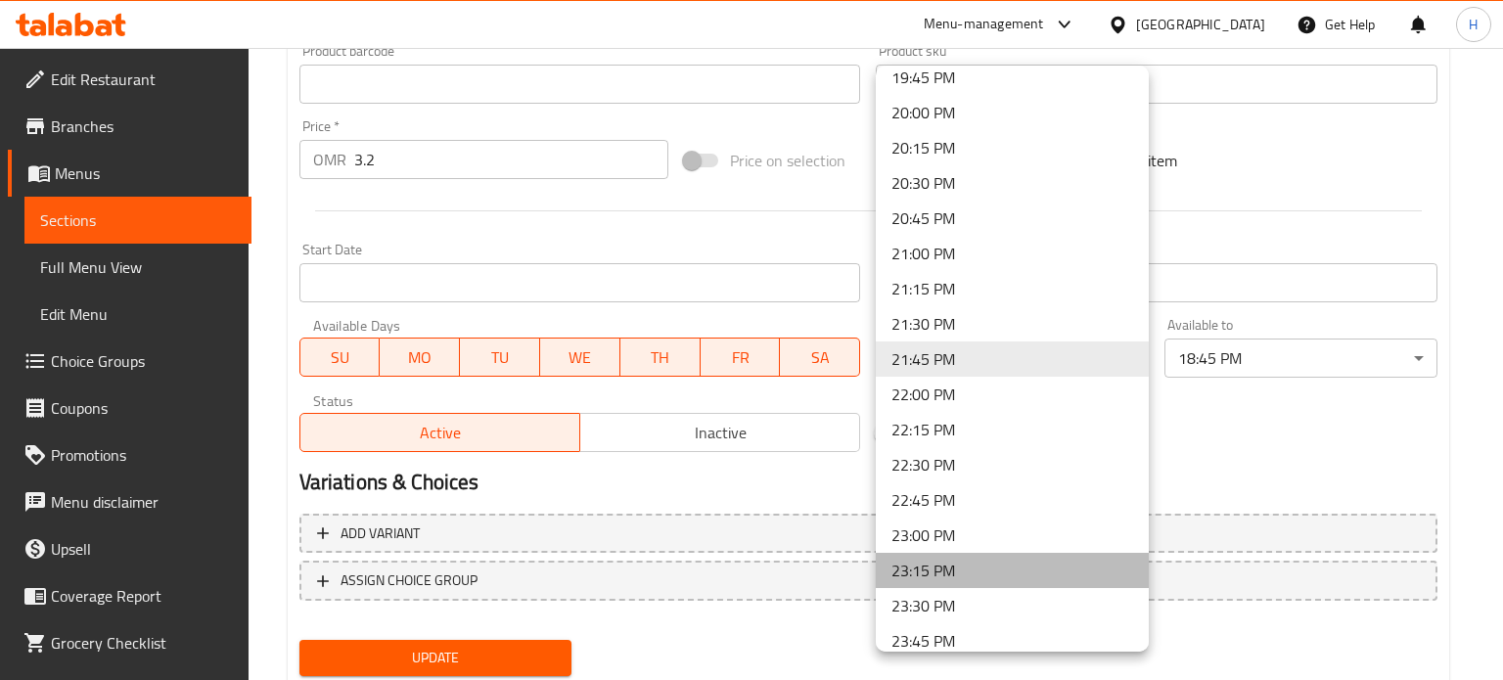
click at [1033, 574] on li "23:15 PM" at bounding box center [1012, 570] width 273 height 35
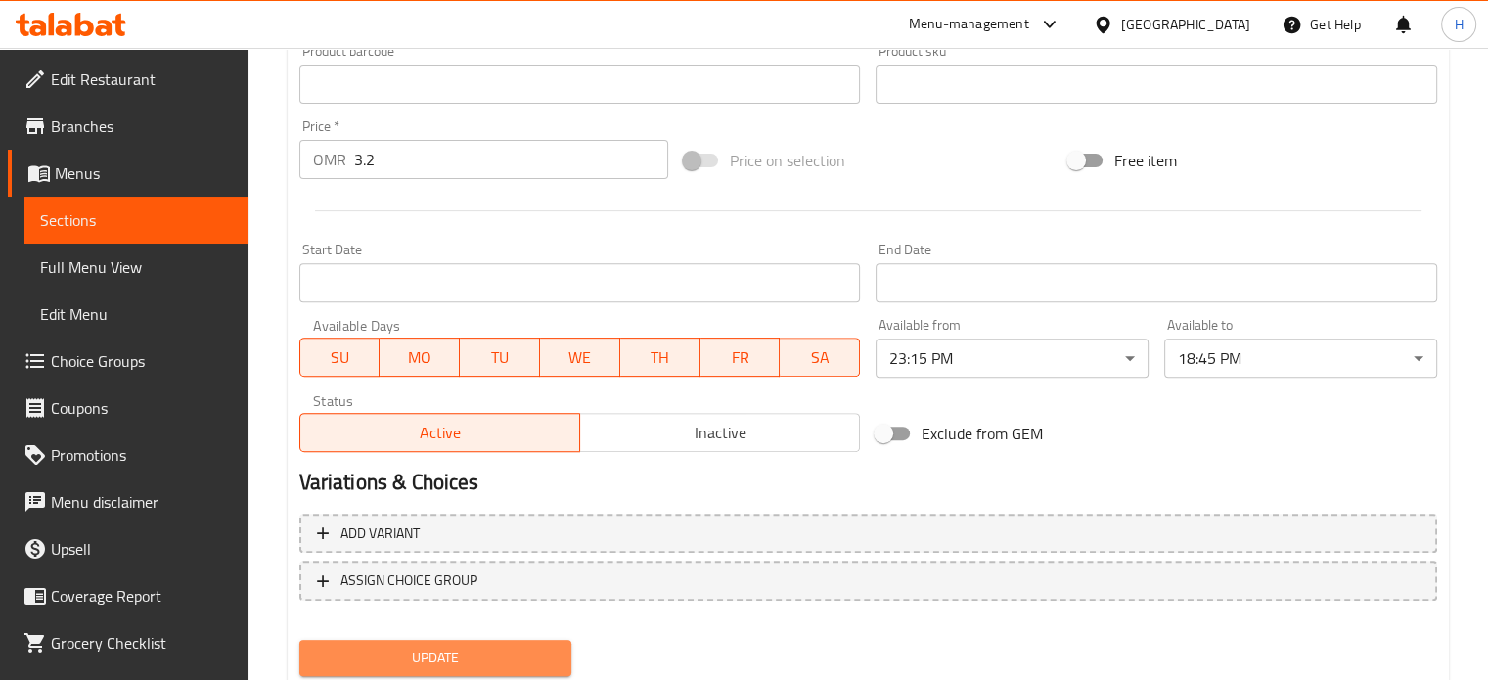
click at [502, 656] on span "Update" at bounding box center [436, 658] width 242 height 24
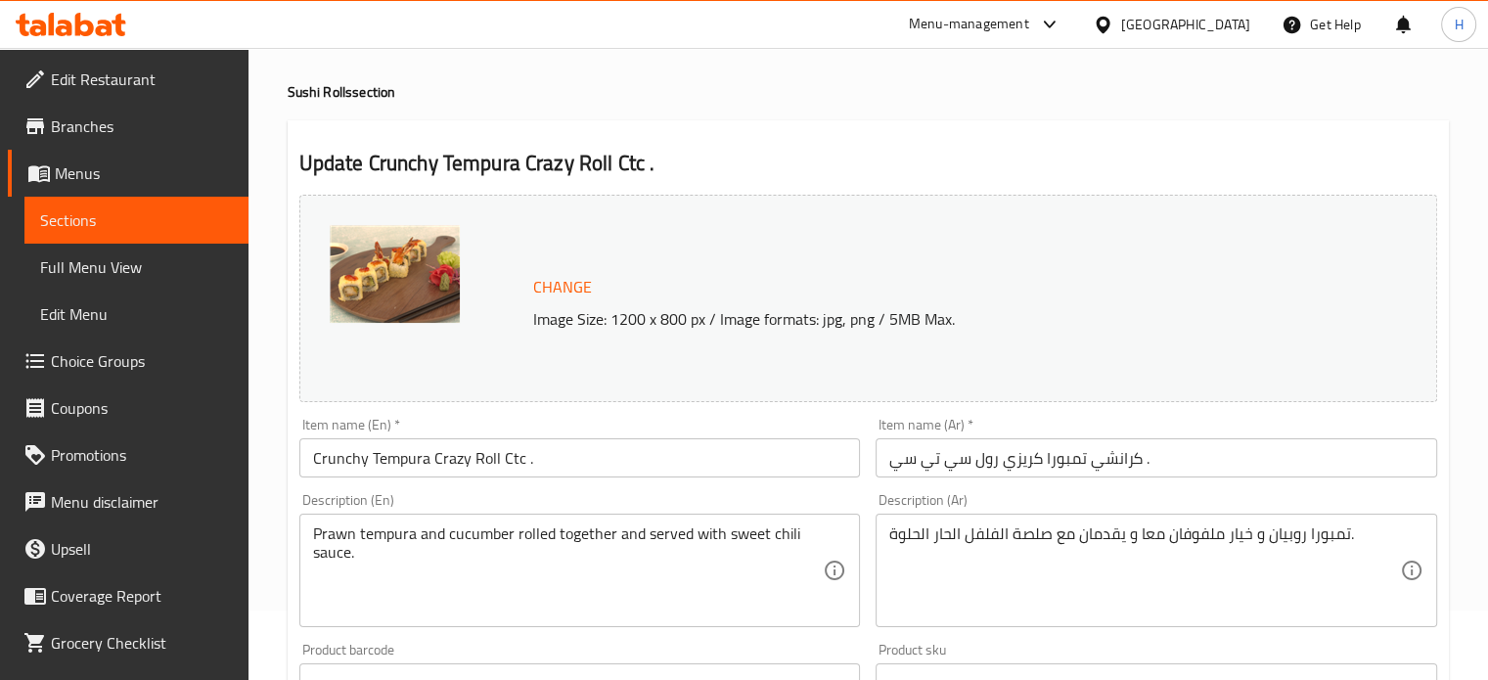
scroll to position [0, 0]
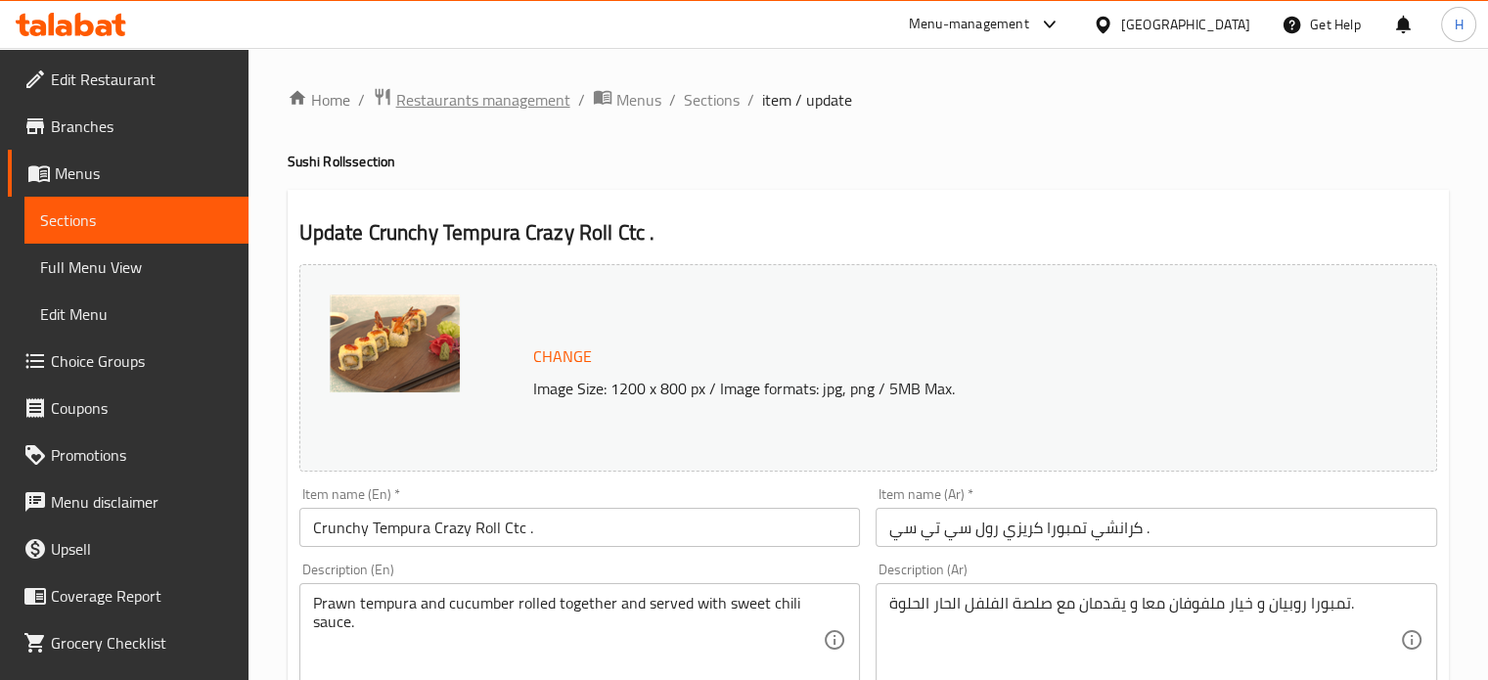
click at [462, 100] on span "Restaurants management" at bounding box center [483, 99] width 174 height 23
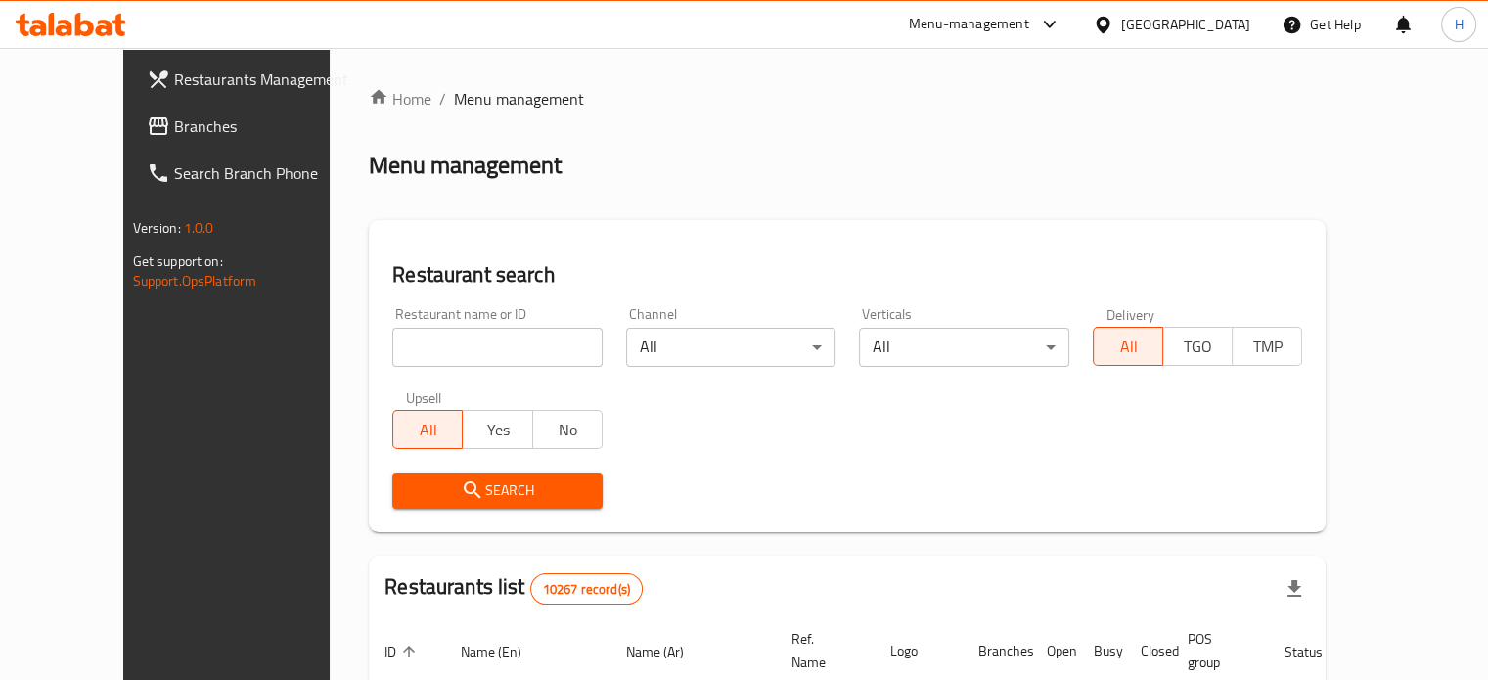
click at [491, 355] on input "search" at bounding box center [497, 347] width 210 height 39
type input "indian expre"
click at [457, 492] on span "Search" at bounding box center [497, 490] width 179 height 24
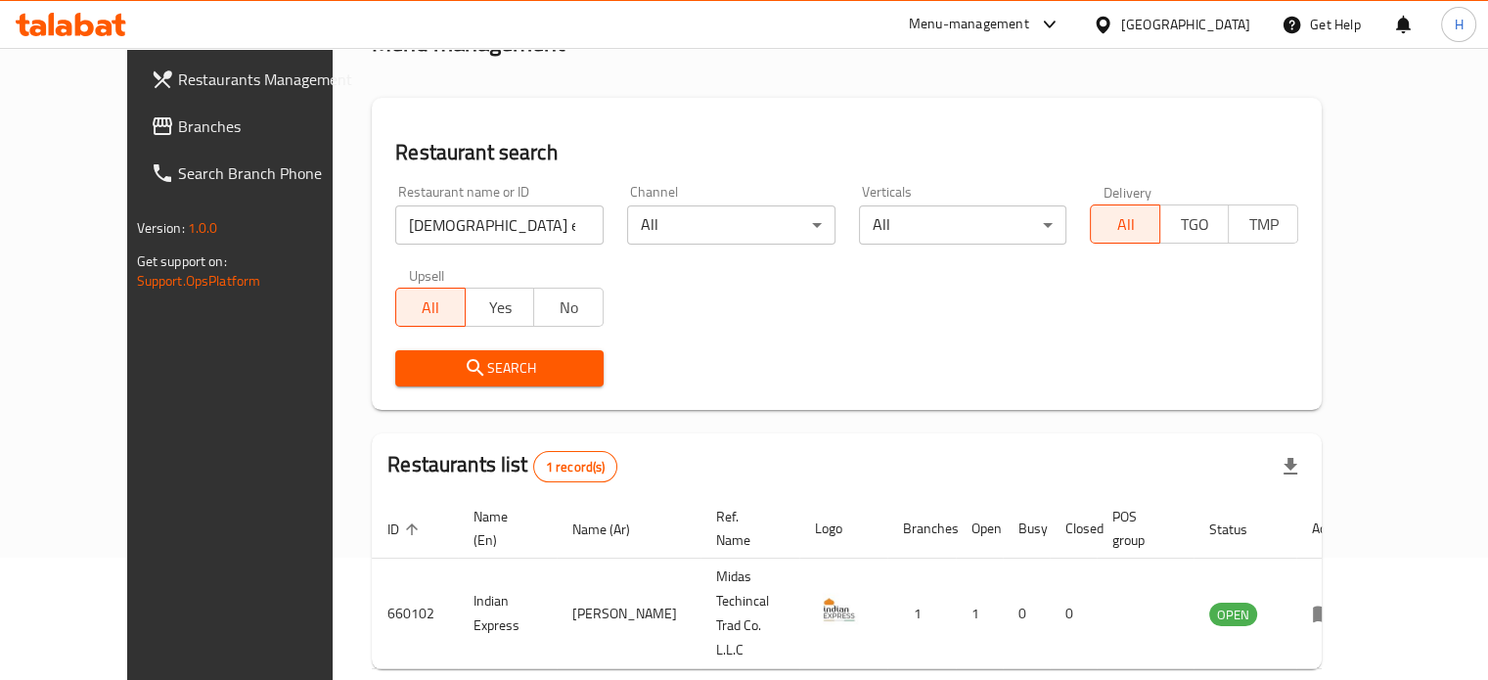
scroll to position [153, 0]
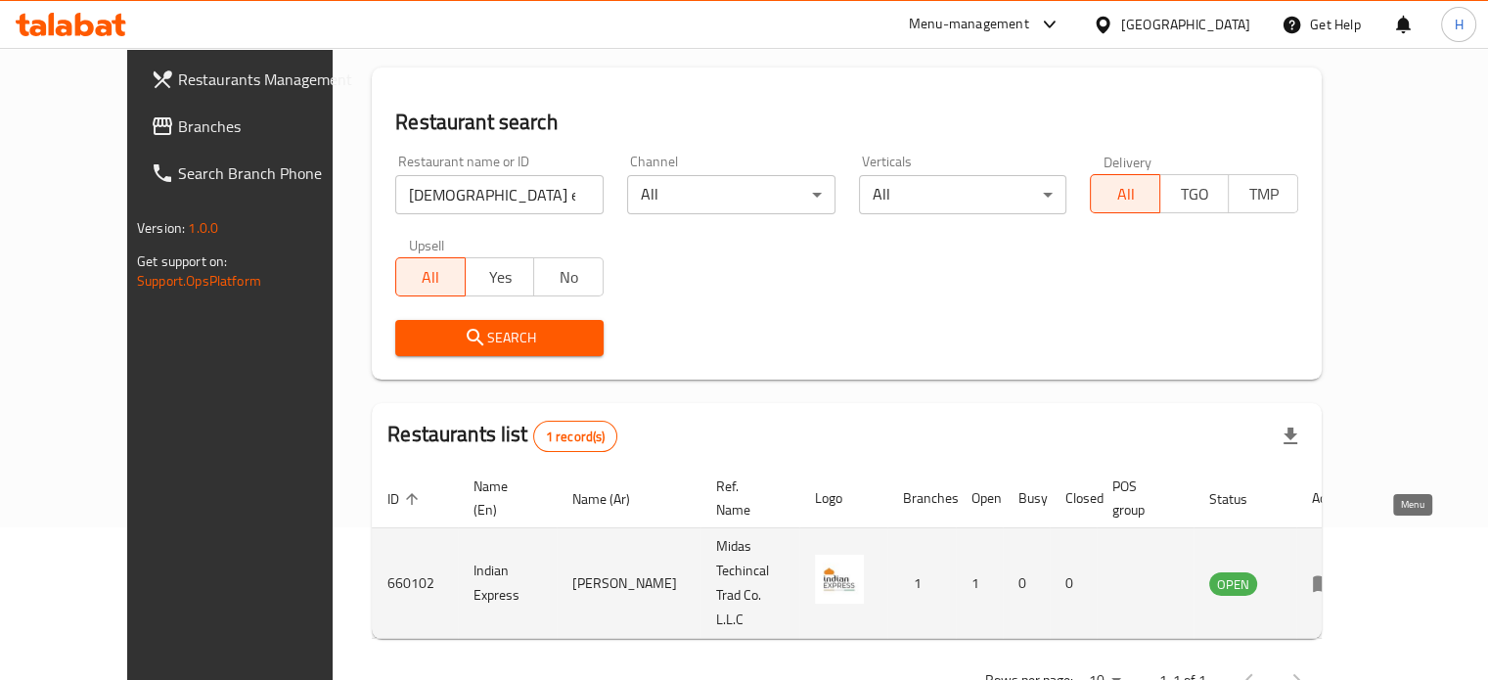
click at [1336, 571] on icon "enhanced table" at bounding box center [1323, 582] width 23 height 23
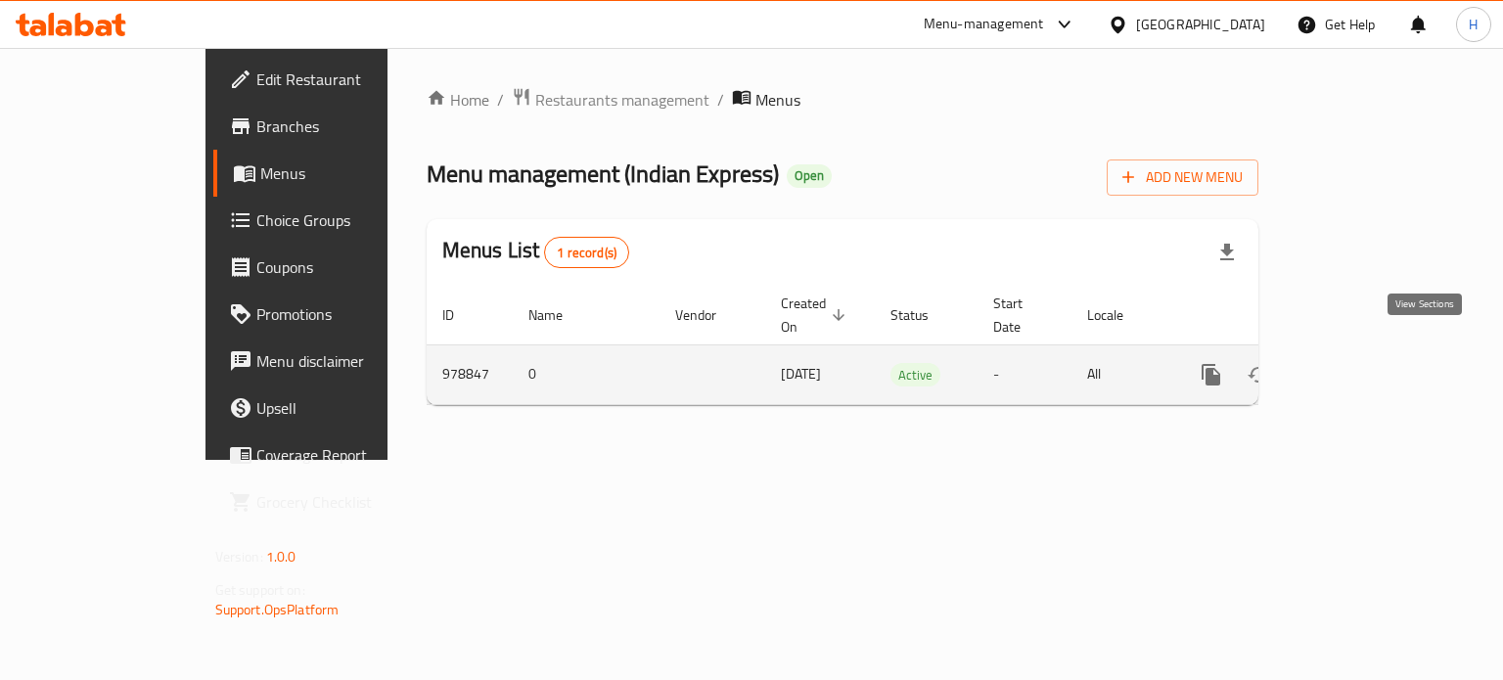
click at [1364, 363] on icon "enhanced table" at bounding box center [1351, 374] width 23 height 23
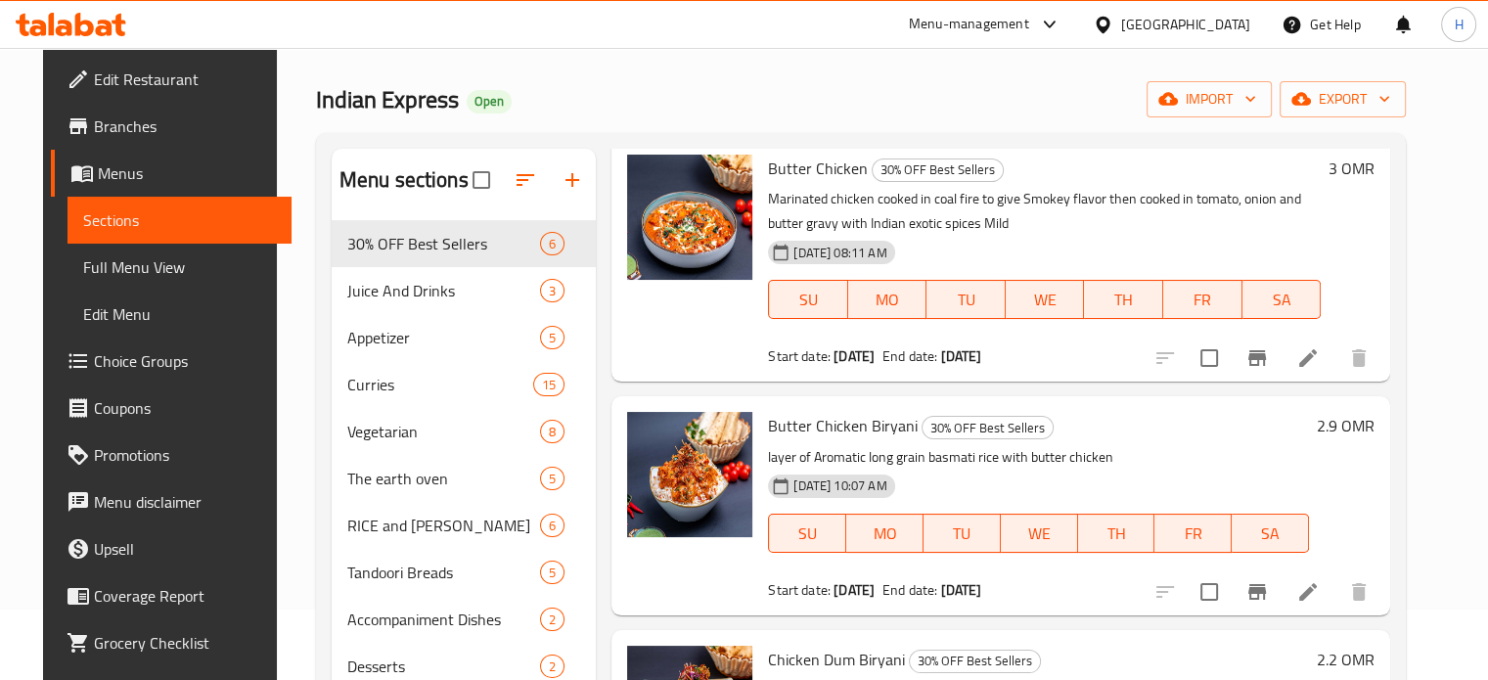
scroll to position [74, 0]
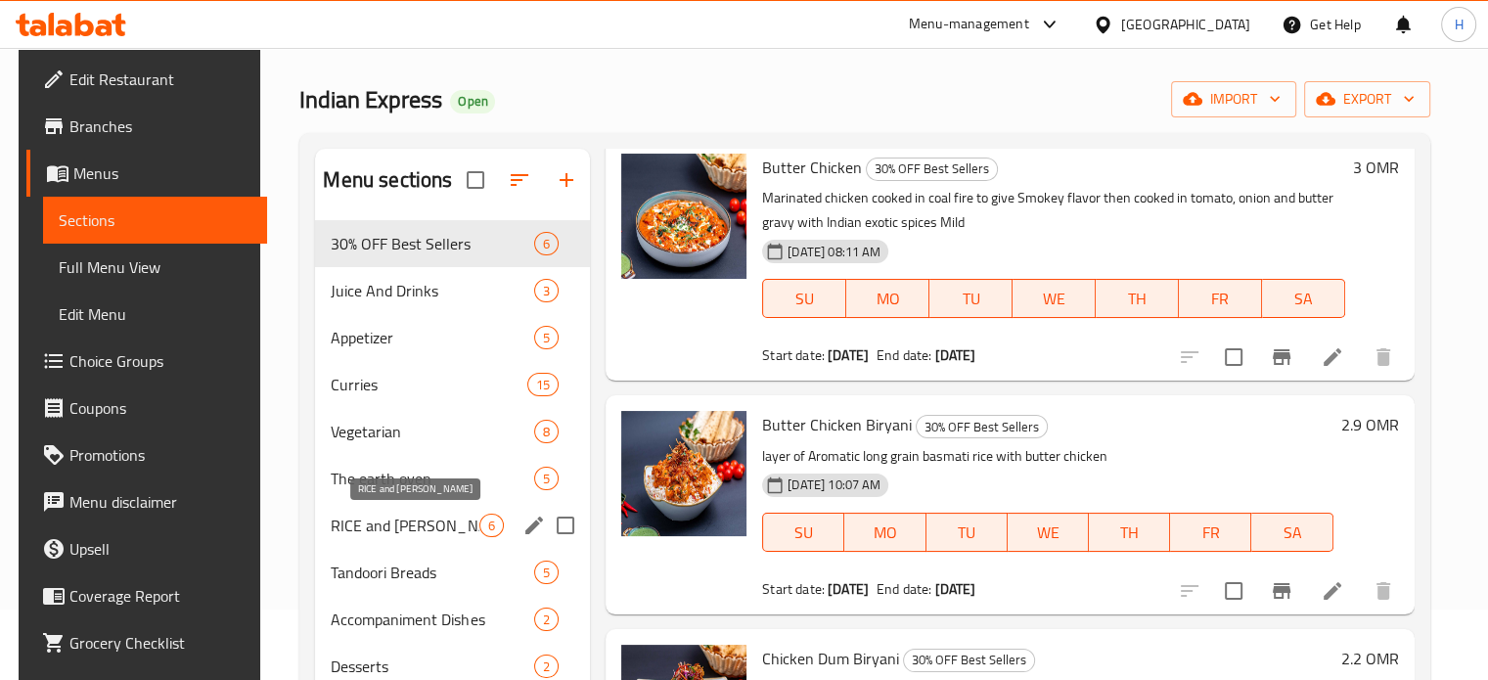
click at [434, 521] on span "RICE and BIRYANI" at bounding box center [405, 525] width 149 height 23
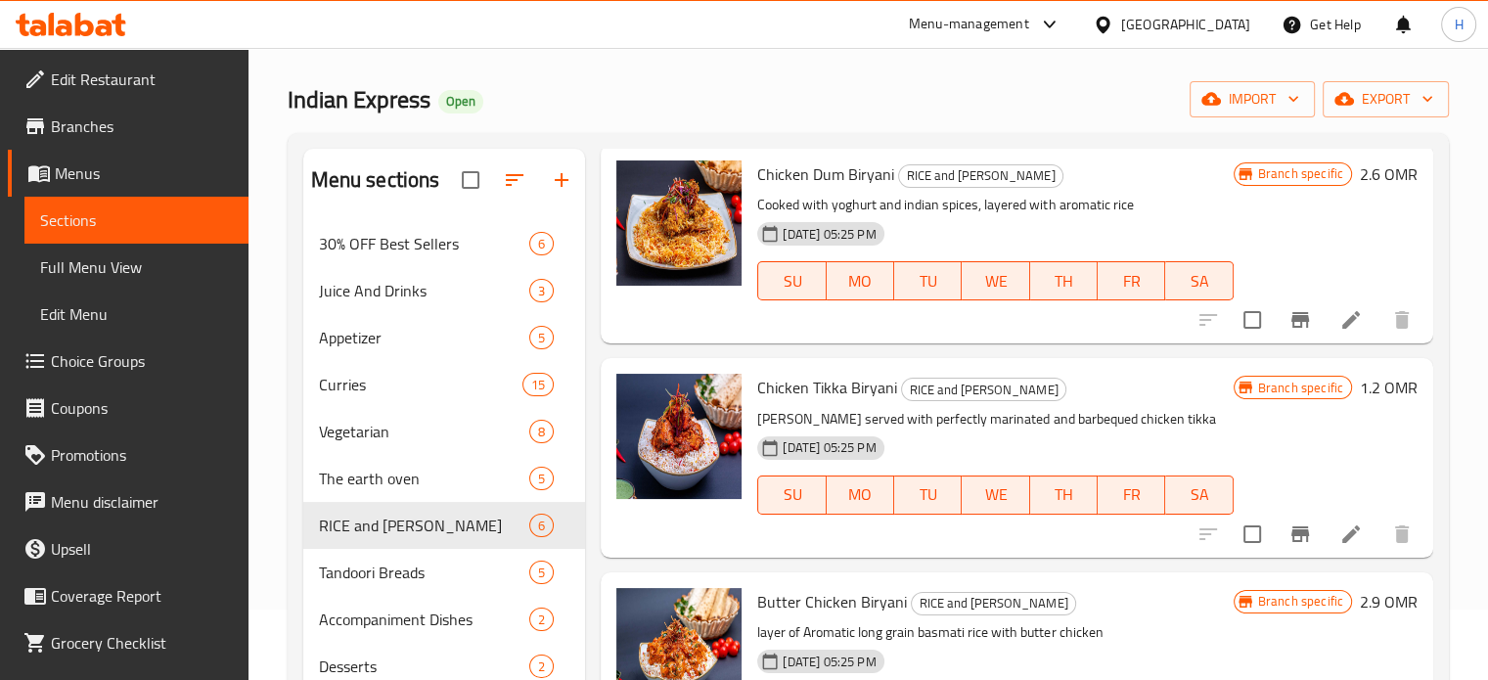
scroll to position [700, 0]
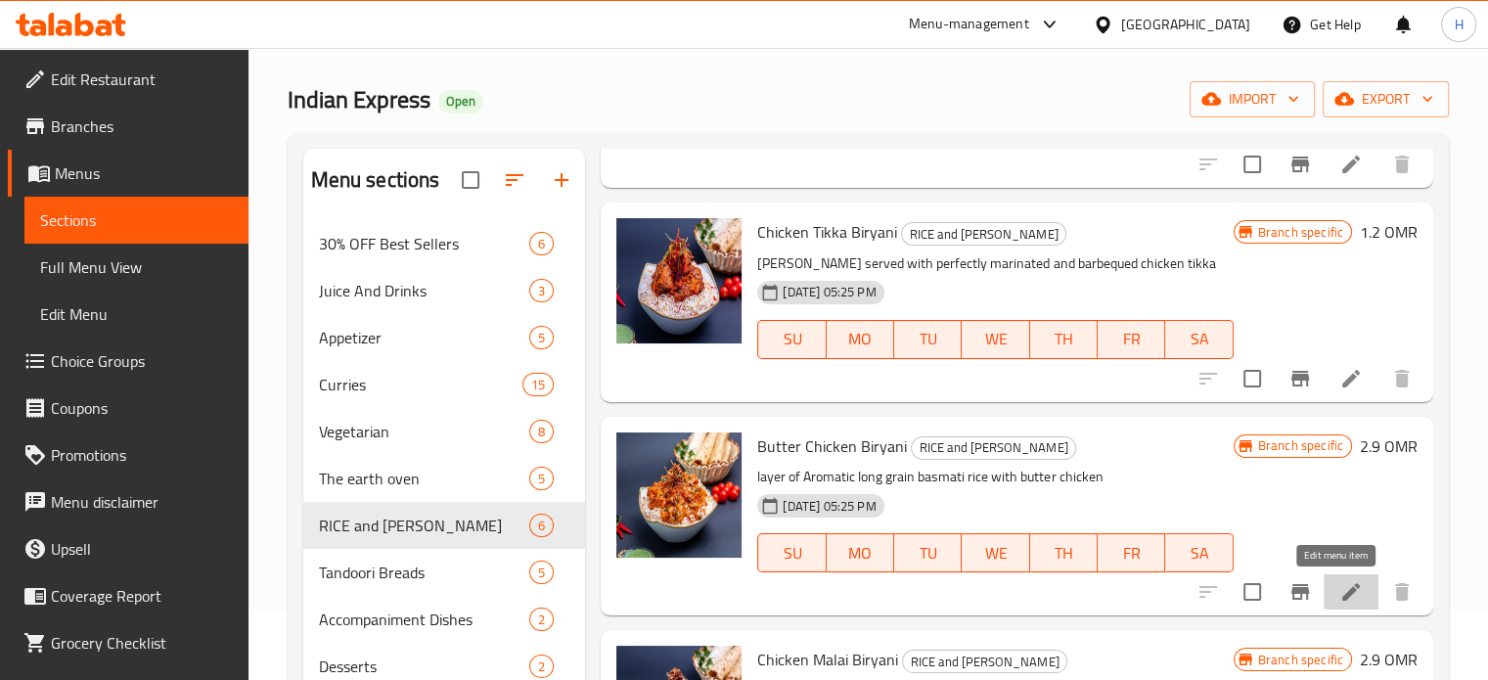
click at [1339, 596] on icon at bounding box center [1350, 591] width 23 height 23
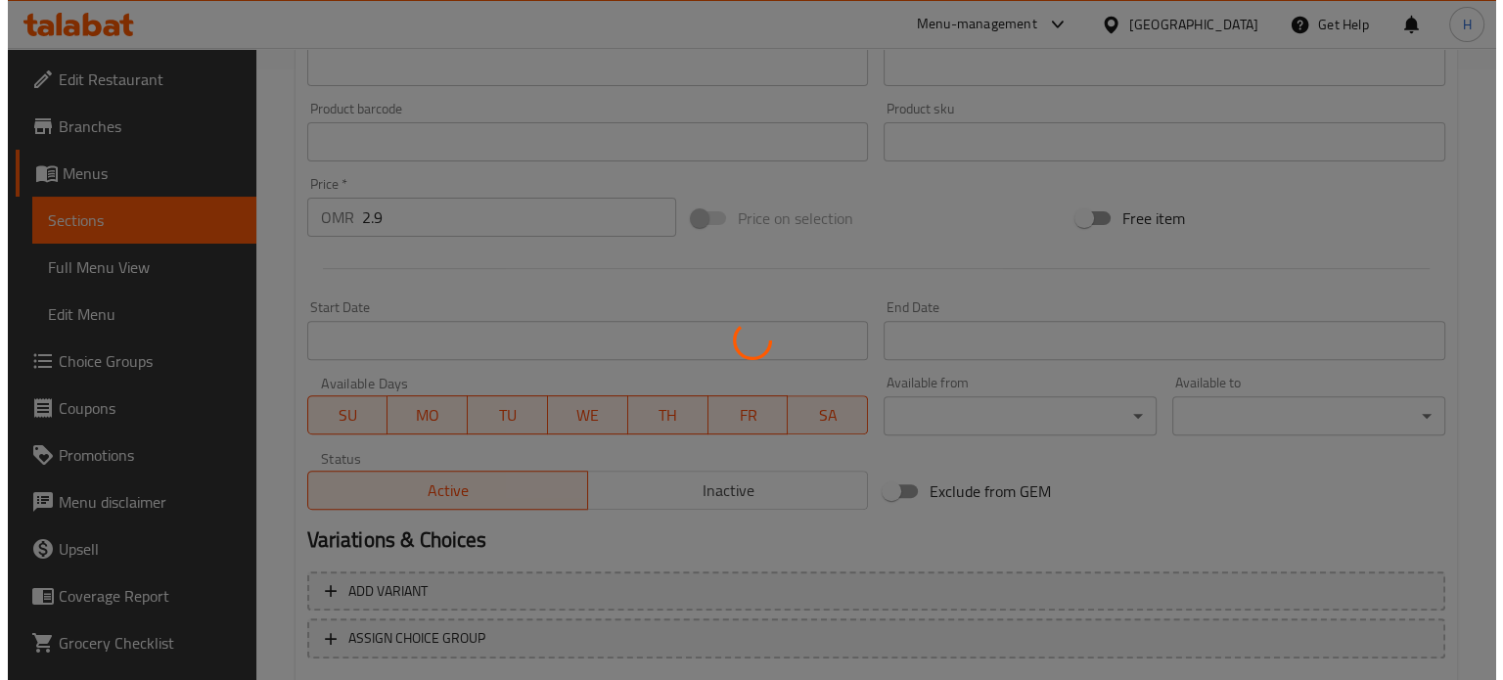
scroll to position [637, 0]
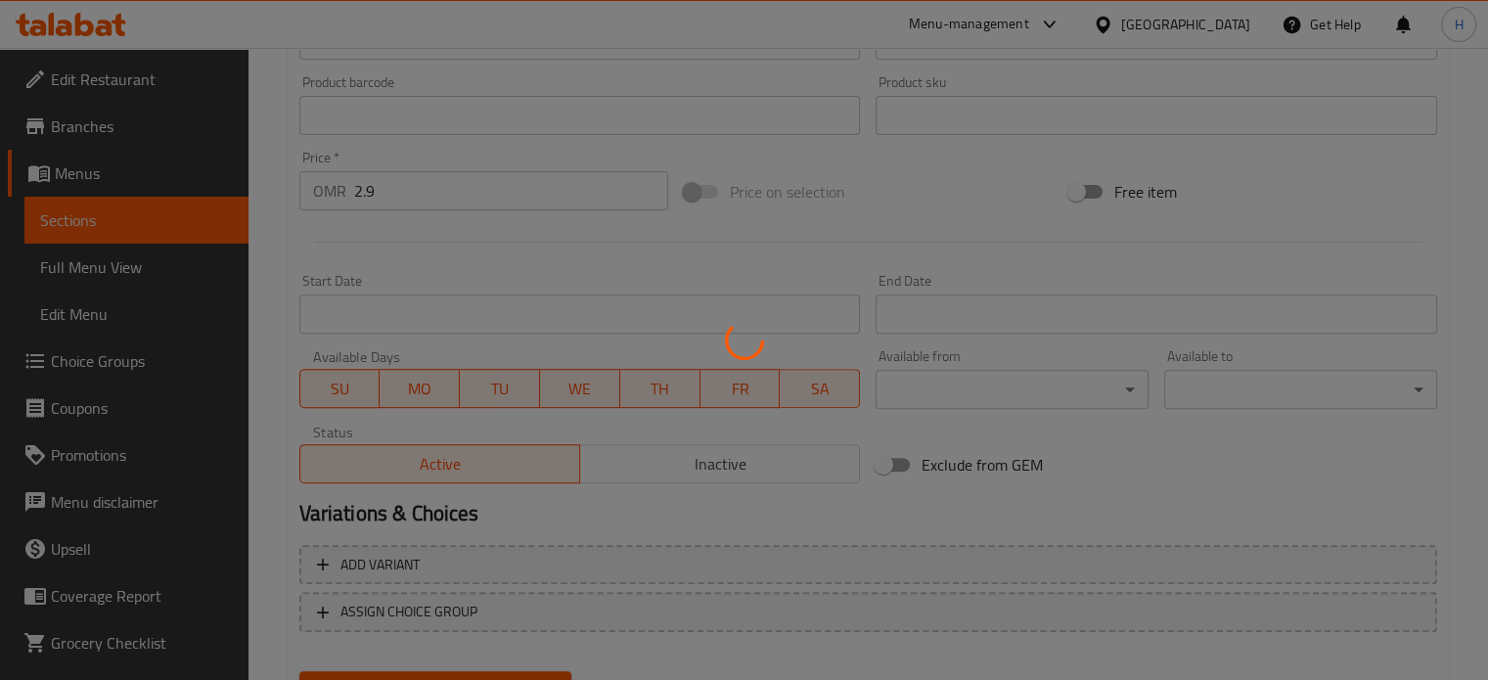
click at [993, 392] on div at bounding box center [744, 340] width 1488 height 680
click at [963, 387] on div at bounding box center [744, 340] width 1488 height 680
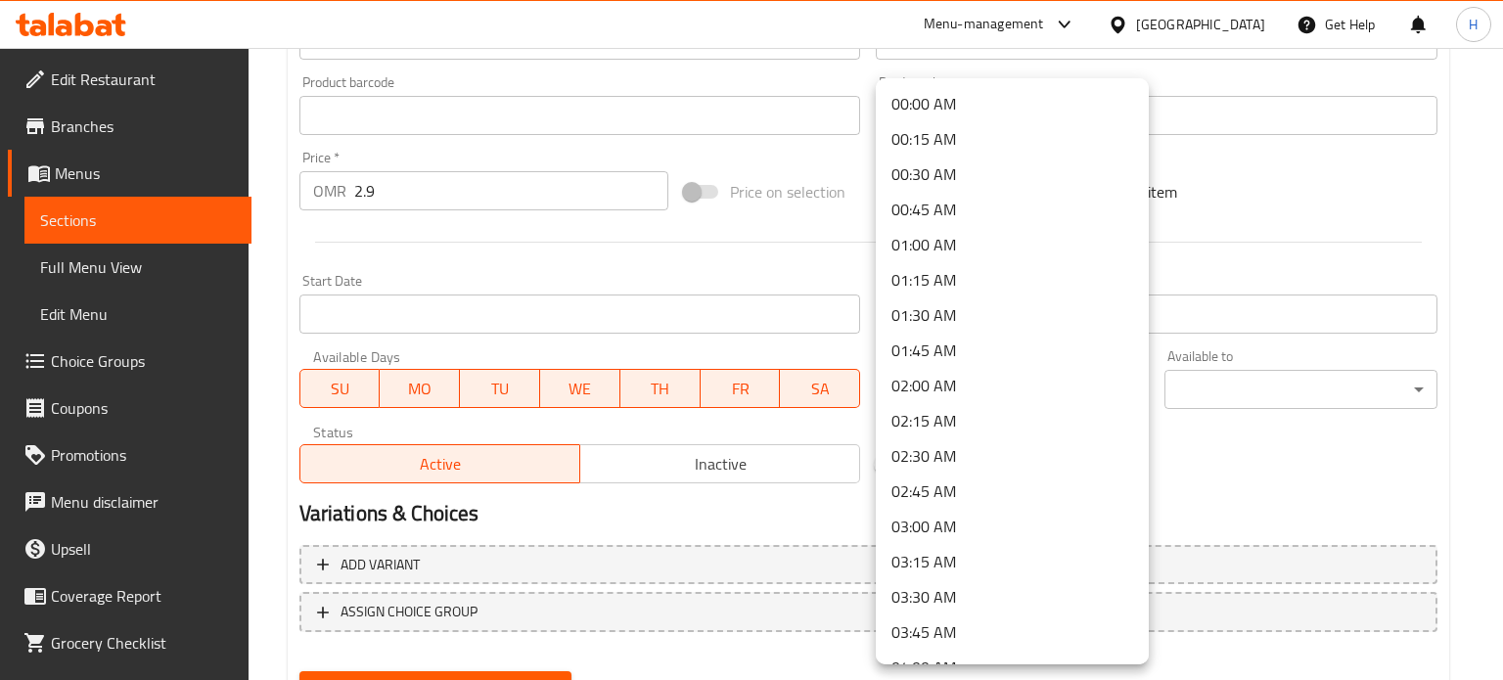
click at [972, 143] on li "15:00 PM" at bounding box center [1012, 140] width 273 height 35
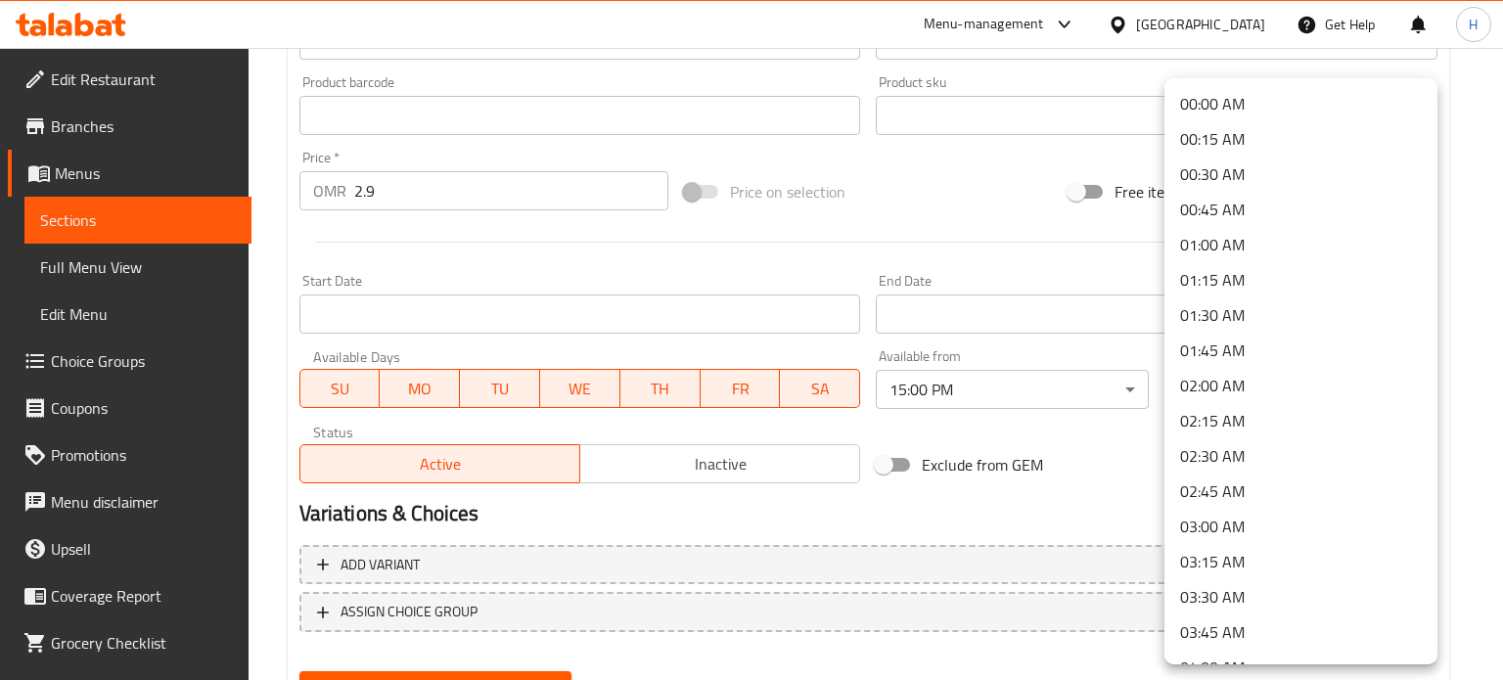
click at [1089, 384] on div at bounding box center [751, 340] width 1503 height 680
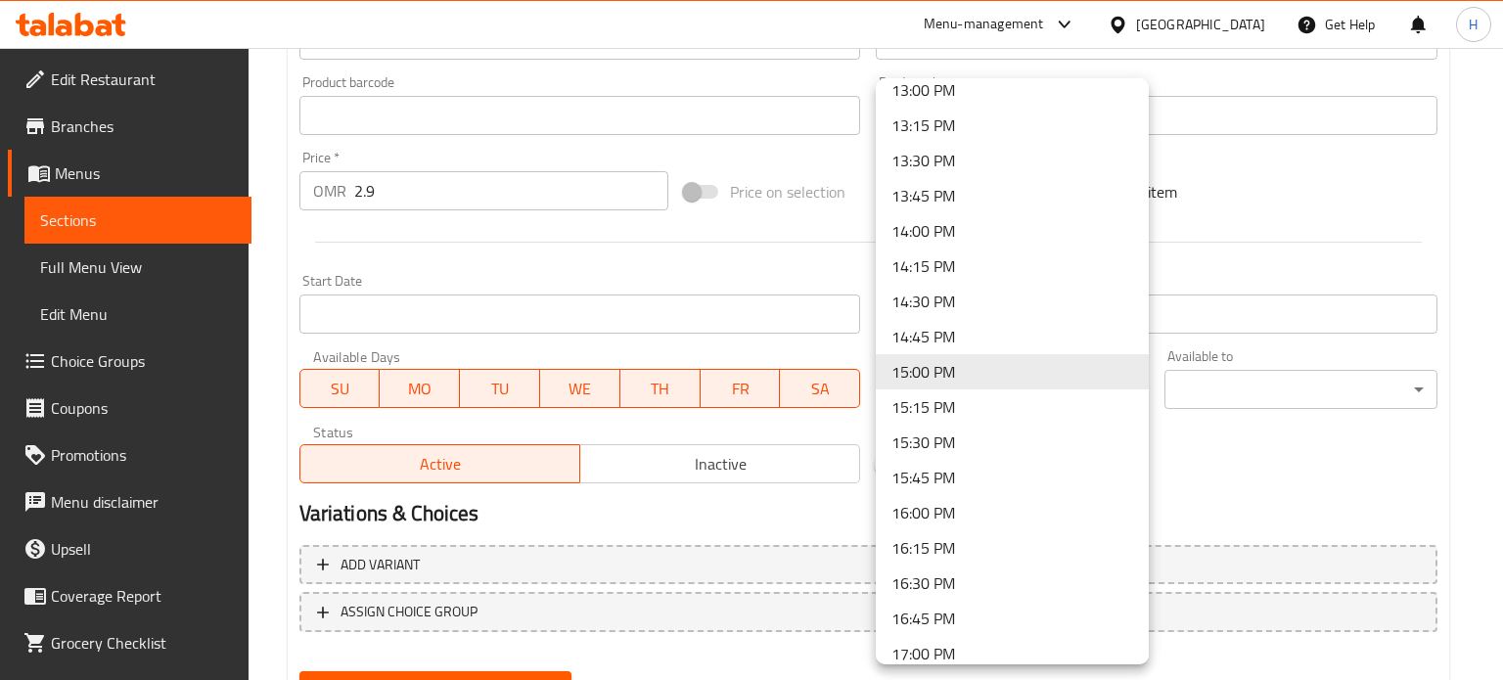
click at [1224, 389] on div at bounding box center [751, 340] width 1503 height 680
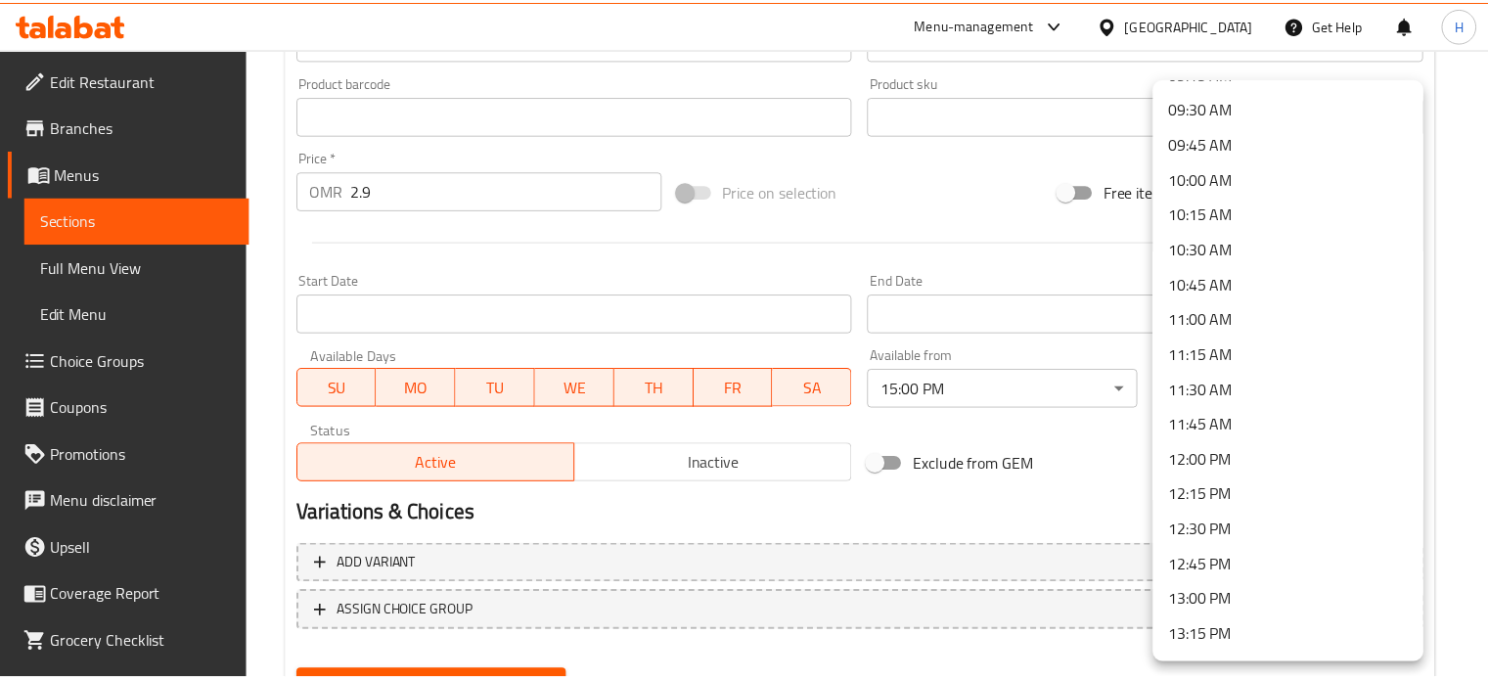
scroll to position [1327, 0]
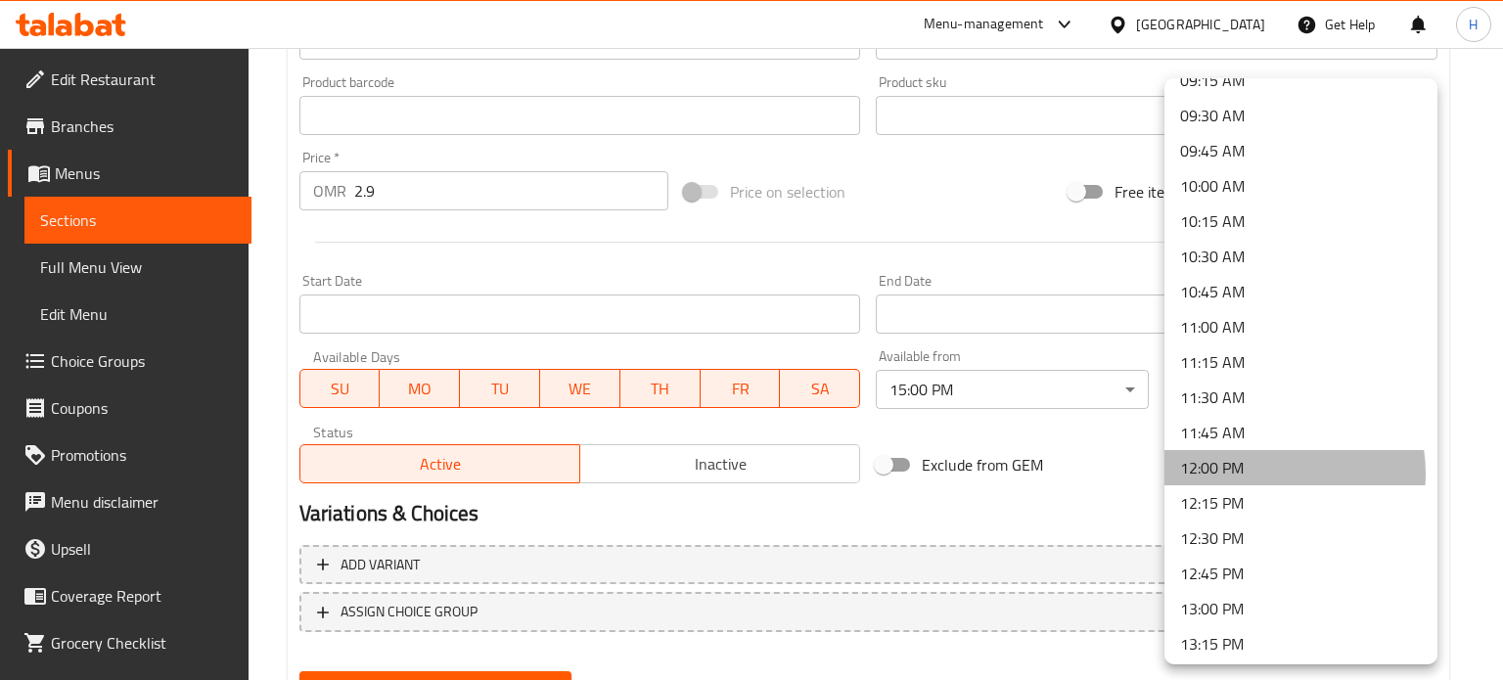
click at [1261, 473] on li "12:00 PM" at bounding box center [1300, 467] width 273 height 35
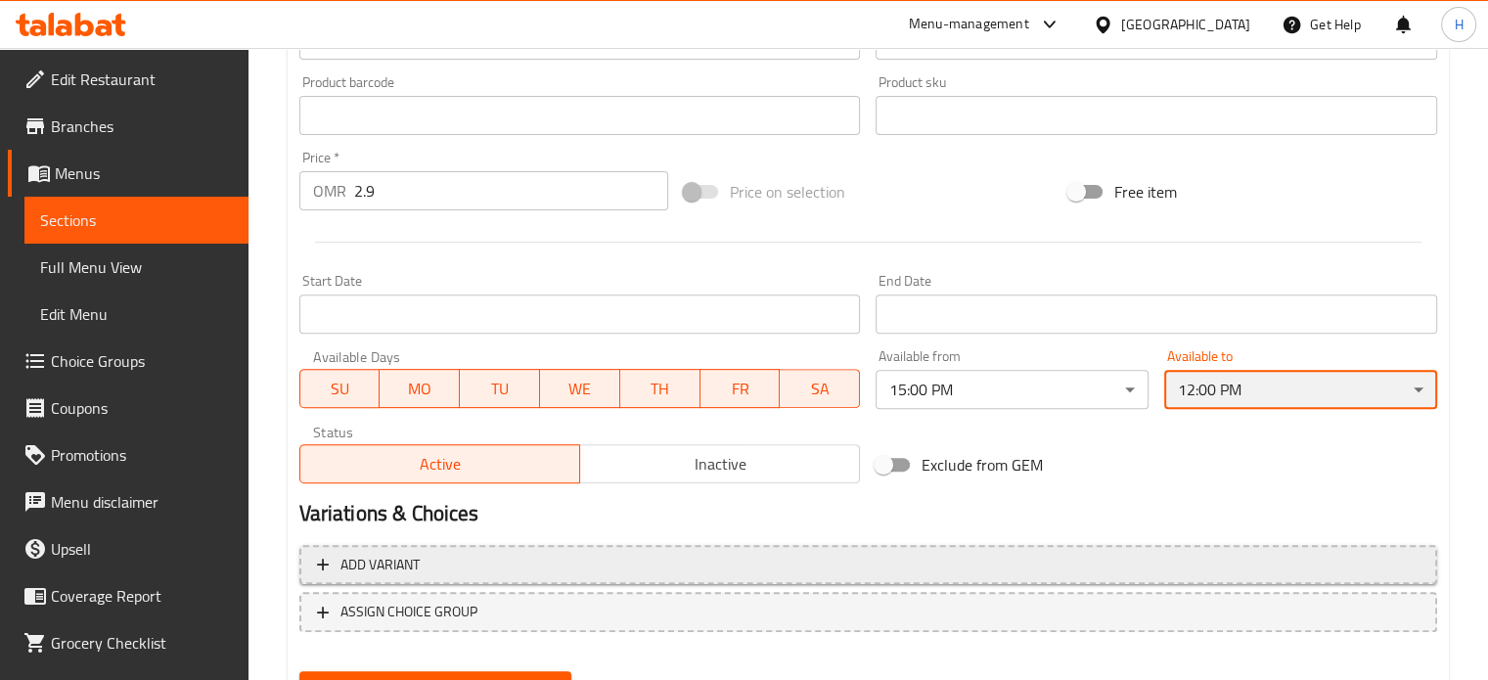
scroll to position [729, 0]
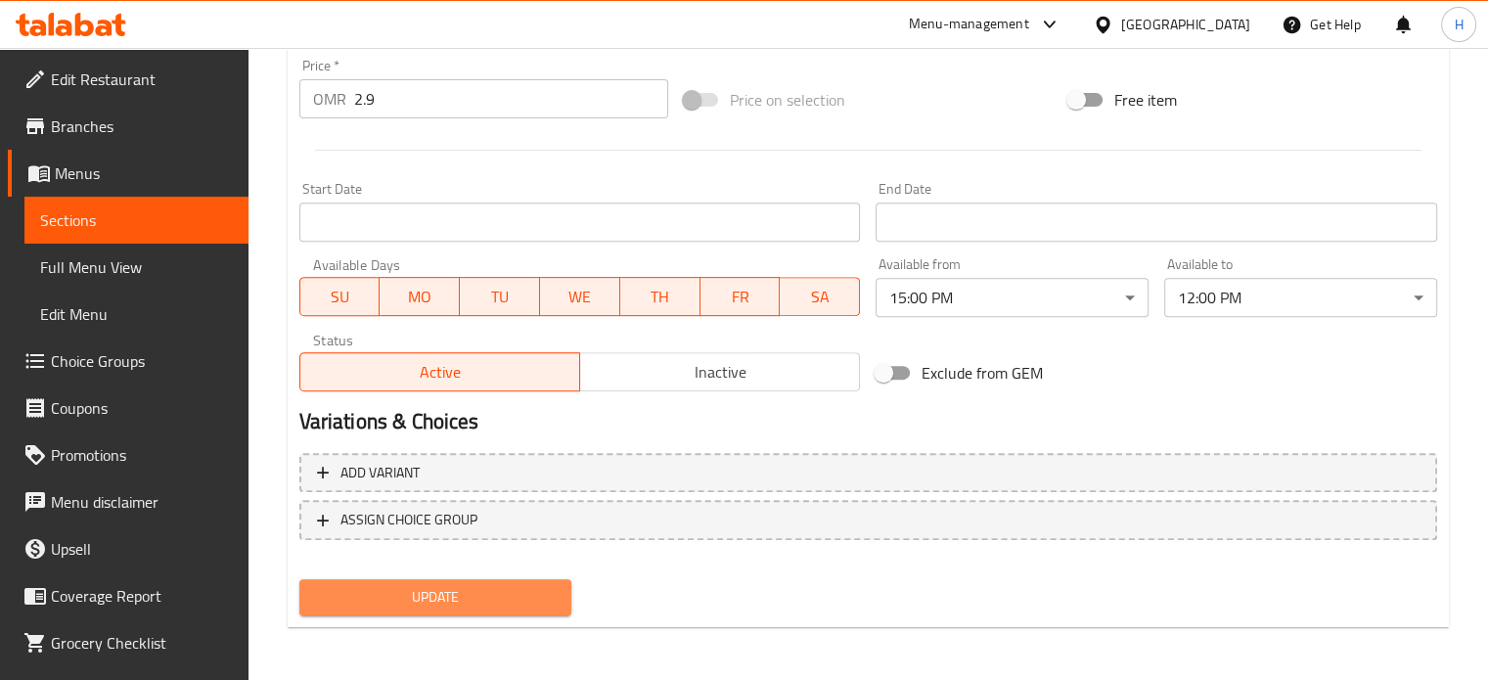
click at [474, 591] on span "Update" at bounding box center [436, 597] width 242 height 24
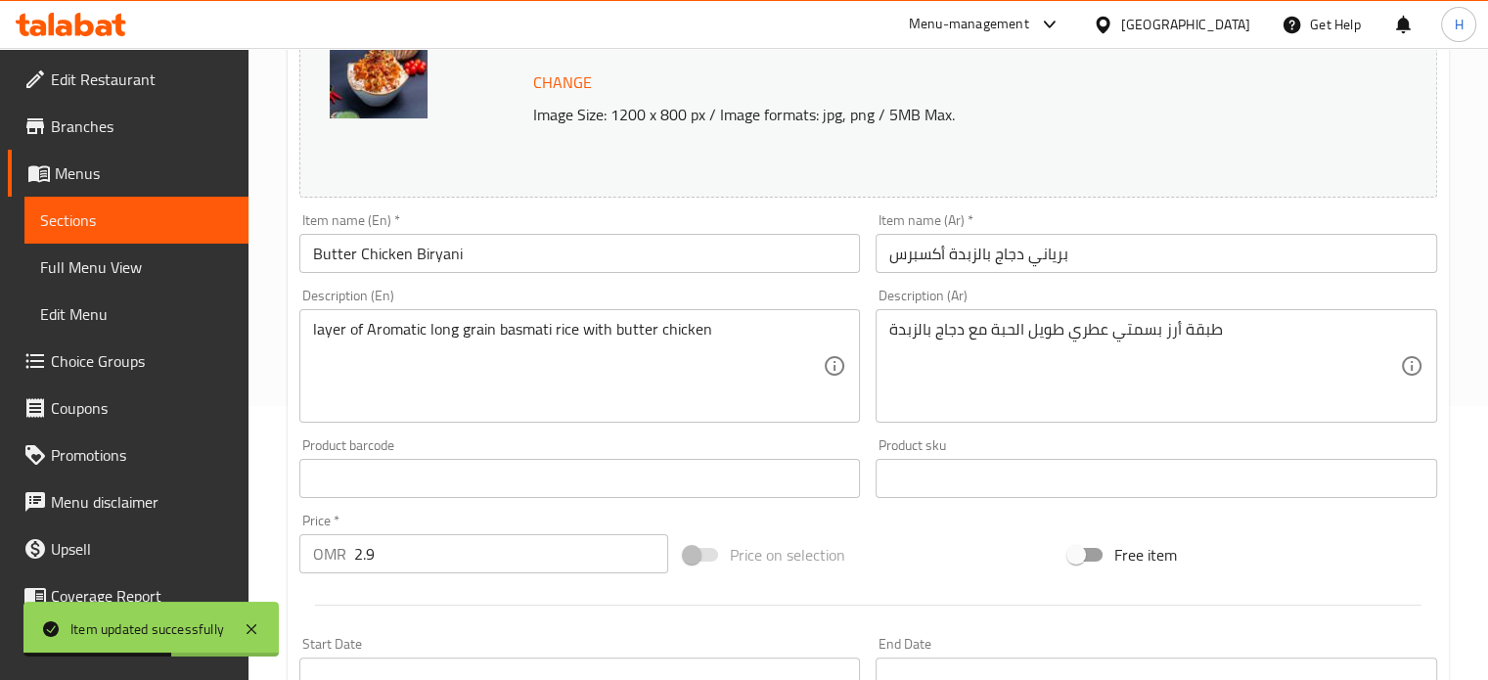
scroll to position [0, 0]
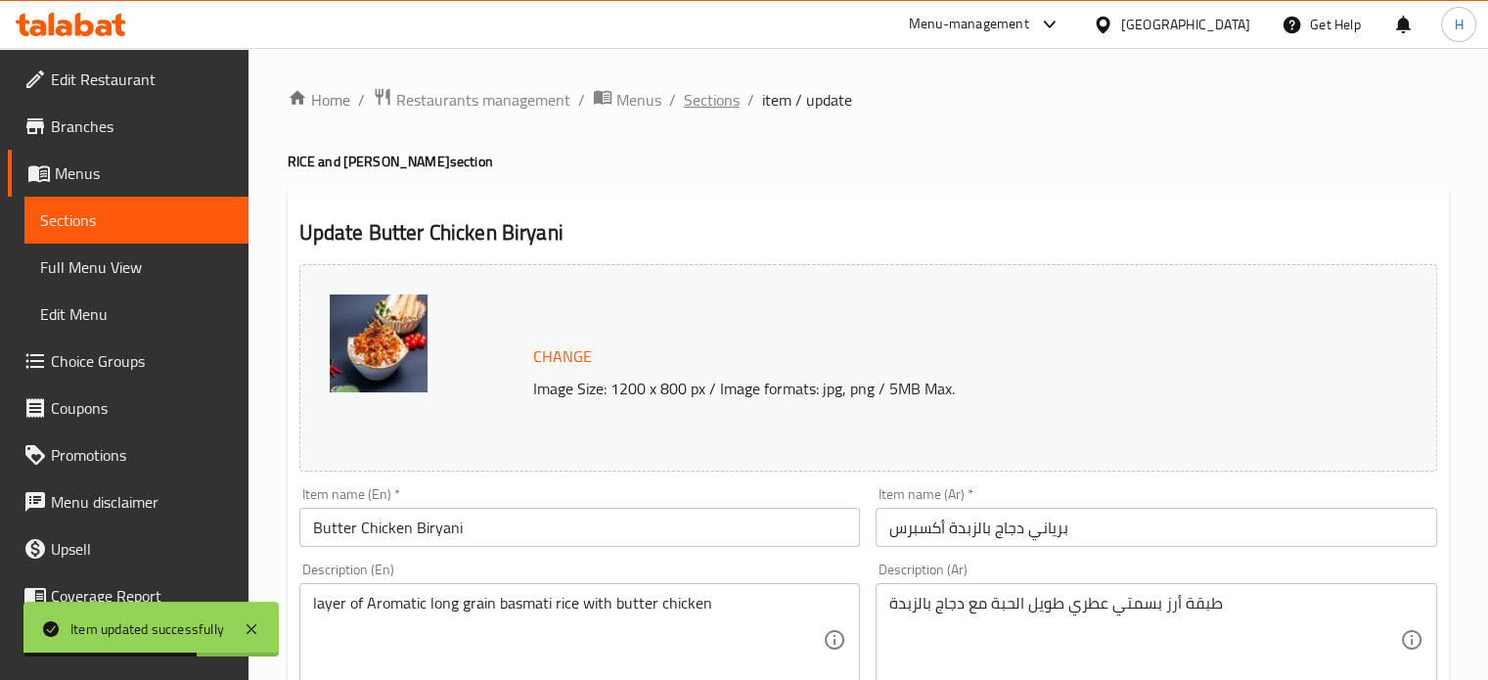
click at [712, 105] on span "Sections" at bounding box center [712, 99] width 56 height 23
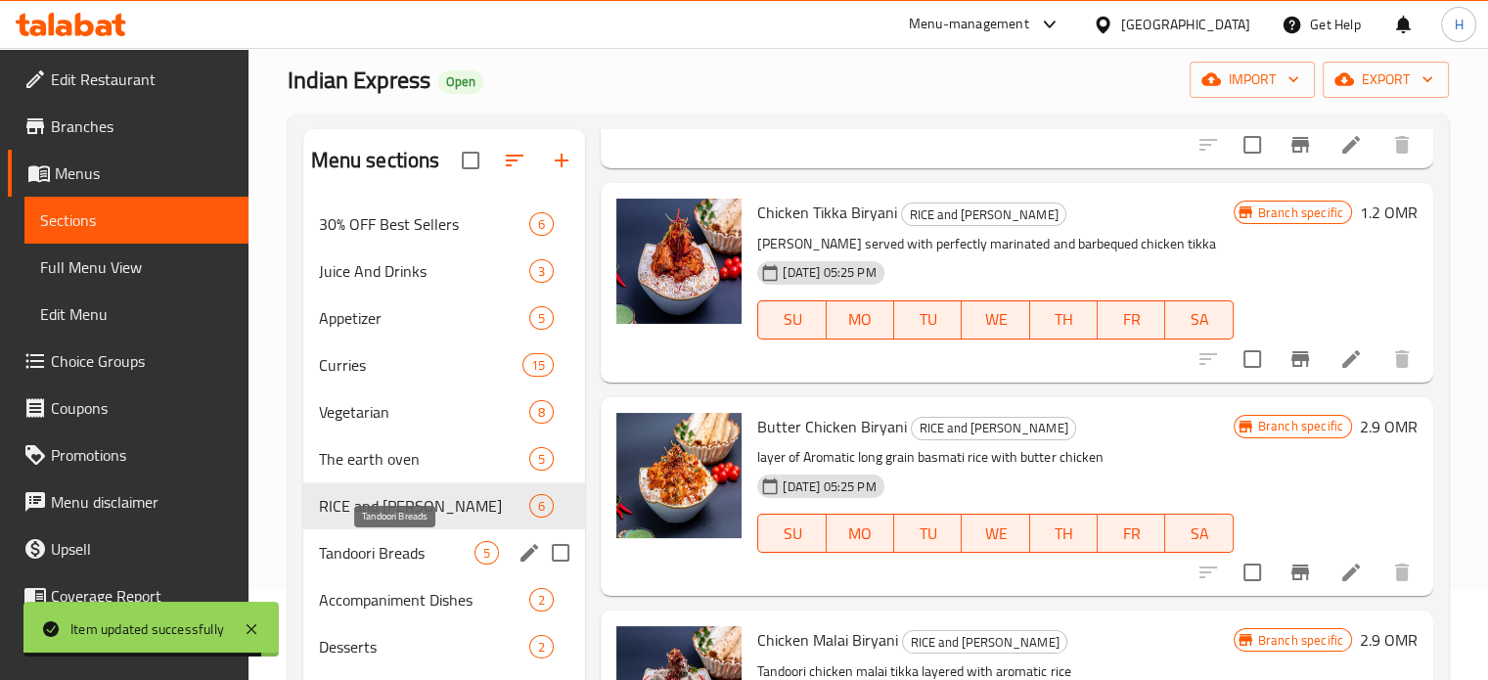
scroll to position [125, 0]
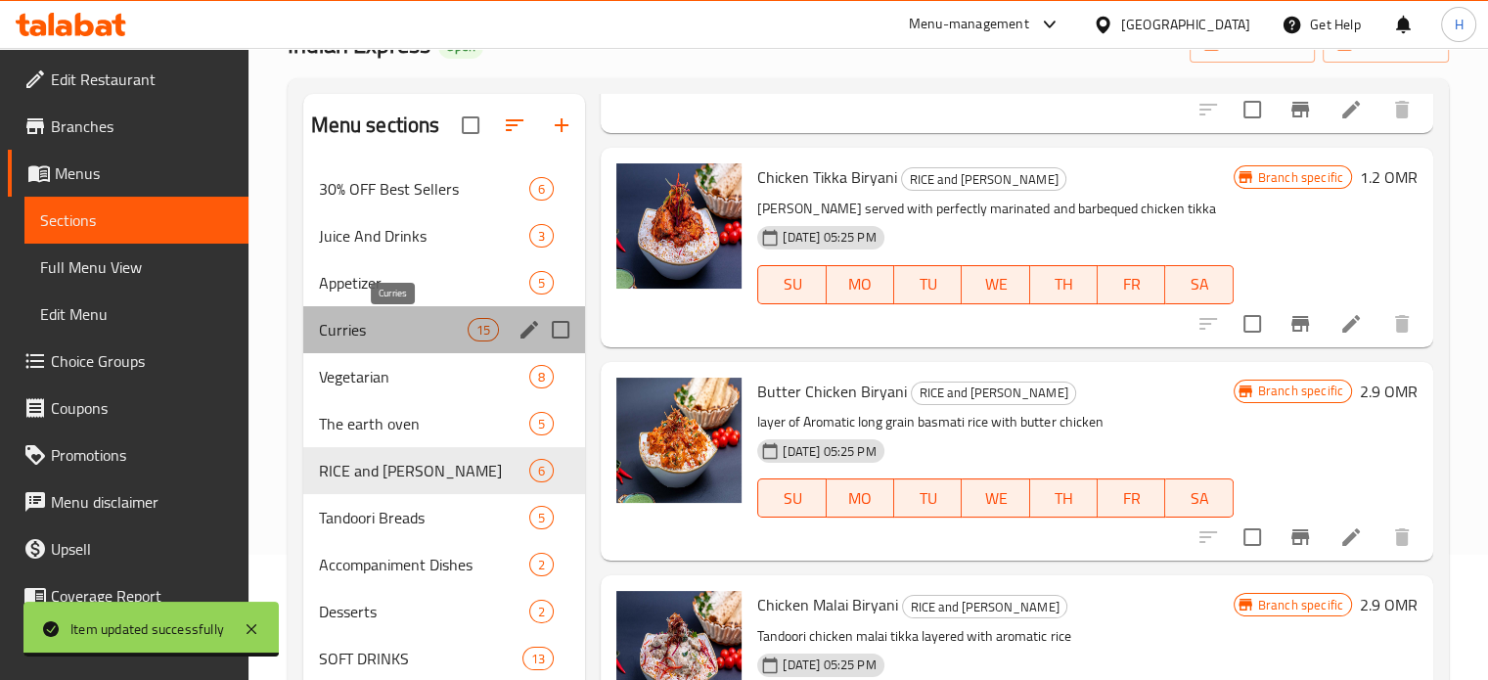
click at [390, 335] on span "Curries" at bounding box center [394, 329] width 150 height 23
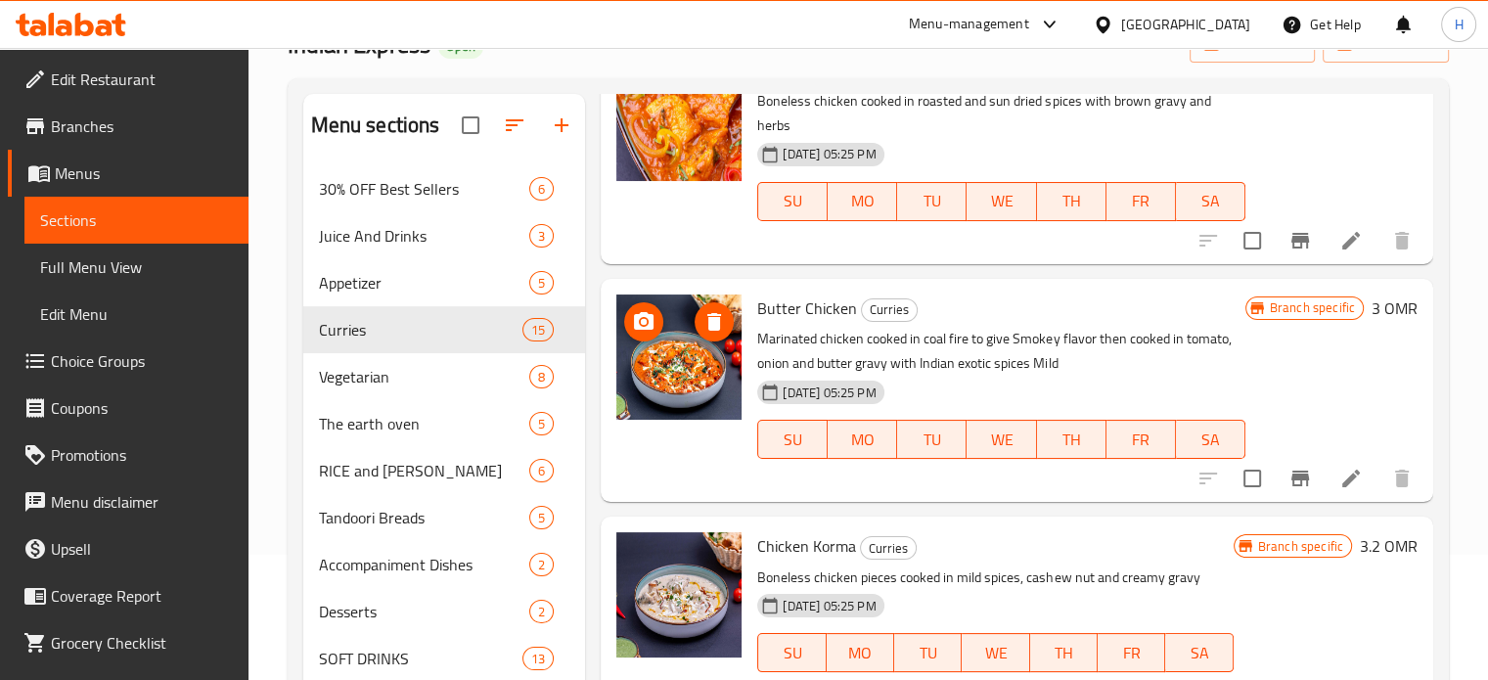
scroll to position [1690, 0]
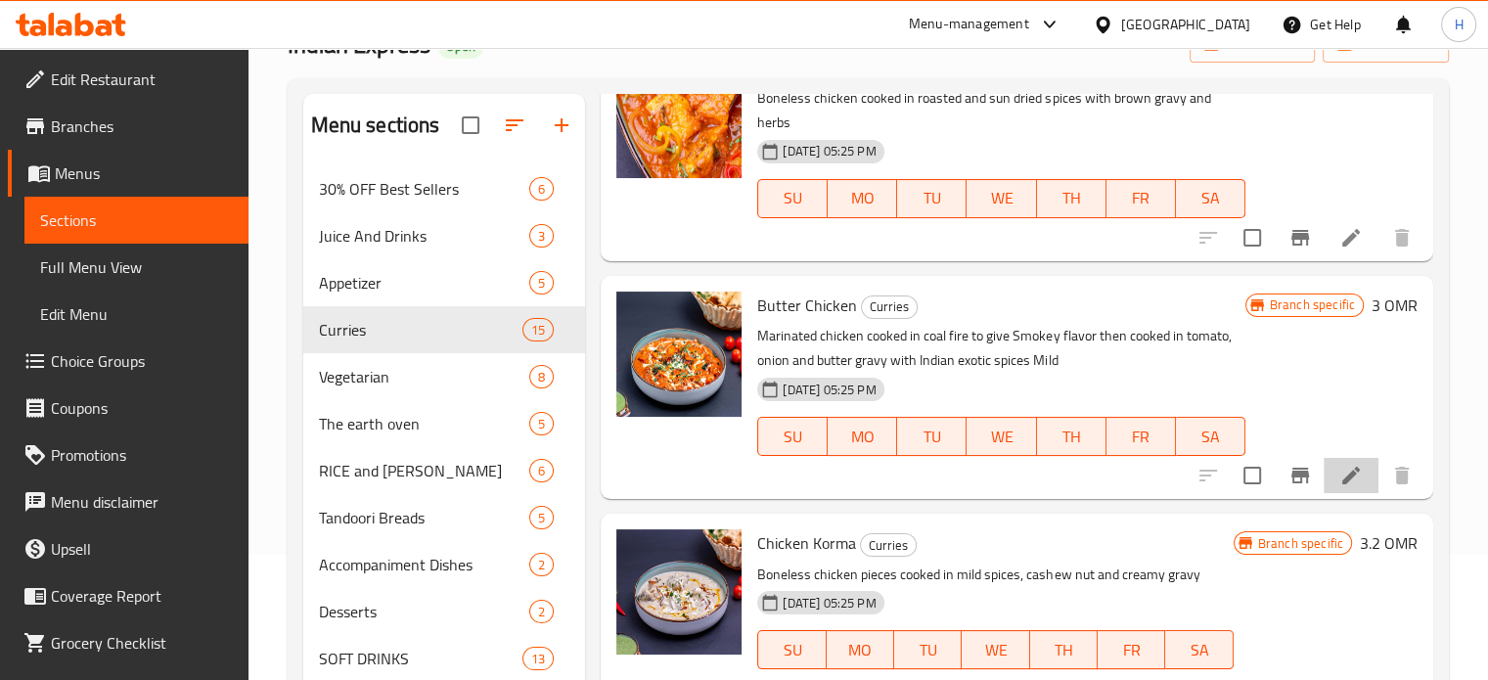
click at [1333, 487] on li at bounding box center [1351, 475] width 55 height 35
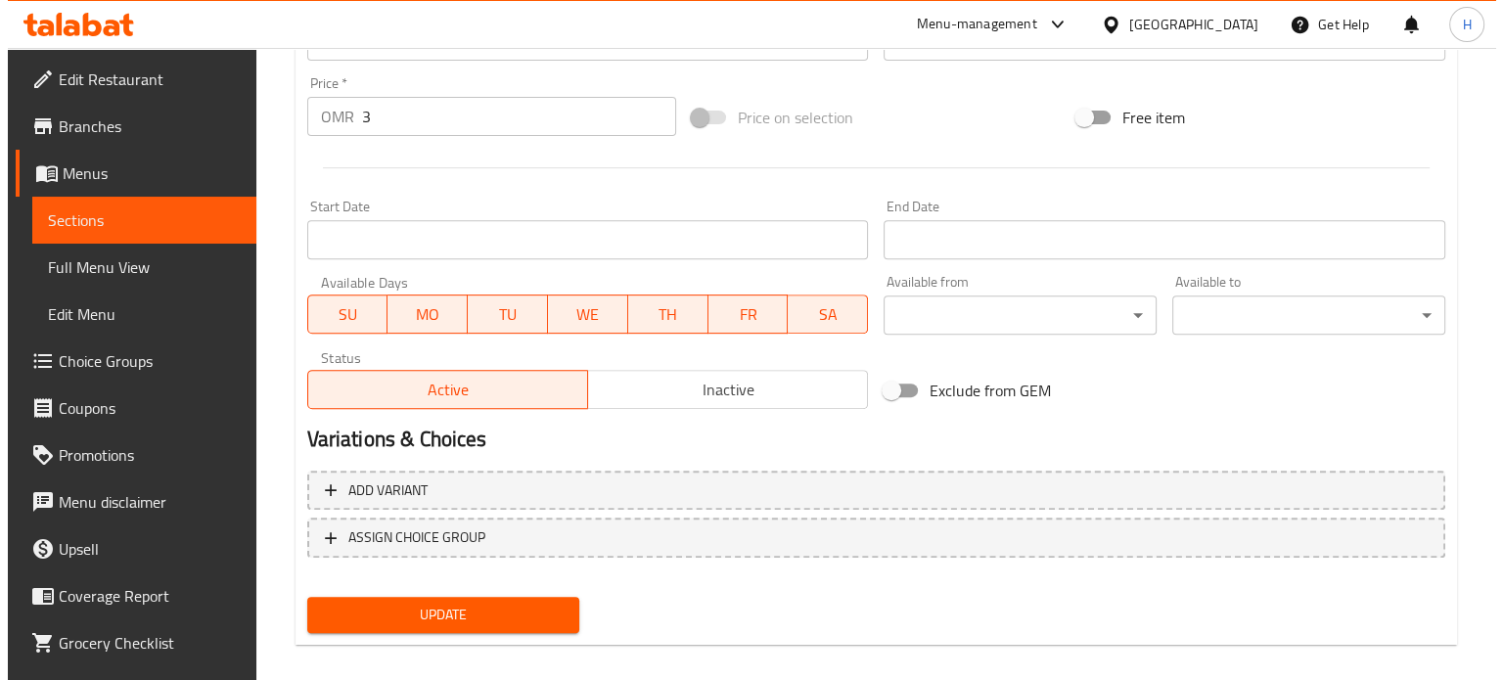
scroll to position [729, 0]
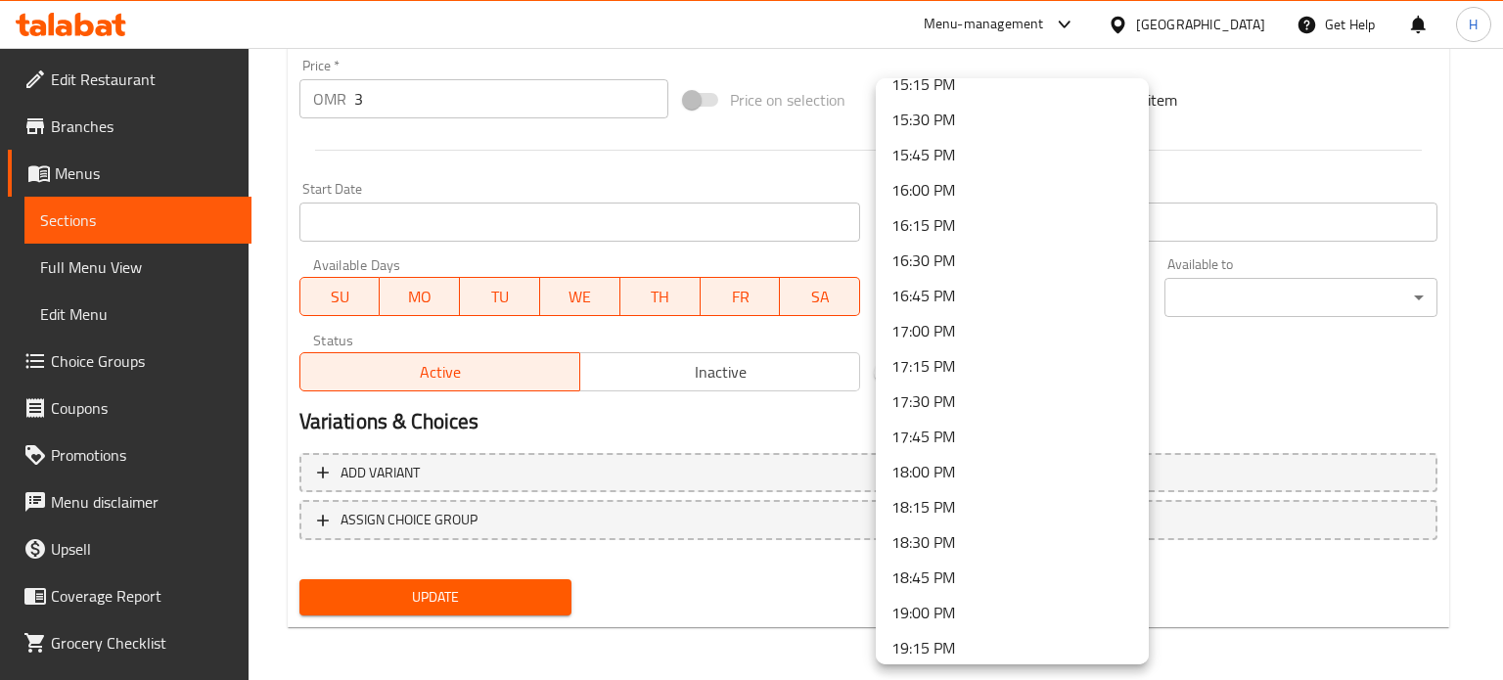
scroll to position [2109, 0]
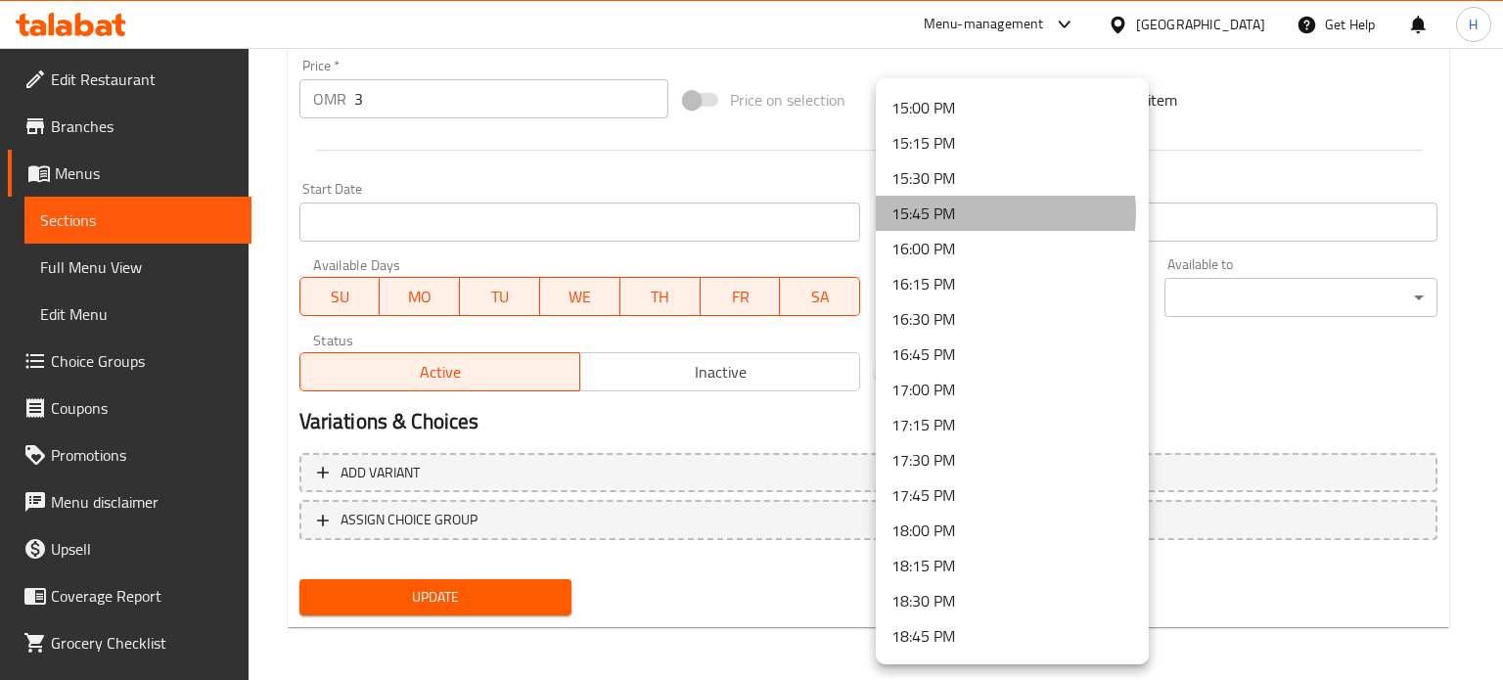
click at [990, 212] on li "15:45 PM" at bounding box center [1012, 213] width 273 height 35
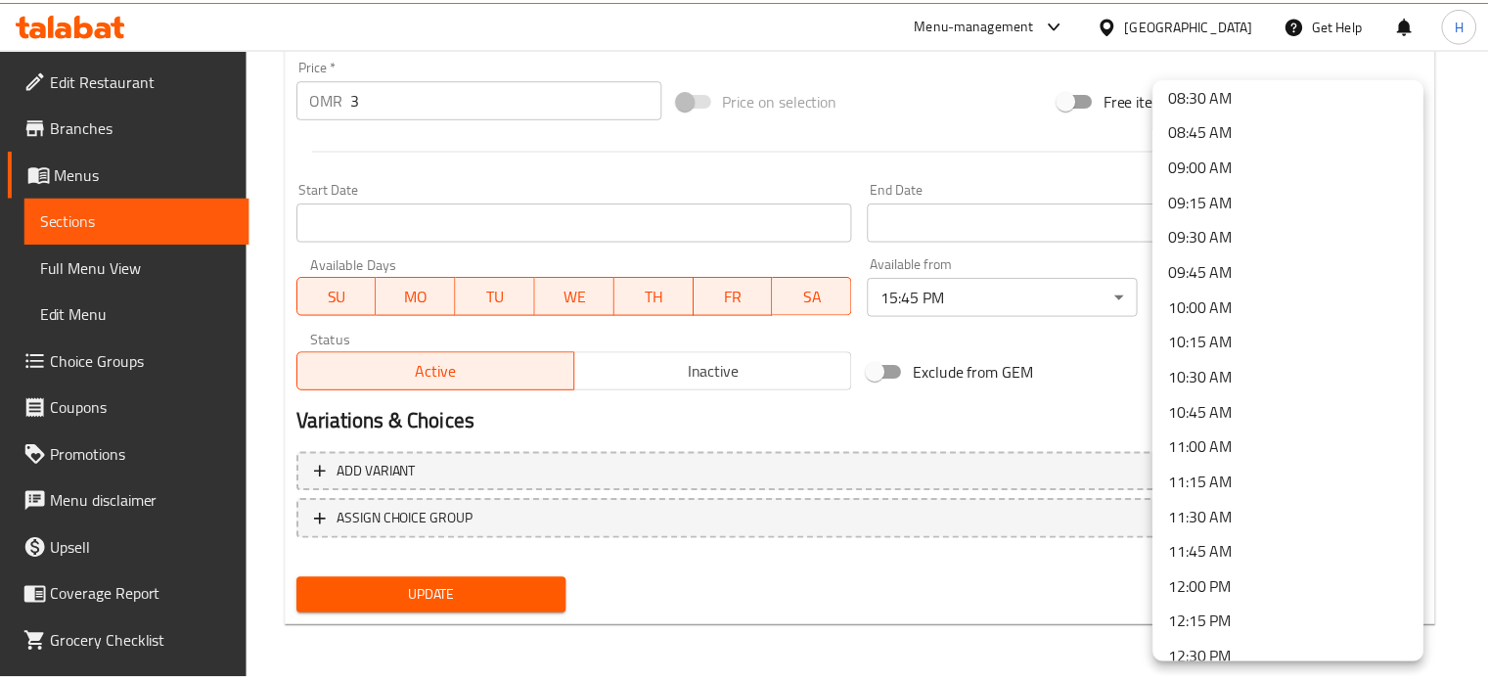
scroll to position [1421, 0]
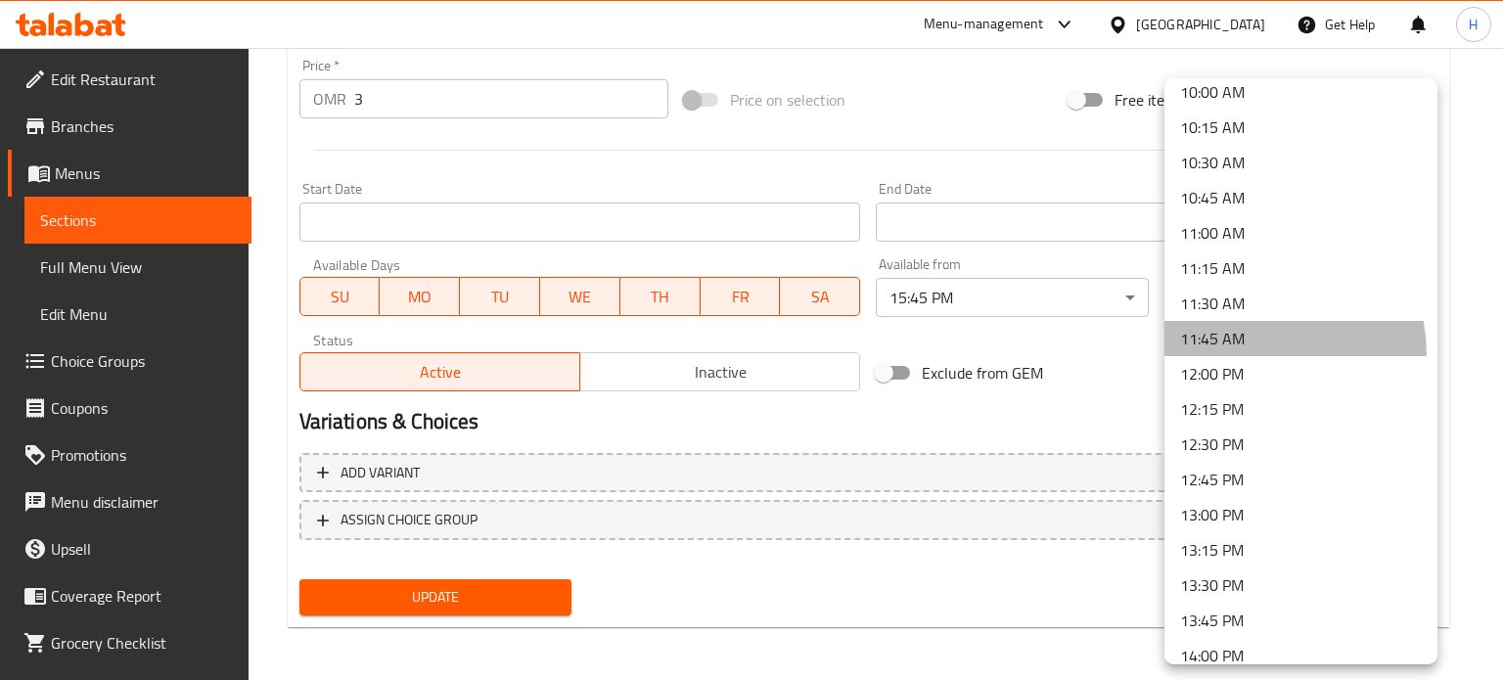
click at [1237, 355] on li "11:45 AM" at bounding box center [1300, 338] width 273 height 35
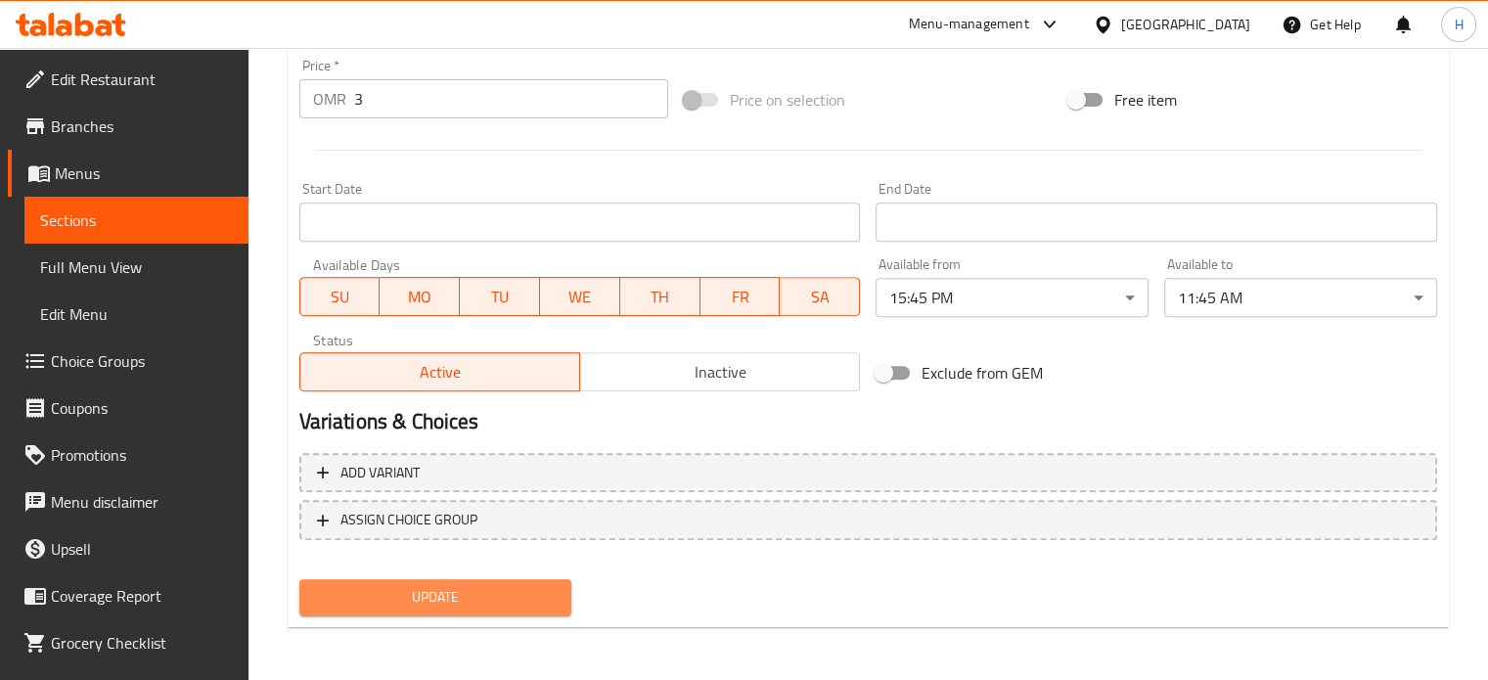
click at [478, 596] on span "Update" at bounding box center [436, 597] width 242 height 24
